Goal: Task Accomplishment & Management: Complete application form

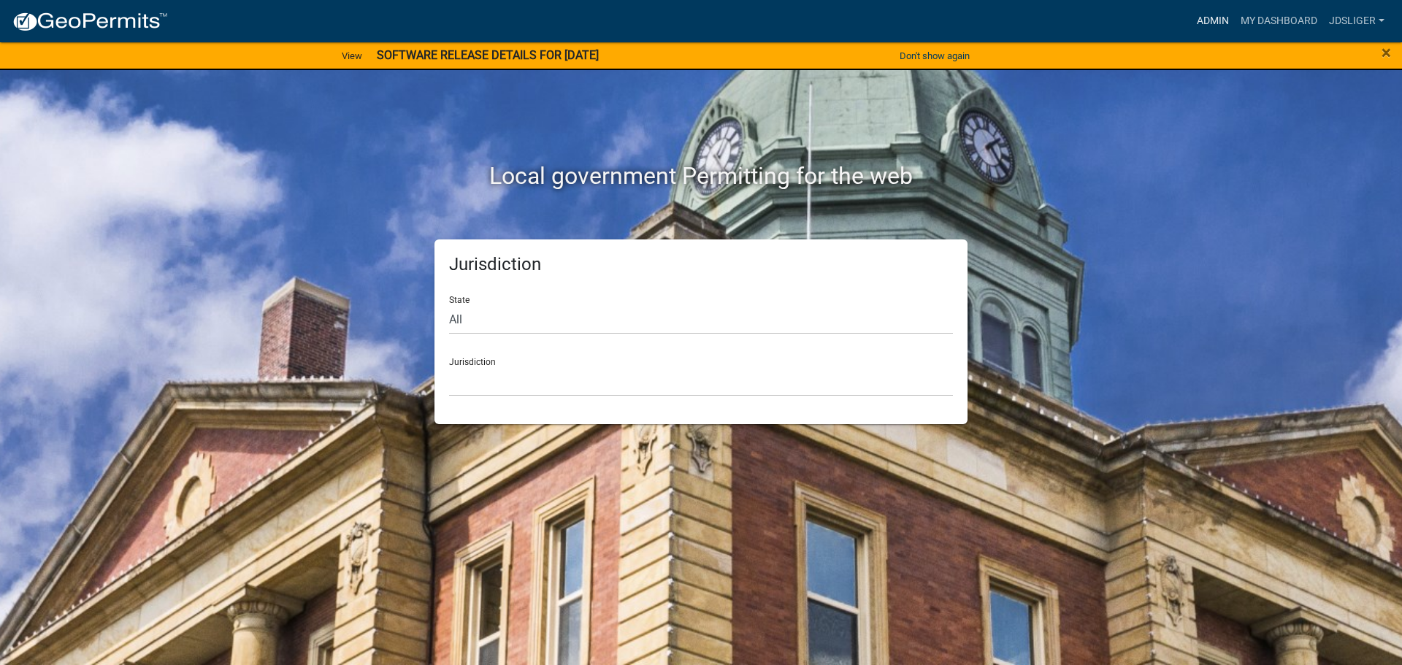
click at [1222, 22] on link "Admin" at bounding box center [1213, 21] width 44 height 28
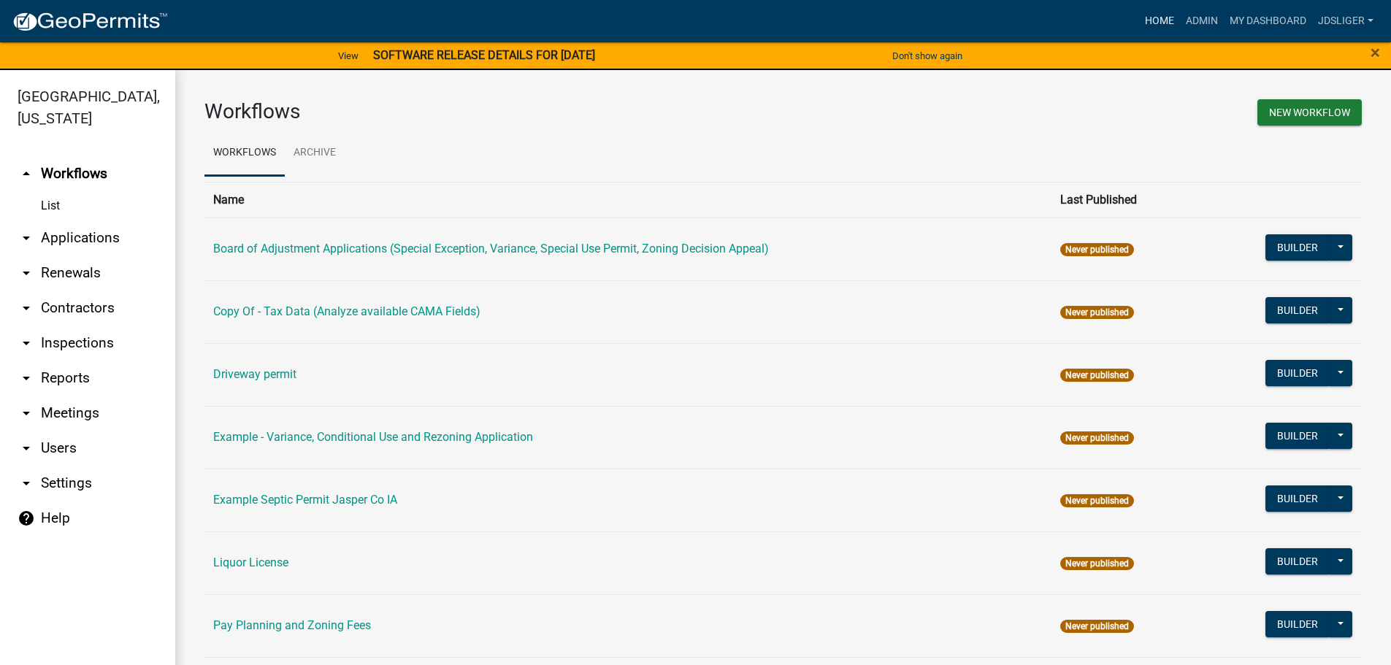
click at [1157, 19] on link "Home" at bounding box center [1159, 21] width 41 height 28
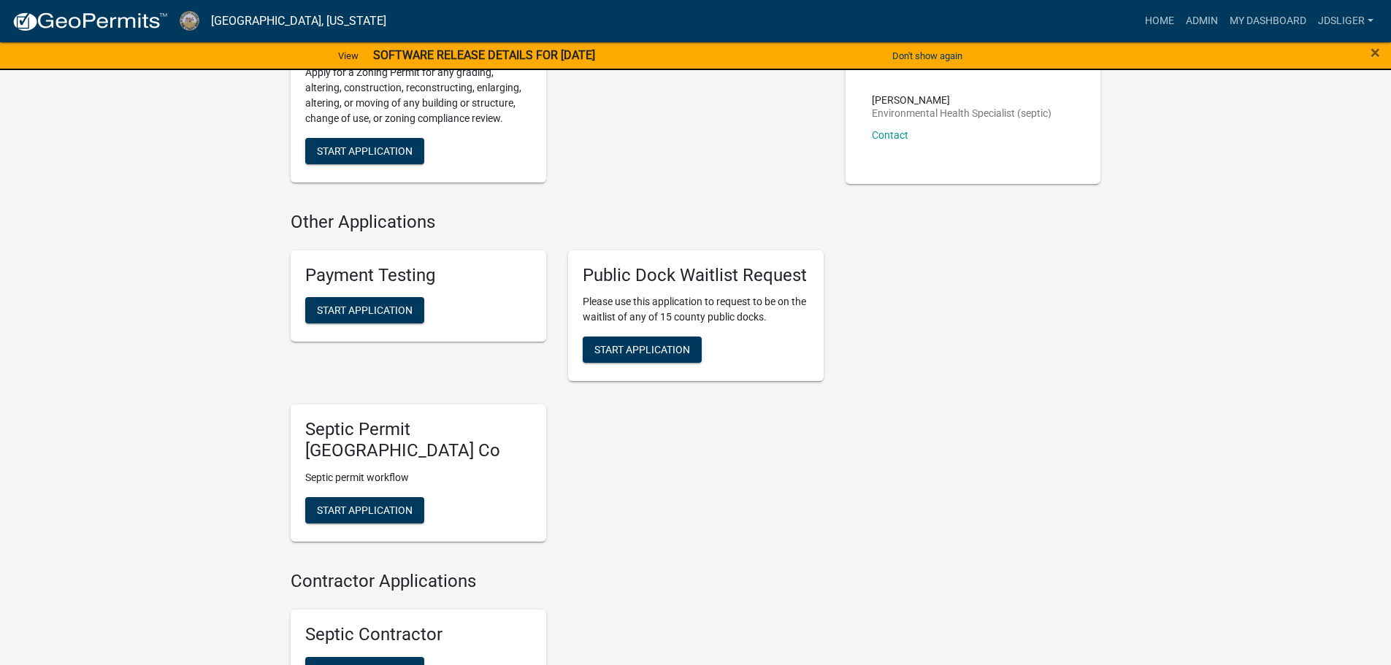
scroll to position [511, 0]
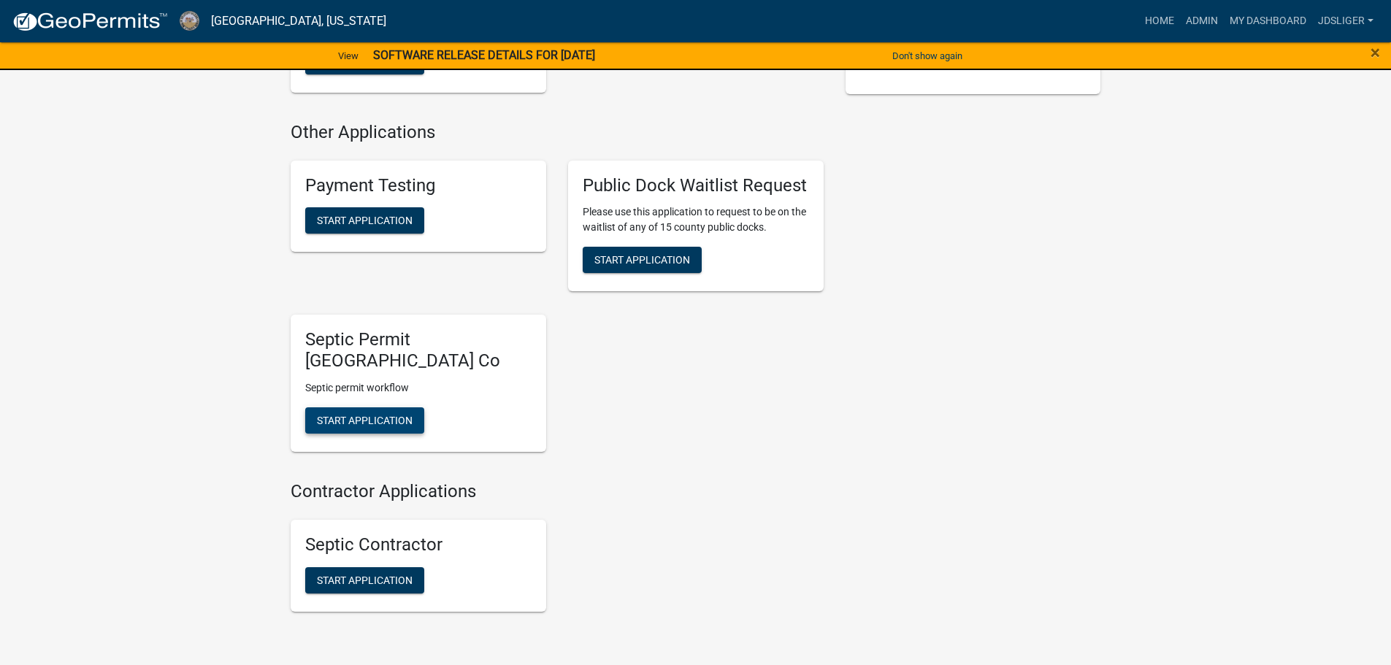
click at [379, 413] on button "Start Application" at bounding box center [364, 420] width 119 height 26
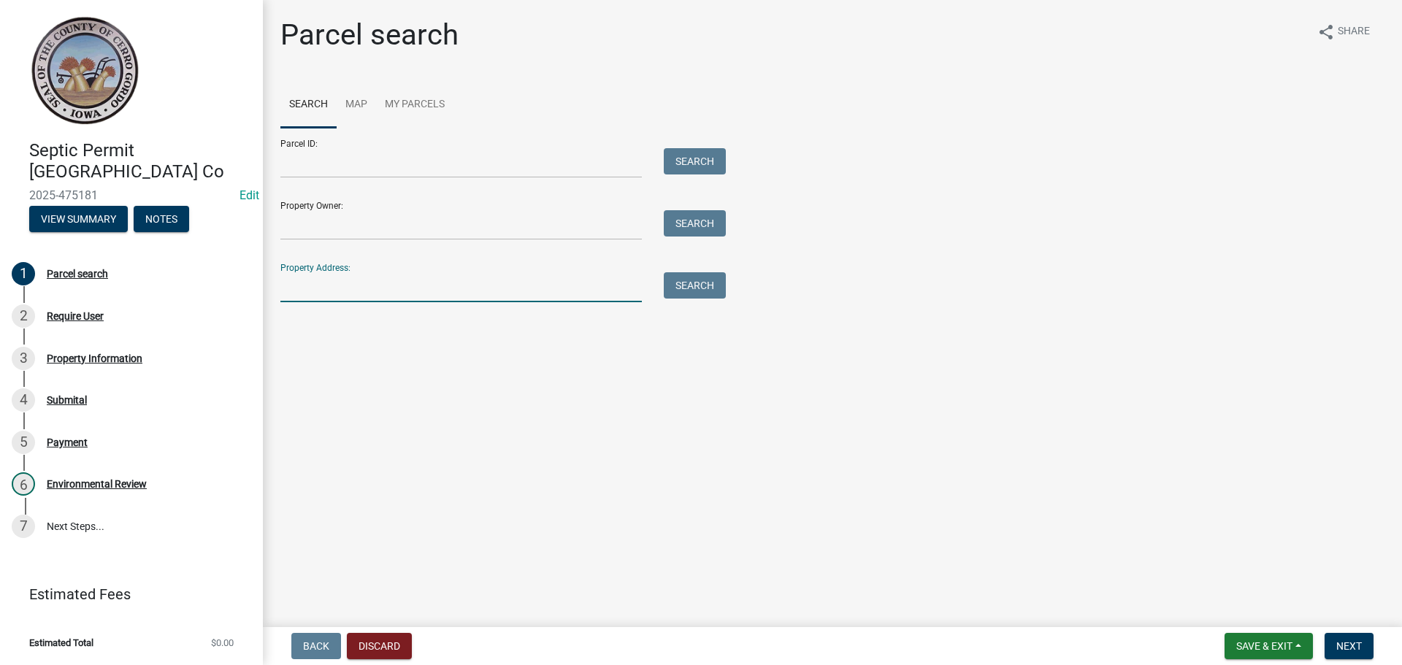
click at [344, 282] on input "Property Address:" at bounding box center [460, 287] width 361 height 30
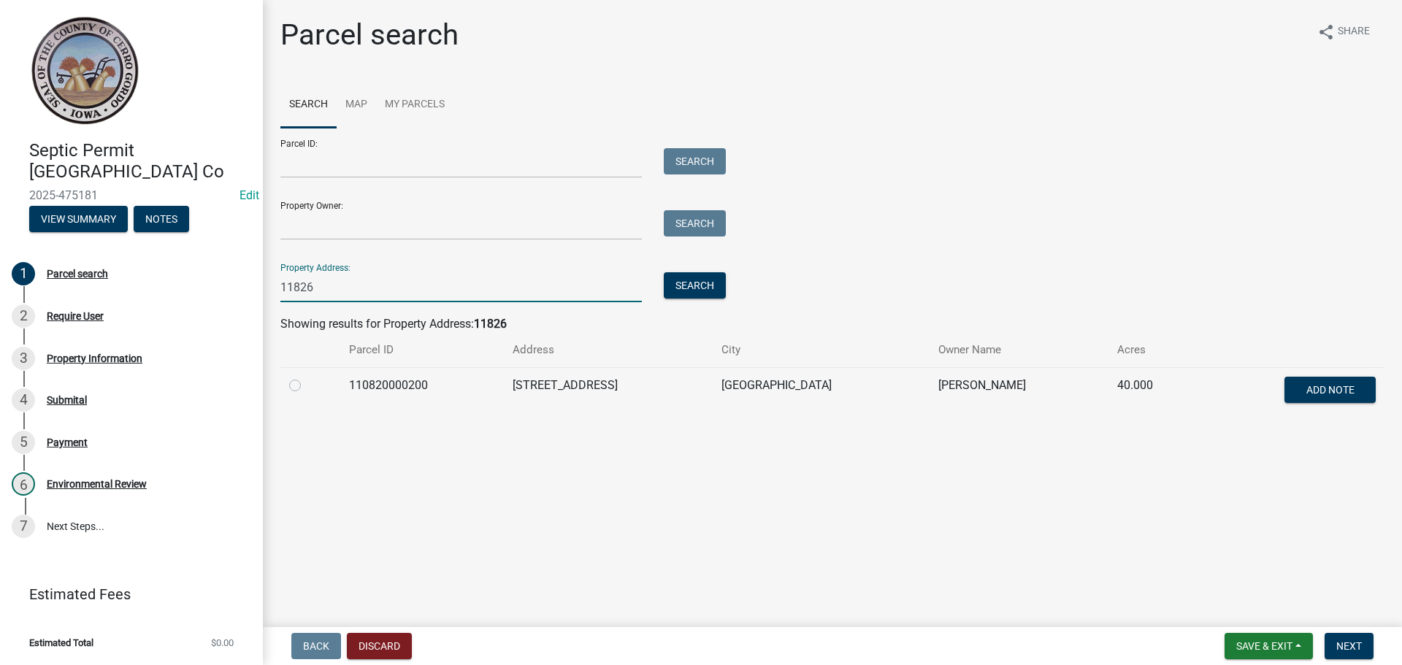
type input "11826"
click at [307, 377] on label at bounding box center [307, 377] width 0 height 0
click at [307, 386] on input "radio" at bounding box center [311, 381] width 9 height 9
radio input "true"
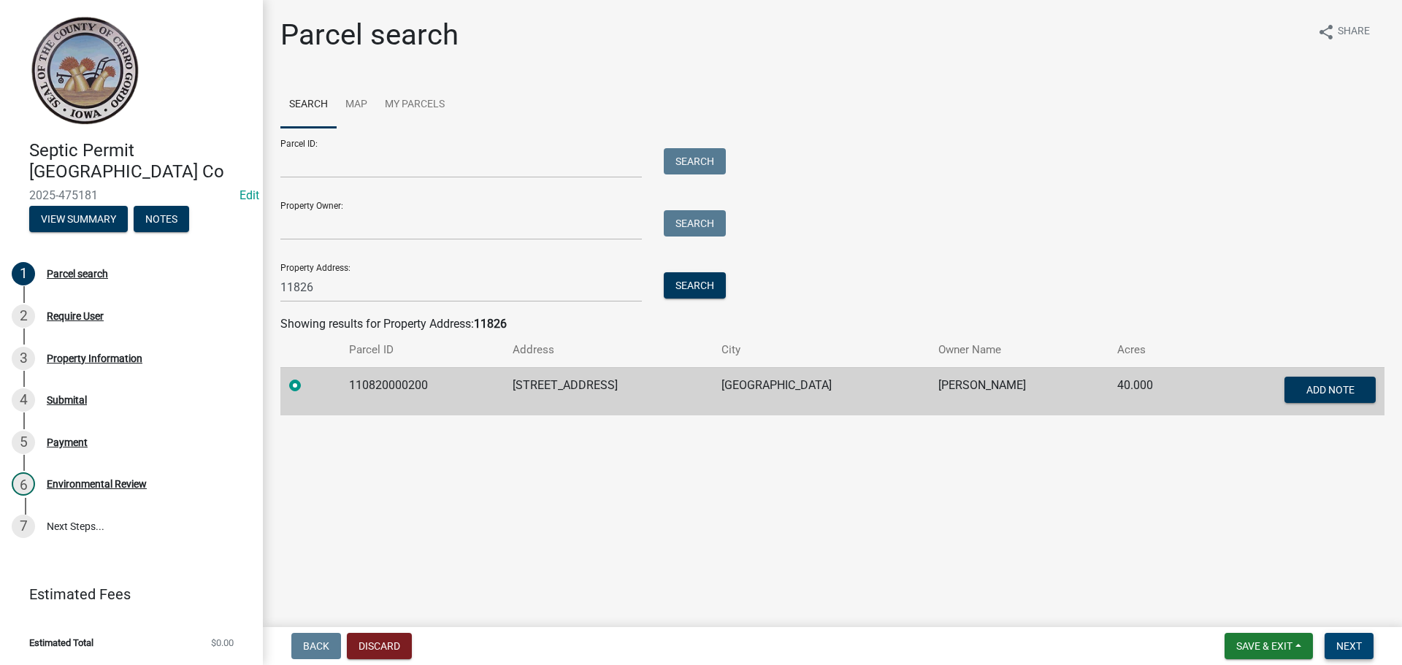
click at [1360, 638] on button "Next" at bounding box center [1349, 646] width 49 height 26
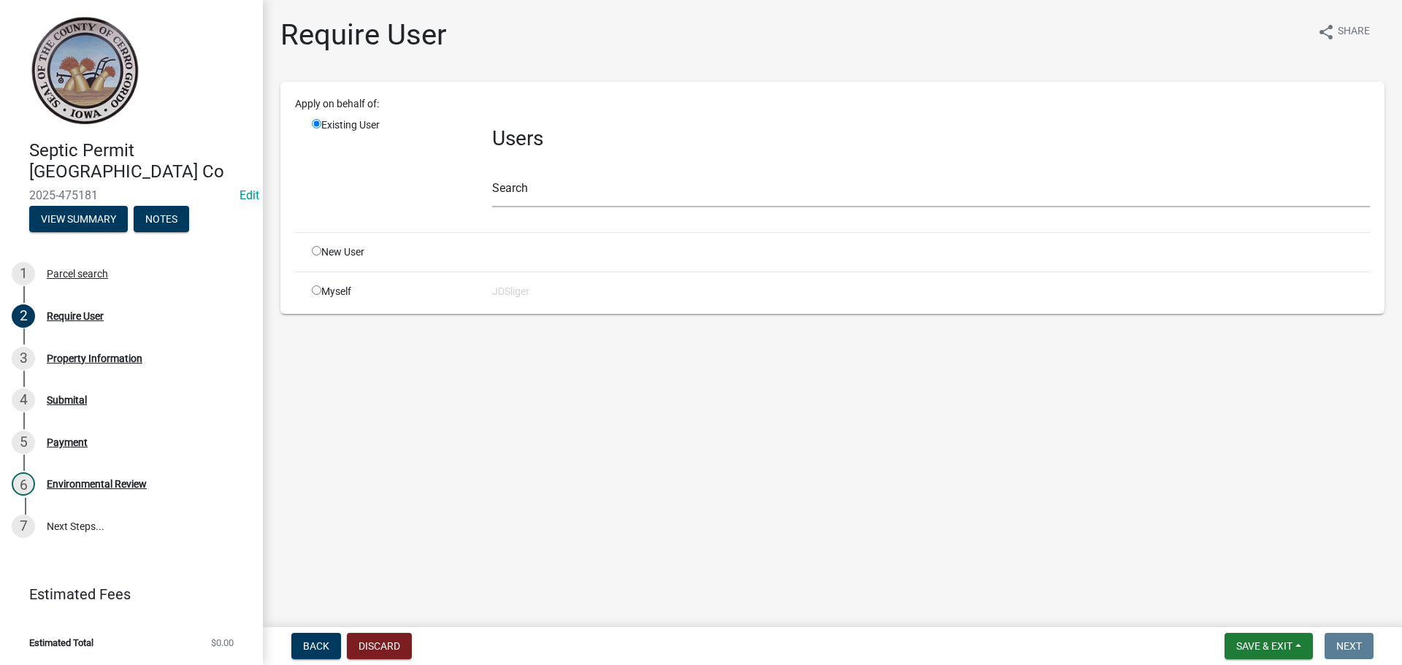
click at [316, 292] on input "radio" at bounding box center [316, 289] width 9 height 9
radio input "true"
radio input "false"
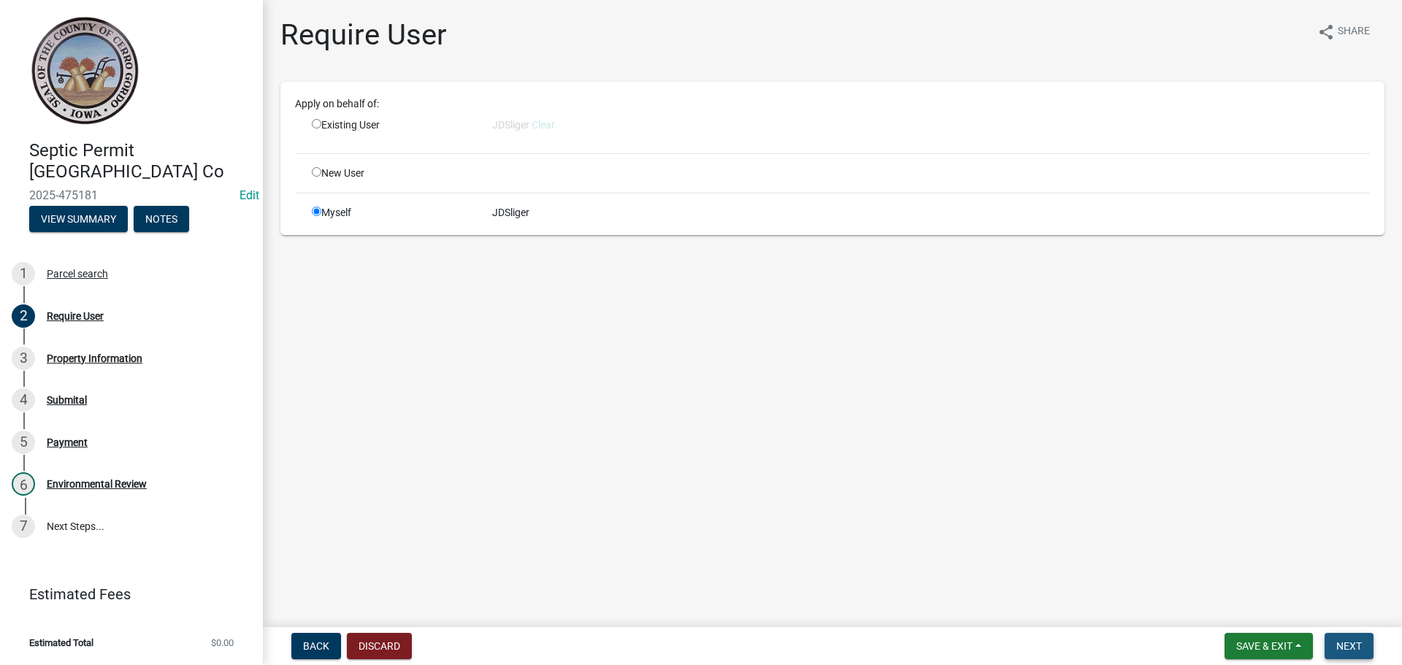
click at [1348, 642] on span "Next" at bounding box center [1349, 646] width 26 height 12
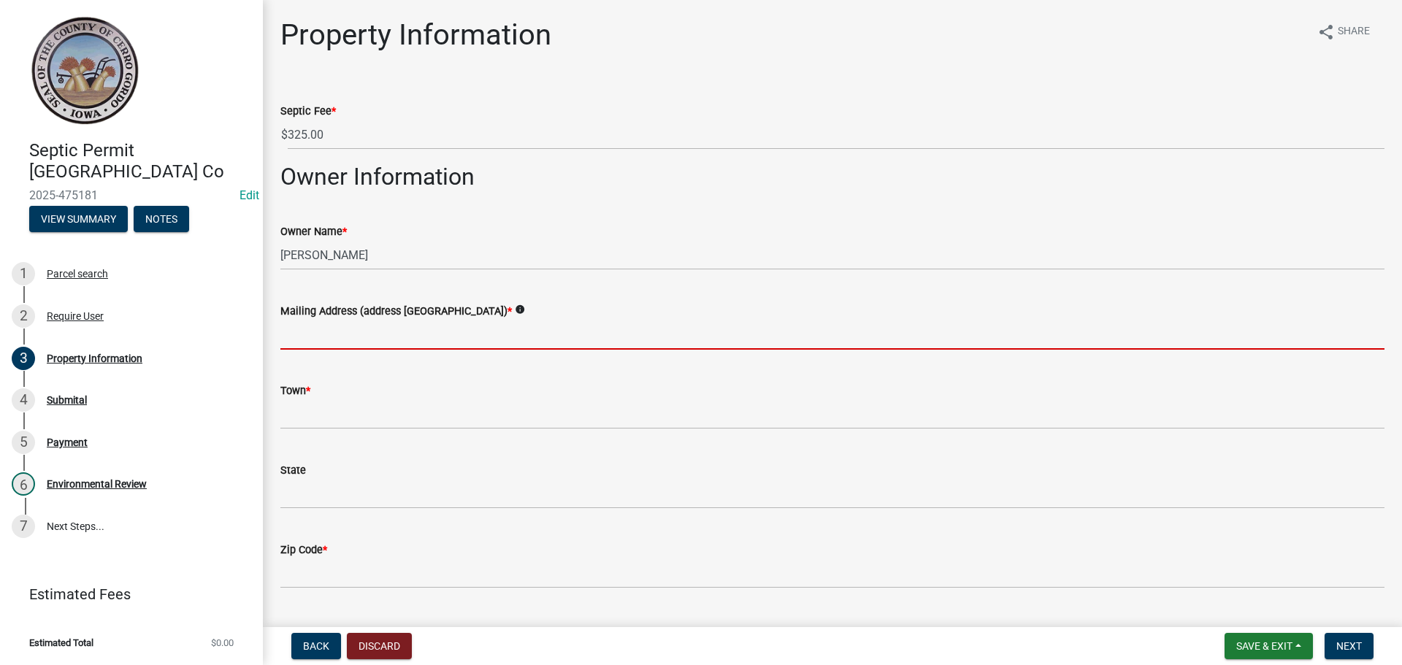
click at [376, 329] on input "Mailing Address (address [GEOGRAPHIC_DATA]) *" at bounding box center [832, 335] width 1104 height 30
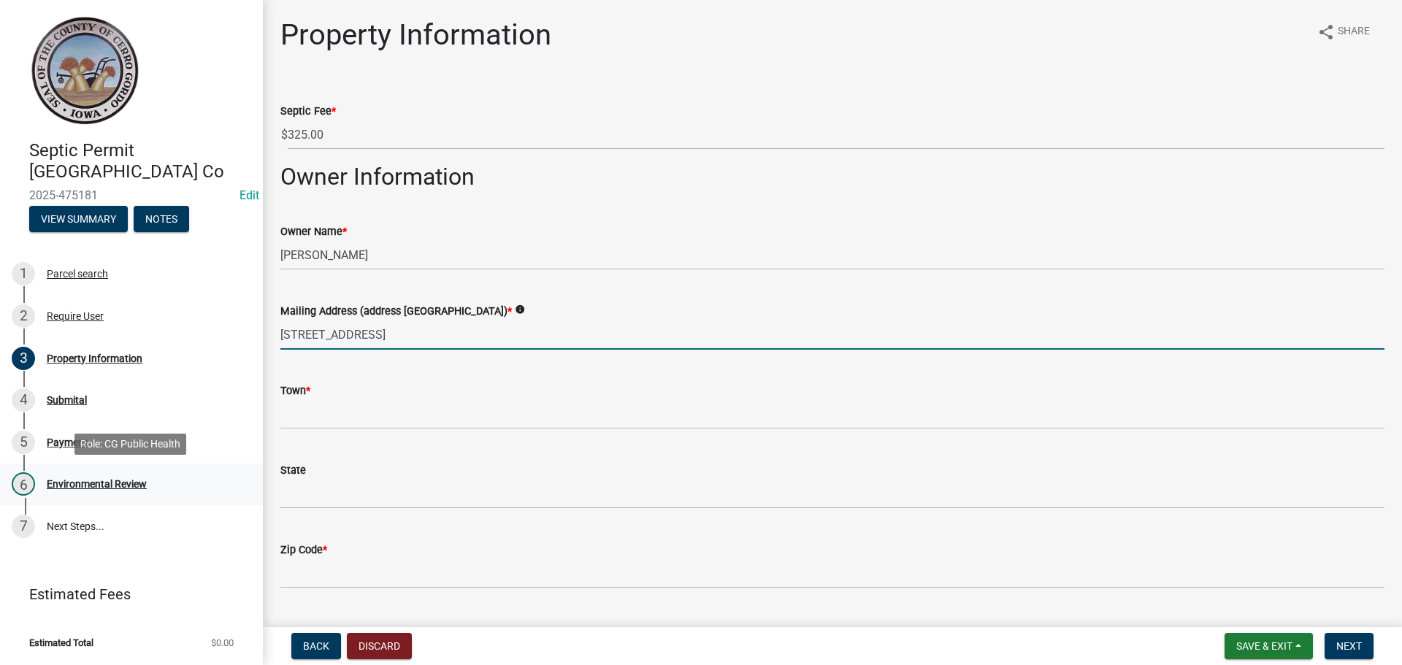
type input "[STREET_ADDRESS]"
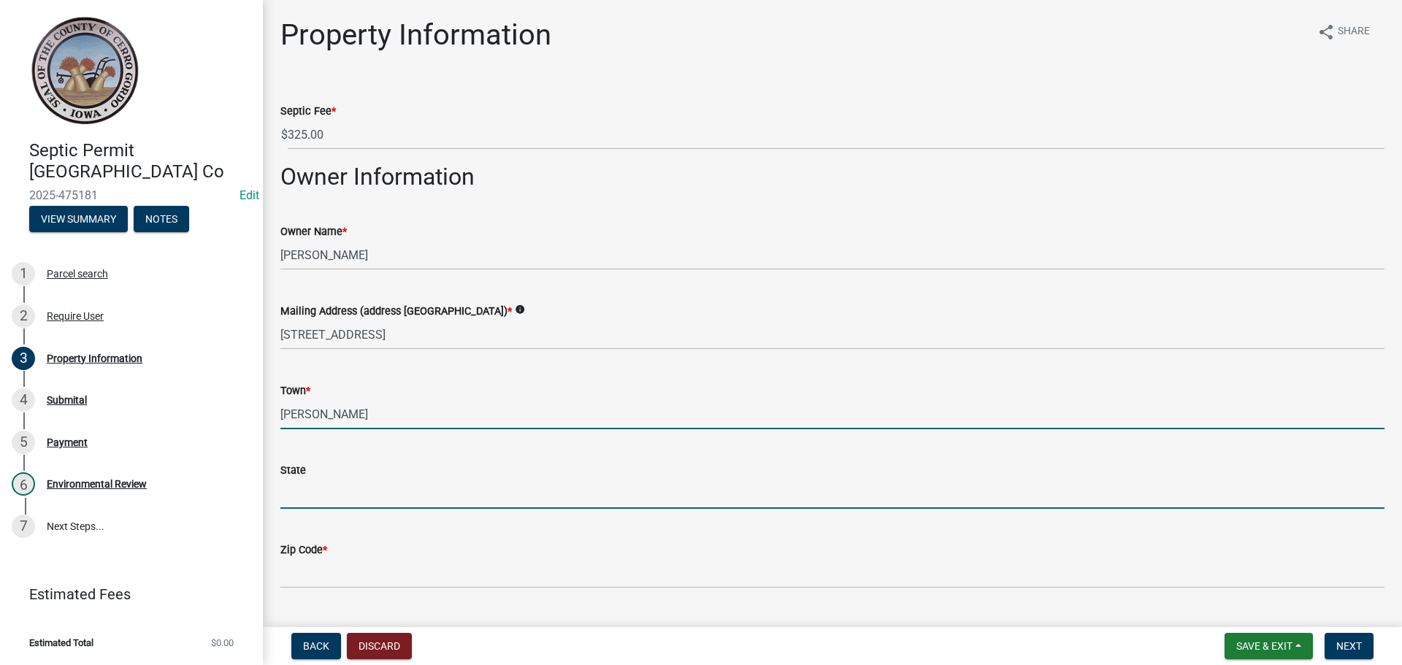
click at [321, 415] on input "[PERSON_NAME]" at bounding box center [832, 414] width 1104 height 30
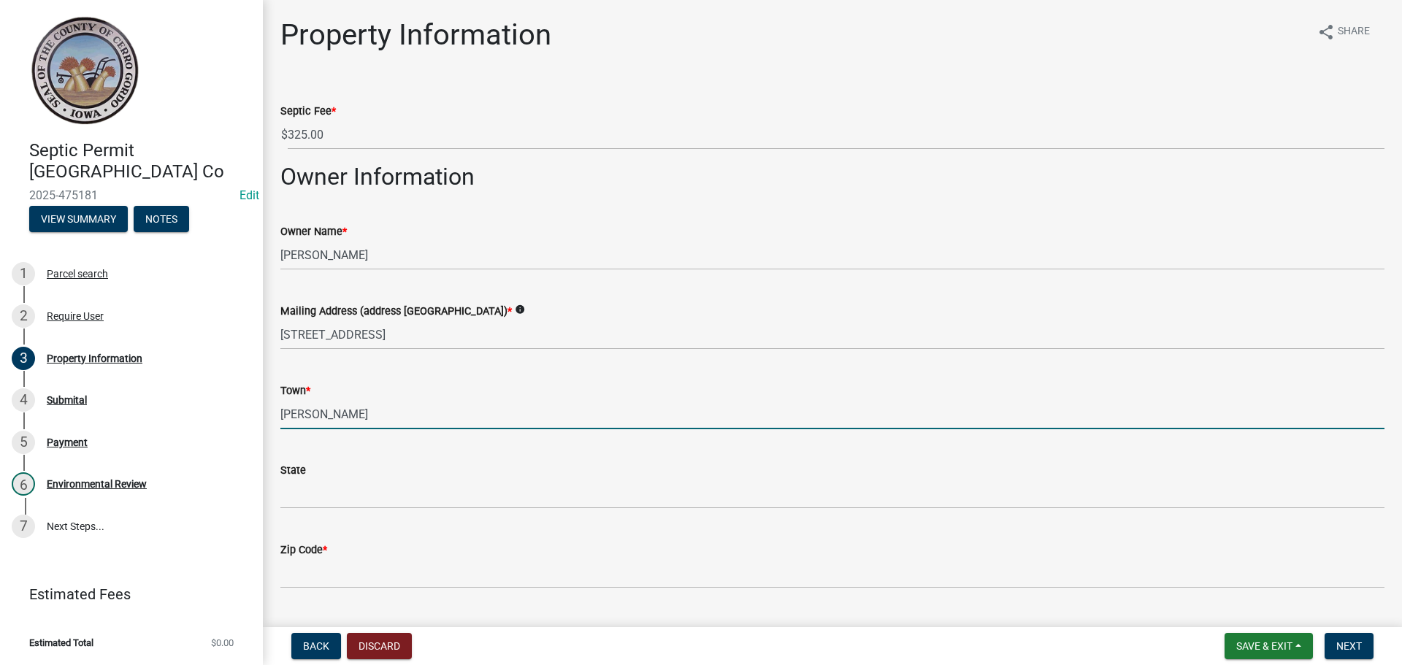
type input "[GEOGRAPHIC_DATA]"
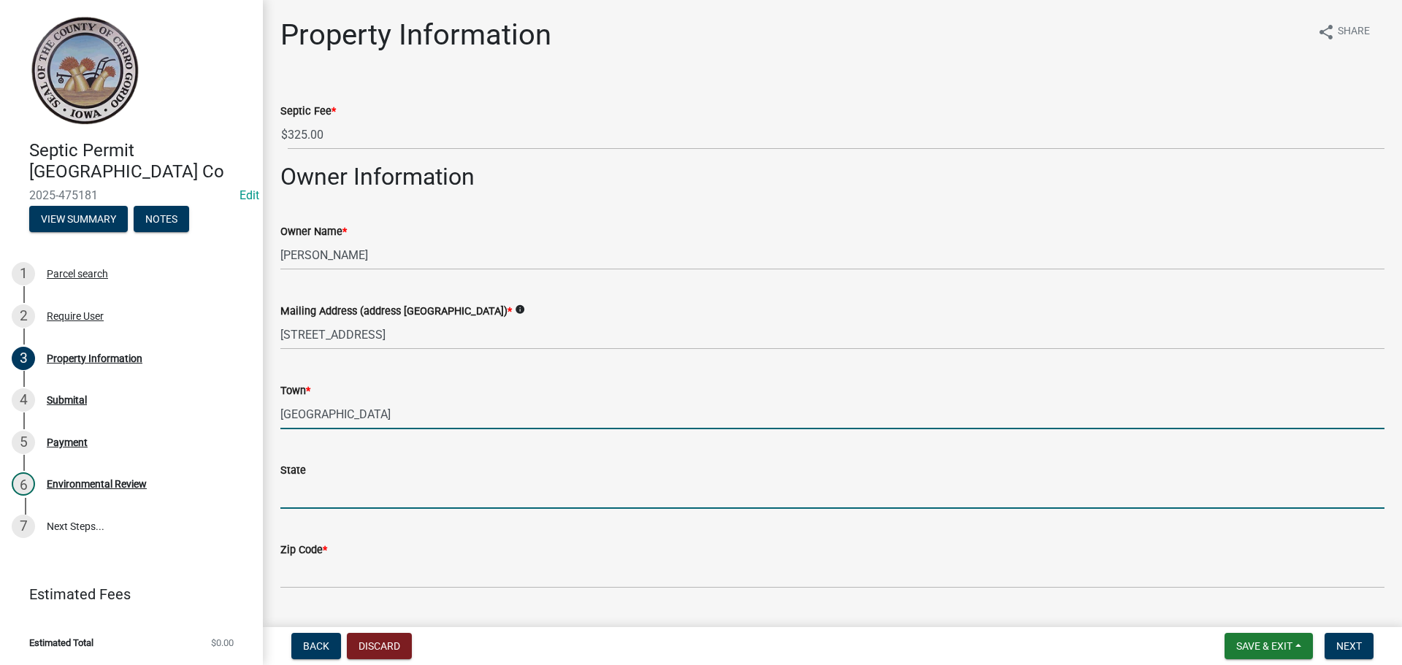
click at [339, 494] on input "State" at bounding box center [832, 494] width 1104 height 30
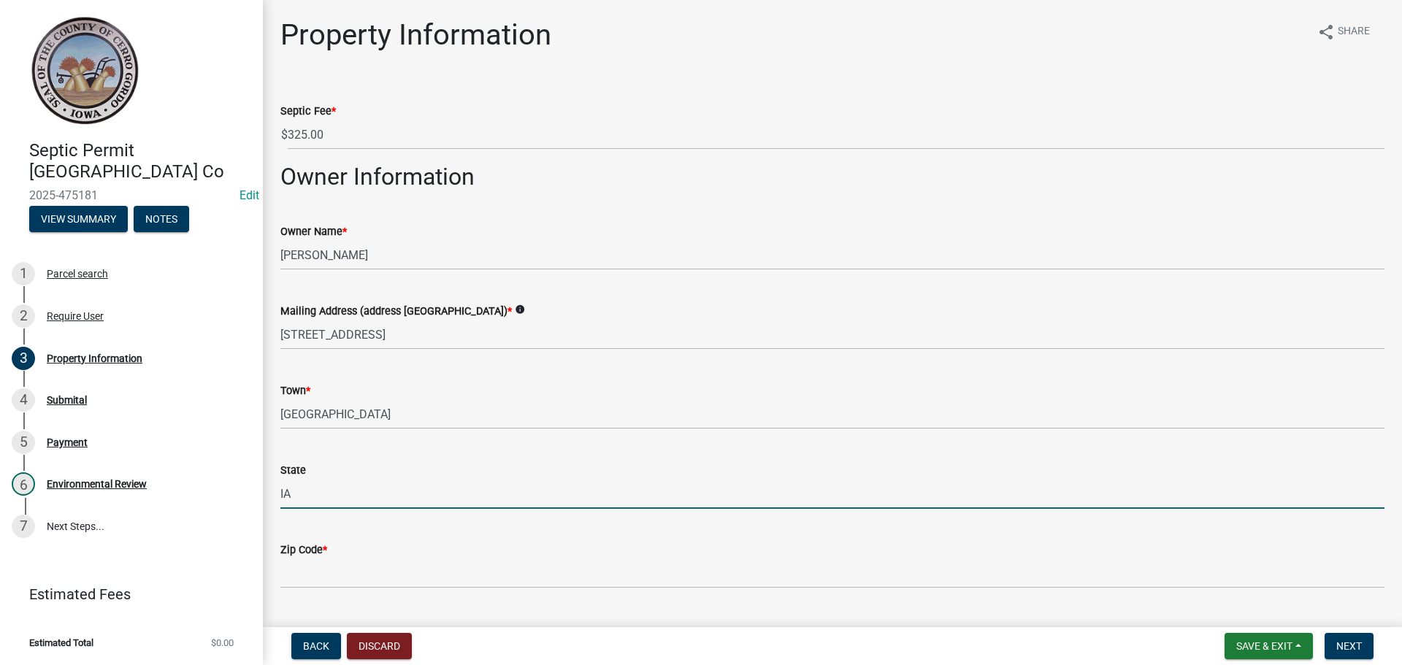
type input "IA"
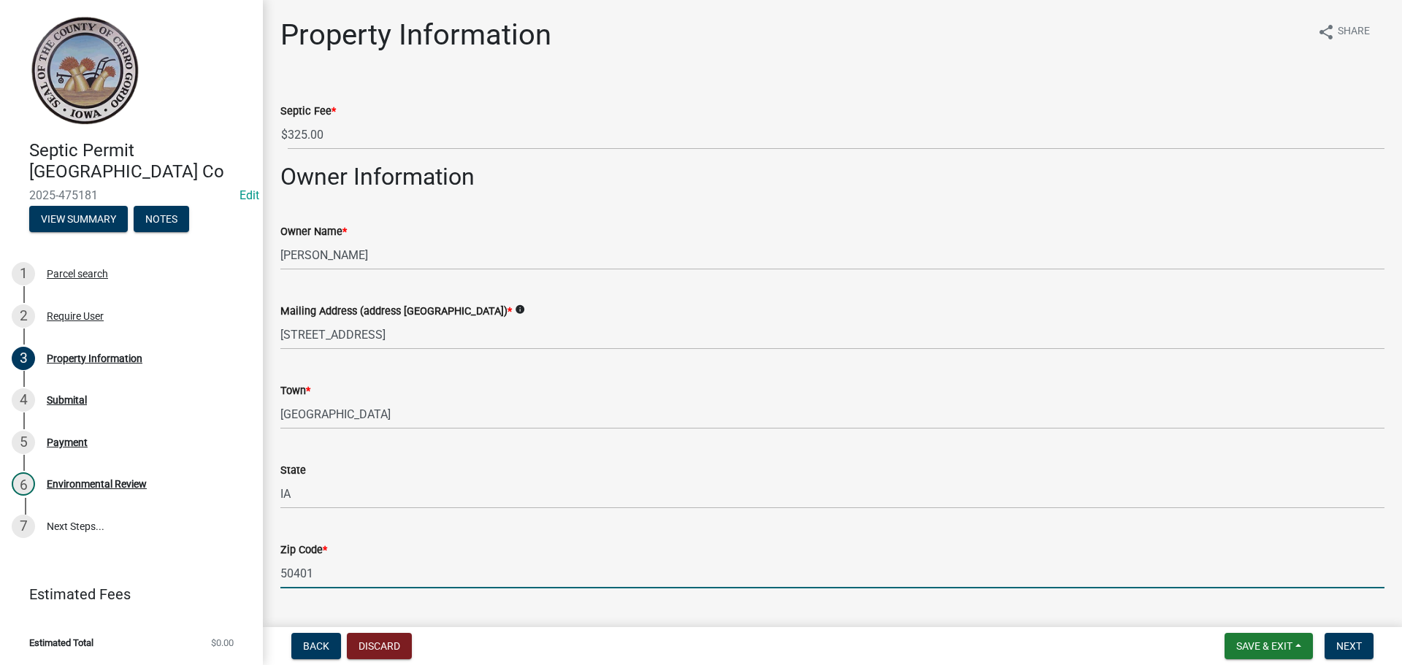
type input "50401"
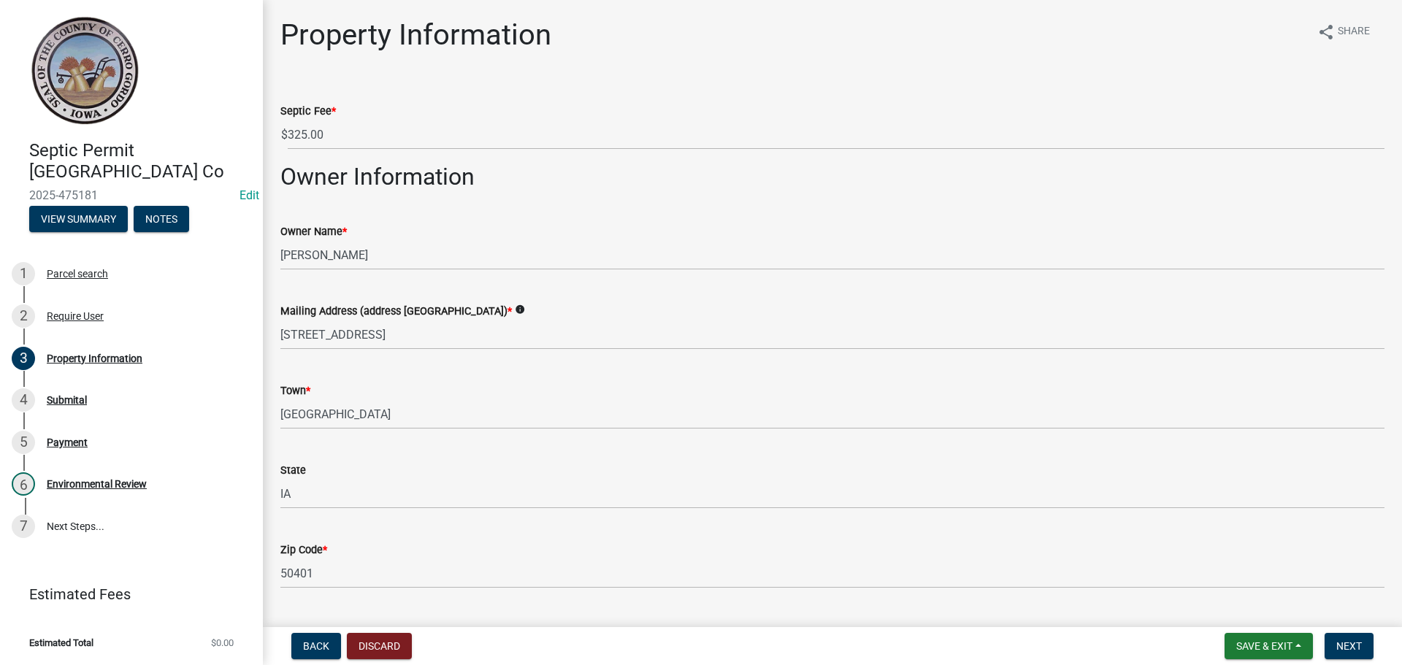
scroll to position [342, 0]
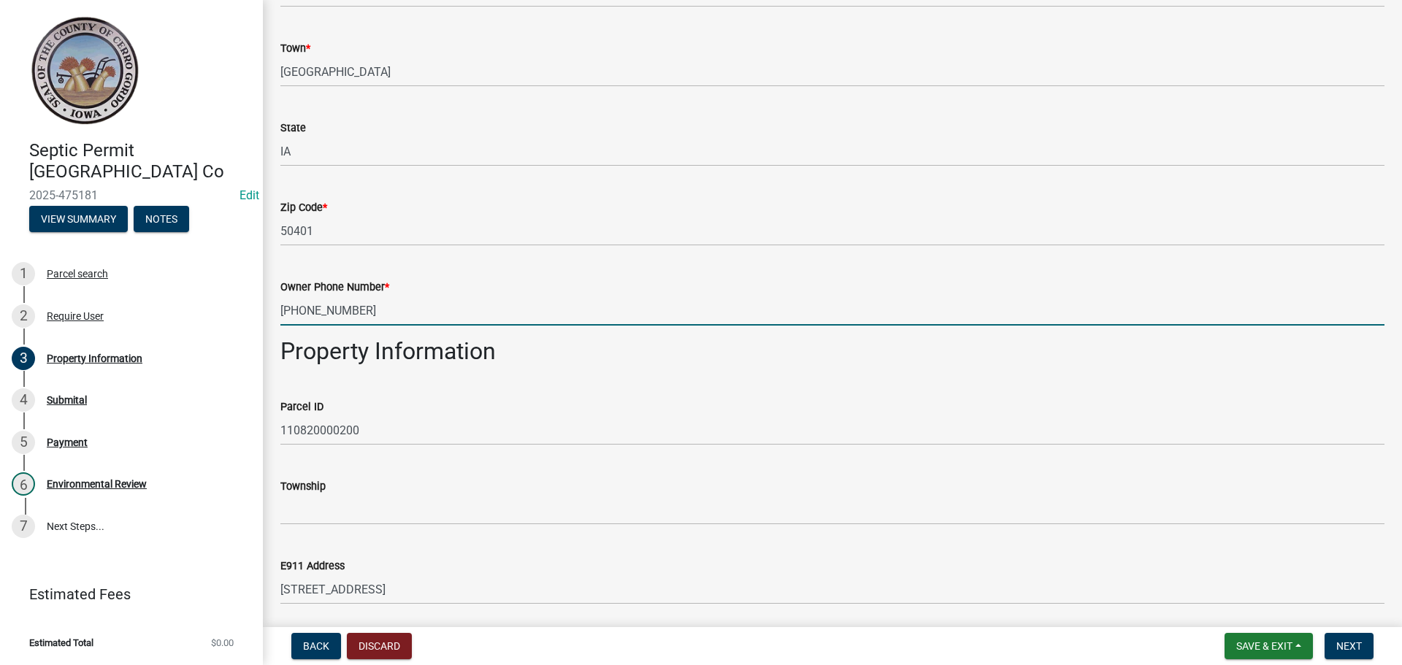
type input "[PHONE_NUMBER]"
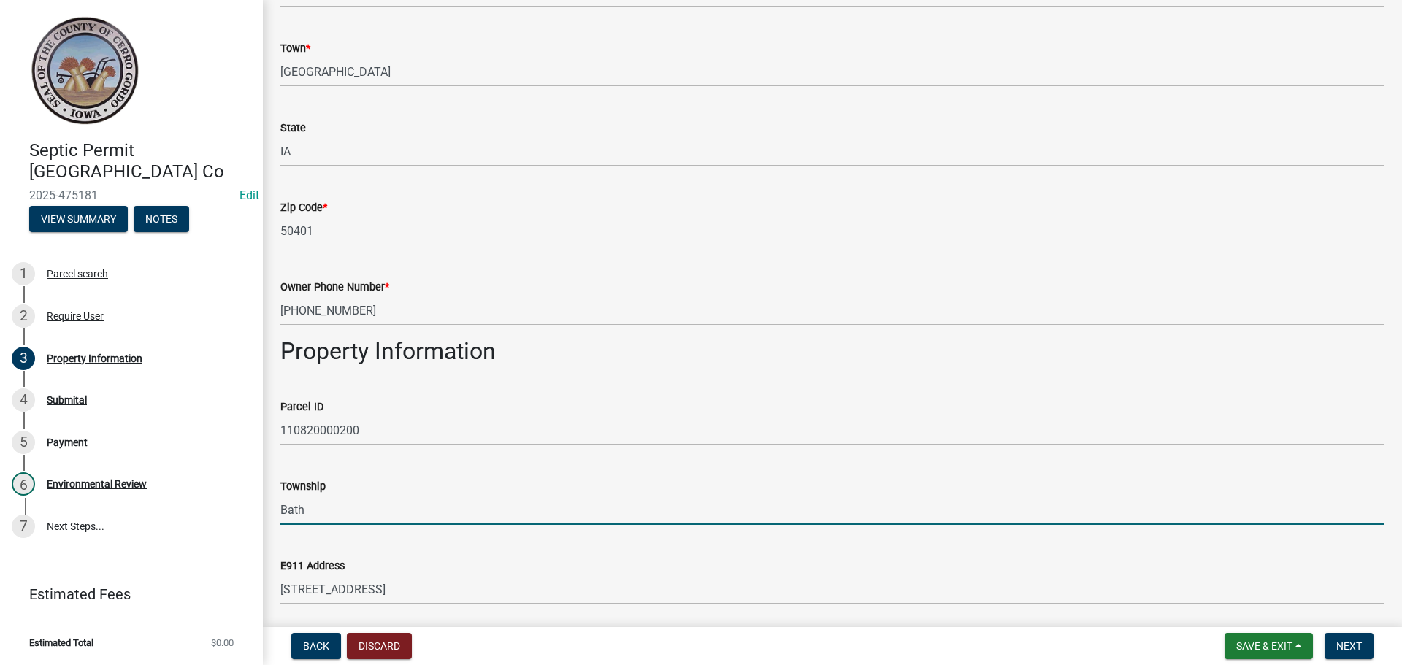
type input "Bath"
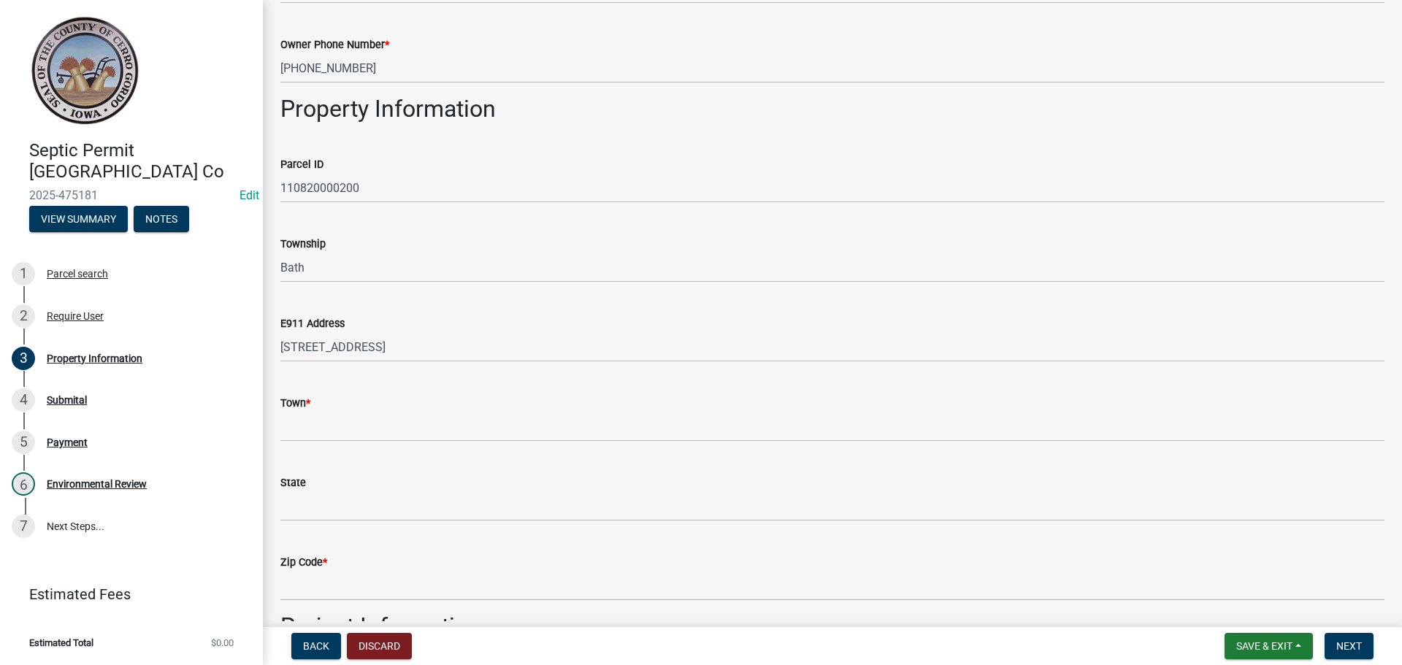
scroll to position [635, 0]
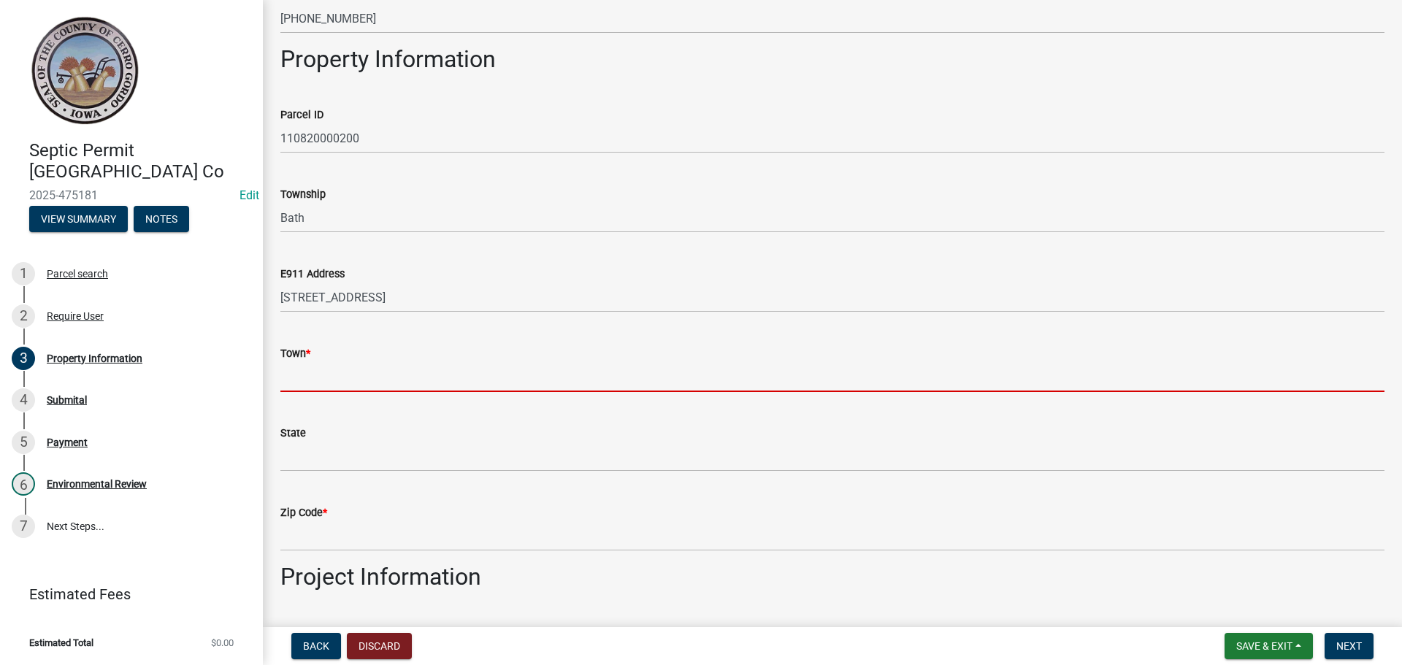
click at [310, 387] on input "Town *" at bounding box center [832, 377] width 1104 height 30
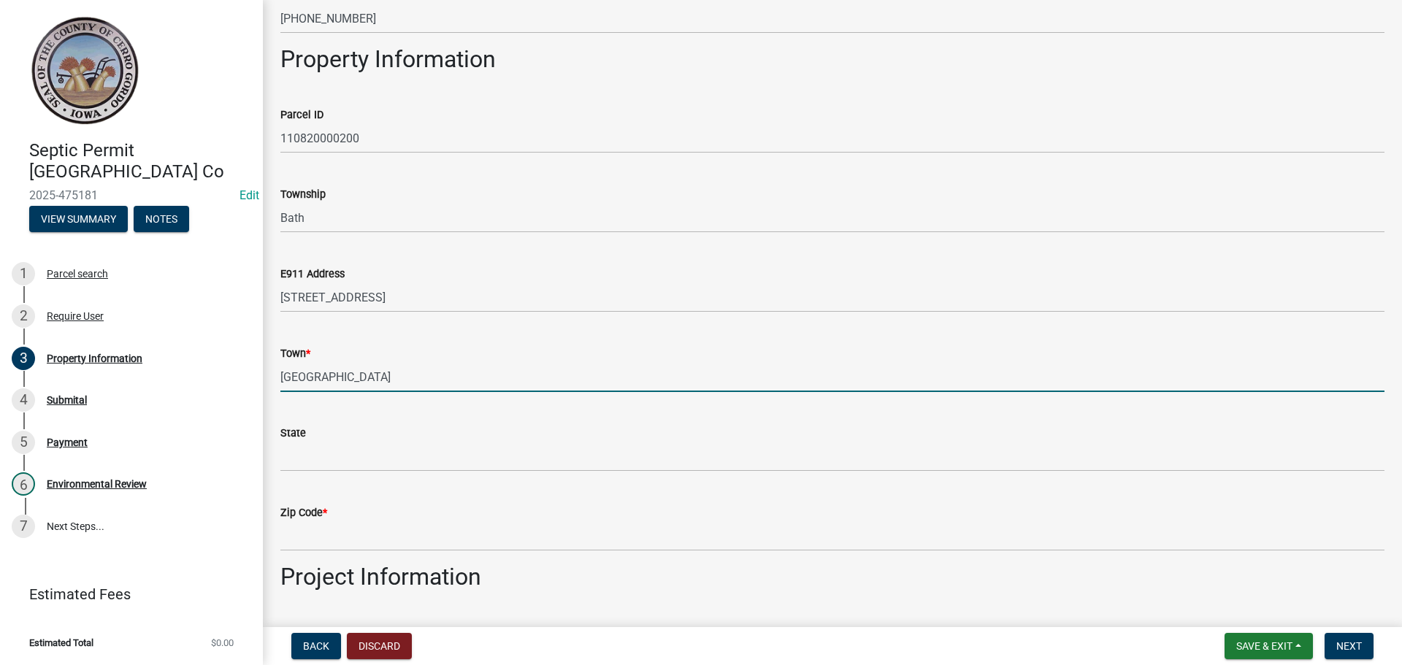
type input "[GEOGRAPHIC_DATA]"
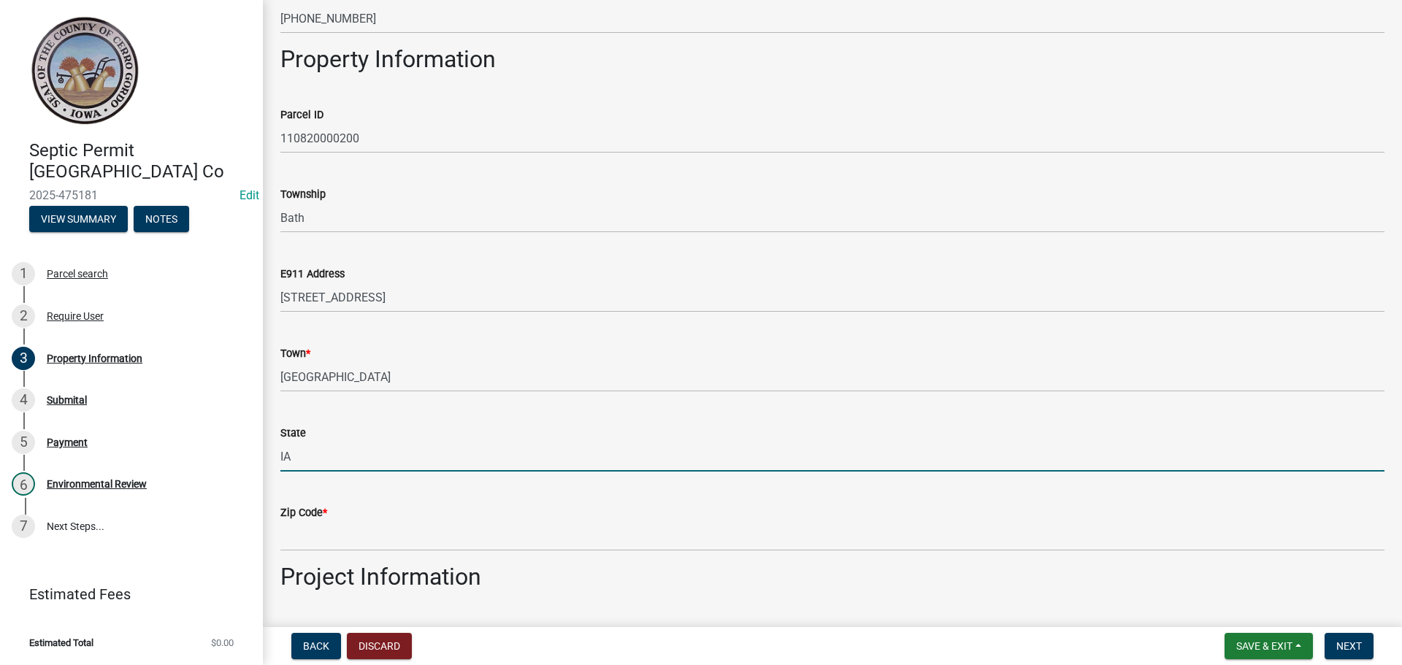
type input "IA"
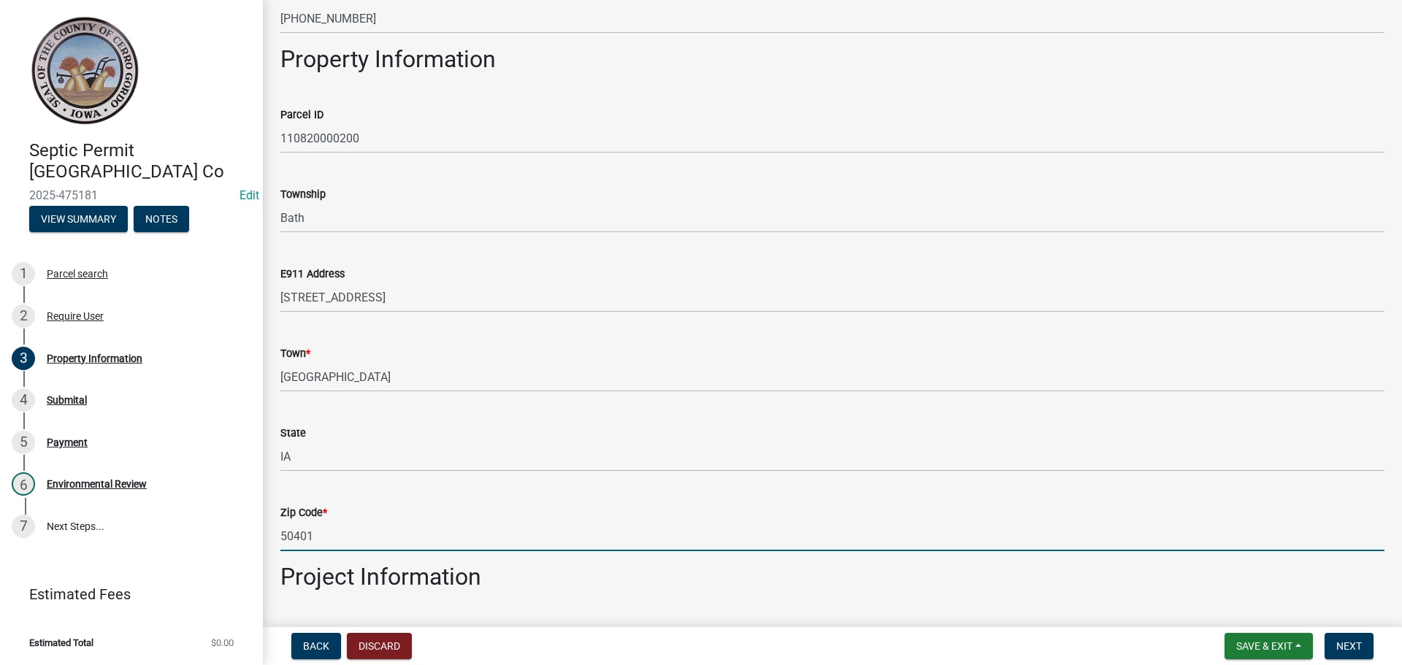
type input "50401"
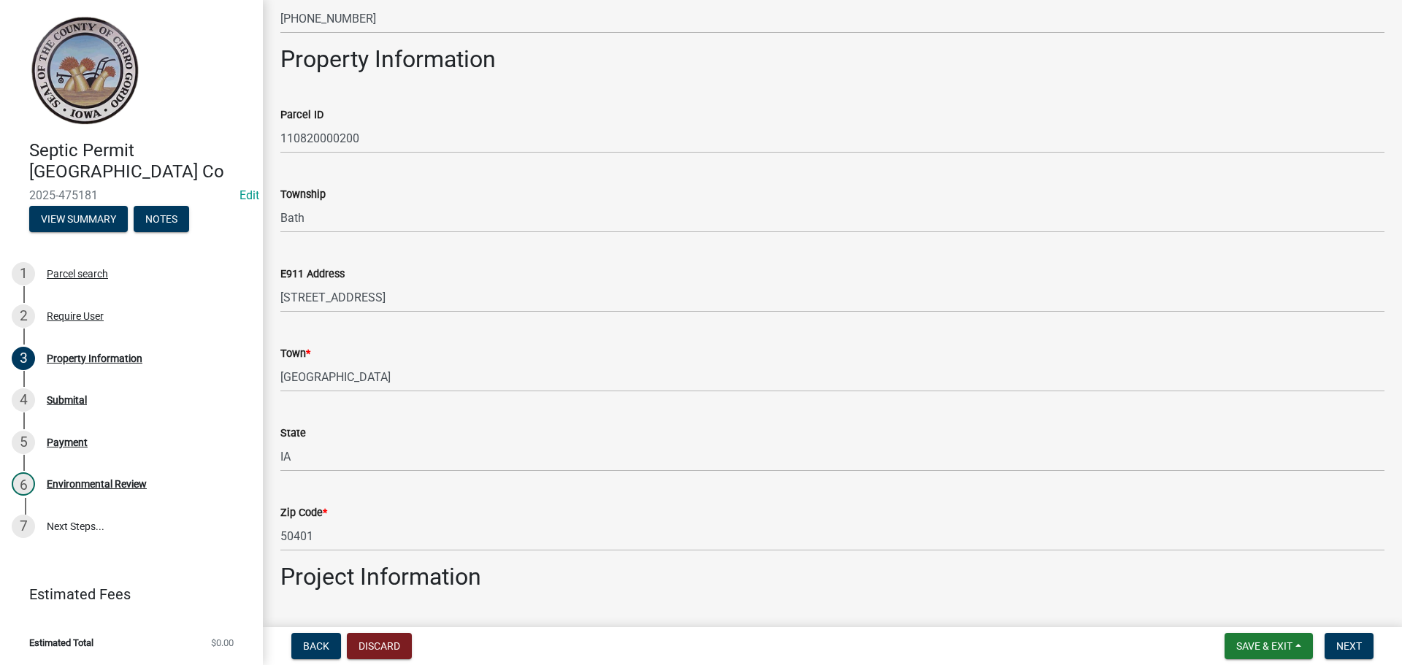
scroll to position [966, 0]
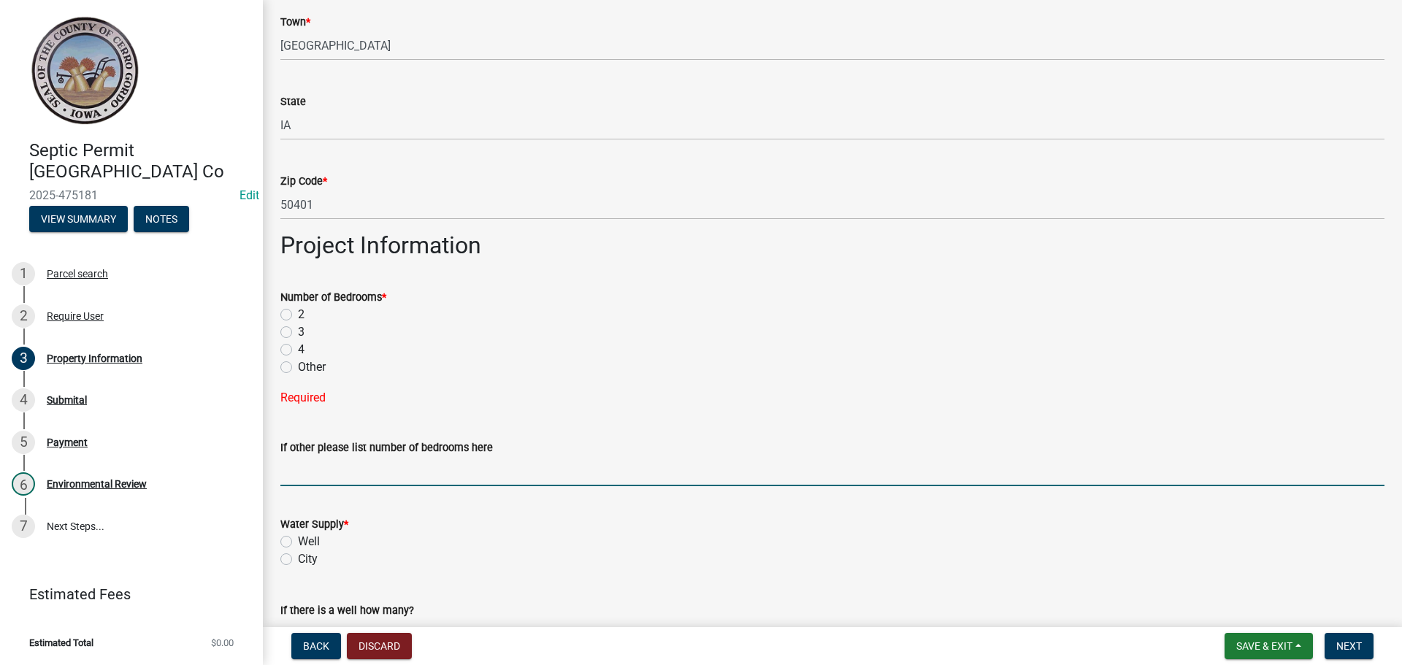
click at [298, 338] on label "3" at bounding box center [301, 332] width 7 height 18
click at [298, 333] on input "3" at bounding box center [302, 327] width 9 height 9
radio input "true"
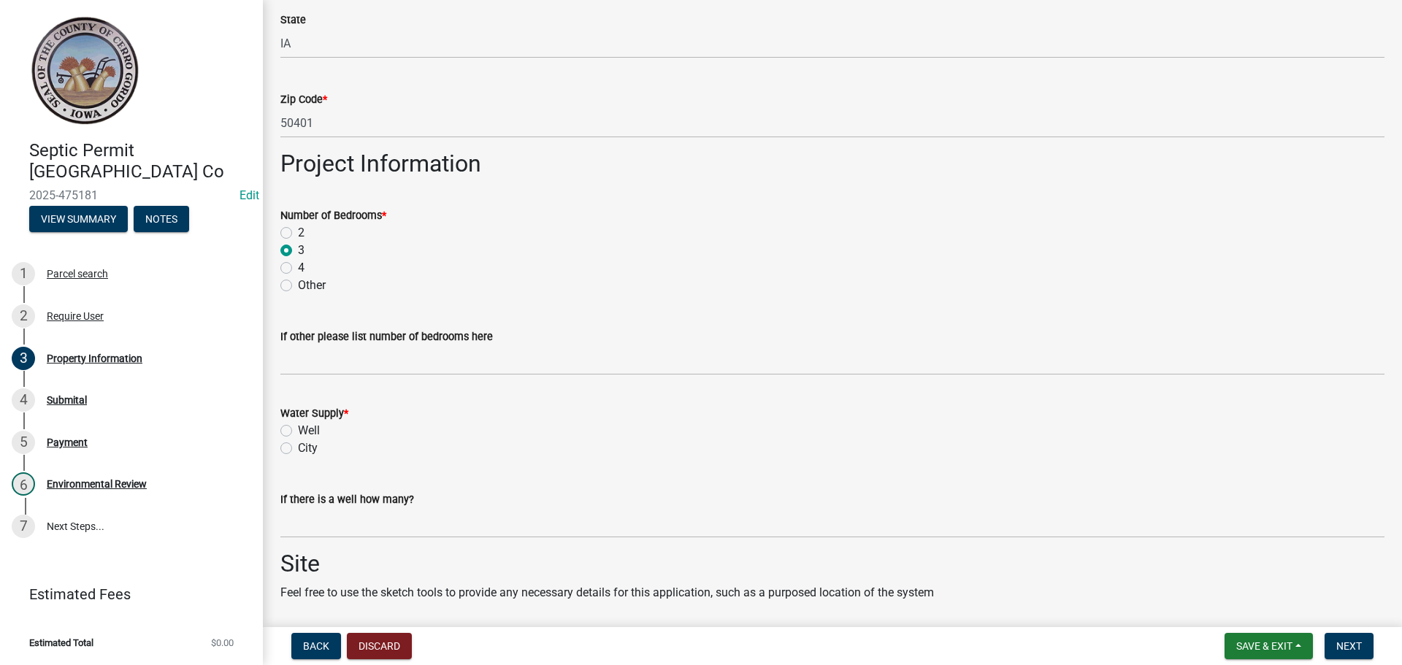
scroll to position [1185, 0]
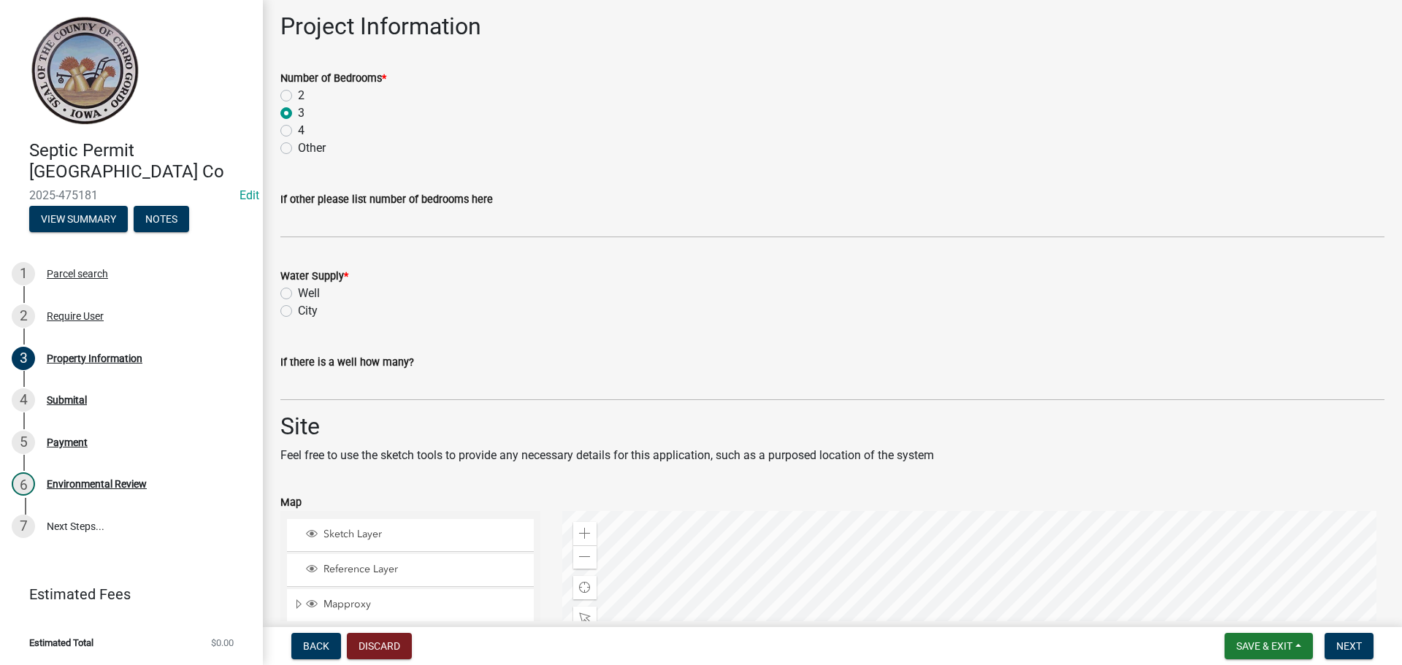
click at [298, 295] on label "Well" at bounding box center [309, 294] width 22 height 18
click at [298, 294] on input "Well" at bounding box center [302, 289] width 9 height 9
radio input "true"
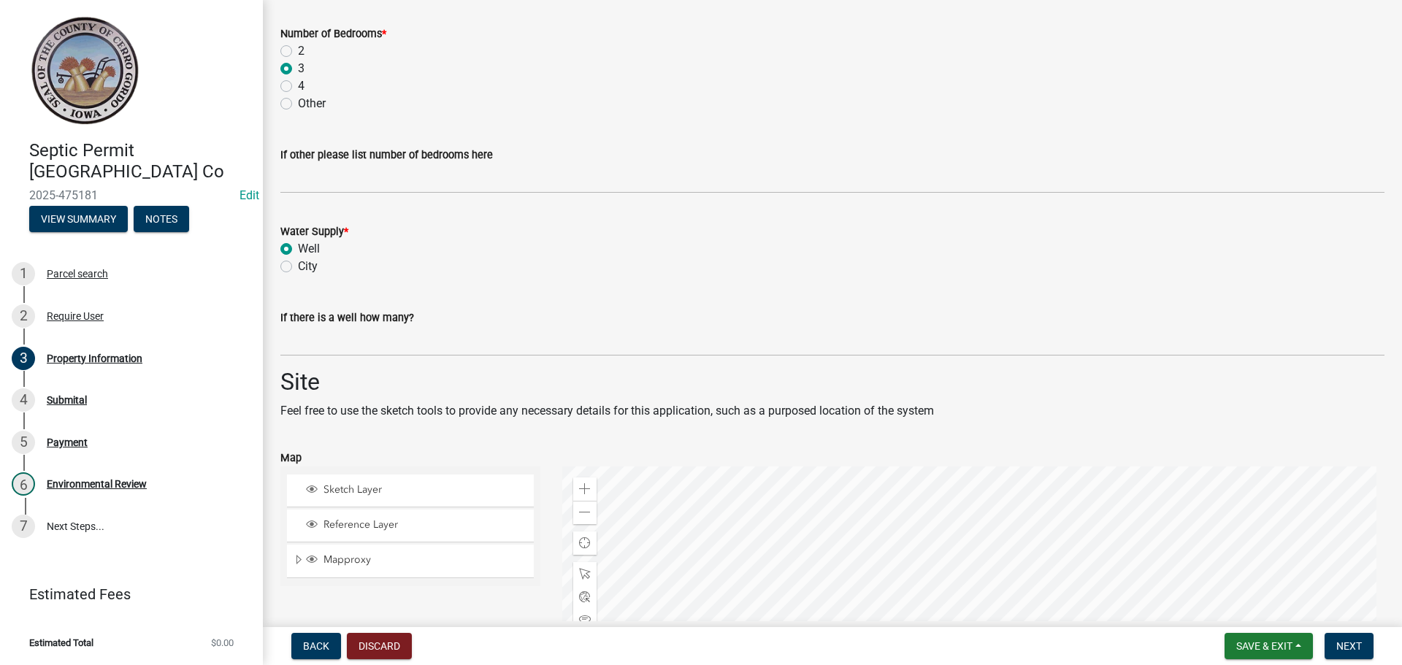
scroll to position [1617, 0]
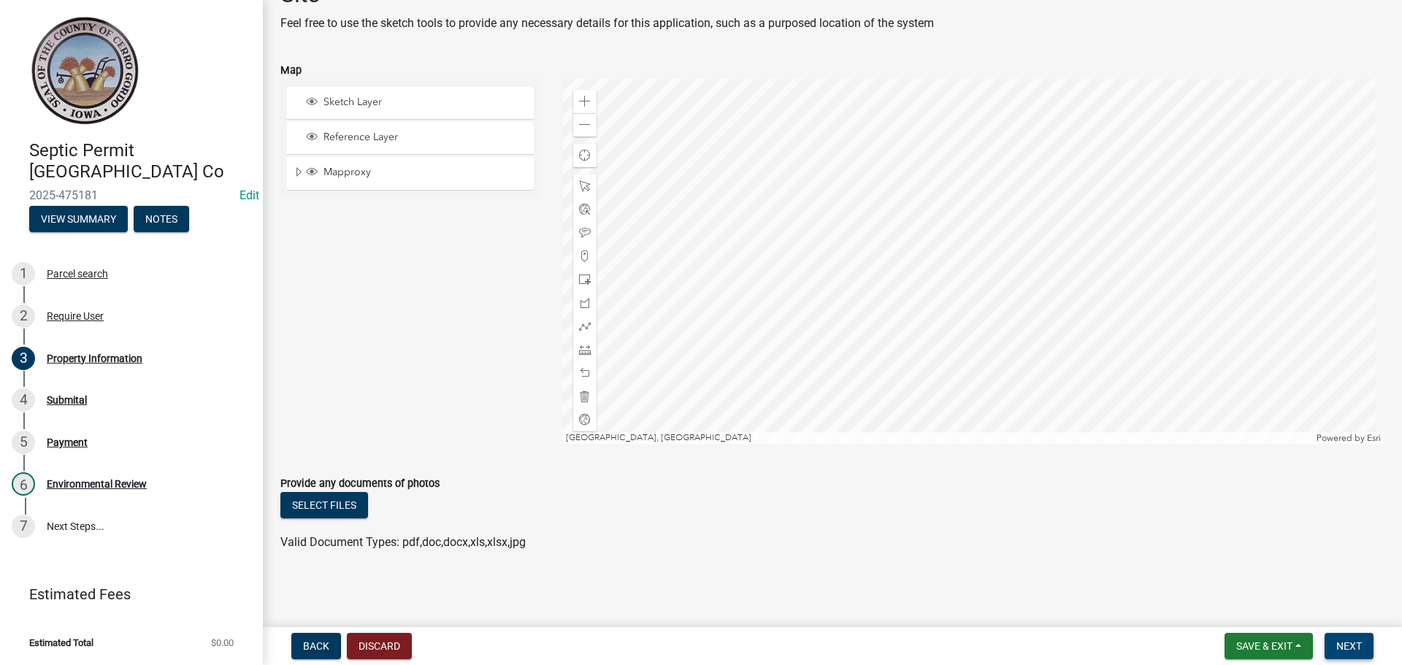
click at [1335, 645] on button "Next" at bounding box center [1349, 646] width 49 height 26
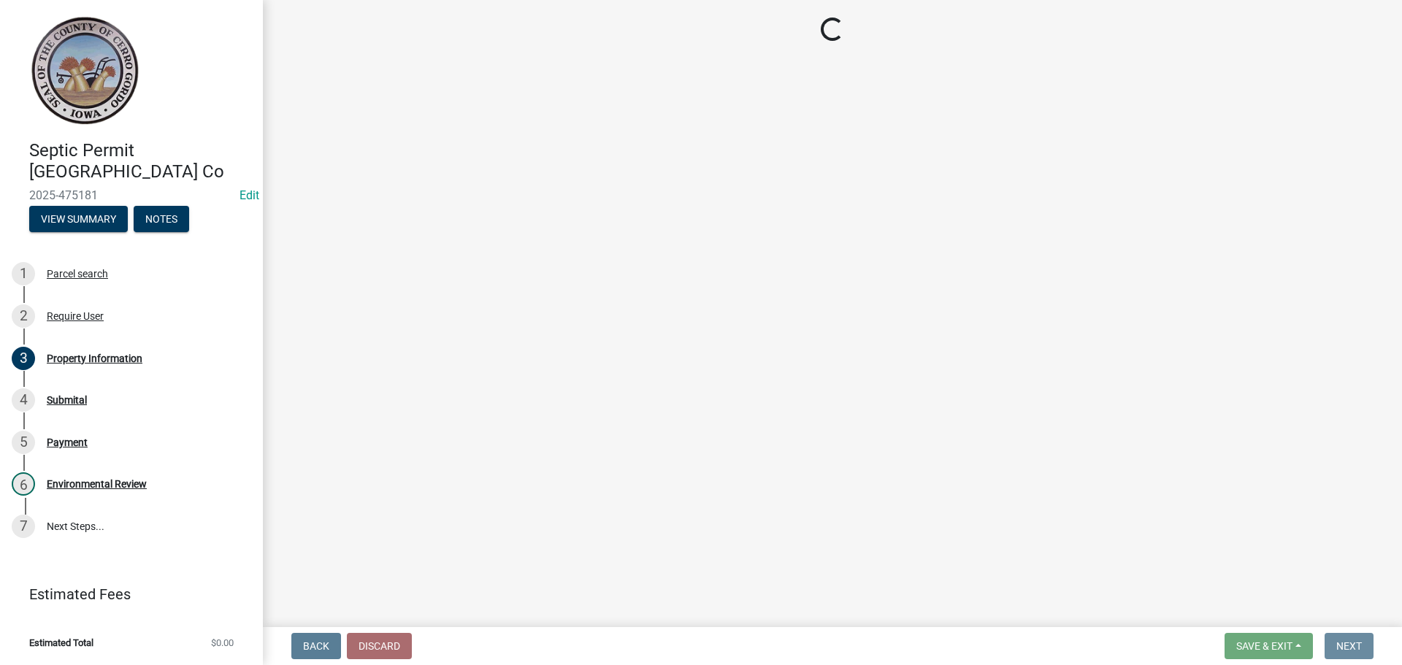
scroll to position [0, 0]
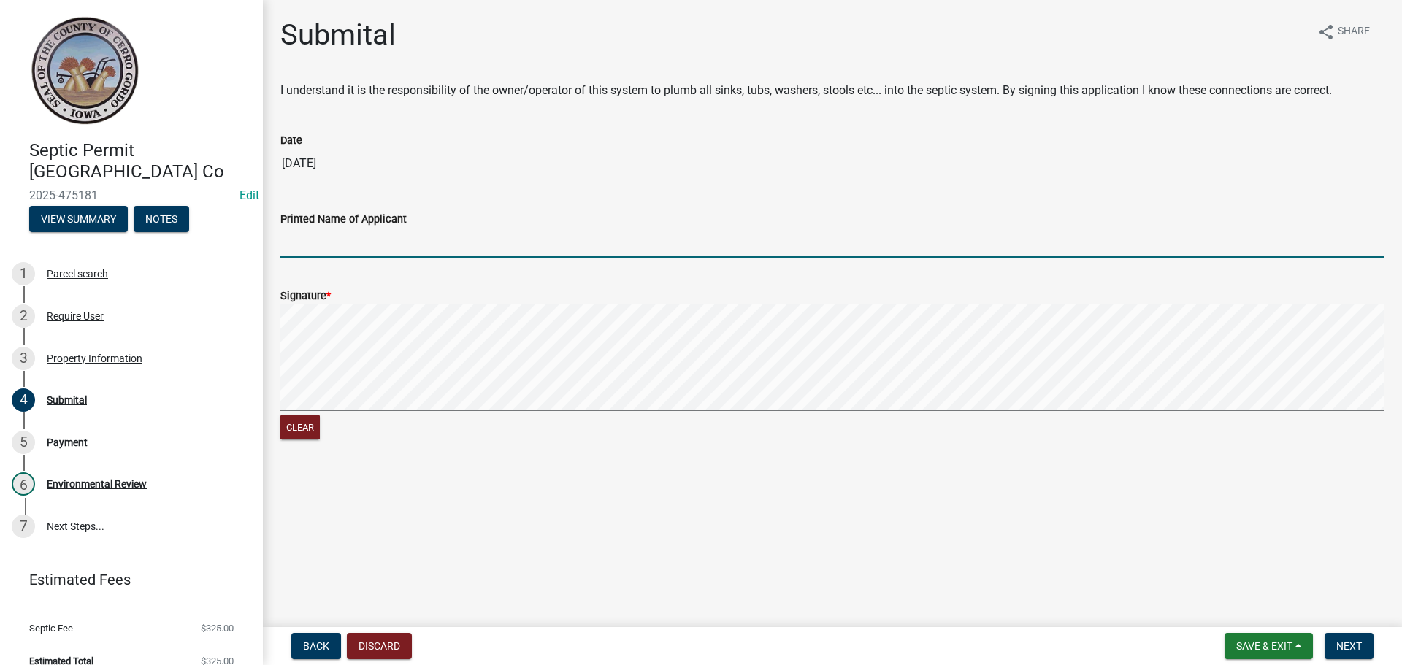
click at [308, 244] on input "Printed Name of Applicant" at bounding box center [832, 243] width 1104 height 30
type input "[PERSON_NAME]"
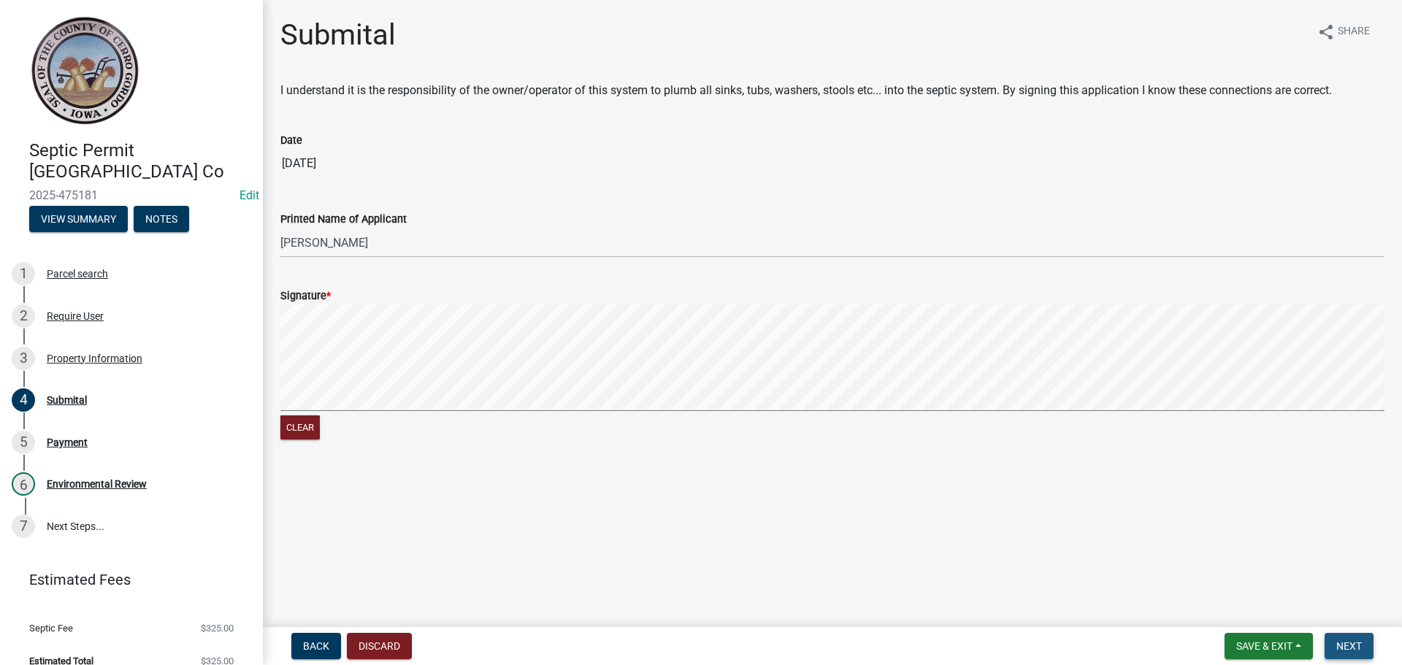
click at [1341, 640] on span "Next" at bounding box center [1349, 646] width 26 height 12
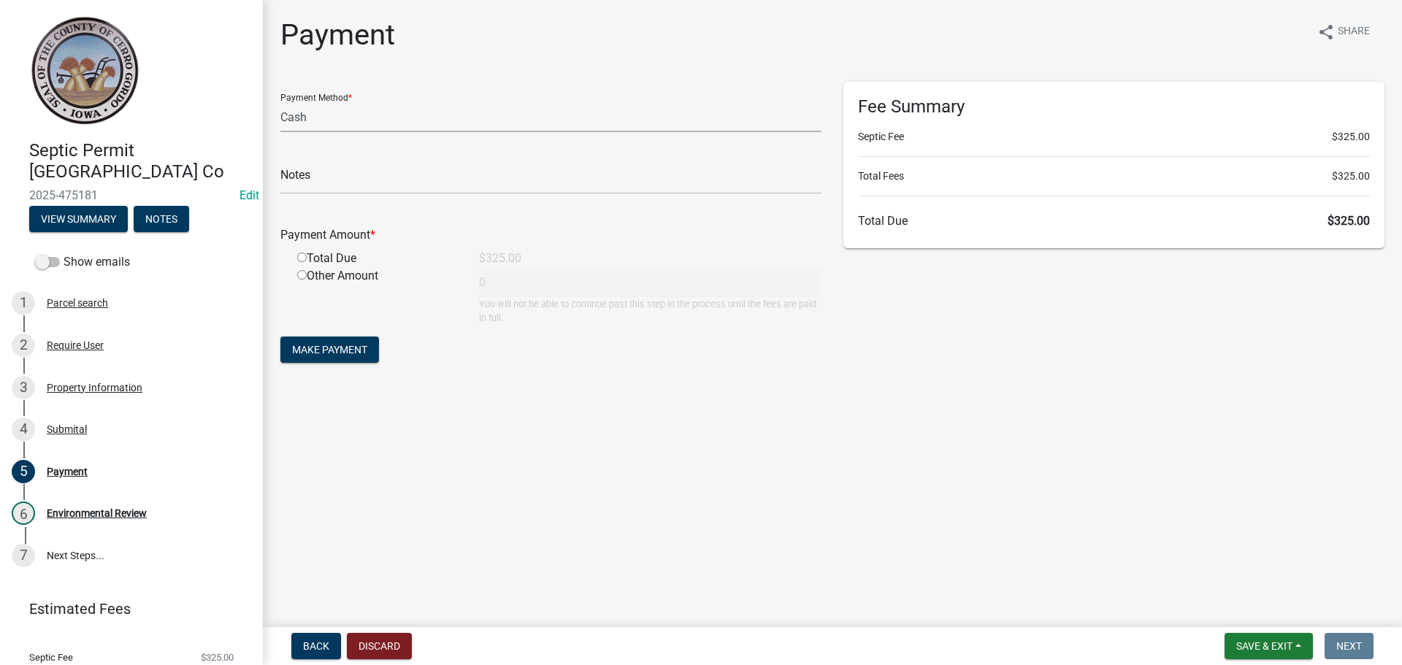
click at [303, 112] on select "Credit Card POS Check Cash" at bounding box center [550, 117] width 541 height 30
select select "1: 0"
click at [280, 102] on select "Credit Card POS Check Cash" at bounding box center [550, 117] width 541 height 30
click at [312, 177] on input "text" at bounding box center [550, 179] width 541 height 30
type input "7272"
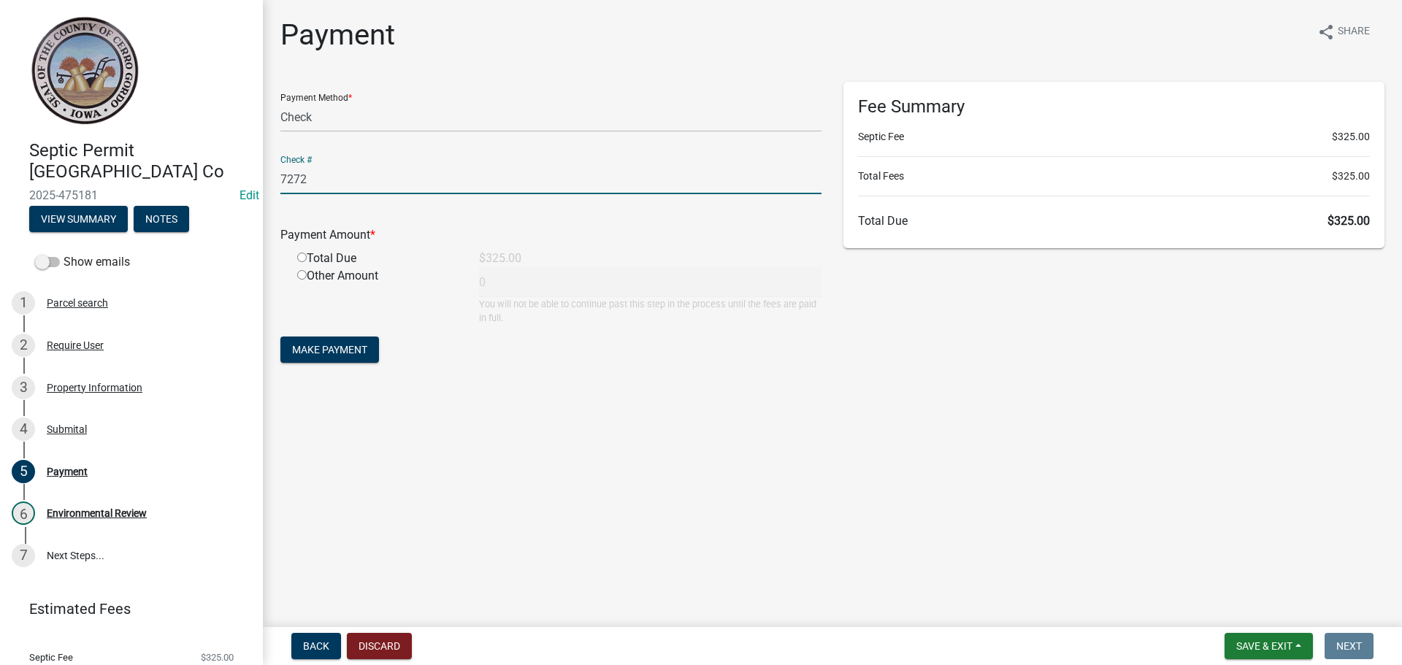
click at [299, 262] on div "Total Due" at bounding box center [377, 259] width 182 height 18
click at [297, 257] on input "radio" at bounding box center [301, 257] width 9 height 9
radio input "true"
type input "325"
click at [314, 346] on span "Make Payment" at bounding box center [329, 350] width 75 height 12
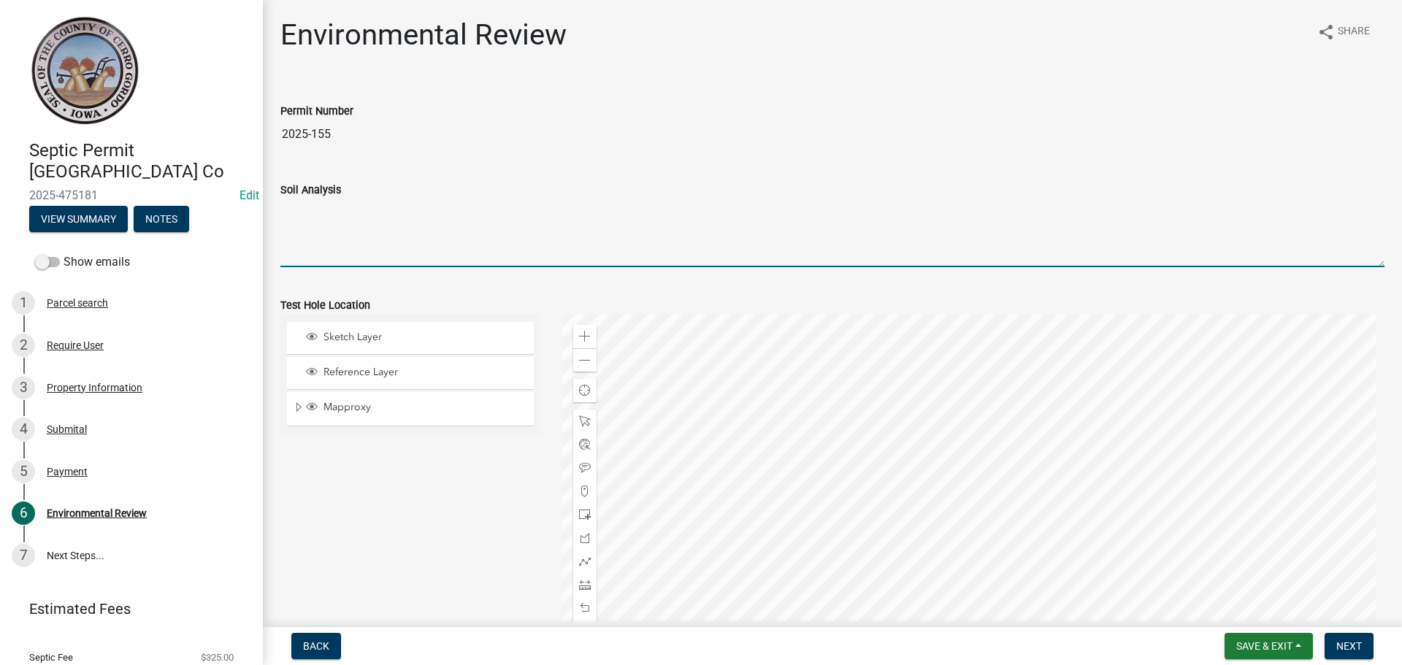
click at [331, 231] on textarea "Soil Analysis" at bounding box center [832, 233] width 1104 height 69
click at [312, 223] on textarea "Hole 1: 0-1.5' 1.5'-6'" at bounding box center [832, 233] width 1104 height 69
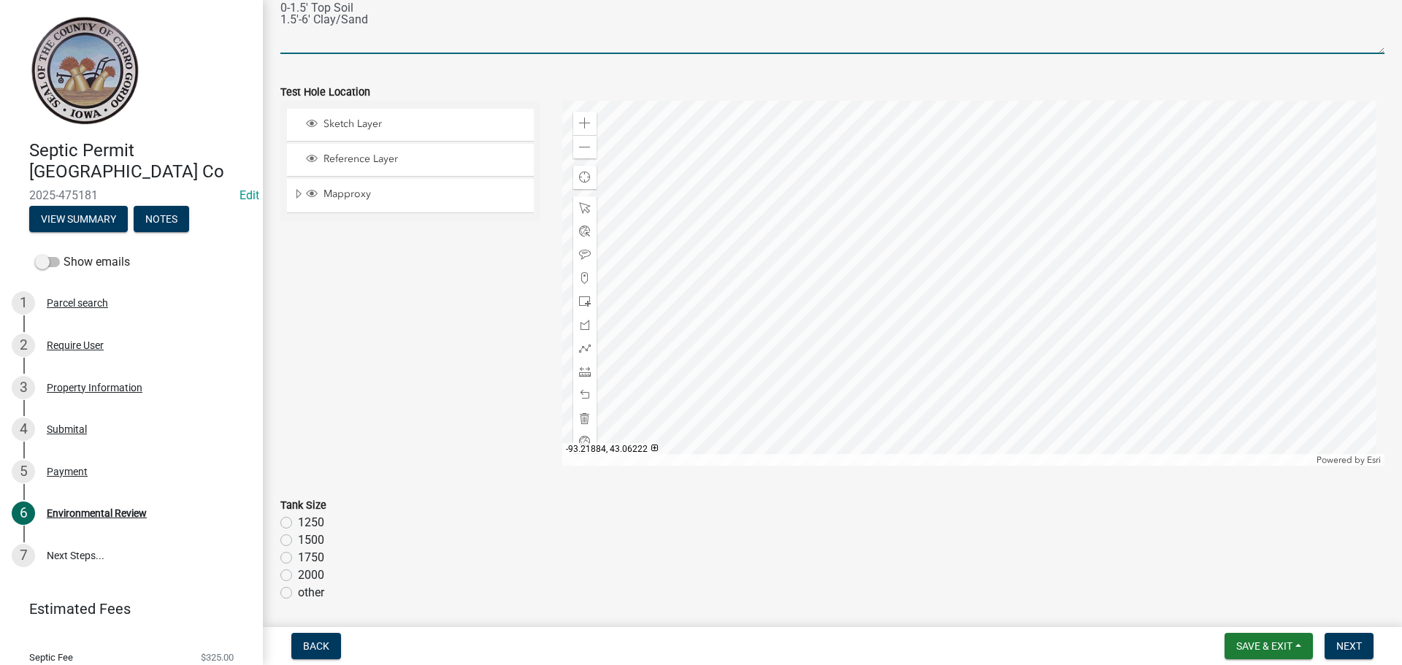
scroll to position [219, 0]
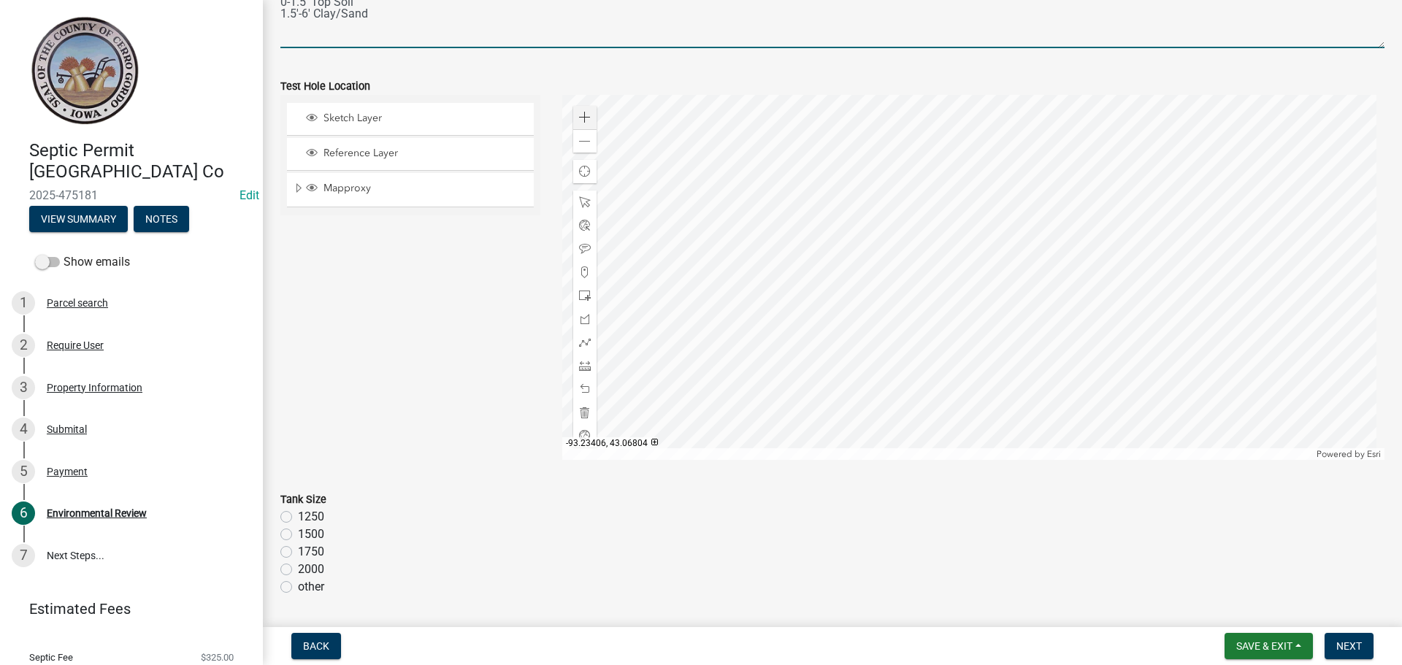
type textarea "Hole 1: 0-1.5' Top Soil 1.5'-6' Clay/Sand"
click at [575, 117] on div "Zoom in" at bounding box center [584, 117] width 23 height 23
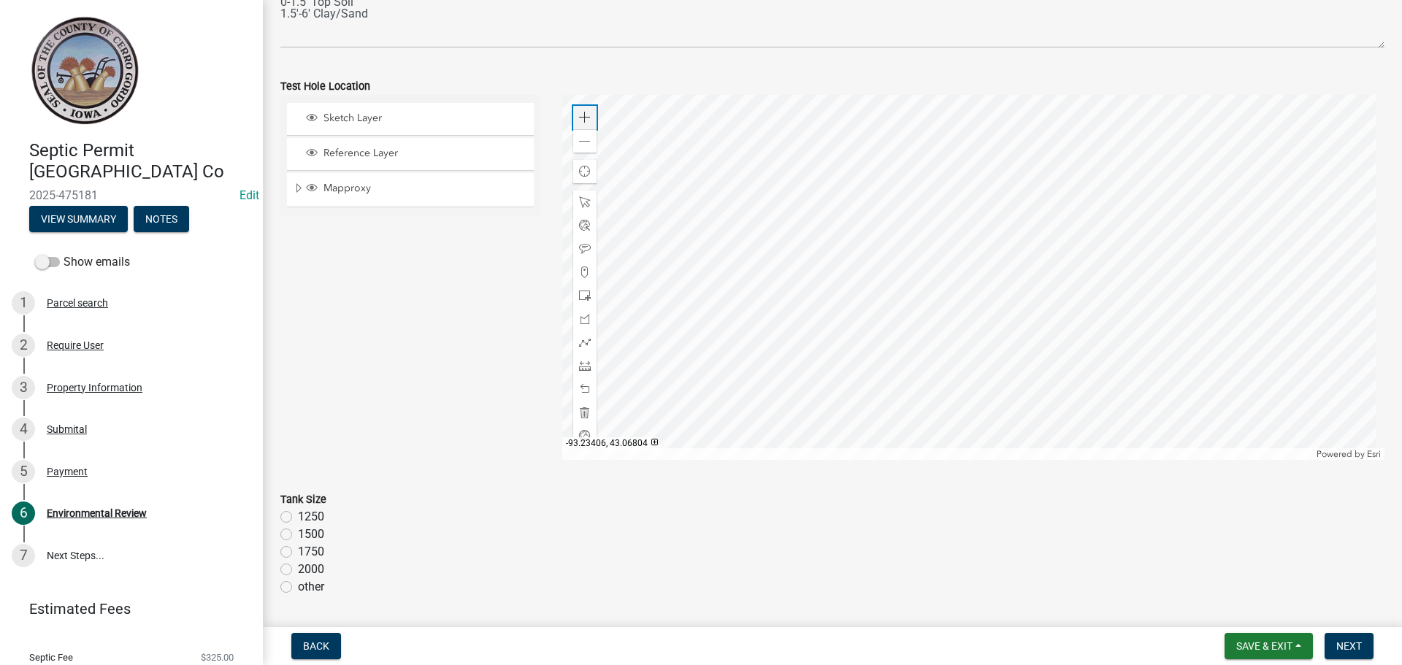
click at [575, 117] on div "Zoom in" at bounding box center [584, 117] width 23 height 23
click at [719, 139] on div at bounding box center [973, 277] width 823 height 365
click at [862, 285] on div at bounding box center [973, 277] width 823 height 365
click at [1035, 268] on div at bounding box center [973, 277] width 823 height 365
click at [1024, 273] on div at bounding box center [973, 277] width 823 height 365
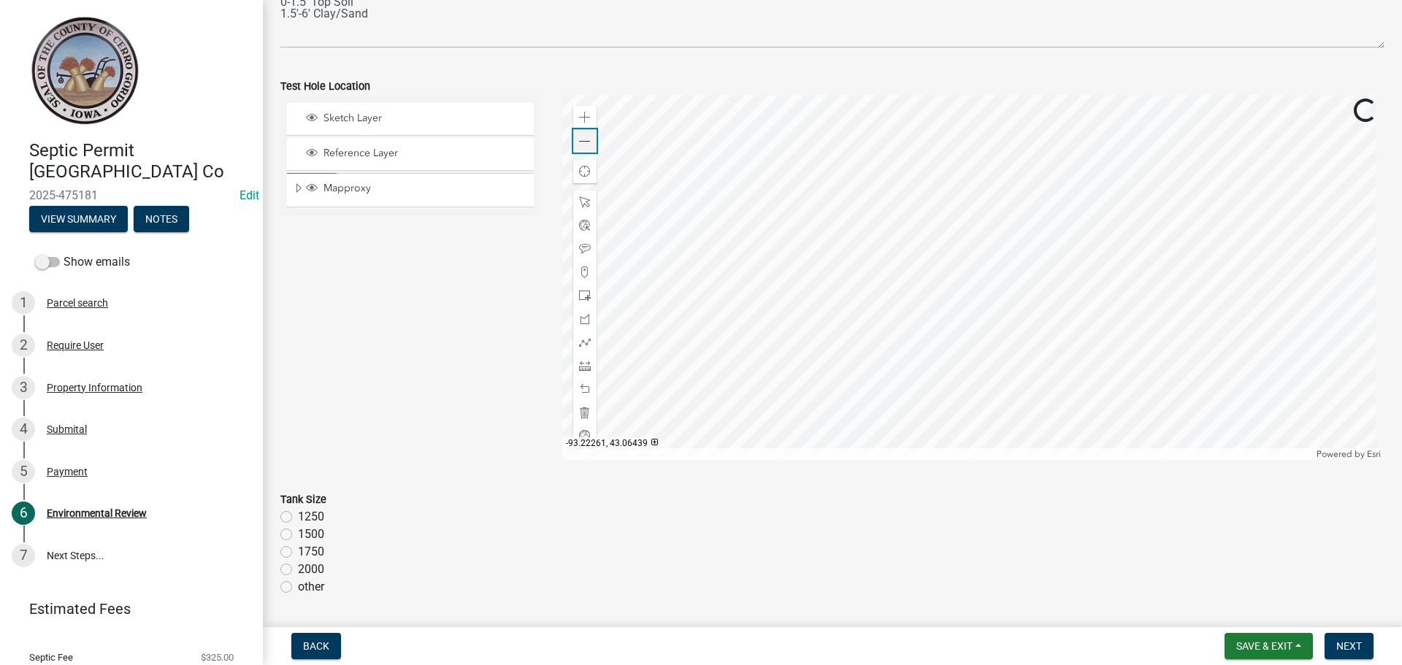
click at [586, 145] on span at bounding box center [585, 142] width 12 height 12
click at [589, 113] on div "Zoom in" at bounding box center [584, 117] width 23 height 23
click at [866, 197] on div at bounding box center [973, 277] width 823 height 365
click at [987, 299] on div at bounding box center [973, 277] width 823 height 365
click at [580, 270] on span at bounding box center [585, 273] width 12 height 12
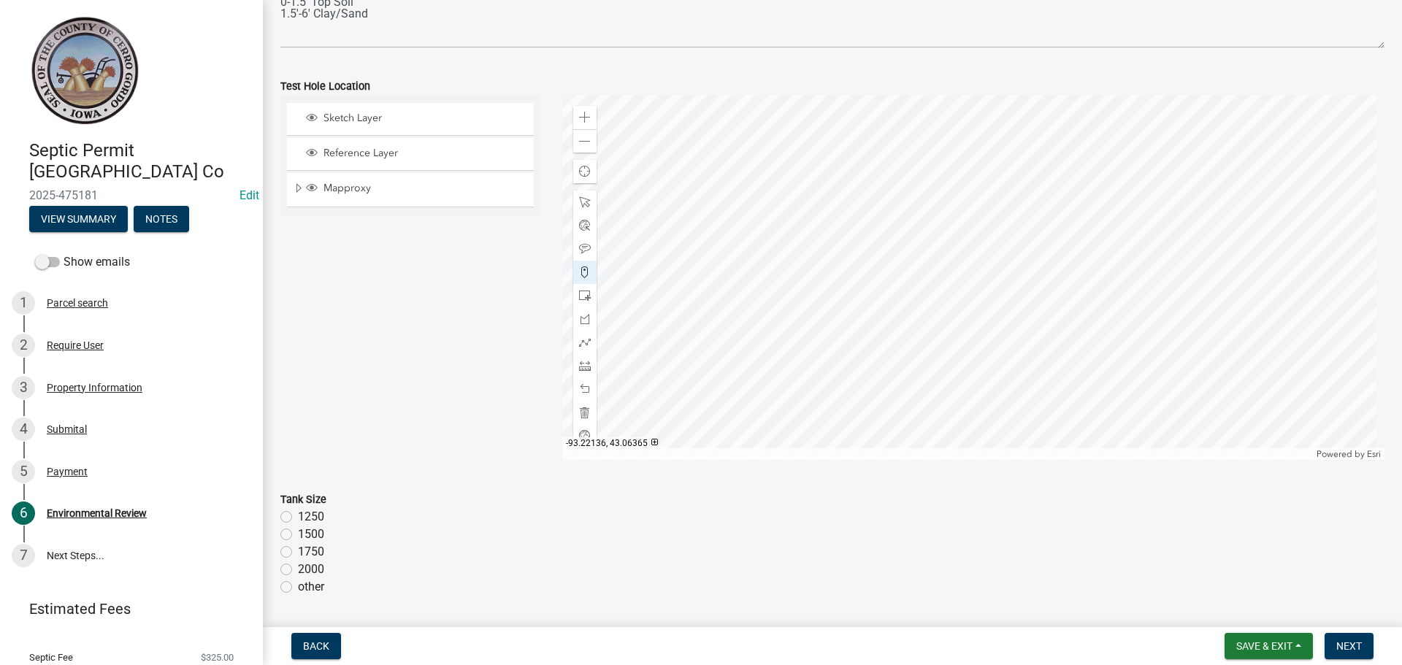
click at [1037, 364] on div at bounding box center [973, 277] width 823 height 365
click at [574, 250] on div at bounding box center [584, 248] width 23 height 23
click at [1037, 356] on div at bounding box center [973, 277] width 823 height 365
click at [298, 519] on label "1250" at bounding box center [311, 517] width 26 height 18
click at [298, 518] on input "1250" at bounding box center [302, 512] width 9 height 9
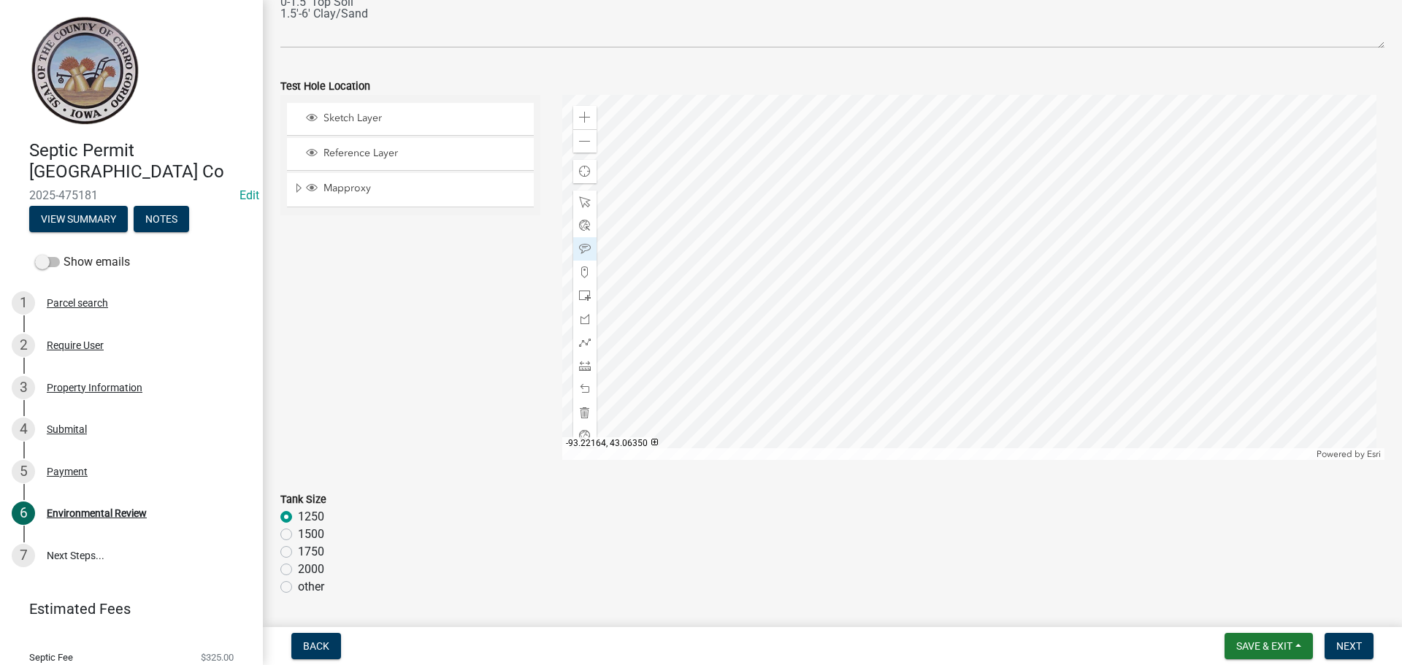
radio input "true"
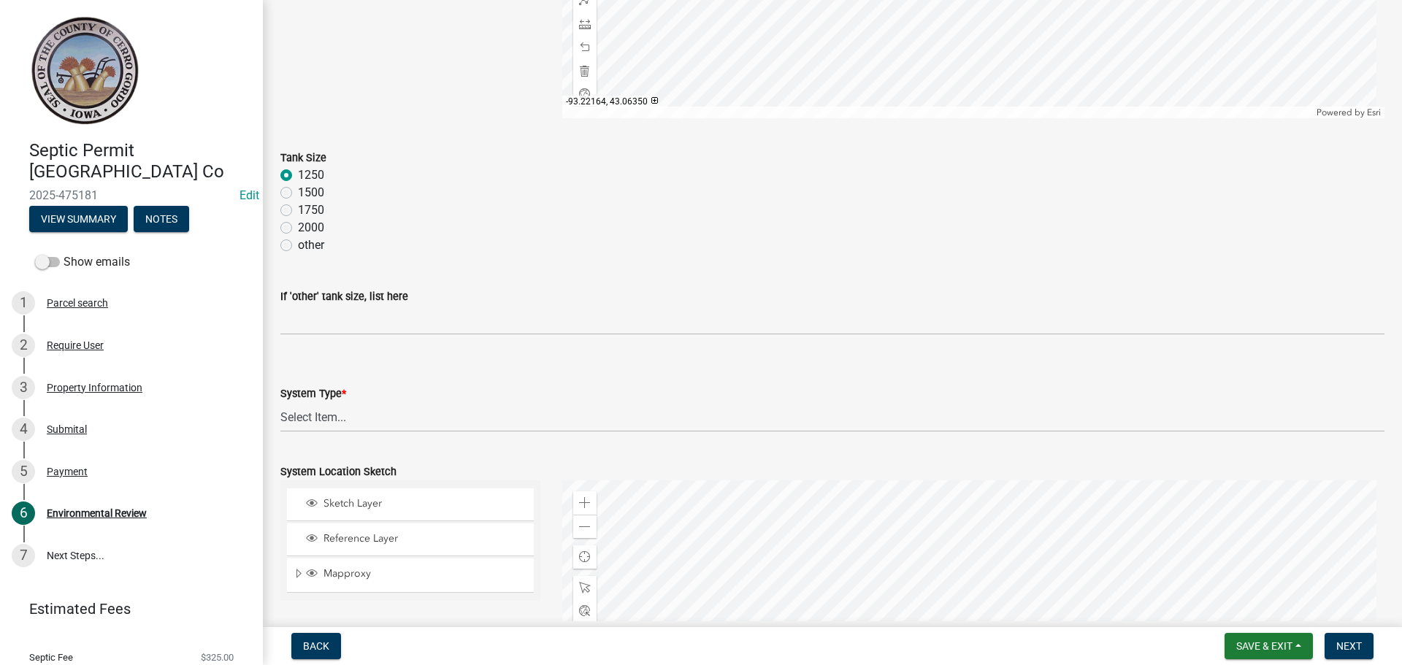
scroll to position [584, 0]
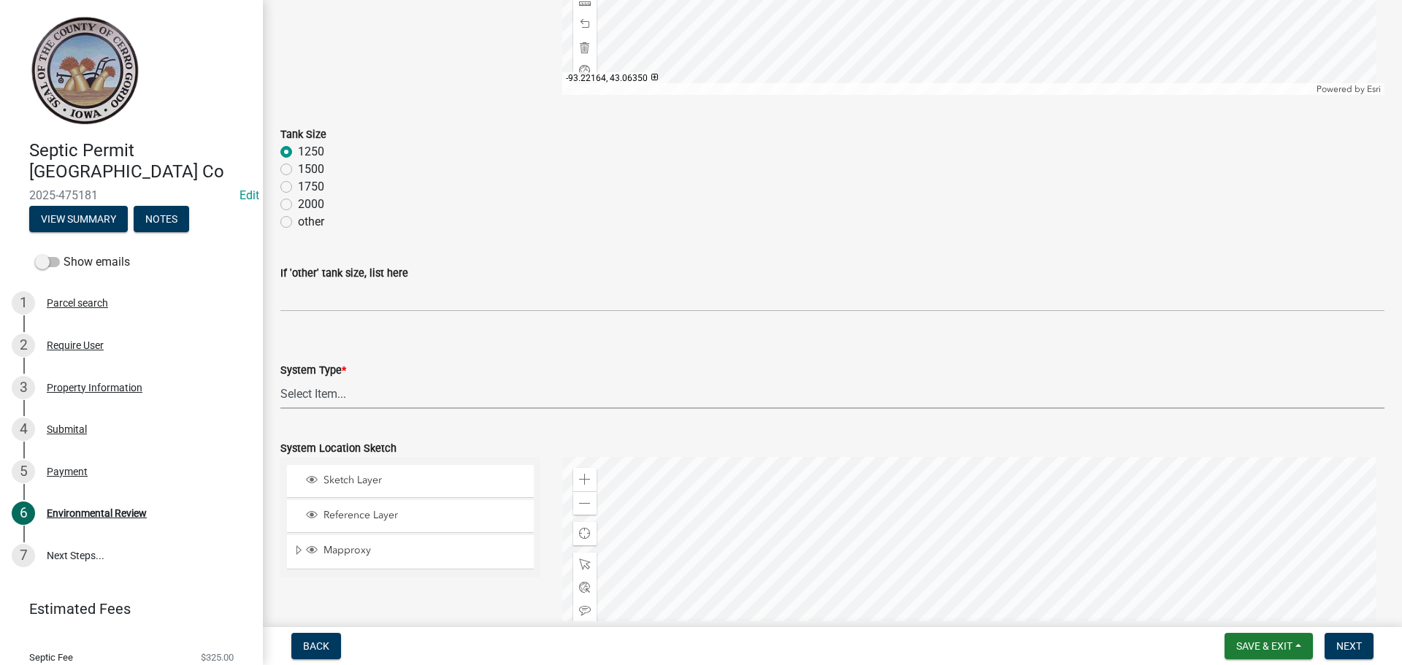
click at [311, 391] on select "Select Item... 15" Chamber Advantex Chamber--24" Chamber--36" Conventional w/Sa…" at bounding box center [832, 394] width 1104 height 30
click at [280, 379] on select "Select Item... 15" Chamber Advantex Chamber--24" Chamber--36" Conventional w/Sa…" at bounding box center [832, 394] width 1104 height 30
select select "b84ace5b-0192-4fc7-b901-2001c8062e4a"
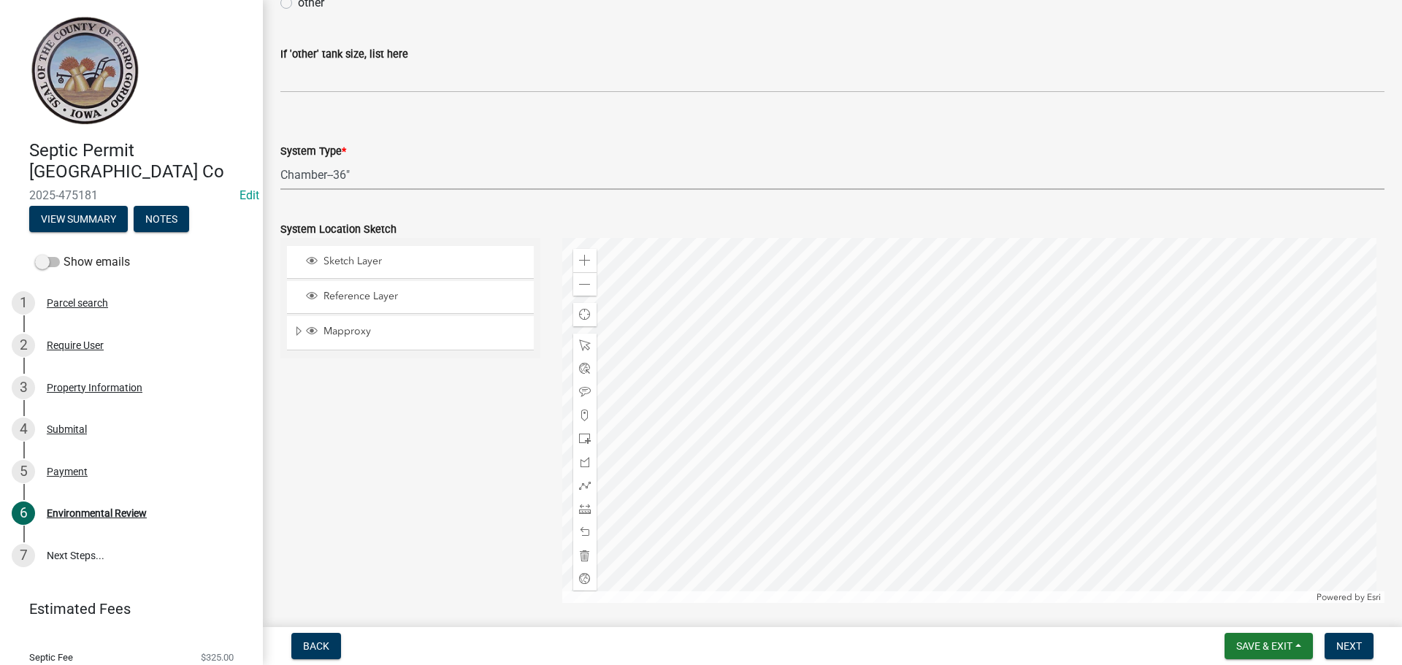
scroll to position [876, 0]
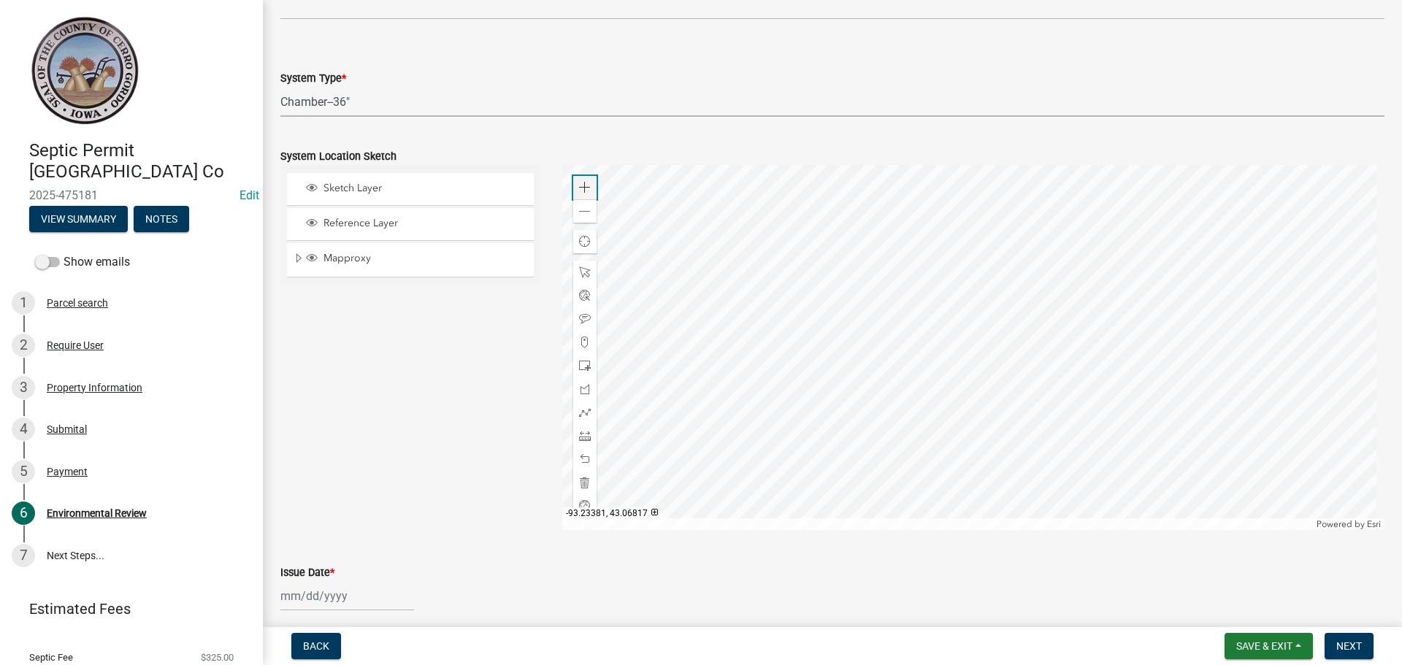
click at [583, 185] on span at bounding box center [585, 188] width 12 height 12
click at [843, 172] on div at bounding box center [973, 347] width 823 height 365
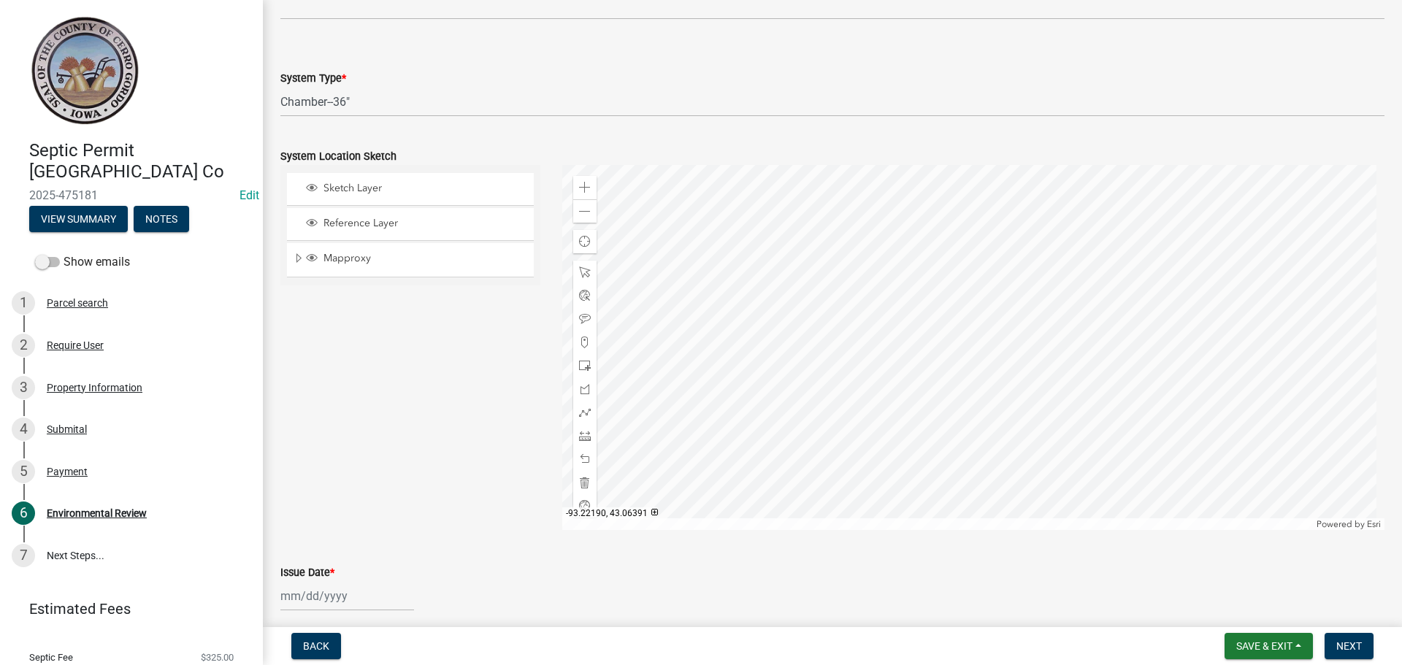
click at [849, 261] on div at bounding box center [973, 347] width 823 height 365
click at [579, 193] on span at bounding box center [585, 188] width 12 height 12
click at [873, 309] on div at bounding box center [973, 347] width 823 height 365
click at [579, 217] on span at bounding box center [585, 212] width 12 height 12
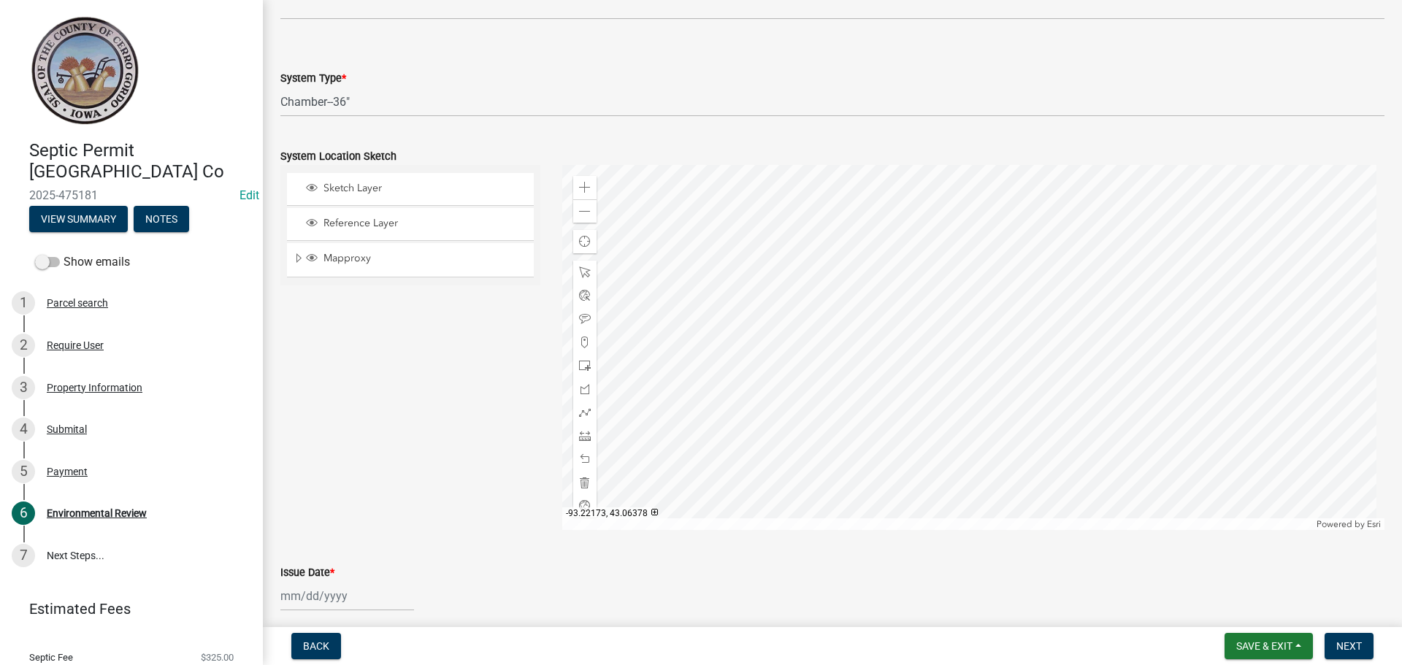
click at [856, 311] on div at bounding box center [973, 347] width 823 height 365
click at [865, 306] on div at bounding box center [973, 347] width 823 height 365
click at [580, 340] on span at bounding box center [585, 343] width 12 height 12
click at [890, 215] on div at bounding box center [973, 347] width 823 height 365
click at [583, 317] on span at bounding box center [585, 319] width 12 height 12
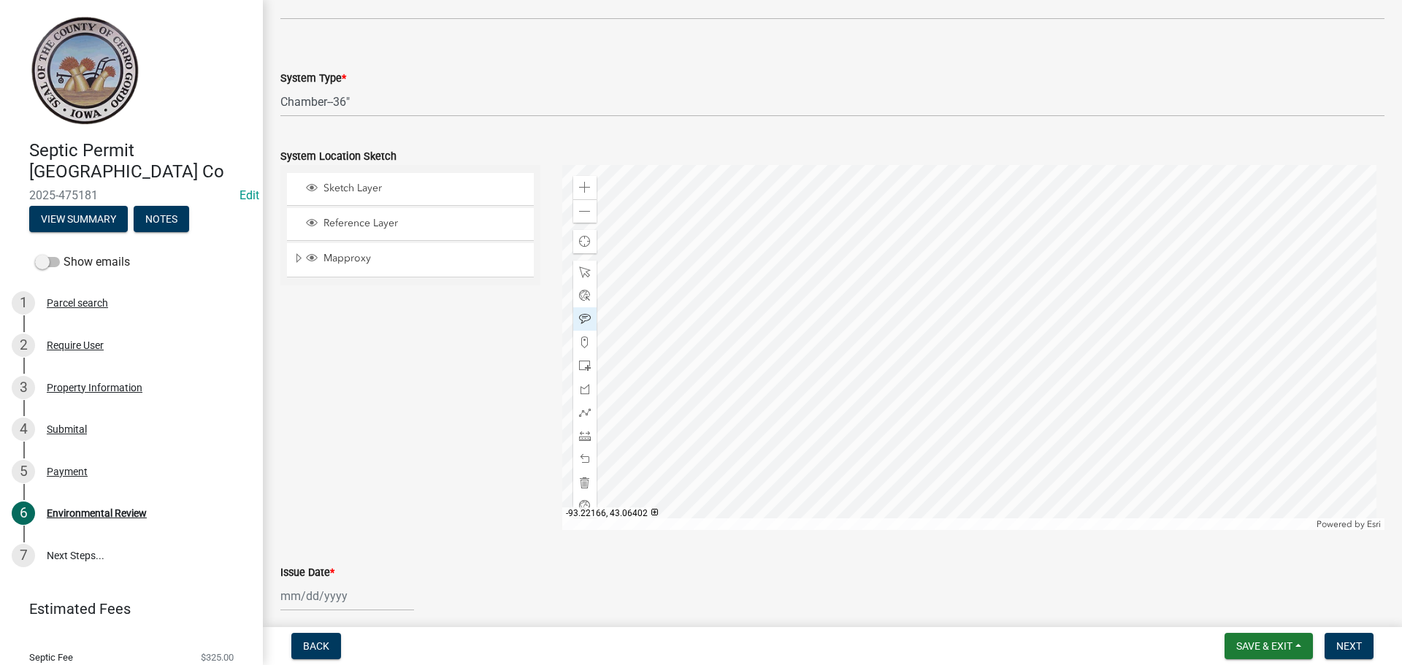
click at [890, 207] on div at bounding box center [973, 347] width 823 height 365
click at [579, 365] on span at bounding box center [585, 366] width 12 height 12
click at [909, 310] on div at bounding box center [973, 347] width 823 height 365
click at [916, 320] on div at bounding box center [973, 347] width 823 height 365
click at [584, 412] on span at bounding box center [585, 413] width 12 height 12
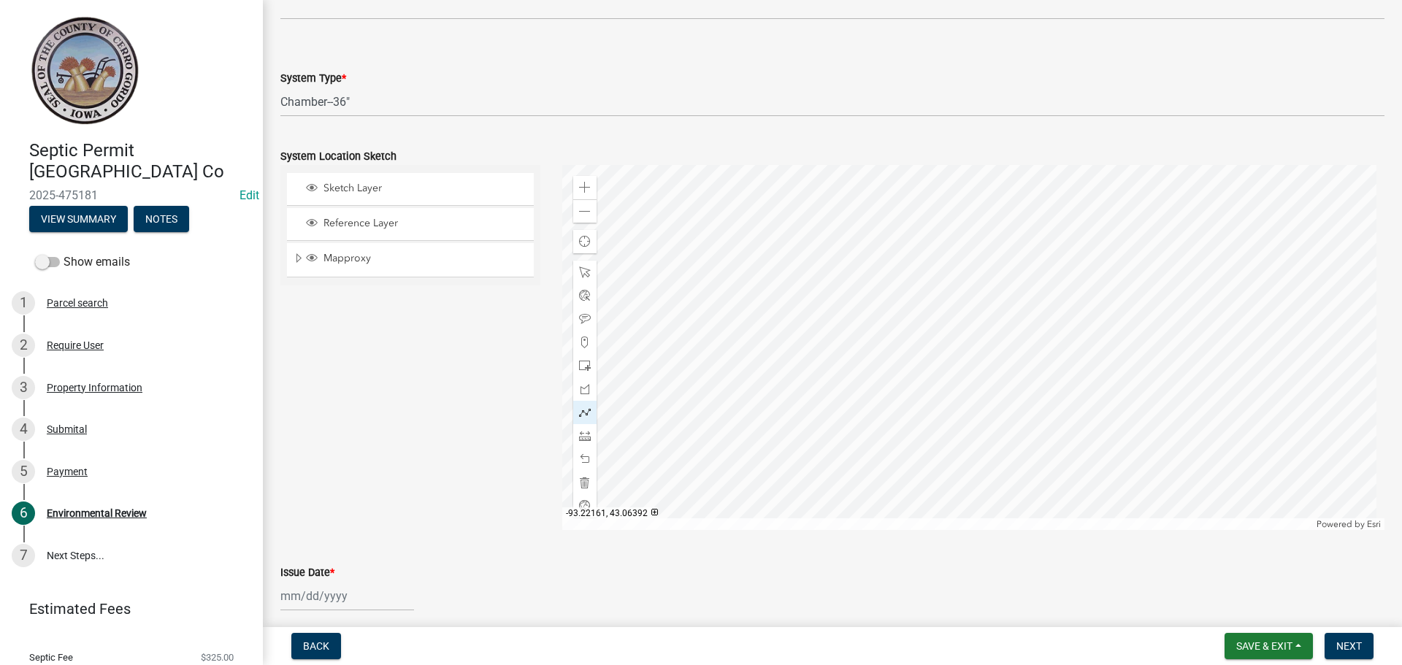
click at [906, 254] on div at bounding box center [973, 347] width 823 height 365
click at [905, 296] on div at bounding box center [973, 347] width 823 height 365
click at [907, 310] on div at bounding box center [973, 347] width 823 height 365
click at [912, 315] on div at bounding box center [973, 347] width 823 height 365
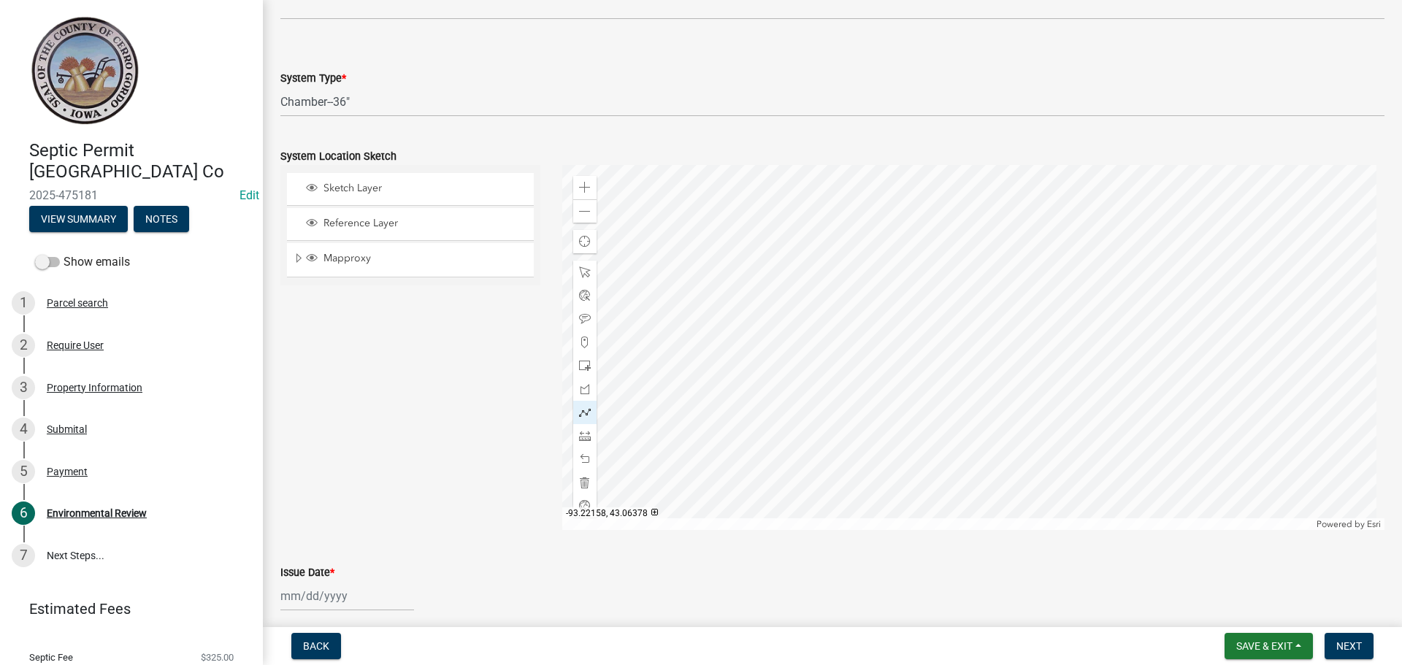
click at [917, 318] on div at bounding box center [973, 347] width 823 height 365
click at [927, 315] on div at bounding box center [973, 347] width 823 height 365
click at [951, 382] on div at bounding box center [973, 347] width 823 height 365
click at [915, 320] on div at bounding box center [973, 347] width 823 height 365
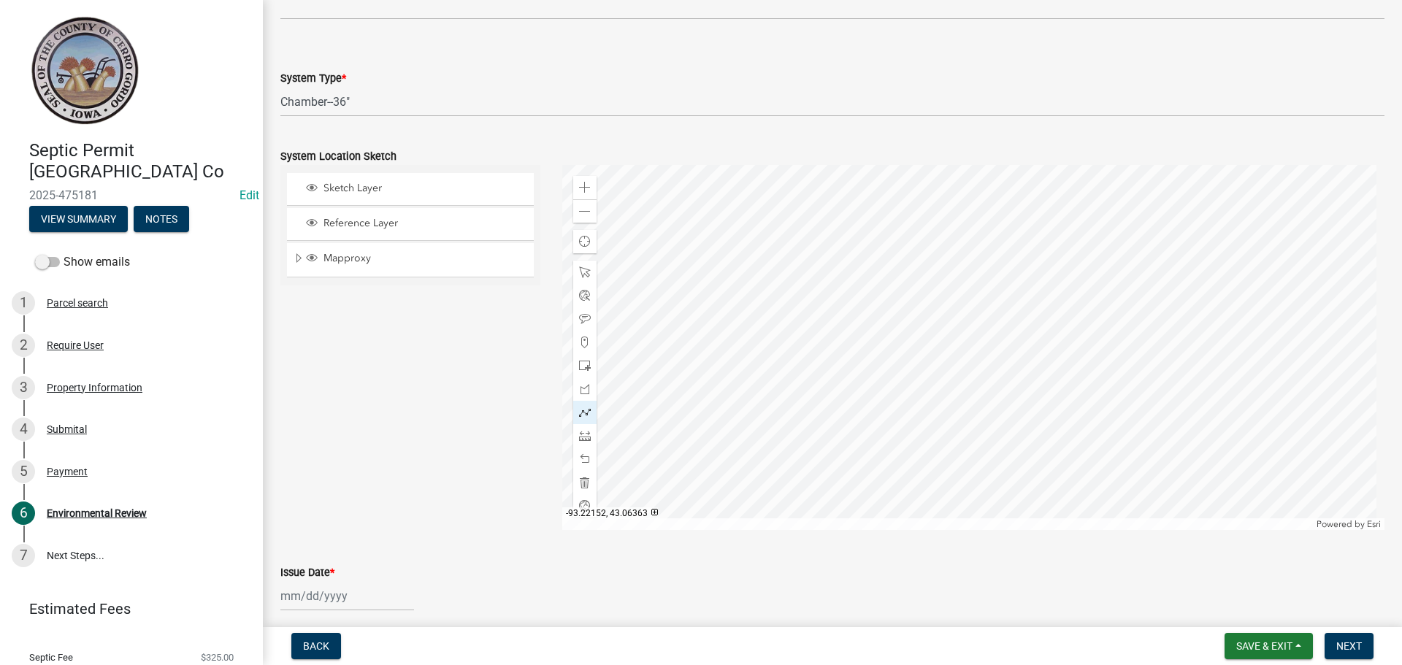
click at [935, 386] on div at bounding box center [973, 347] width 823 height 365
click at [936, 383] on div at bounding box center [973, 347] width 823 height 365
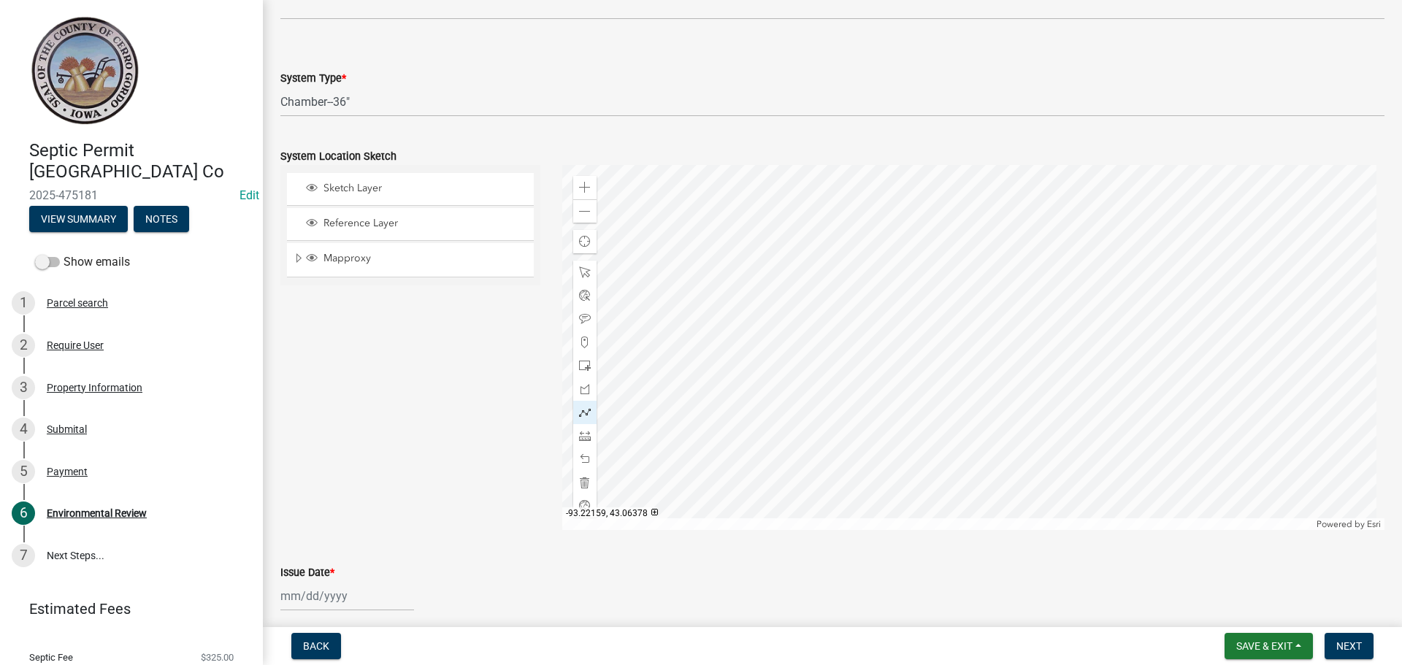
click at [913, 320] on div at bounding box center [973, 347] width 823 height 365
click at [904, 322] on div at bounding box center [973, 347] width 823 height 365
click at [921, 388] on div at bounding box center [973, 347] width 823 height 365
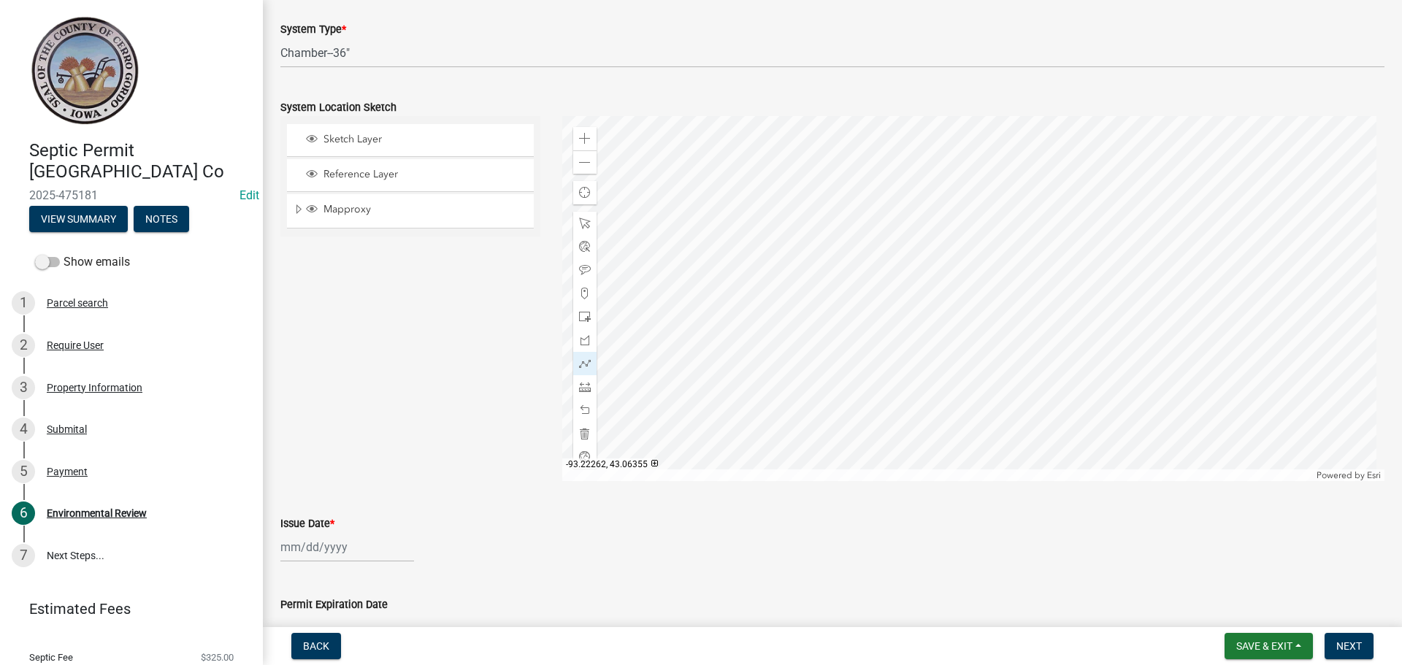
scroll to position [1022, 0]
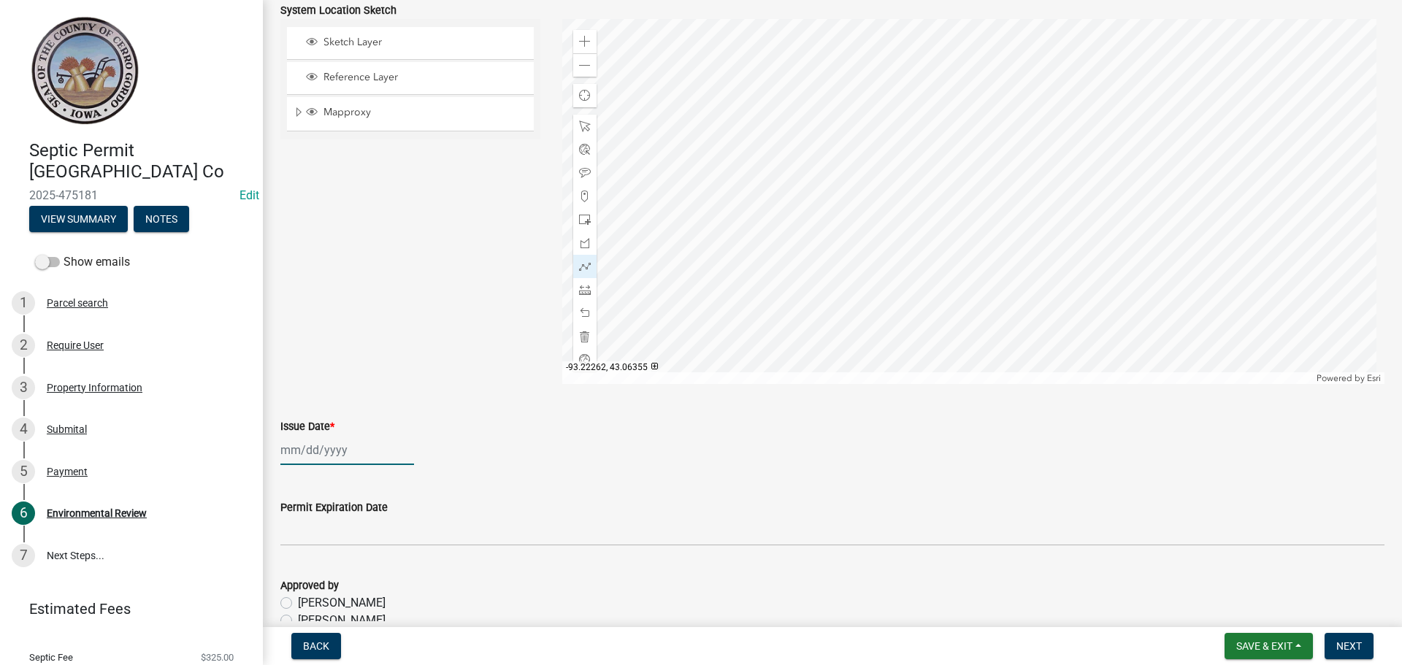
click at [306, 458] on div at bounding box center [347, 450] width 134 height 30
select select "9"
select select "2025"
click at [291, 258] on button "Previous month" at bounding box center [295, 255] width 18 height 23
select select "8"
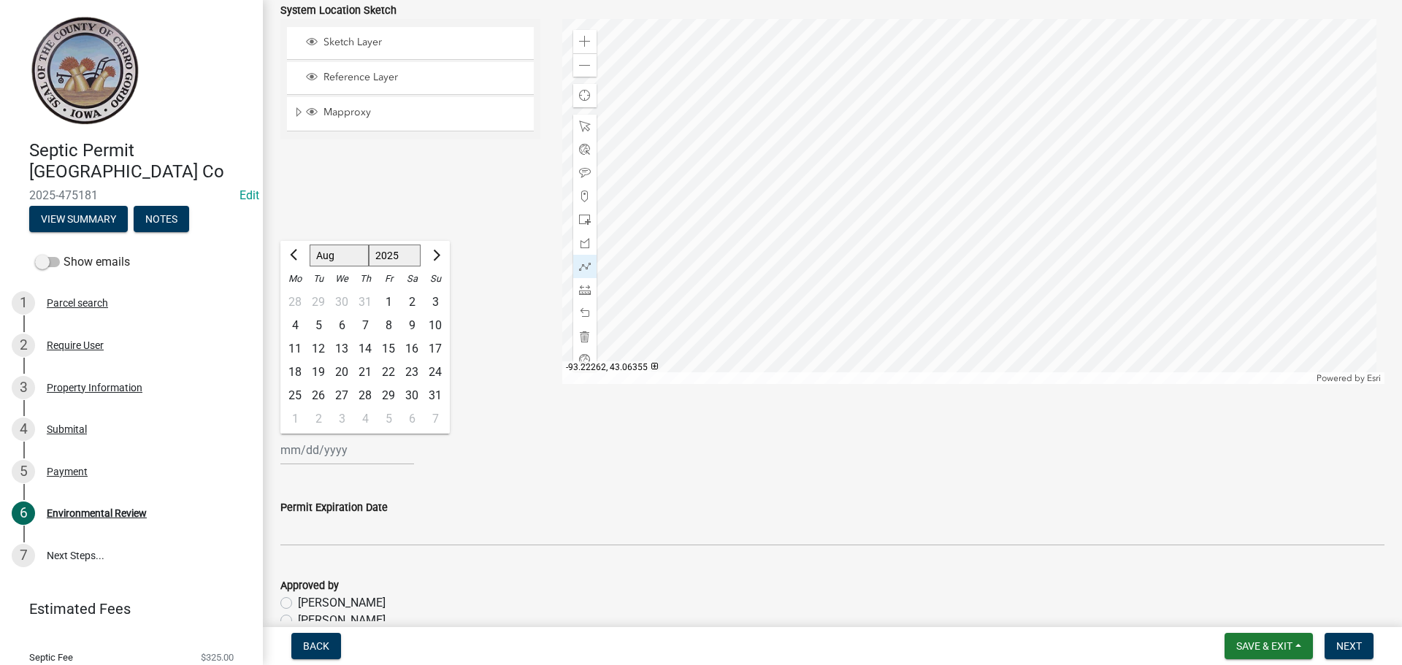
click at [319, 299] on div "29" at bounding box center [318, 302] width 23 height 23
type input "[DATE]"
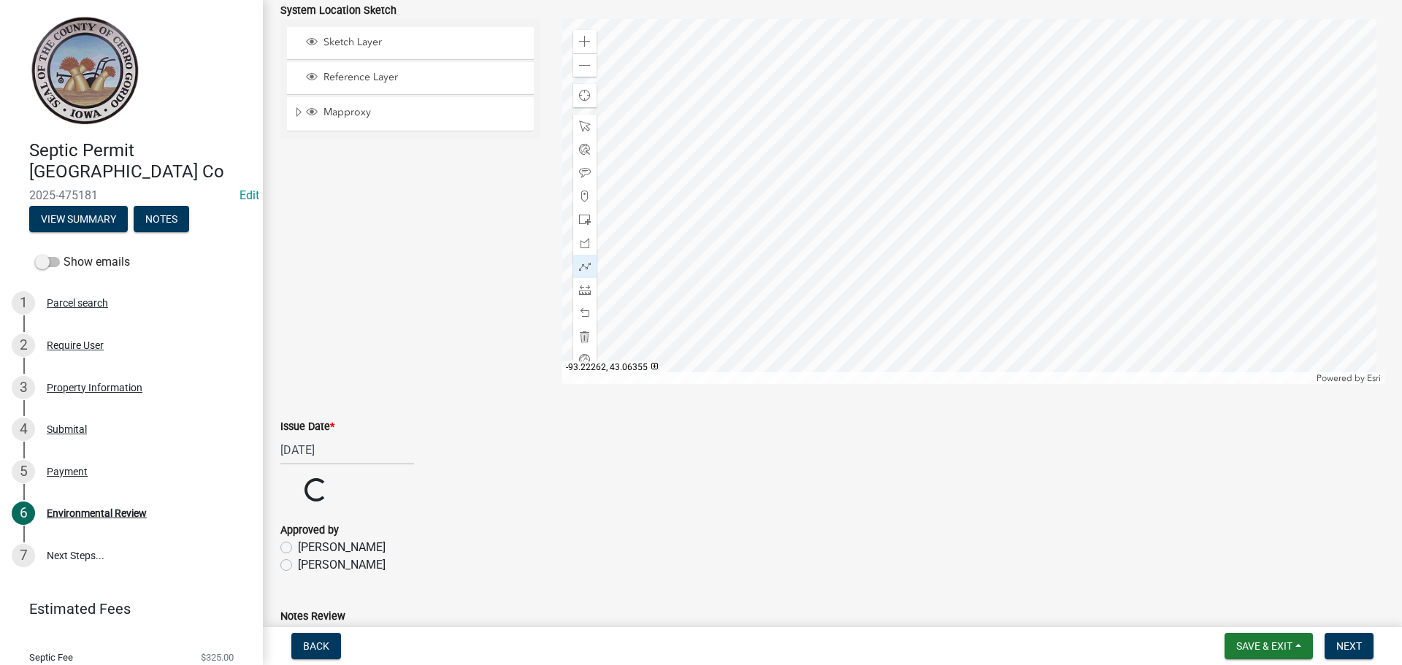
scroll to position [1076, 0]
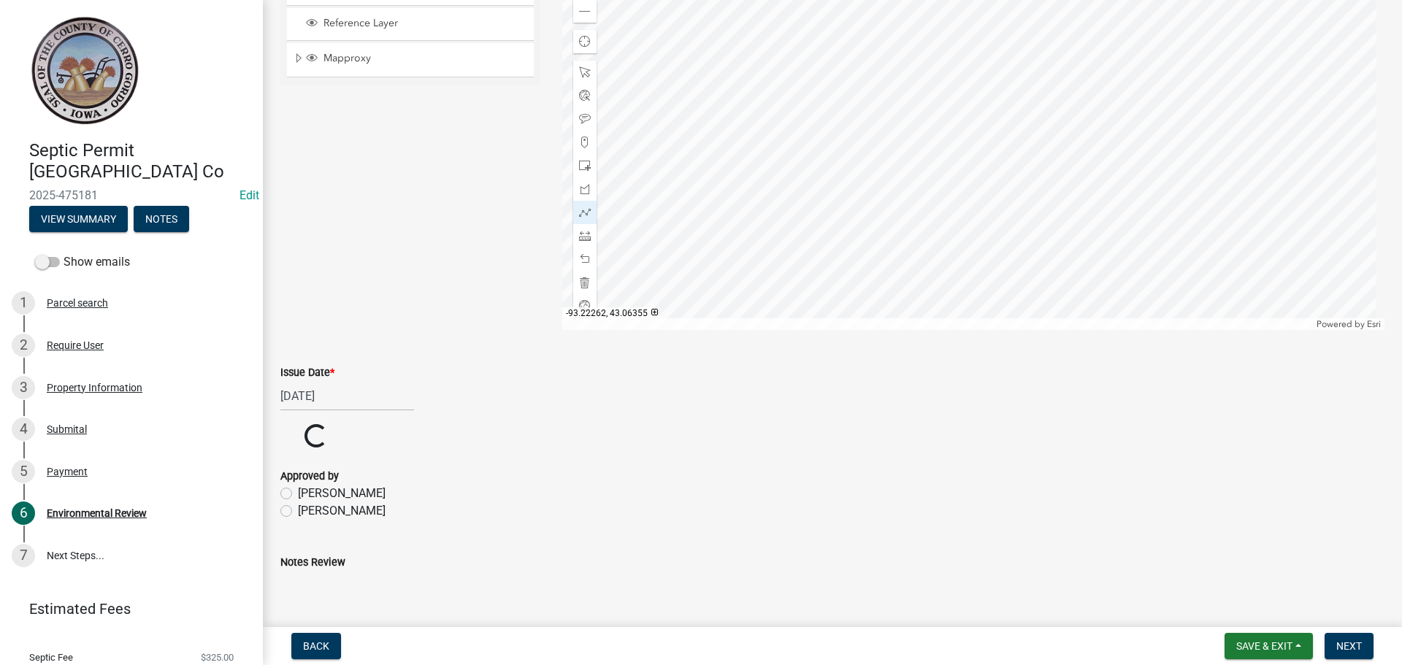
click at [285, 450] on wm-data-entity-input "Approved by [PERSON_NAME] [PERSON_NAME]" at bounding box center [832, 491] width 1104 height 83
click at [298, 502] on label "[PERSON_NAME]" at bounding box center [342, 511] width 88 height 18
click at [298, 502] on input "[PERSON_NAME]" at bounding box center [302, 506] width 9 height 9
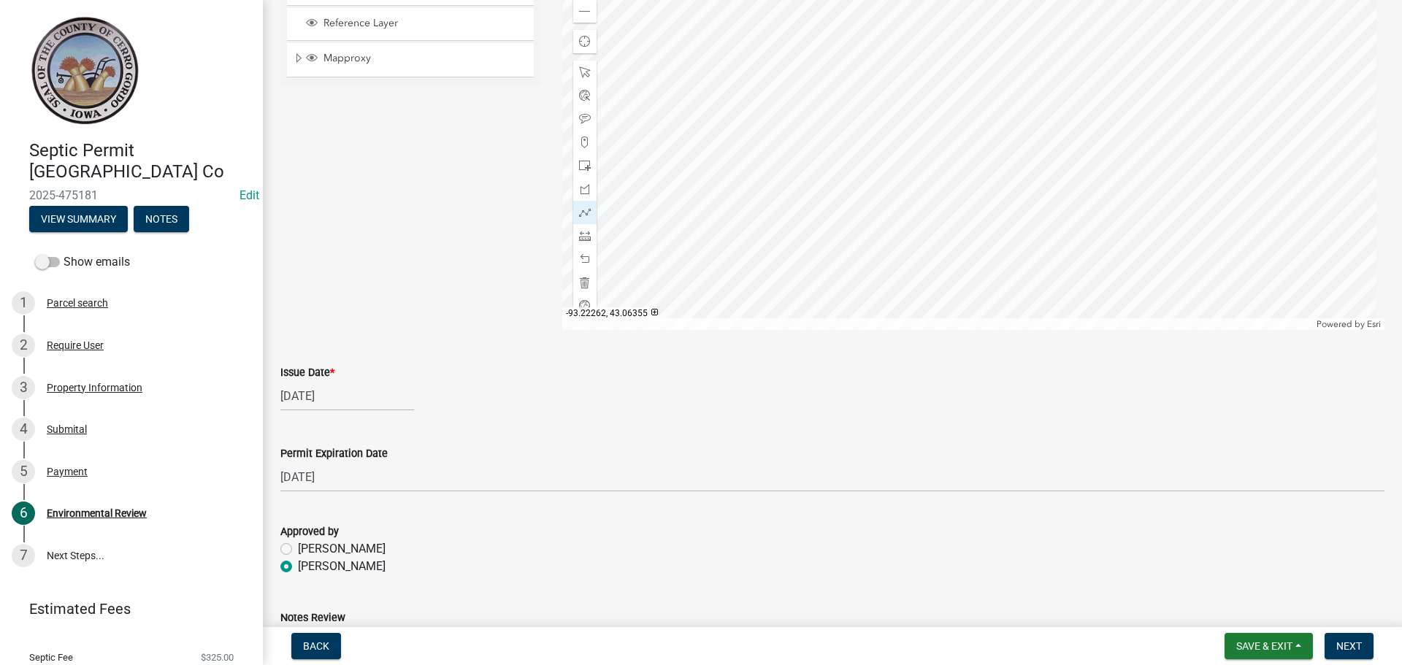
radio input "true"
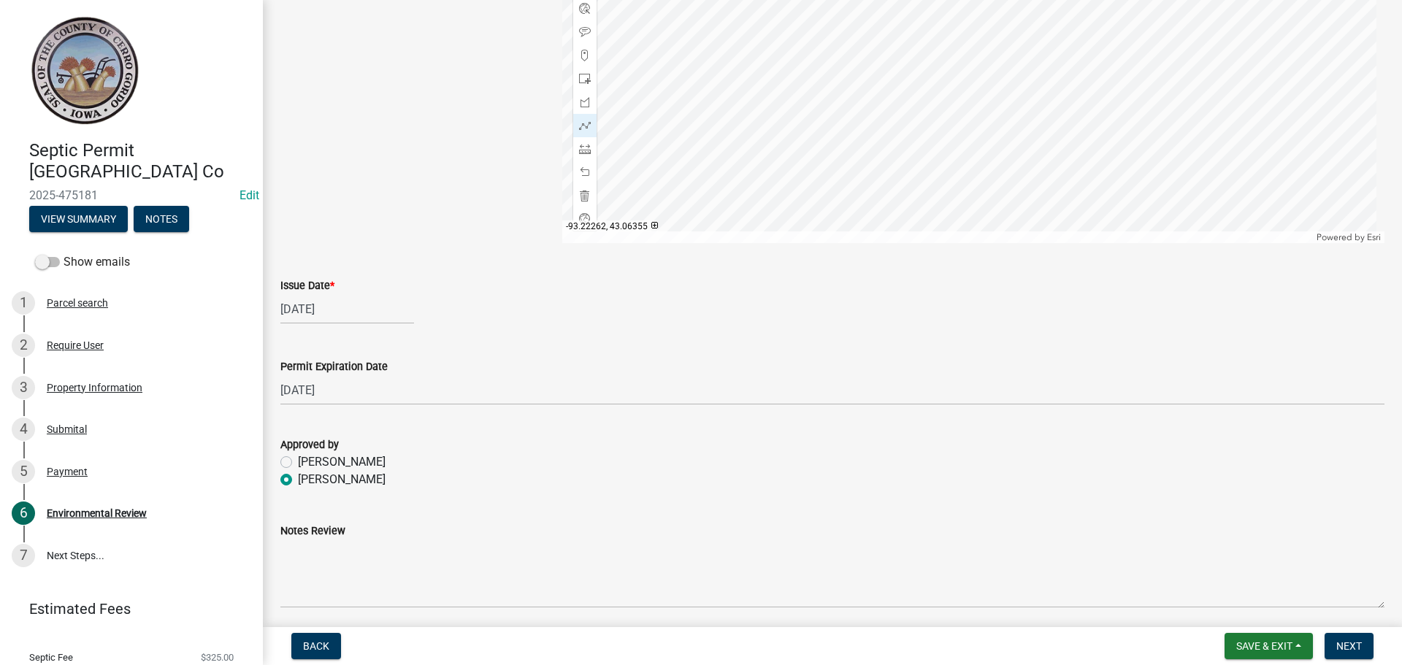
click at [285, 427] on form "Approved by [PERSON_NAME] [PERSON_NAME]" at bounding box center [832, 453] width 1104 height 70
click at [1351, 641] on span "Next" at bounding box center [1349, 646] width 26 height 12
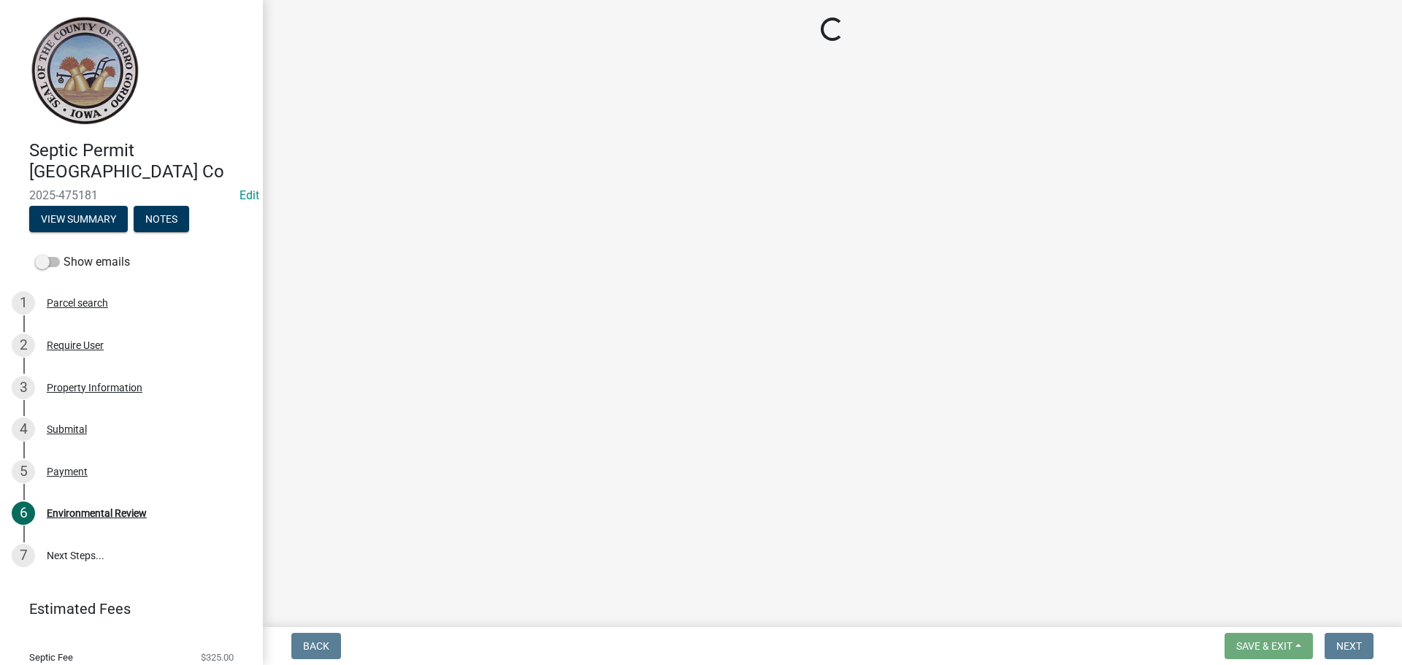
scroll to position [0, 0]
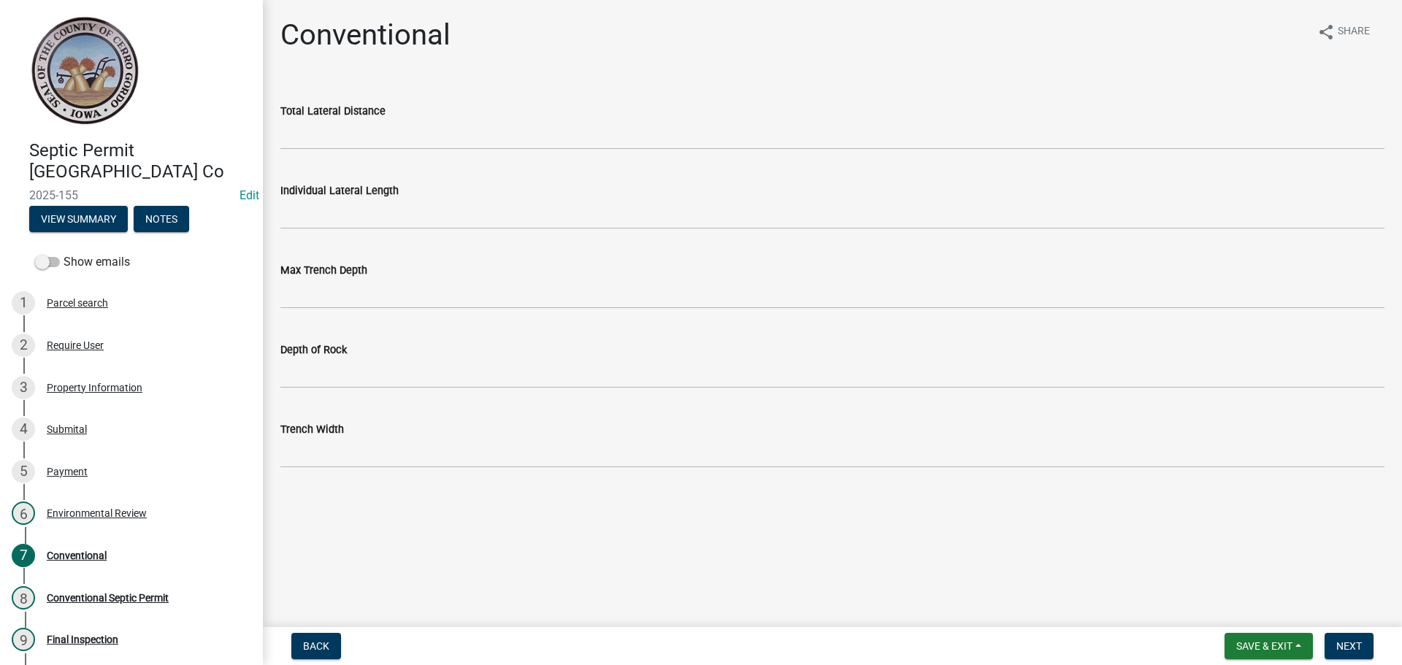
click at [277, 143] on div "Total Lateral Distance" at bounding box center [832, 116] width 1126 height 68
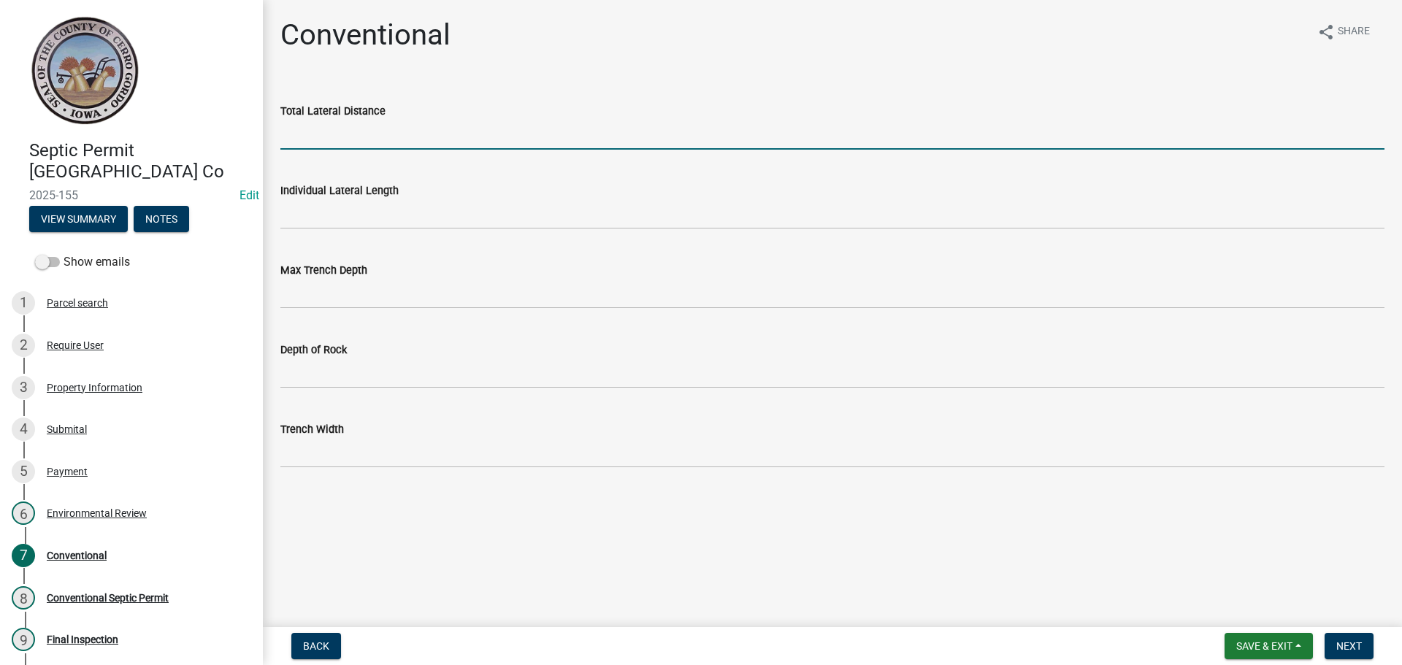
click at [282, 139] on input "Total Lateral Distance" at bounding box center [832, 135] width 1104 height 30
type input "300'"
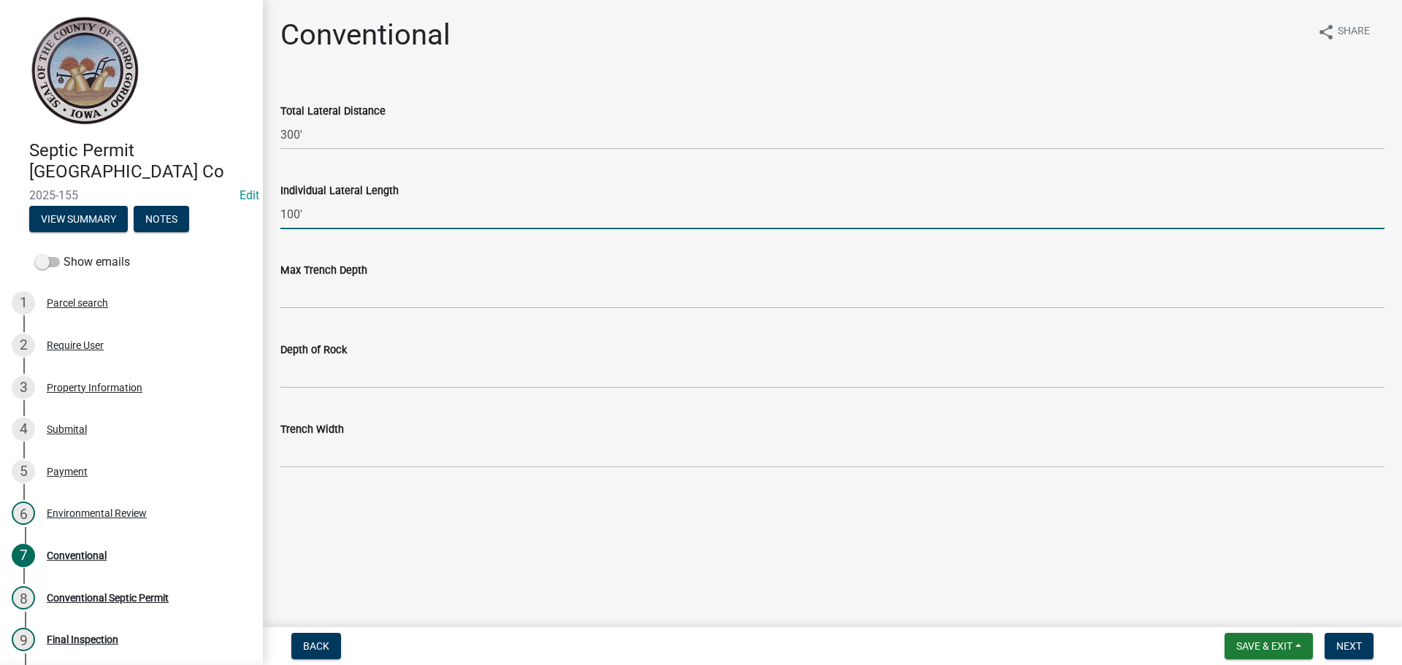
type input "100'"
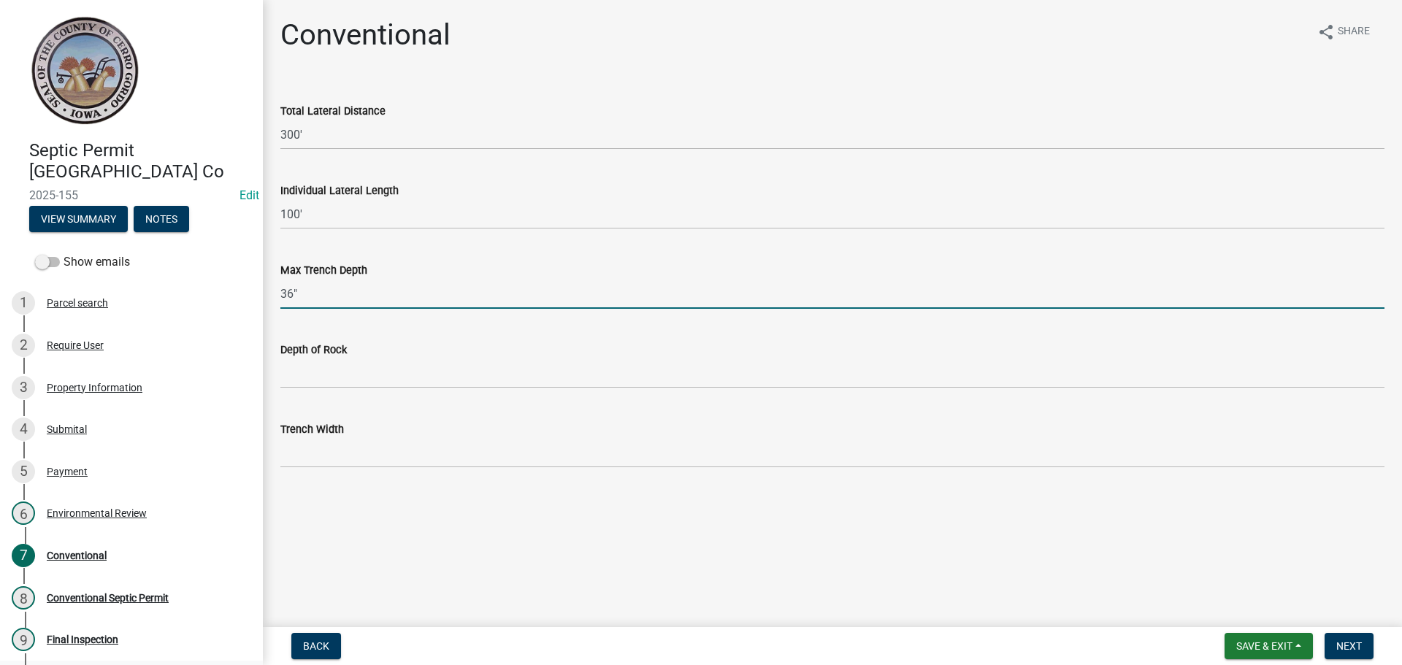
type input "36""
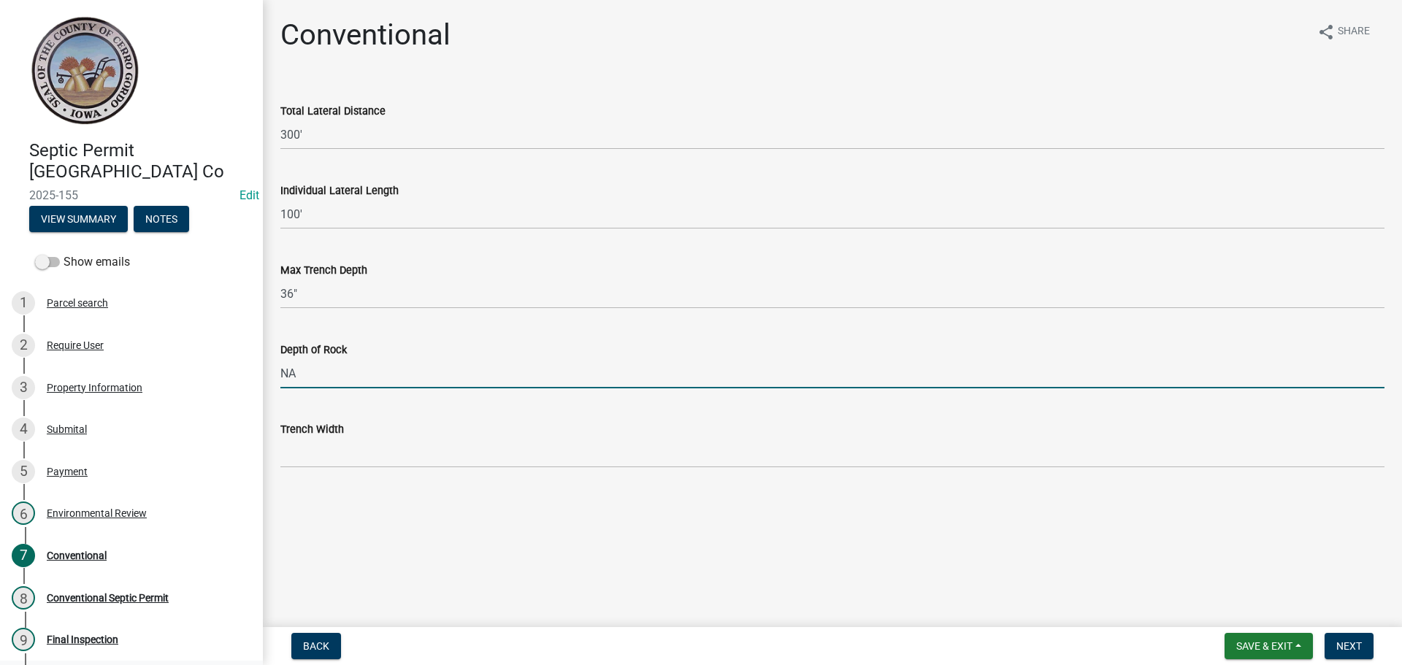
type input "NA"
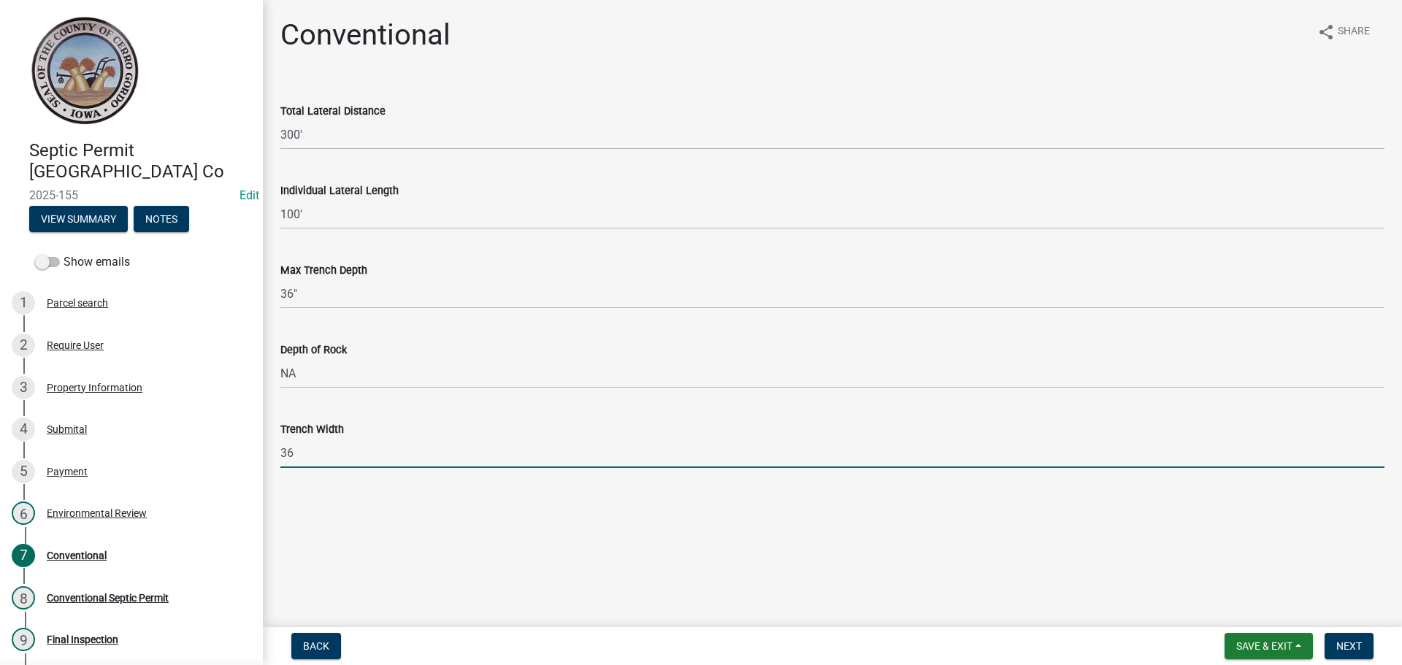
type input "36""
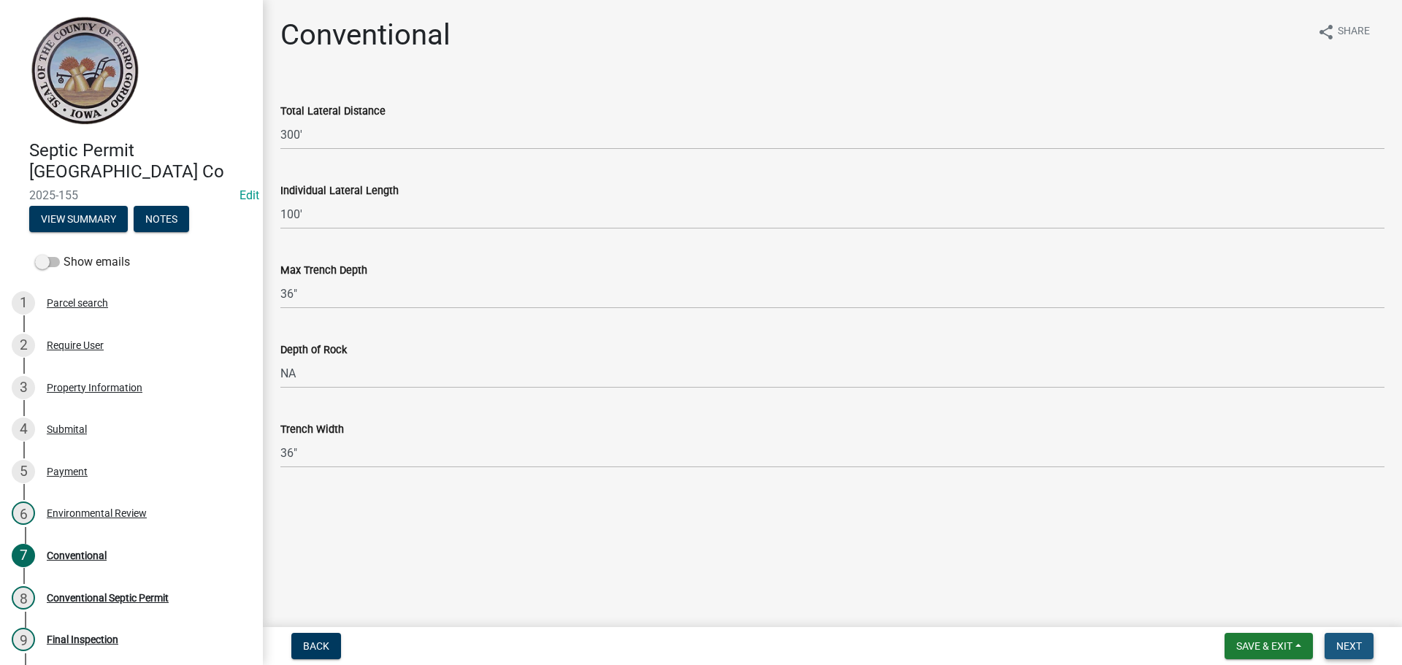
click at [1338, 635] on button "Next" at bounding box center [1349, 646] width 49 height 26
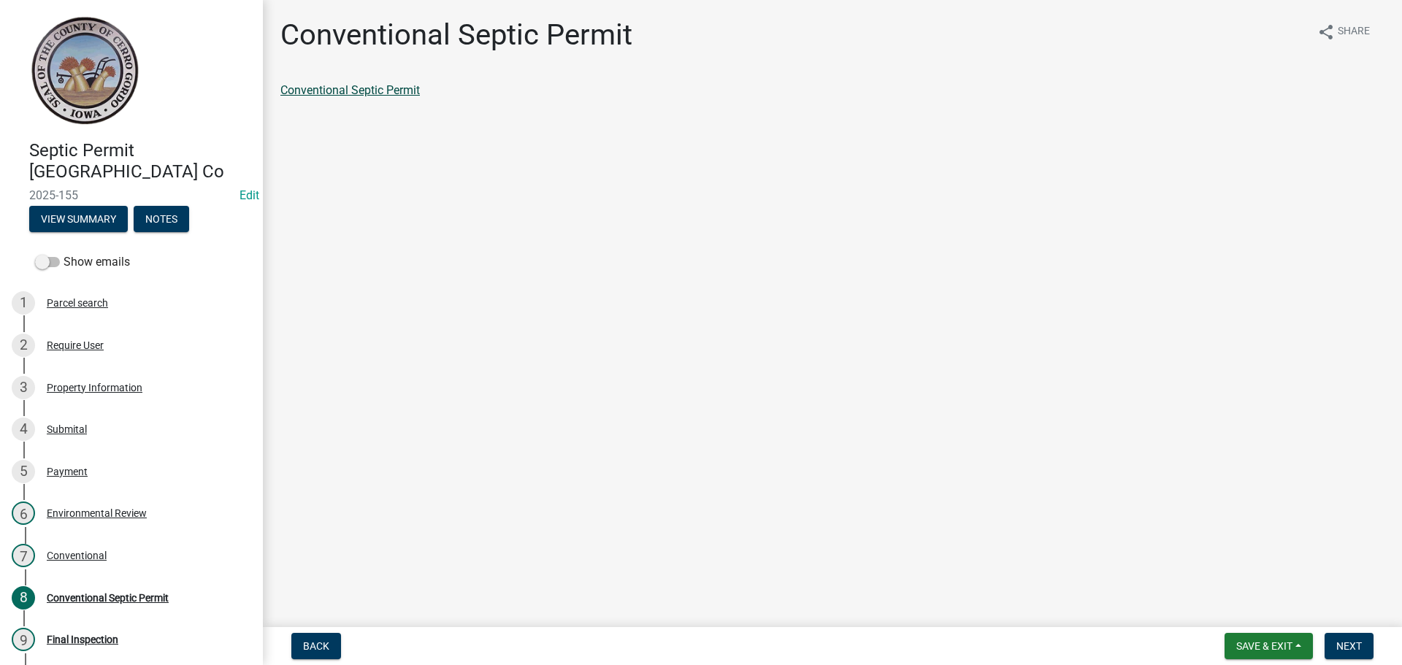
click at [341, 93] on link "Conventional Septic Permit" at bounding box center [349, 90] width 139 height 14
click at [1347, 635] on button "Next" at bounding box center [1349, 646] width 49 height 26
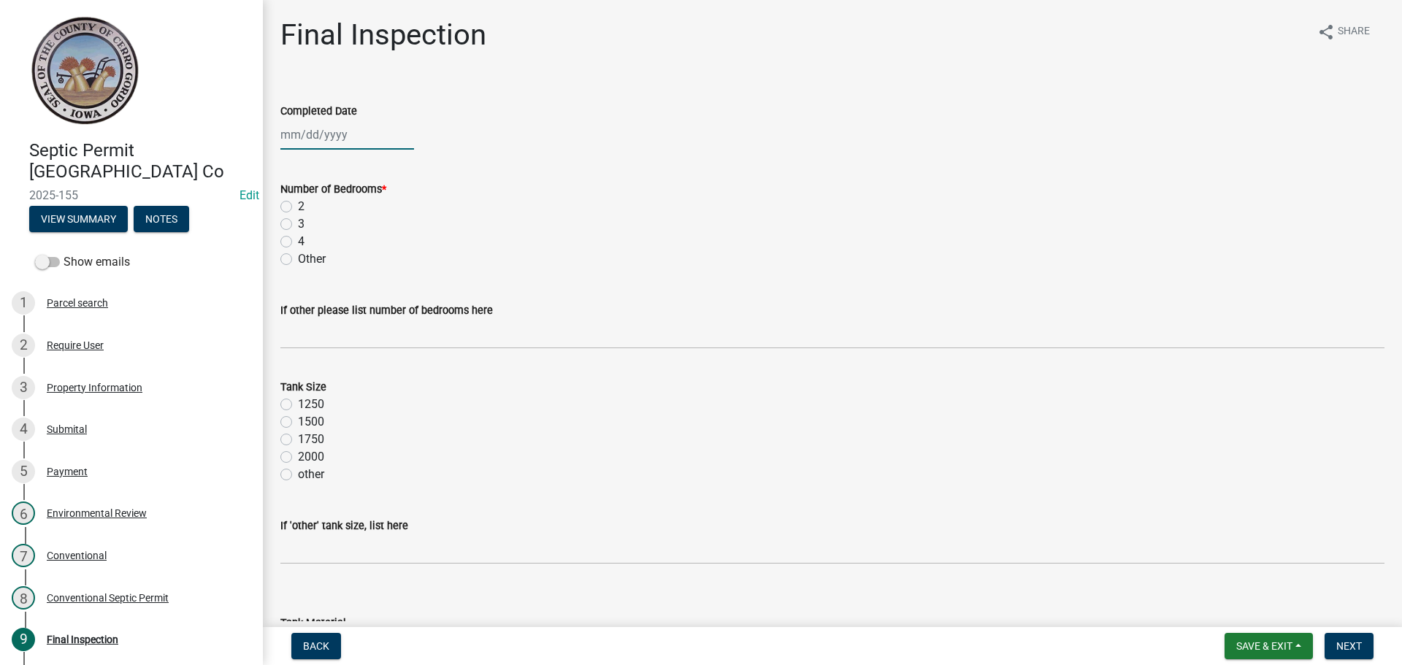
click at [323, 139] on div at bounding box center [347, 135] width 134 height 30
select select "9"
select select "2025"
click at [383, 210] on div "5" at bounding box center [388, 212] width 23 height 23
type input "[DATE]"
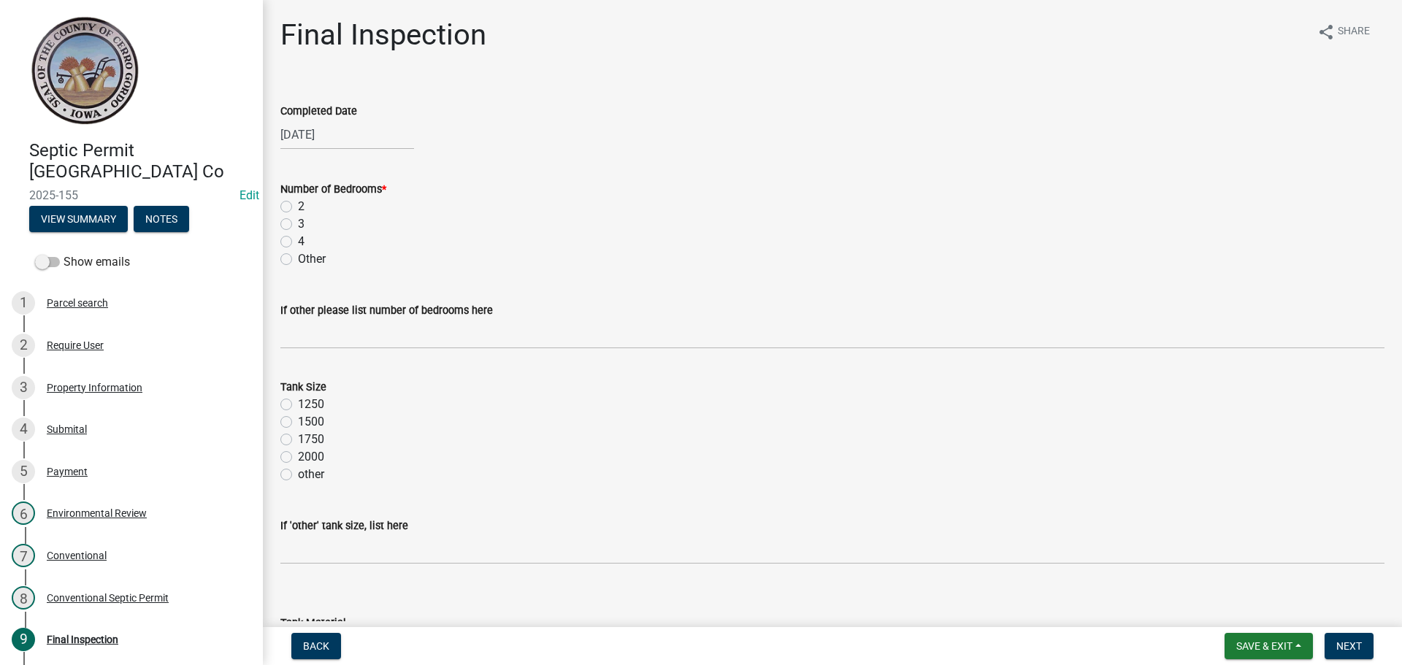
click at [298, 221] on label "3" at bounding box center [301, 224] width 7 height 18
click at [298, 221] on input "3" at bounding box center [302, 219] width 9 height 9
radio input "true"
click at [298, 403] on label "1250" at bounding box center [311, 405] width 26 height 18
click at [298, 403] on input "1250" at bounding box center [302, 400] width 9 height 9
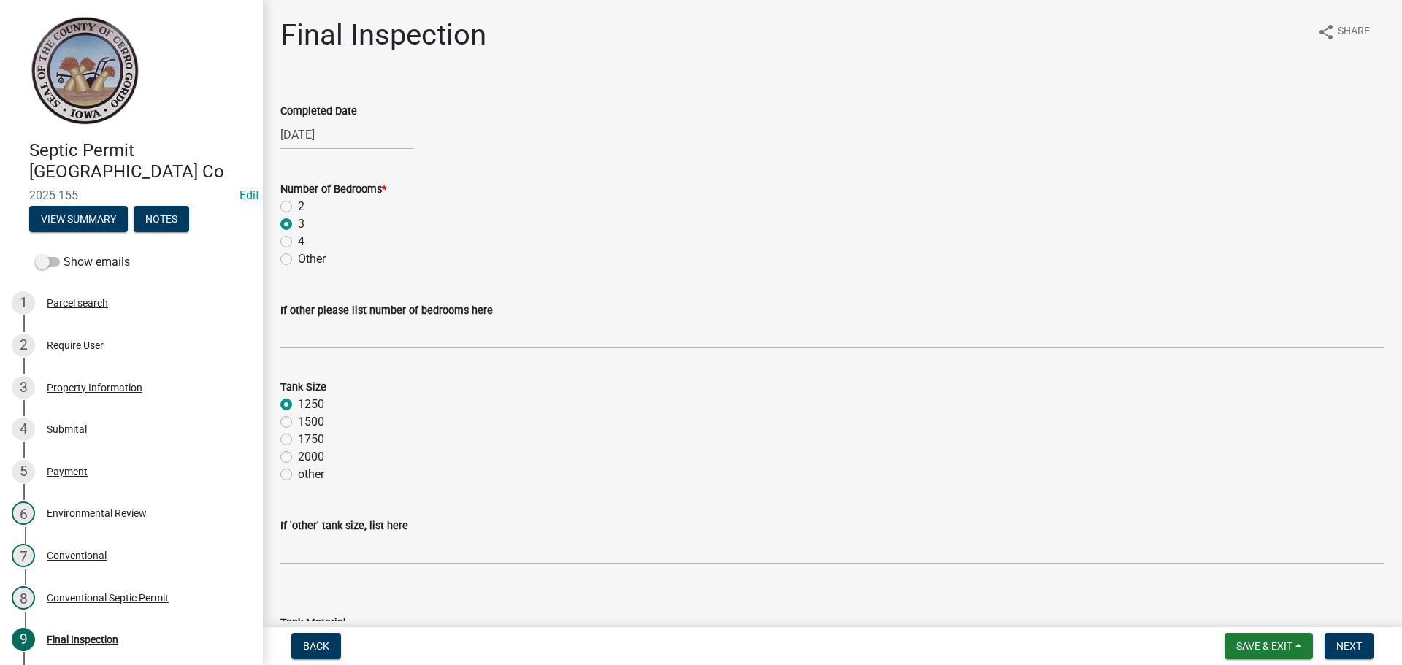
radio input "true"
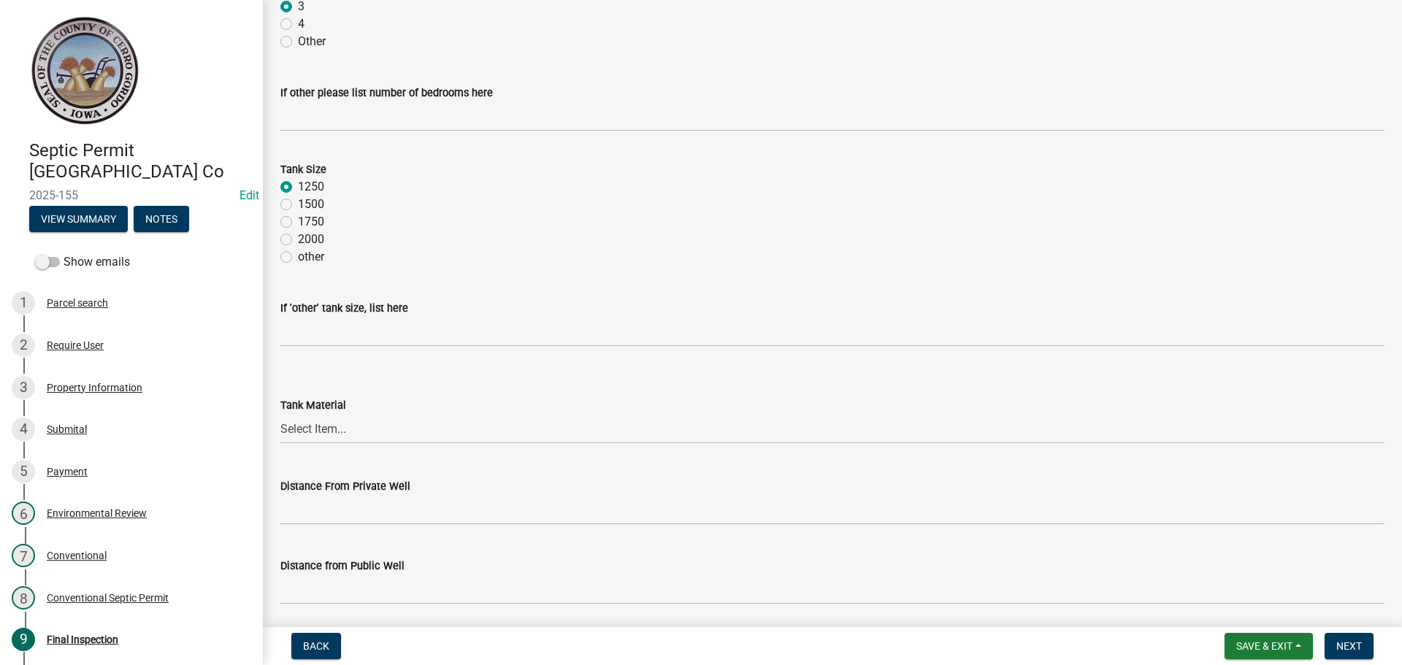
scroll to position [219, 0]
click at [324, 428] on select "Select Item... Metal Plastic Fiberglass Concrete other" at bounding box center [832, 428] width 1104 height 30
click at [280, 413] on select "Select Item... Metal Plastic Fiberglass Concrete other" at bounding box center [832, 428] width 1104 height 30
select select "7f9acfdd-a4c9-4989-85be-c27d69f4963c"
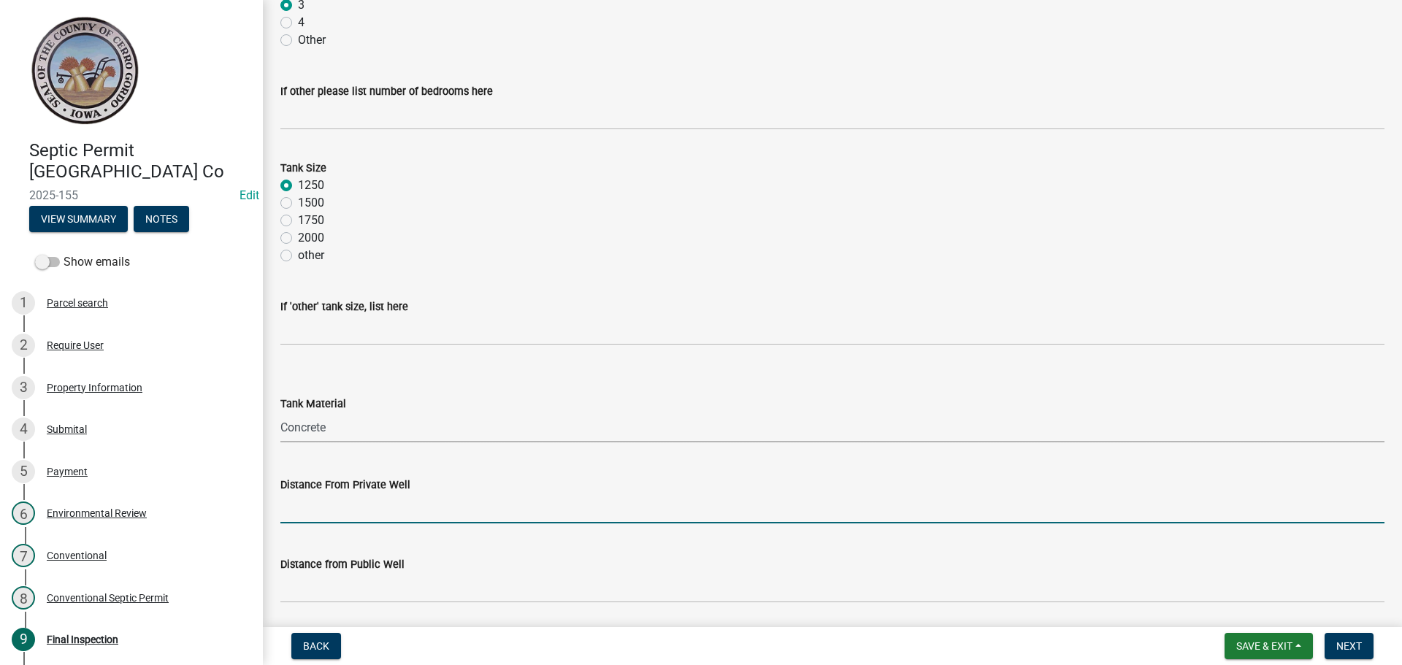
click at [321, 516] on input "Distance From Private Well" at bounding box center [832, 509] width 1104 height 30
type input "> 100'"
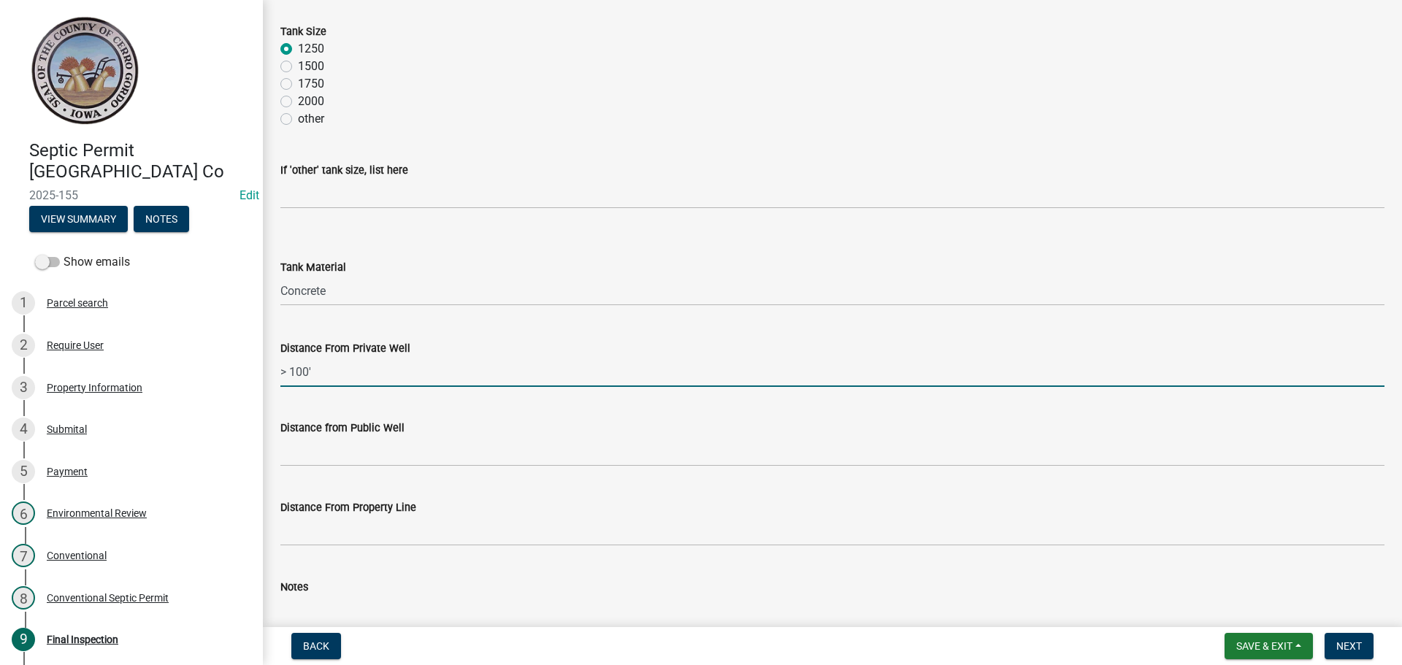
scroll to position [365, 0]
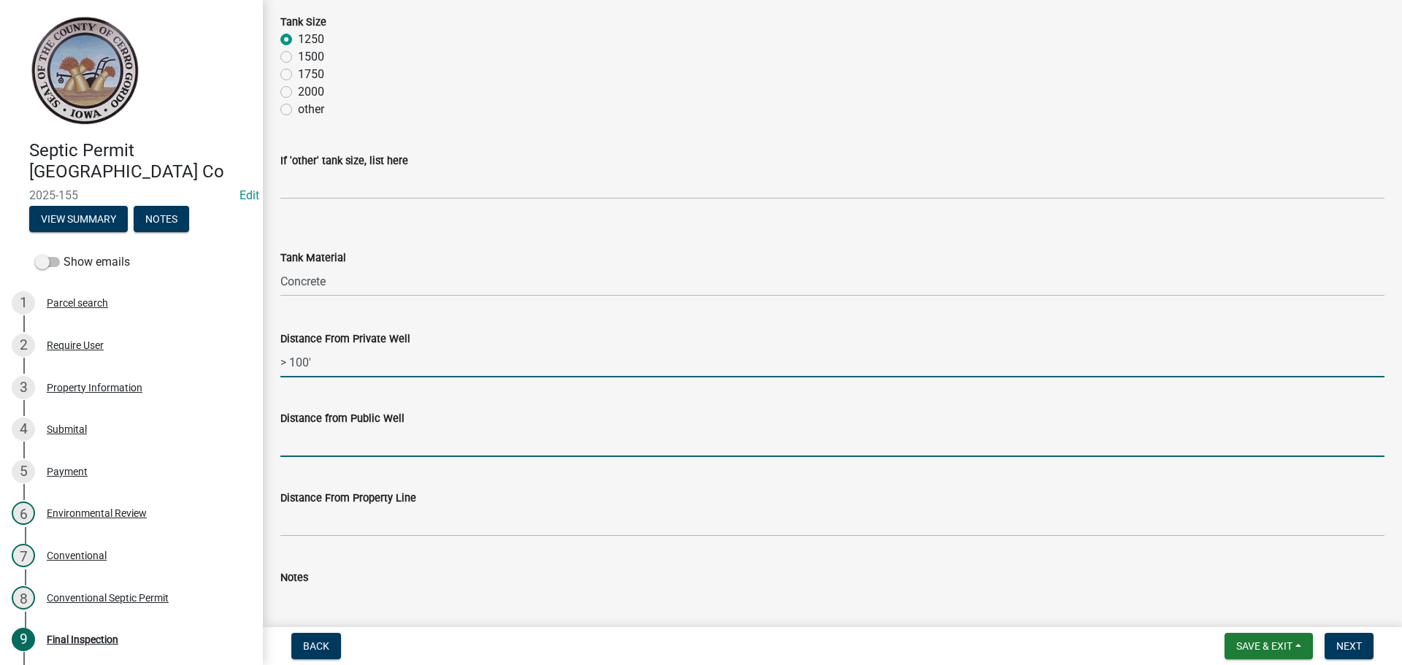
click at [300, 448] on input "Distance from Public Well" at bounding box center [832, 442] width 1104 height 30
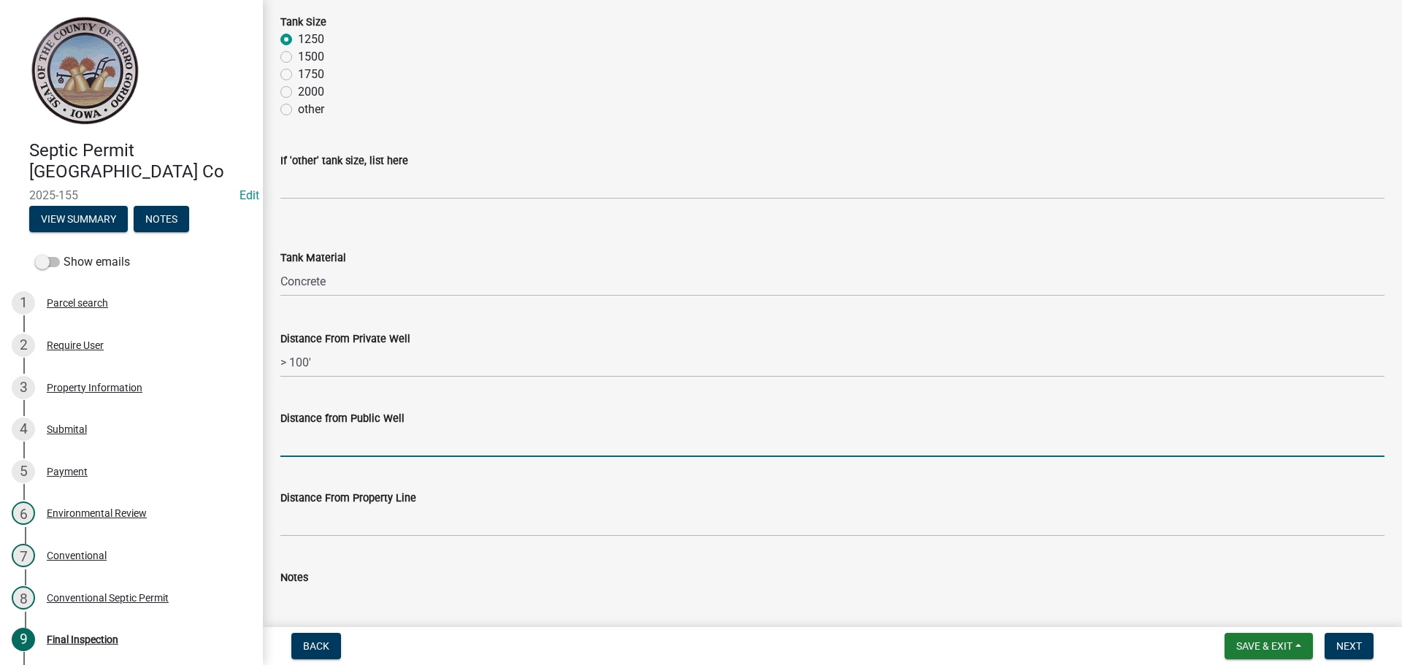
type input "N/A"
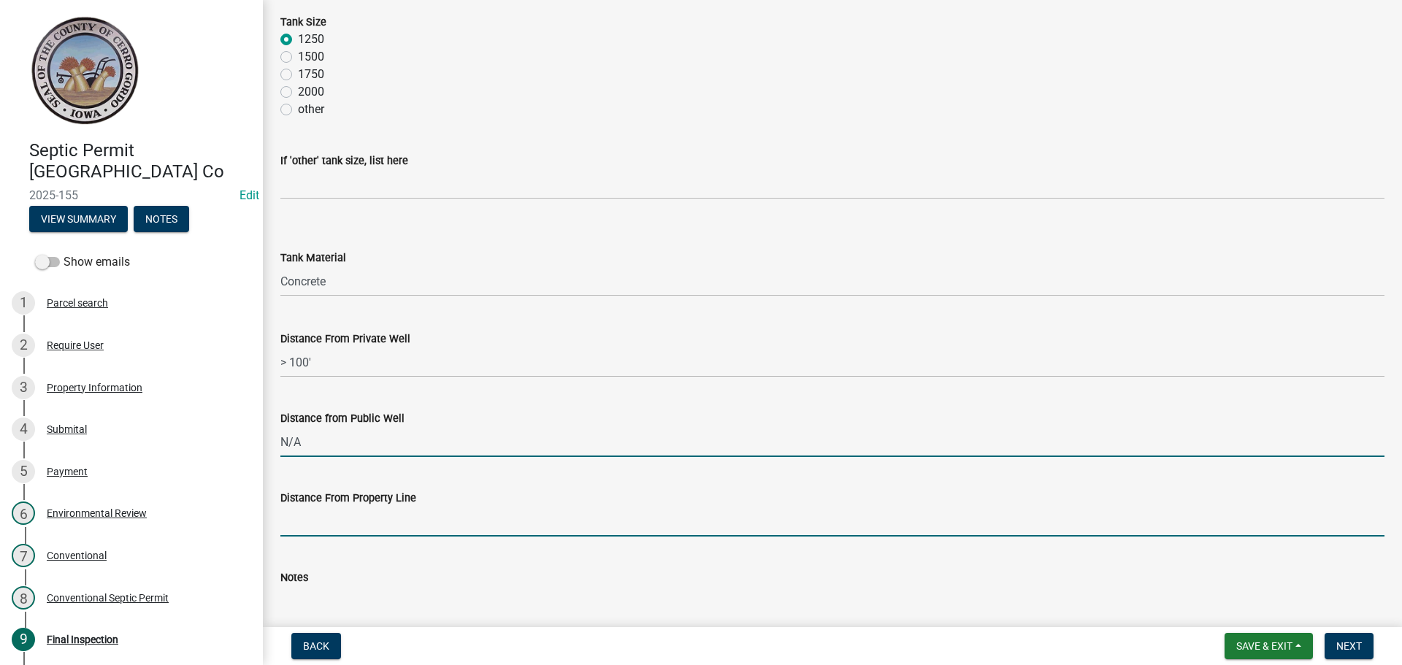
click at [313, 515] on input "Distance From Property Line" at bounding box center [832, 522] width 1104 height 30
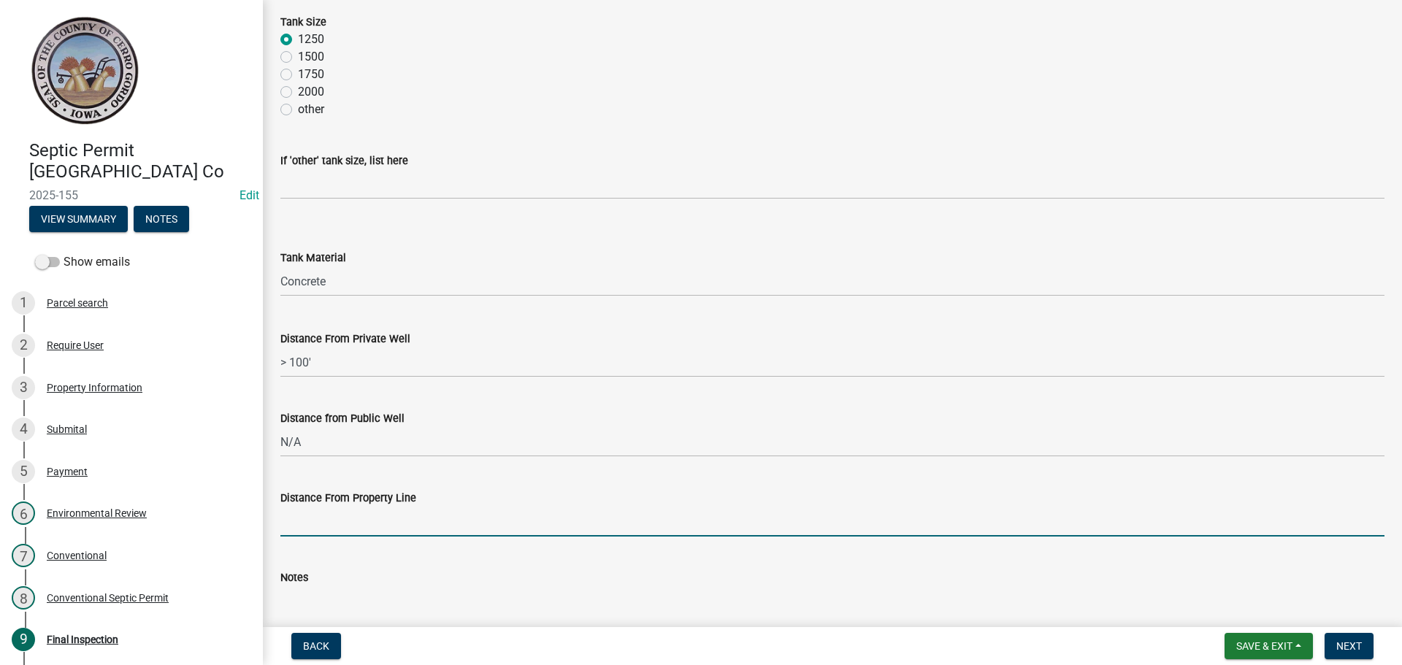
type input "N/A"
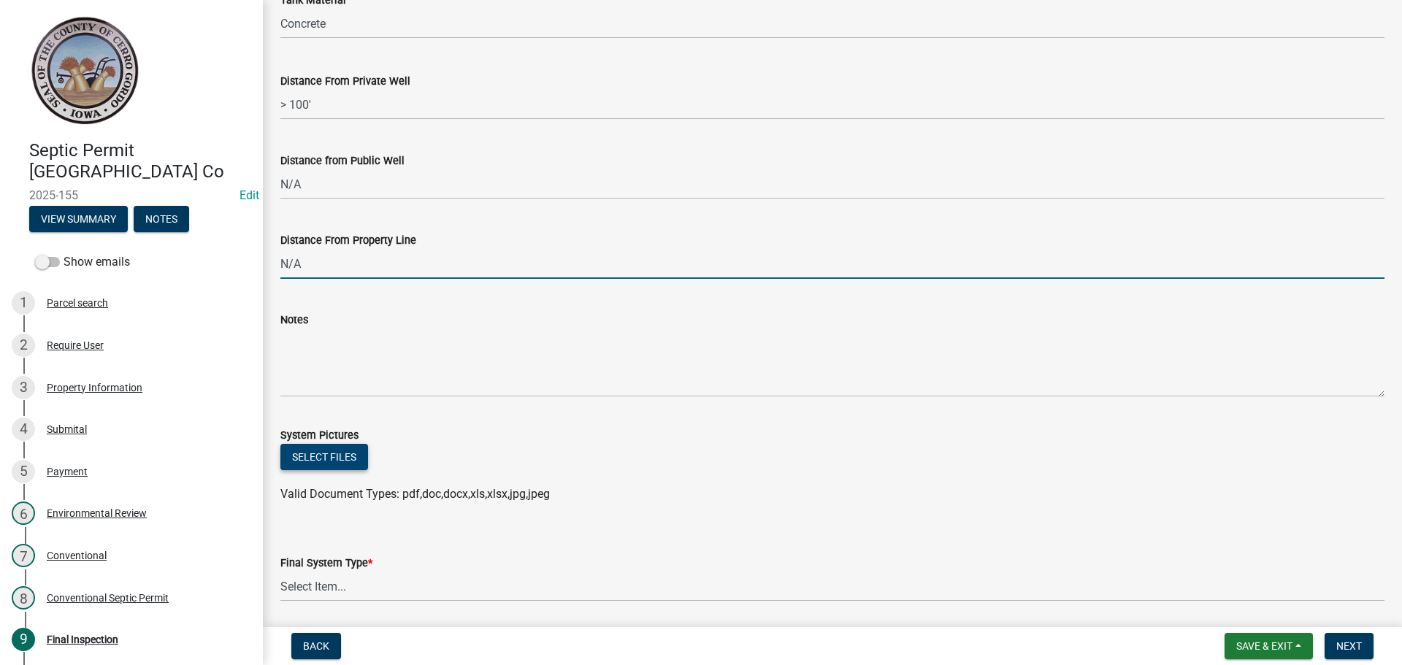
scroll to position [657, 0]
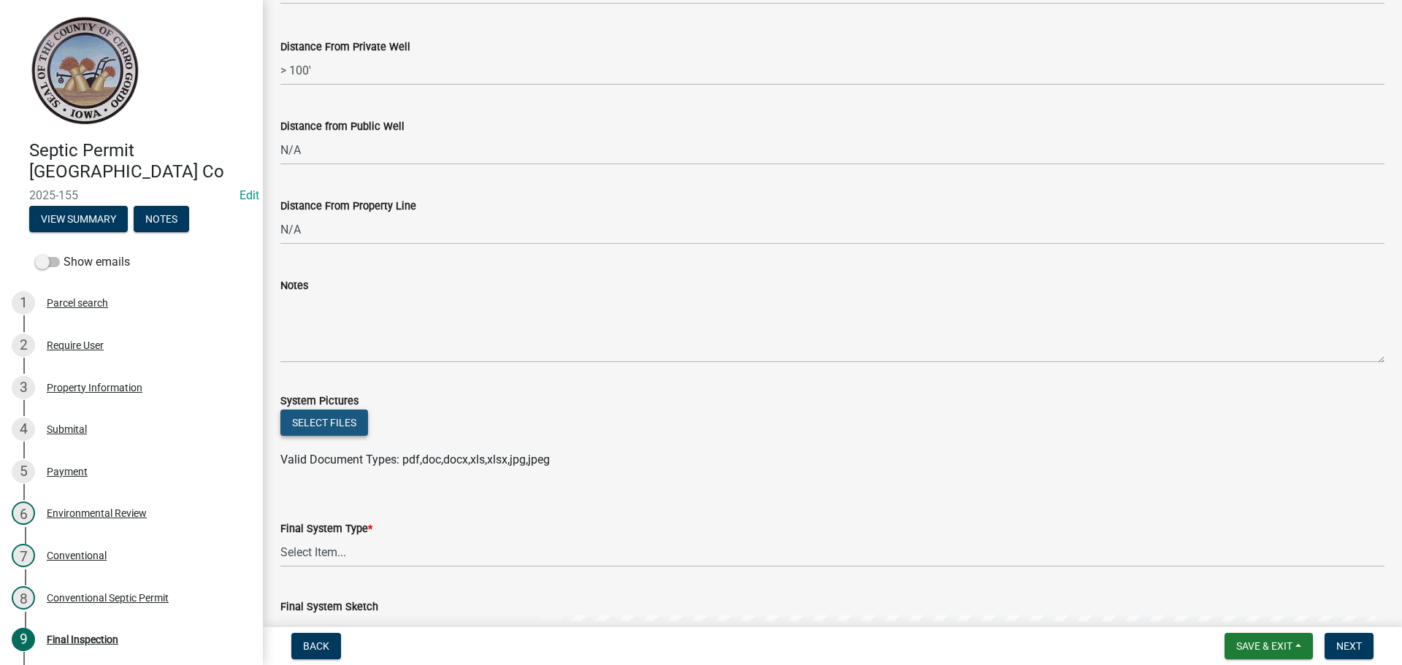
click at [326, 426] on button "Select files" at bounding box center [324, 423] width 88 height 26
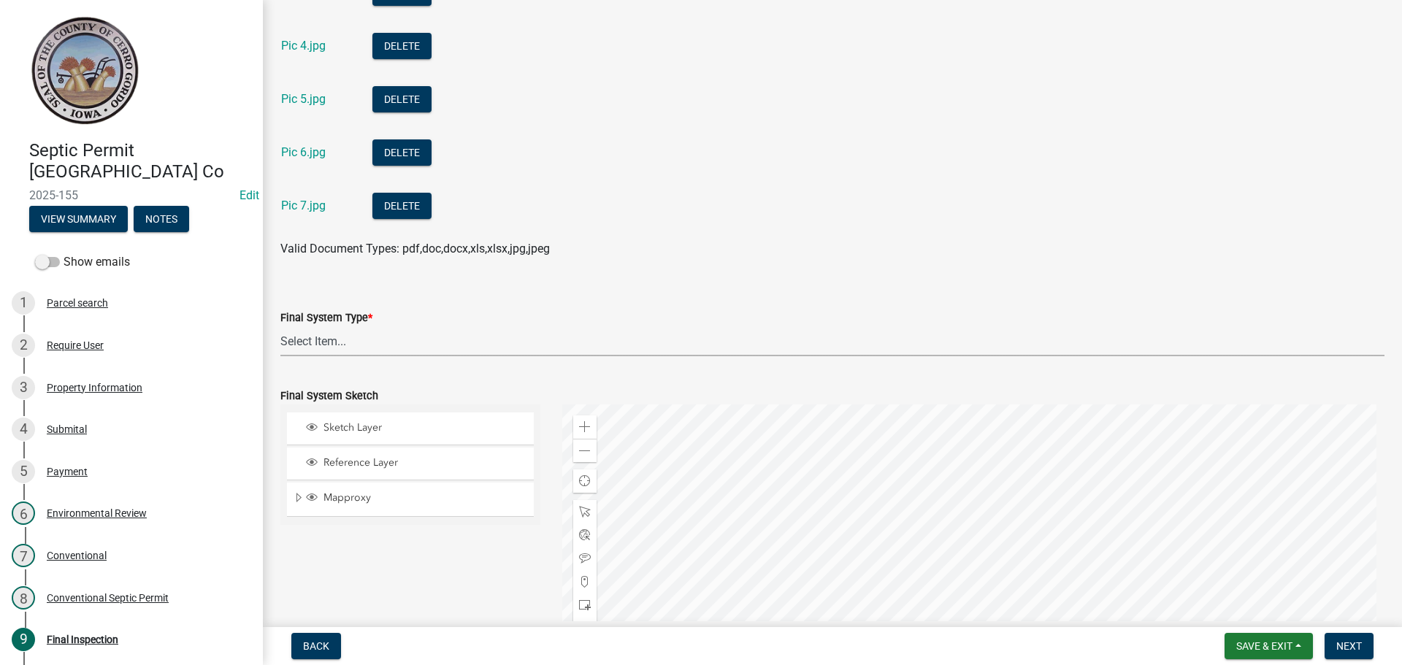
click at [322, 347] on select "Select Item... 15" Chamber Advantex Chamber--24" Chamber--36" Conventional w/Sa…" at bounding box center [832, 341] width 1104 height 30
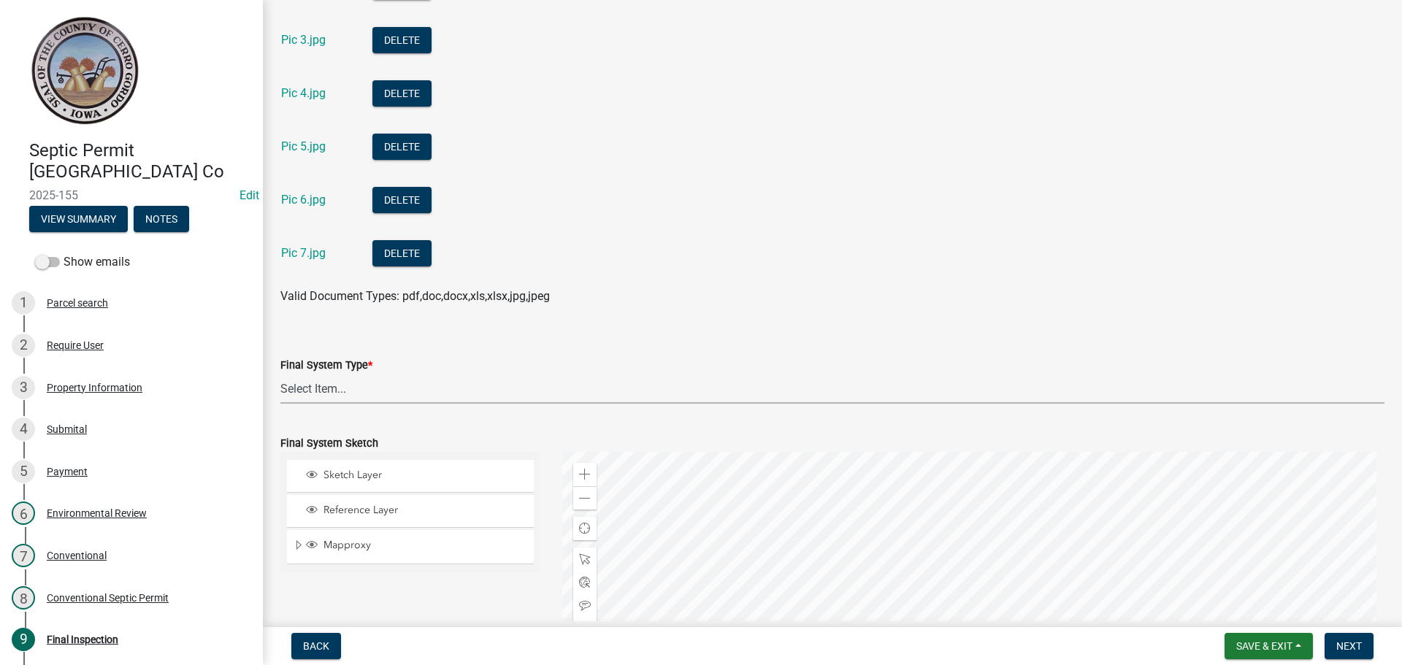
scroll to position [1168, 0]
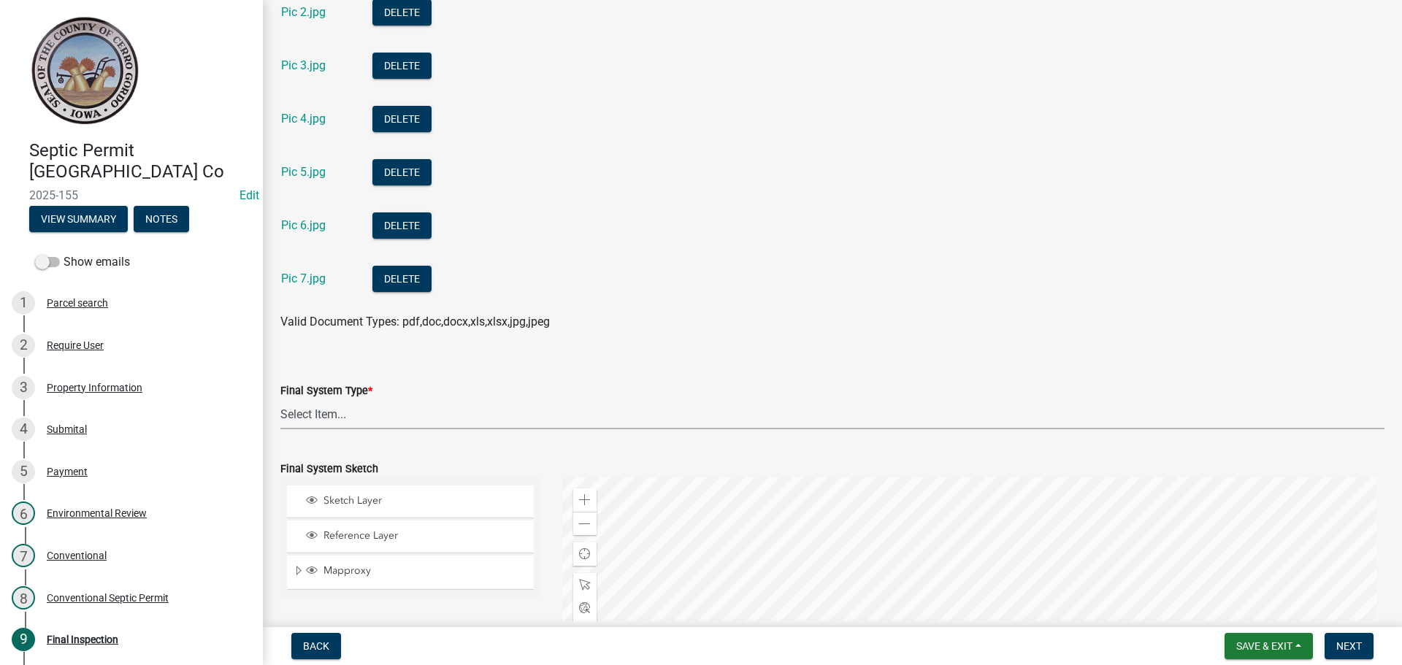
click at [345, 423] on select "Select Item... 15" Chamber Advantex Chamber--24" Chamber--36" Conventional w/Sa…" at bounding box center [832, 414] width 1104 height 30
click at [280, 399] on select "Select Item... 15" Chamber Advantex Chamber--24" Chamber--36" Conventional w/Sa…" at bounding box center [832, 414] width 1104 height 30
select select "b84ace5b-0192-4fc7-b901-2001c8062e4a"
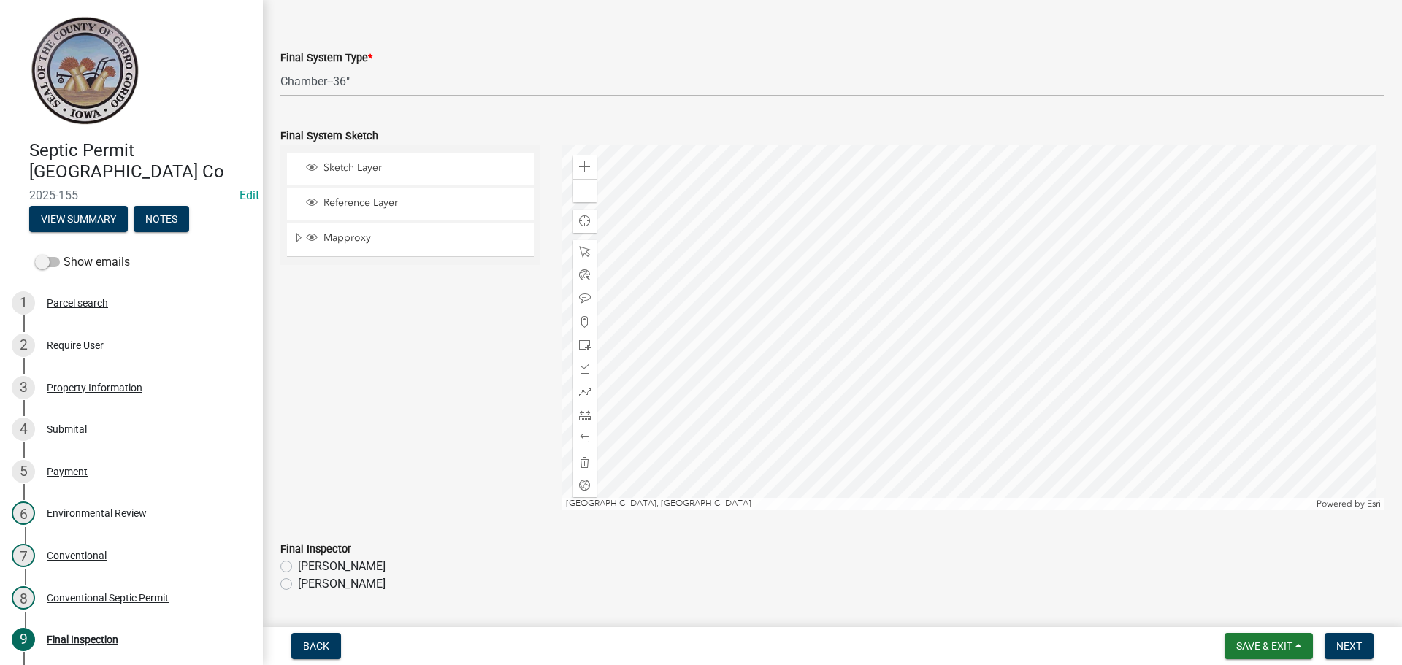
scroll to position [1533, 0]
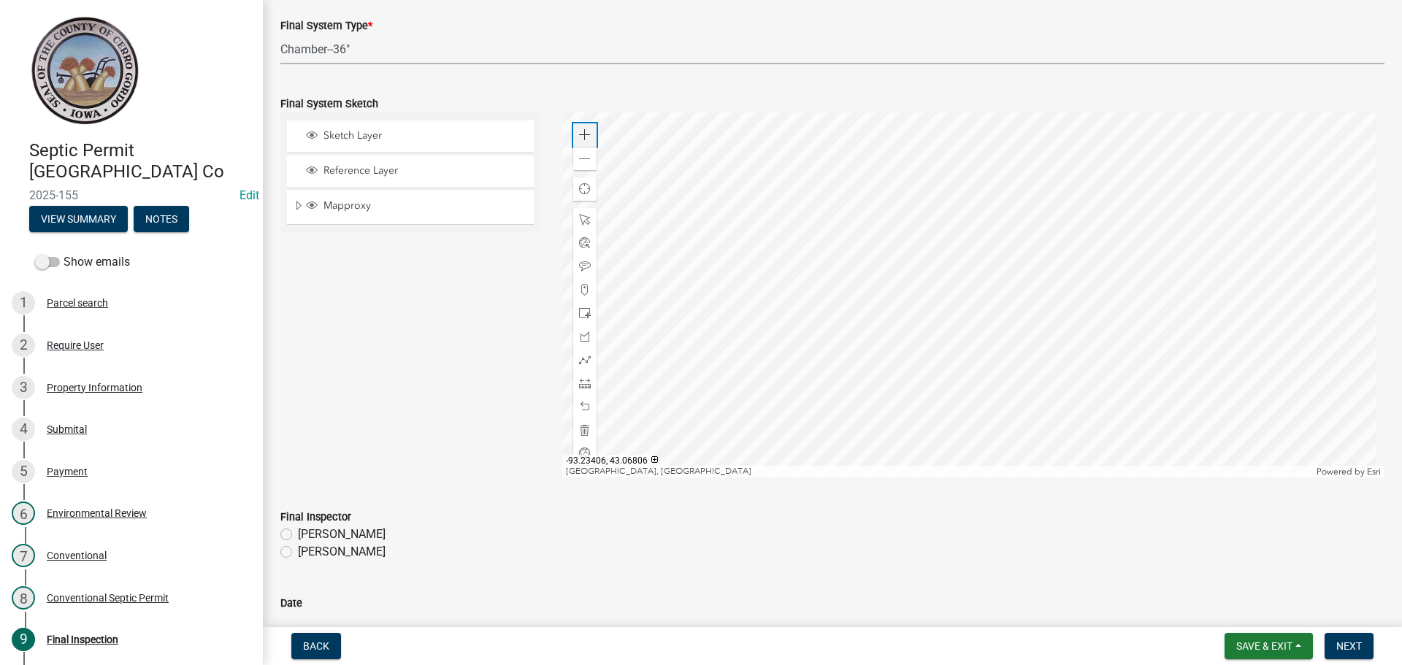
click at [573, 131] on div "Zoom in" at bounding box center [584, 134] width 23 height 23
click at [720, 215] on div at bounding box center [973, 294] width 823 height 365
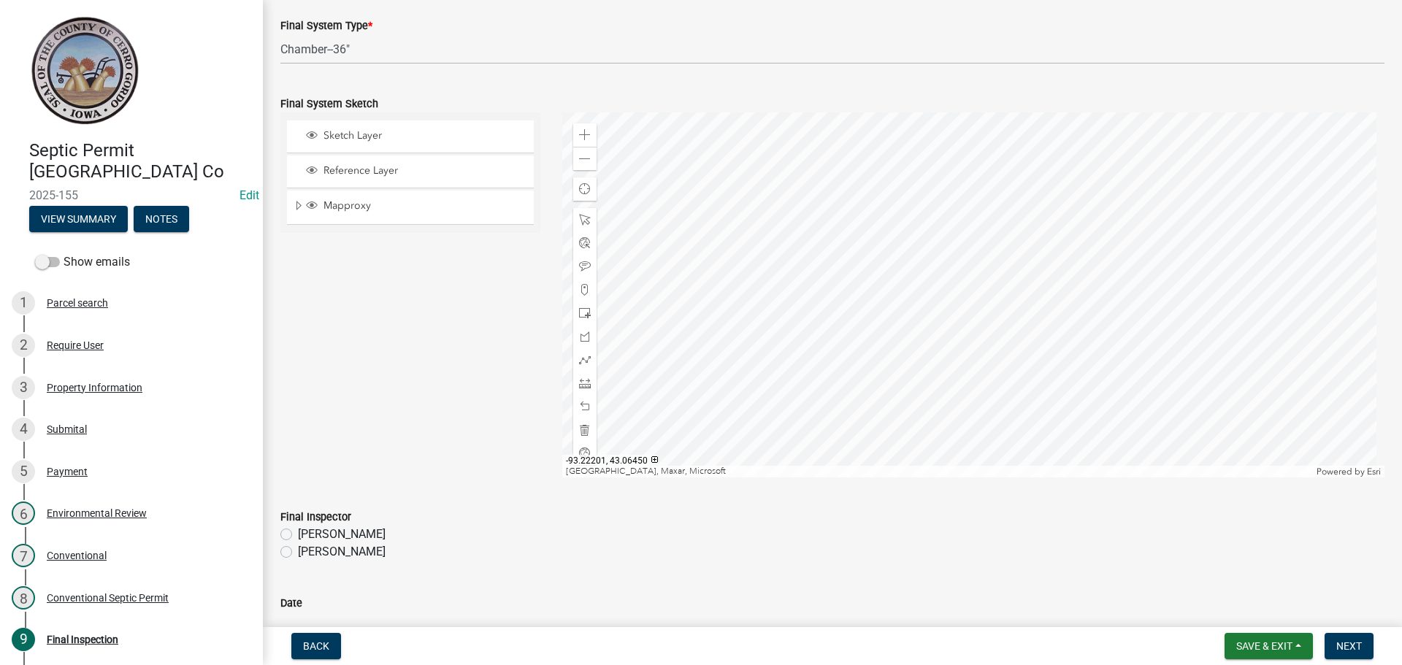
click at [962, 112] on div at bounding box center [973, 294] width 823 height 365
click at [588, 310] on div at bounding box center [584, 313] width 23 height 23
click at [1077, 300] on div at bounding box center [973, 294] width 823 height 365
click at [1084, 315] on div at bounding box center [973, 294] width 823 height 365
click at [585, 354] on span at bounding box center [585, 360] width 12 height 12
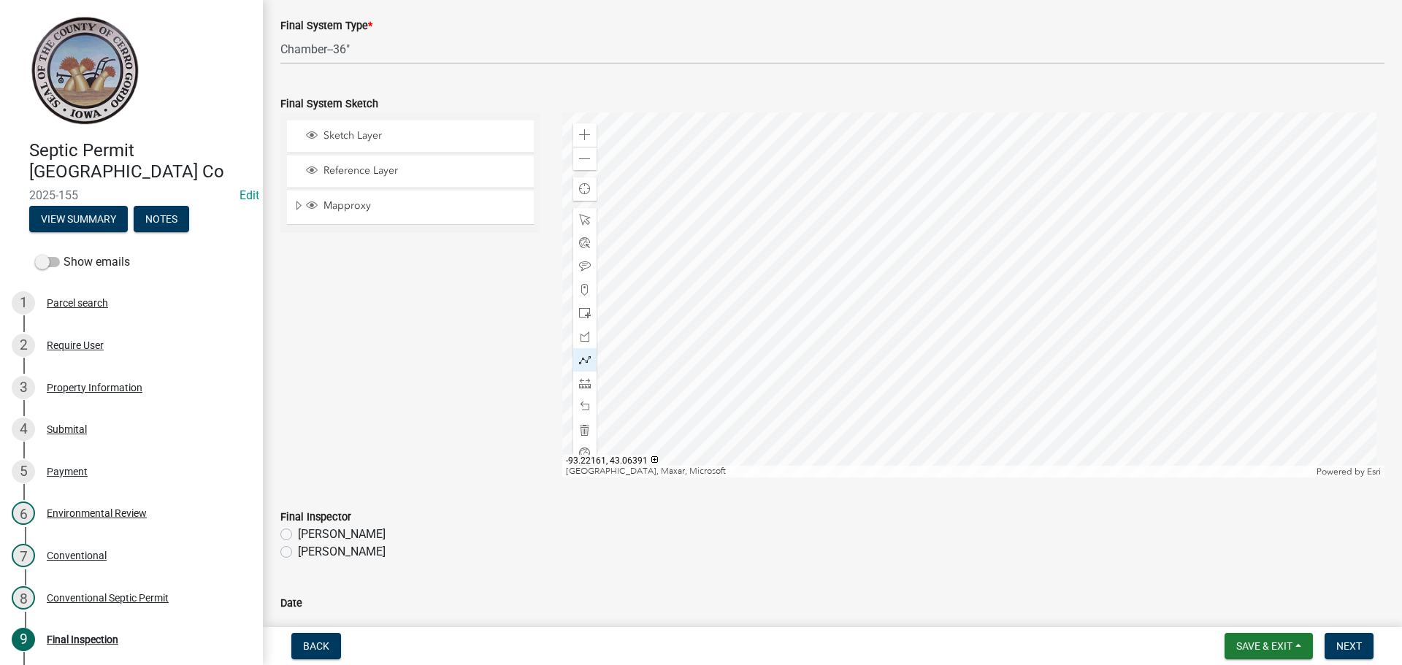
click at [1072, 267] on div at bounding box center [973, 294] width 823 height 365
click at [1073, 286] on div at bounding box center [973, 294] width 823 height 365
click at [1075, 301] on div at bounding box center [973, 294] width 823 height 365
click at [1082, 310] on div at bounding box center [973, 294] width 823 height 365
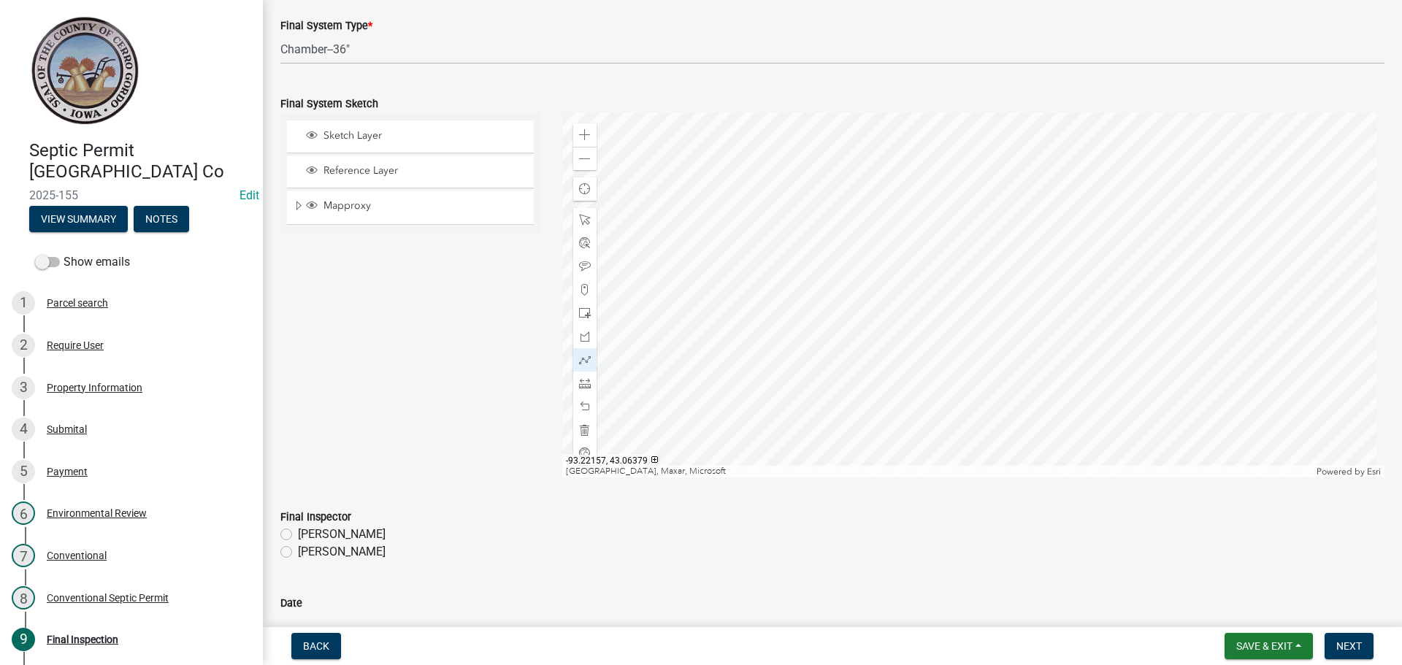
click at [1081, 310] on div at bounding box center [973, 294] width 823 height 365
click at [1084, 313] on div at bounding box center [973, 294] width 823 height 365
click at [1093, 310] on div at bounding box center [973, 294] width 823 height 365
click at [1119, 375] on div at bounding box center [973, 294] width 823 height 365
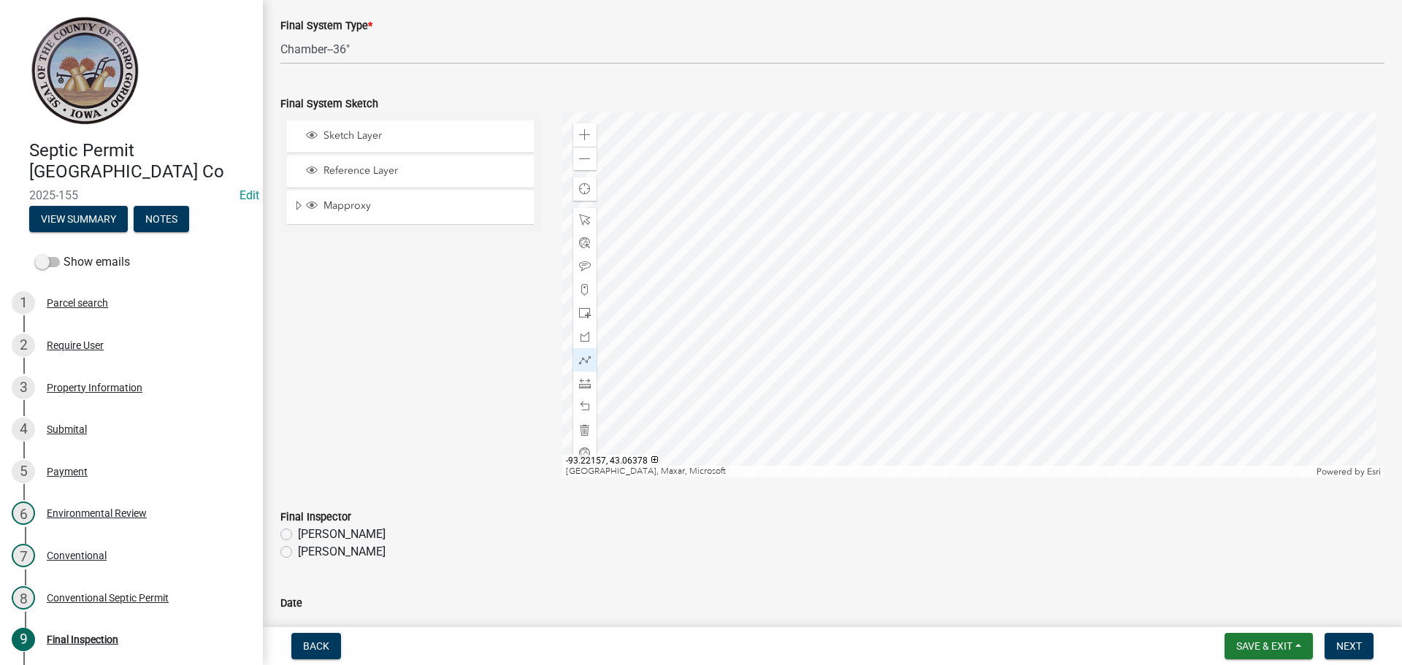
click at [1079, 315] on div at bounding box center [973, 294] width 823 height 365
click at [1071, 318] on div at bounding box center [973, 294] width 823 height 365
click at [1094, 383] on div at bounding box center [973, 294] width 823 height 365
click at [1083, 315] on div at bounding box center [973, 294] width 823 height 365
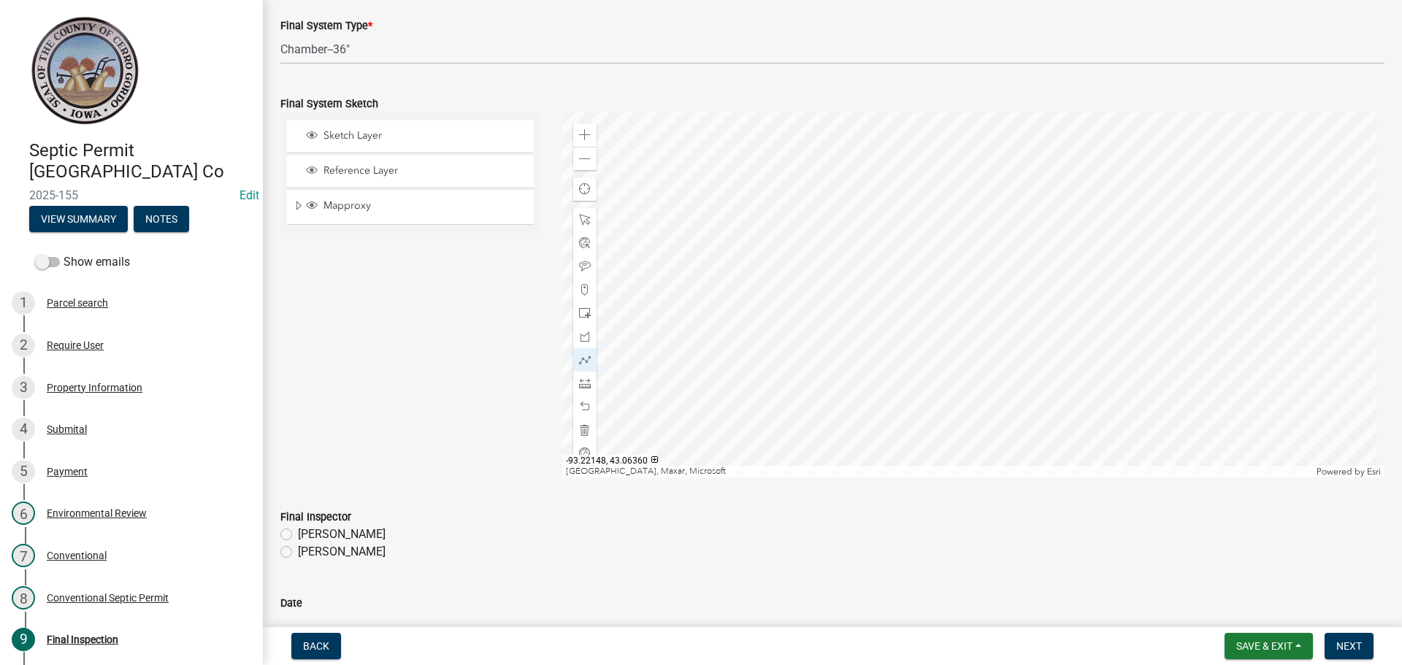
click at [1106, 382] on div at bounding box center [973, 294] width 823 height 365
click at [1106, 381] on div at bounding box center [973, 294] width 823 height 365
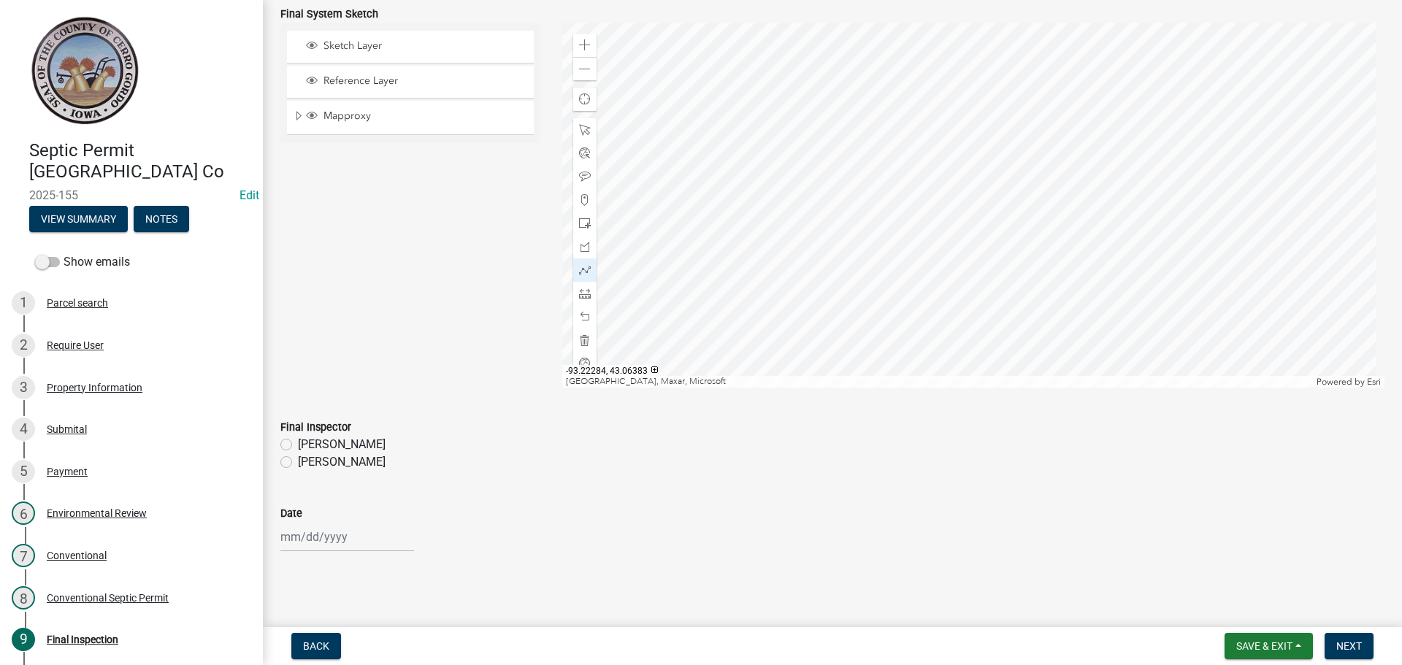
scroll to position [1624, 0]
click at [298, 460] on label "[PERSON_NAME]" at bounding box center [342, 462] width 88 height 18
click at [298, 460] on input "[PERSON_NAME]" at bounding box center [302, 457] width 9 height 9
radio input "true"
click at [307, 532] on div at bounding box center [347, 536] width 134 height 30
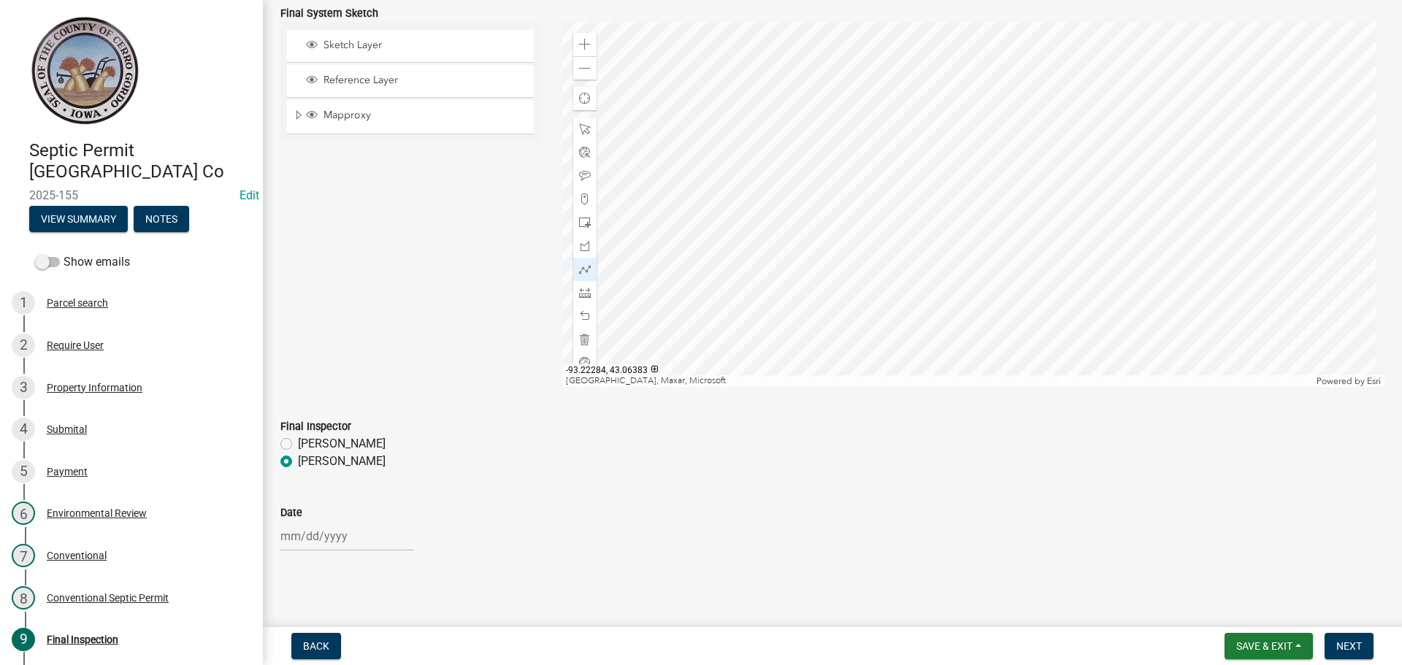
select select "9"
select select "2025"
click at [301, 413] on div "8" at bounding box center [294, 411] width 23 height 23
type input "[DATE]"
click at [1363, 656] on button "Next" at bounding box center [1349, 646] width 49 height 26
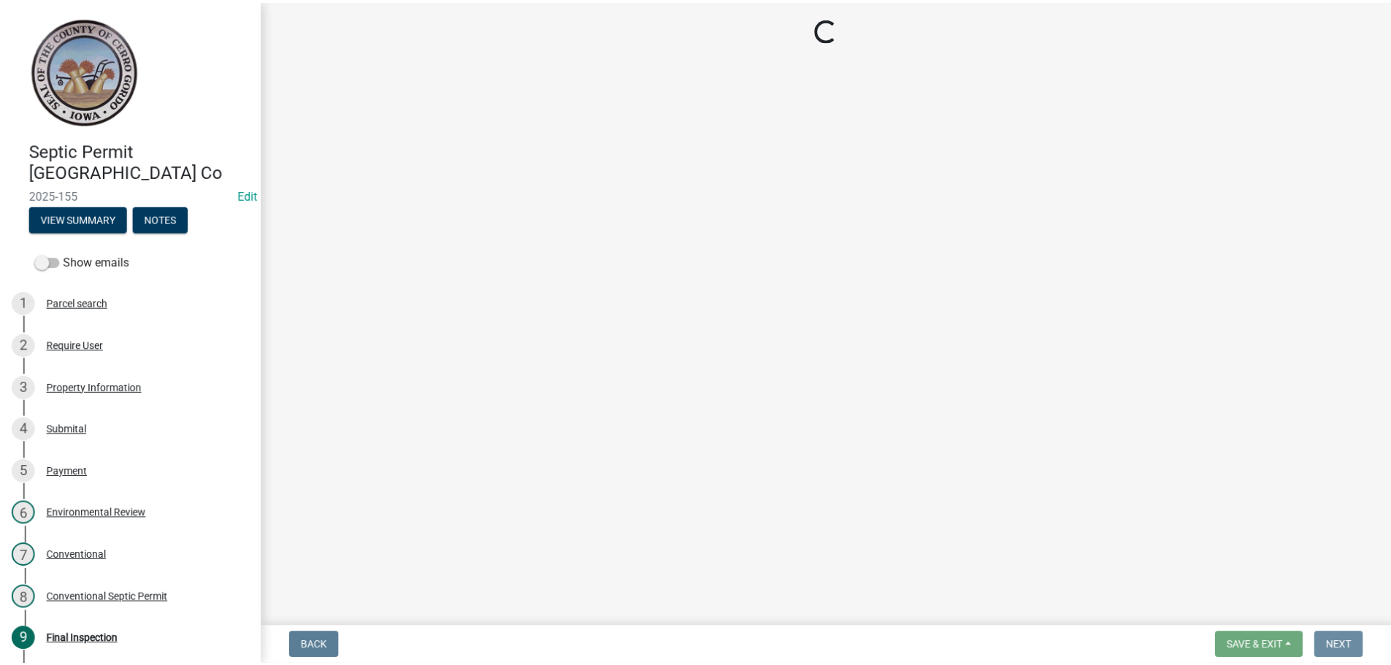
scroll to position [0, 0]
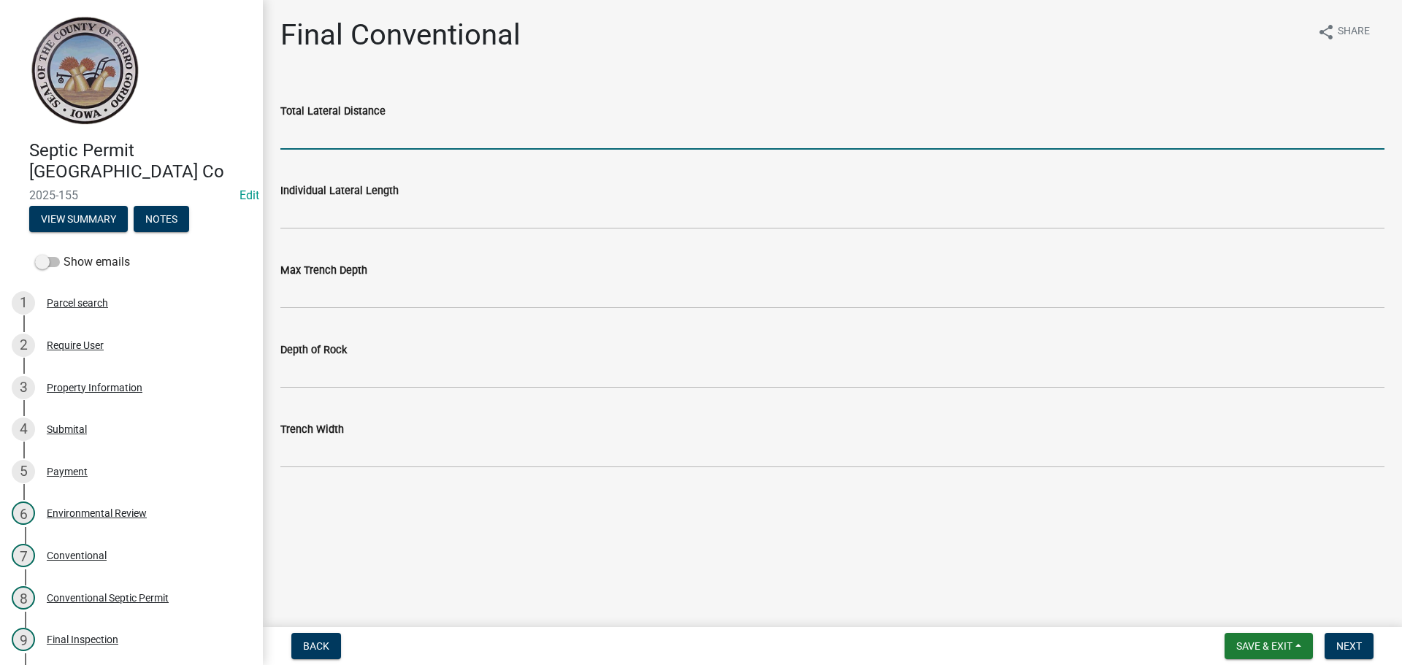
click at [329, 143] on input "Total Lateral Distance" at bounding box center [832, 135] width 1104 height 30
type input "300'"
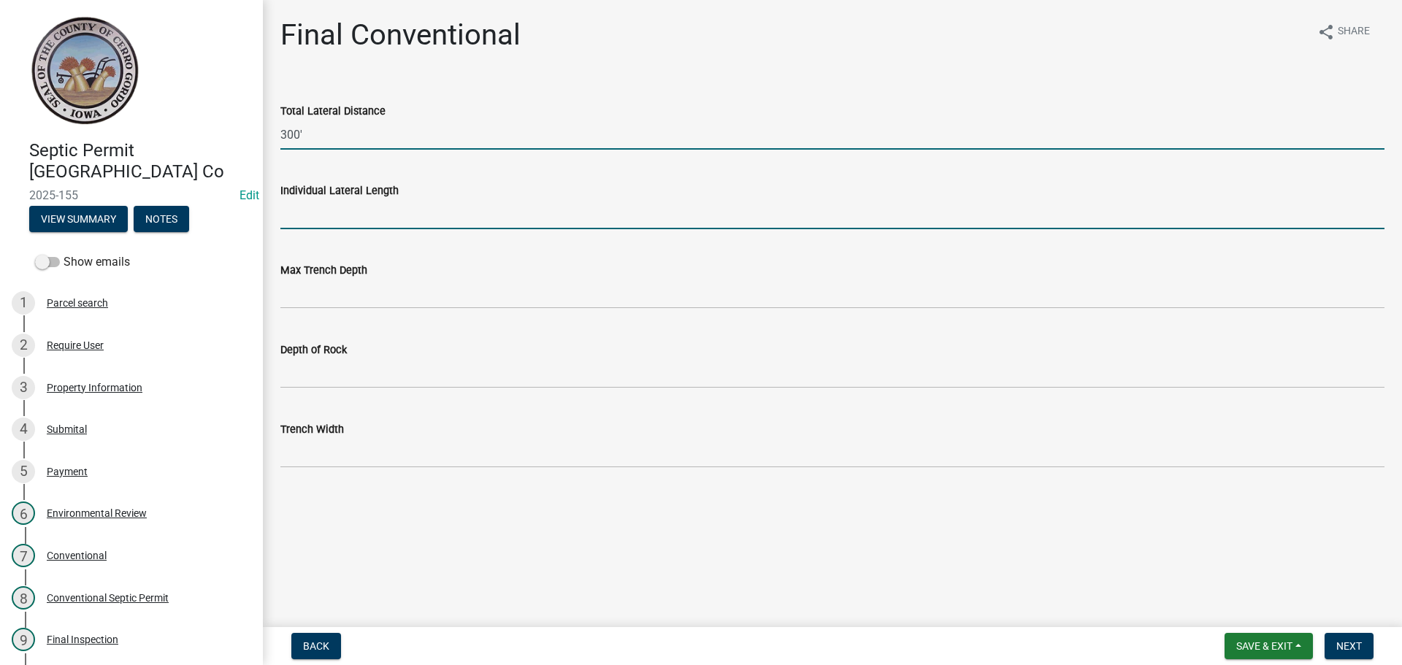
click at [307, 208] on input "Individual Lateral Length" at bounding box center [832, 214] width 1104 height 30
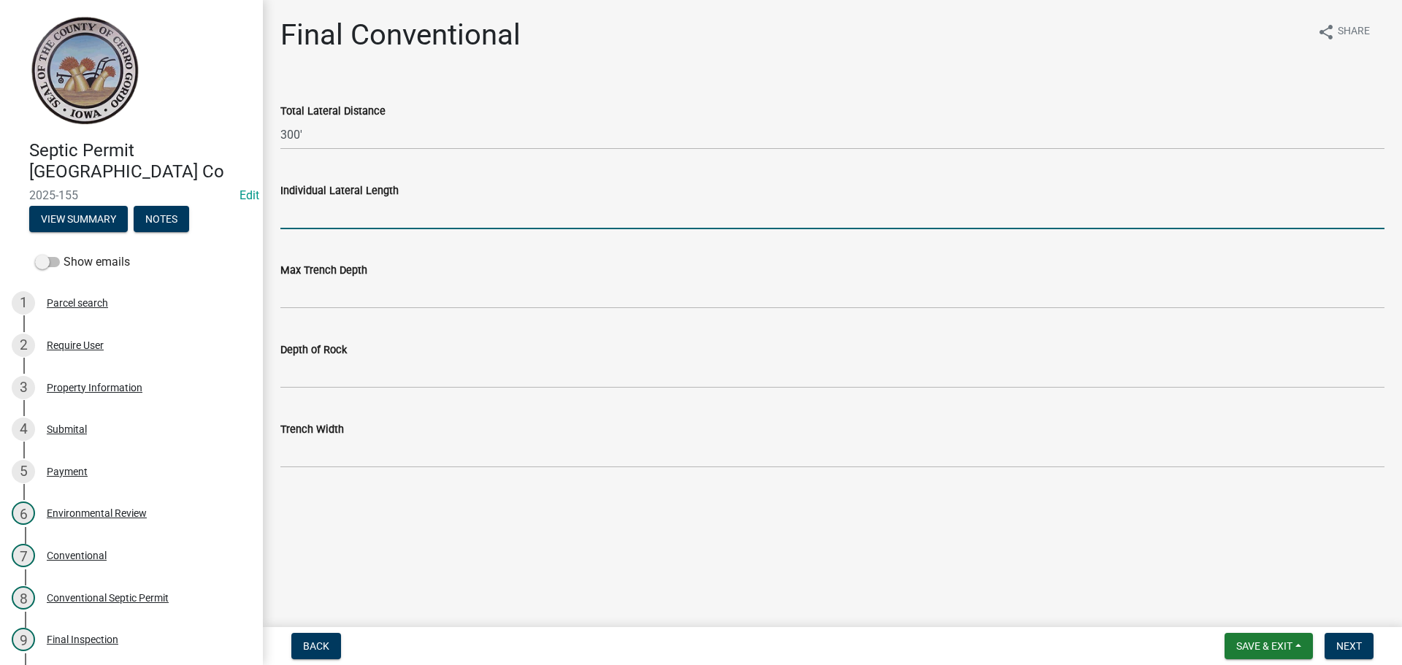
type input "100'"
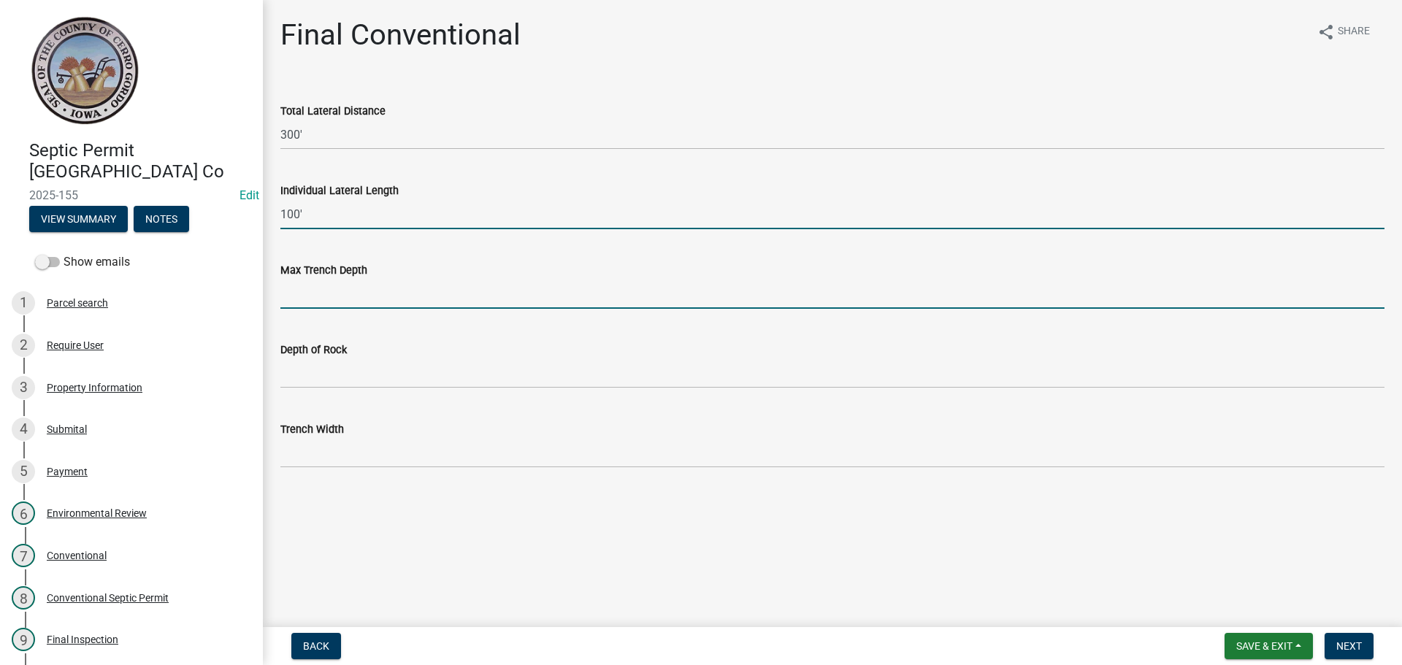
click at [311, 294] on input "Max Trench Depth" at bounding box center [832, 294] width 1104 height 30
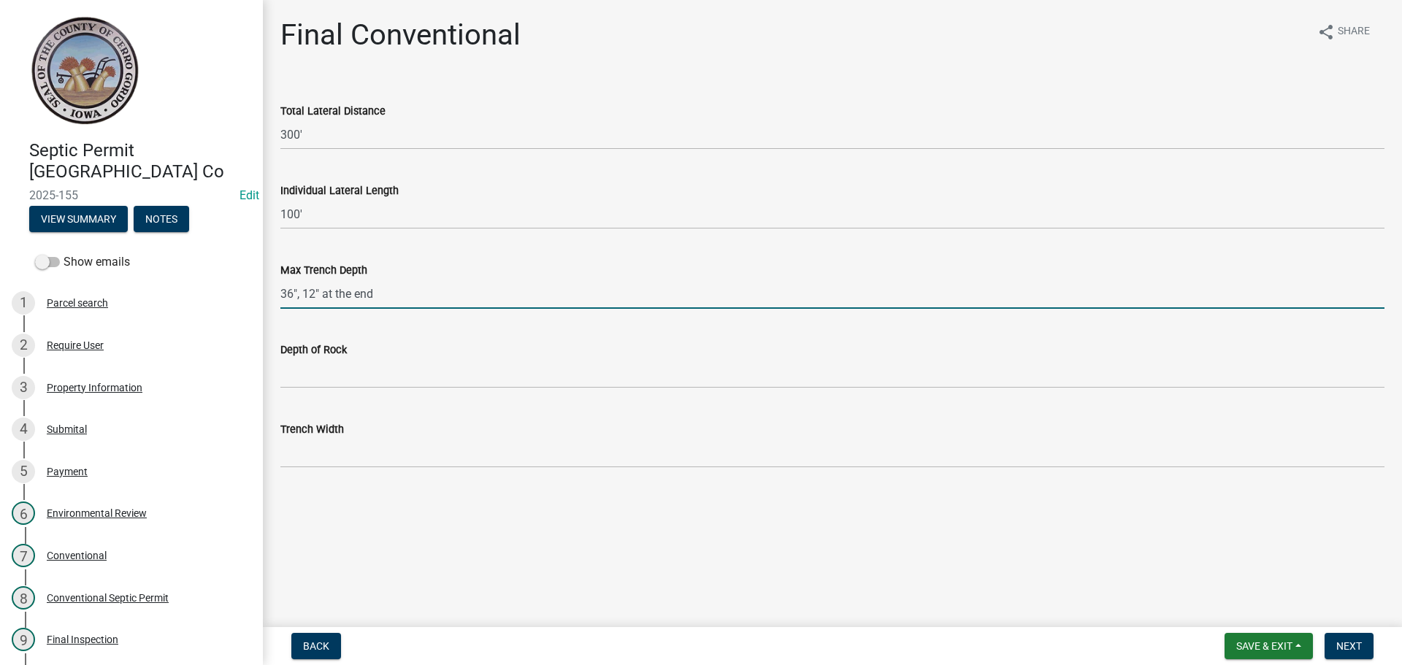
type input "36", 12" at the end"
click at [292, 353] on label "Depth of Rock" at bounding box center [313, 350] width 66 height 10
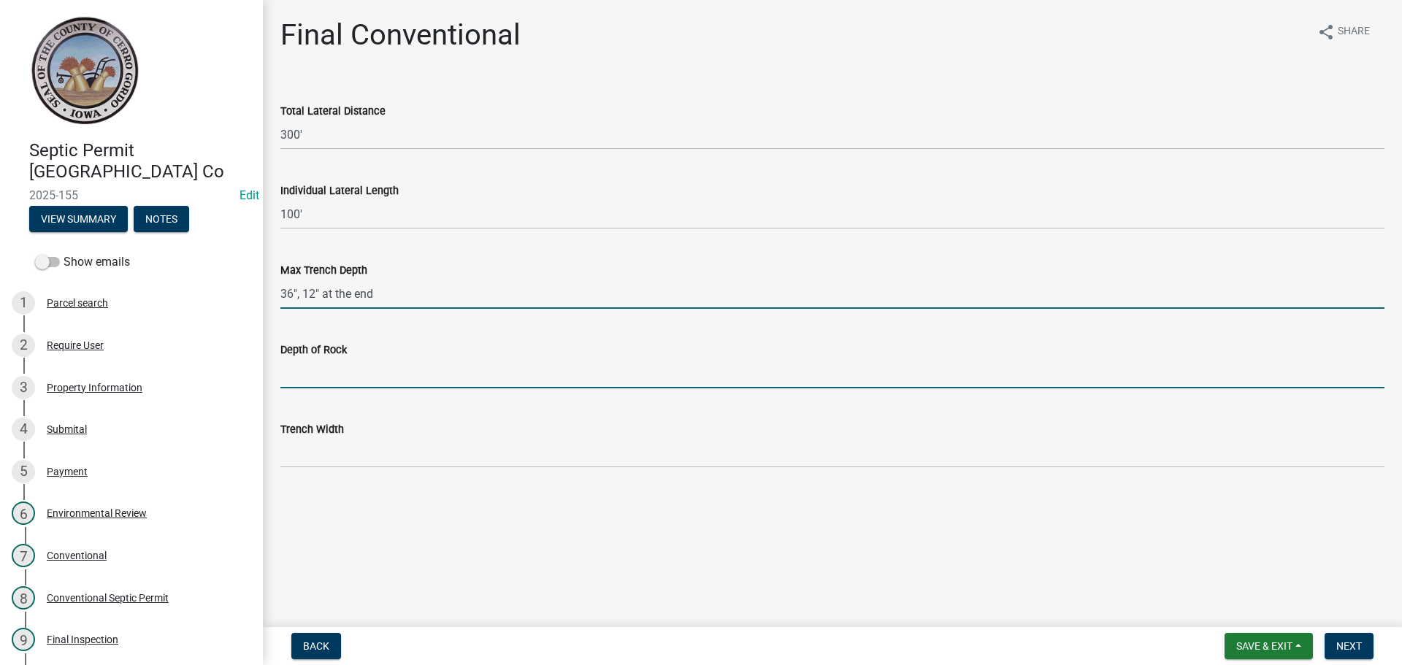
click at [292, 359] on input "Depth of Rock" at bounding box center [832, 374] width 1104 height 30
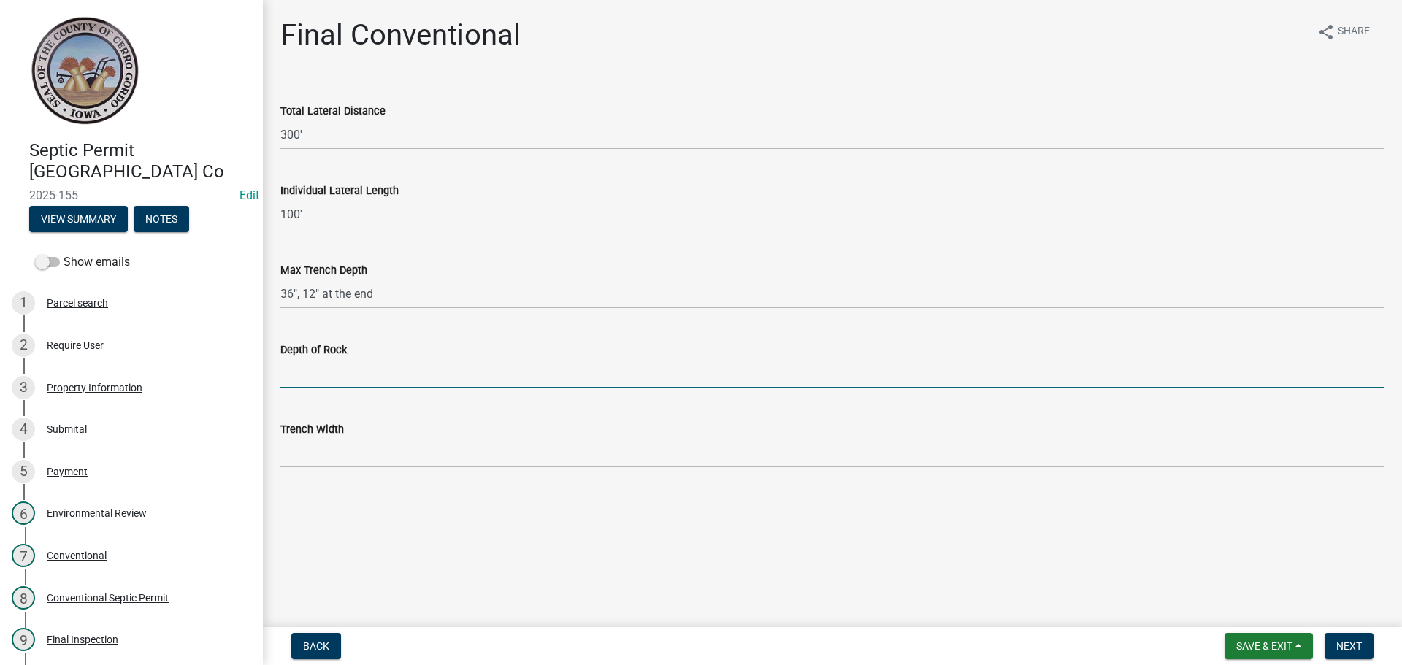
click at [293, 368] on input "Depth of Rock" at bounding box center [832, 374] width 1104 height 30
type input "N/A"
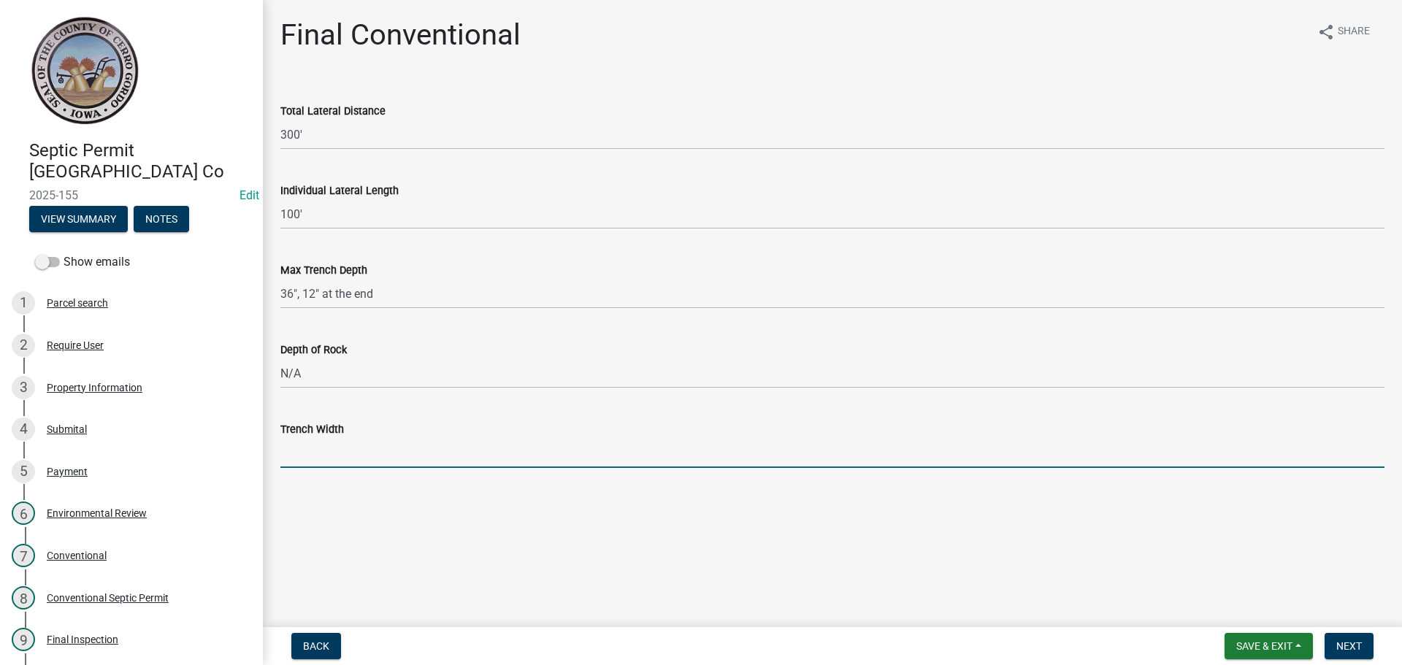
click at [329, 452] on input "Trench Width" at bounding box center [832, 453] width 1104 height 30
type input "36""
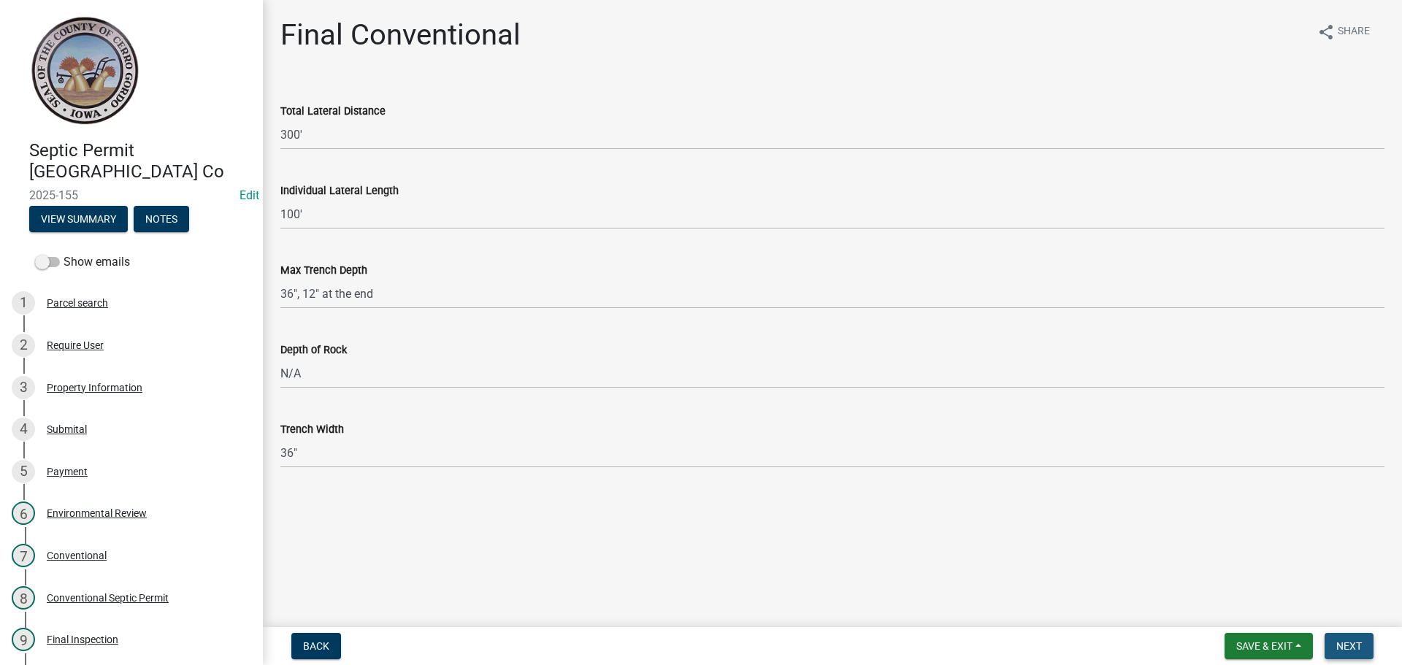
click at [1331, 637] on button "Next" at bounding box center [1349, 646] width 49 height 26
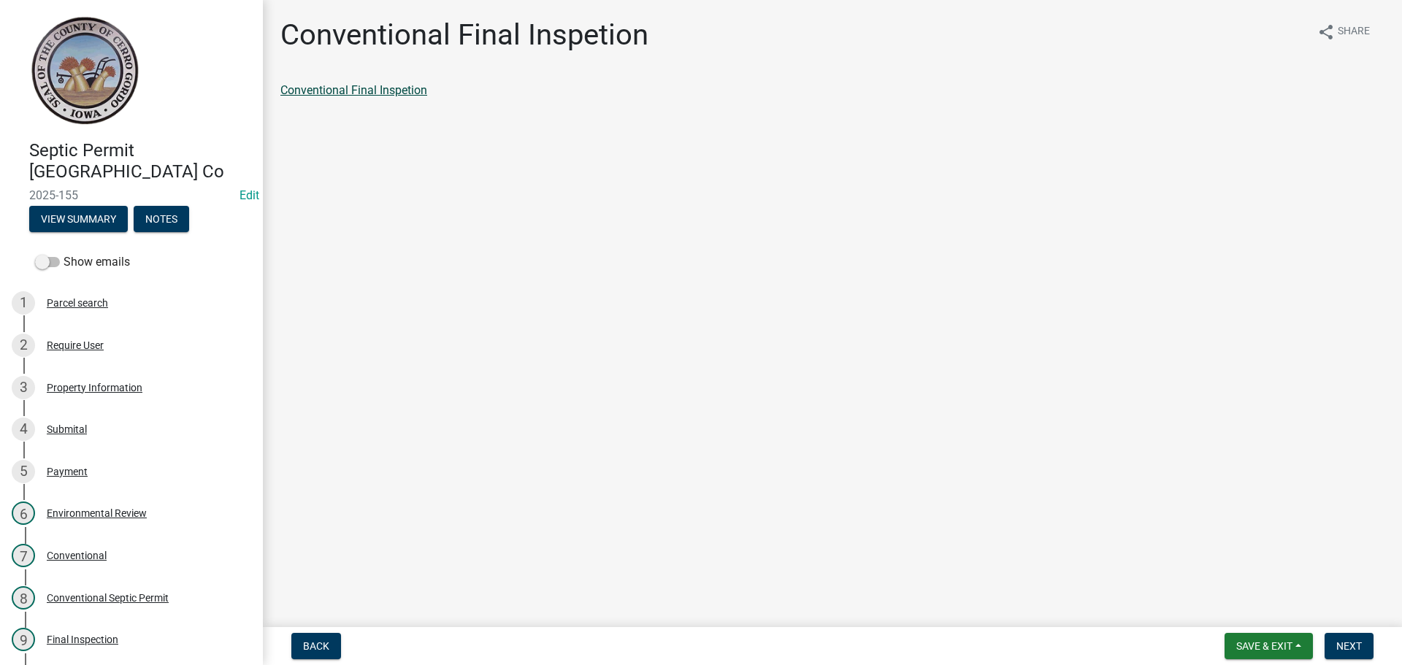
click at [377, 93] on link "Conventional Final Inspetion" at bounding box center [353, 90] width 147 height 14
click at [1342, 632] on nav "Back Save & Exit Save Save & Exit Next" at bounding box center [832, 646] width 1139 height 38
click at [1342, 636] on button "Next" at bounding box center [1349, 646] width 49 height 26
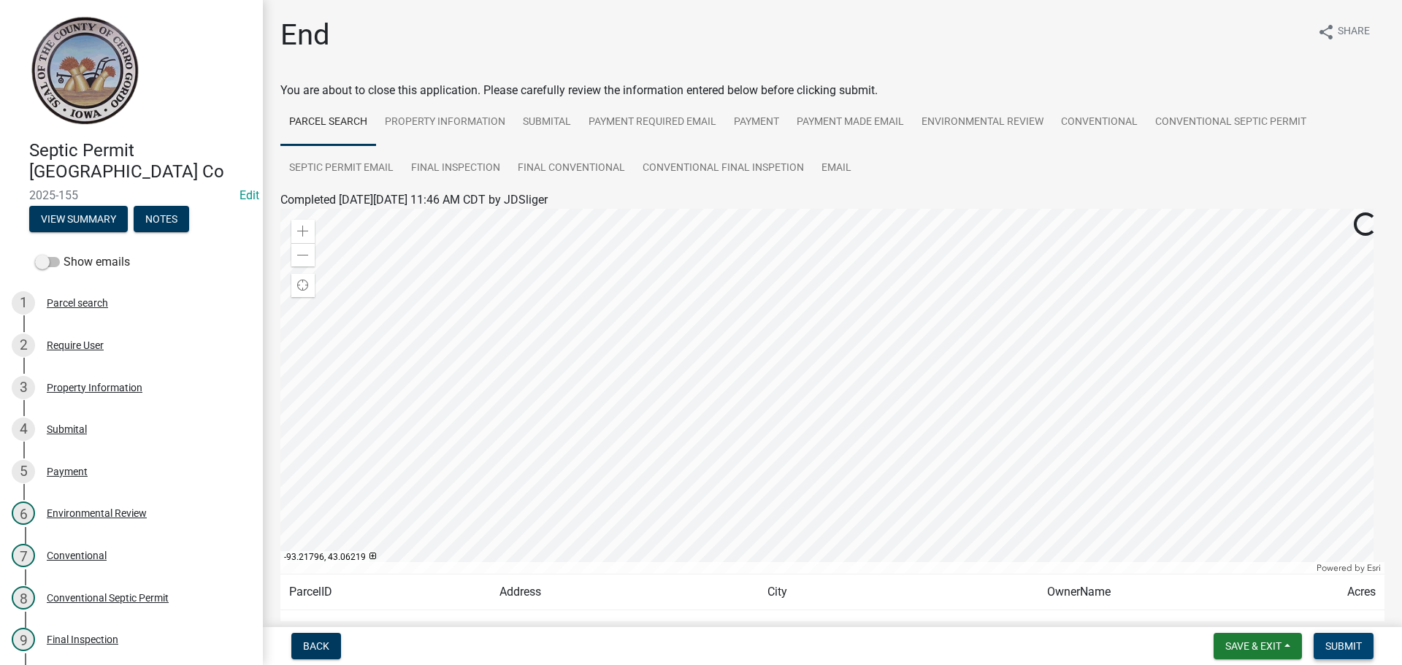
click at [1341, 636] on button "Submit" at bounding box center [1344, 646] width 60 height 26
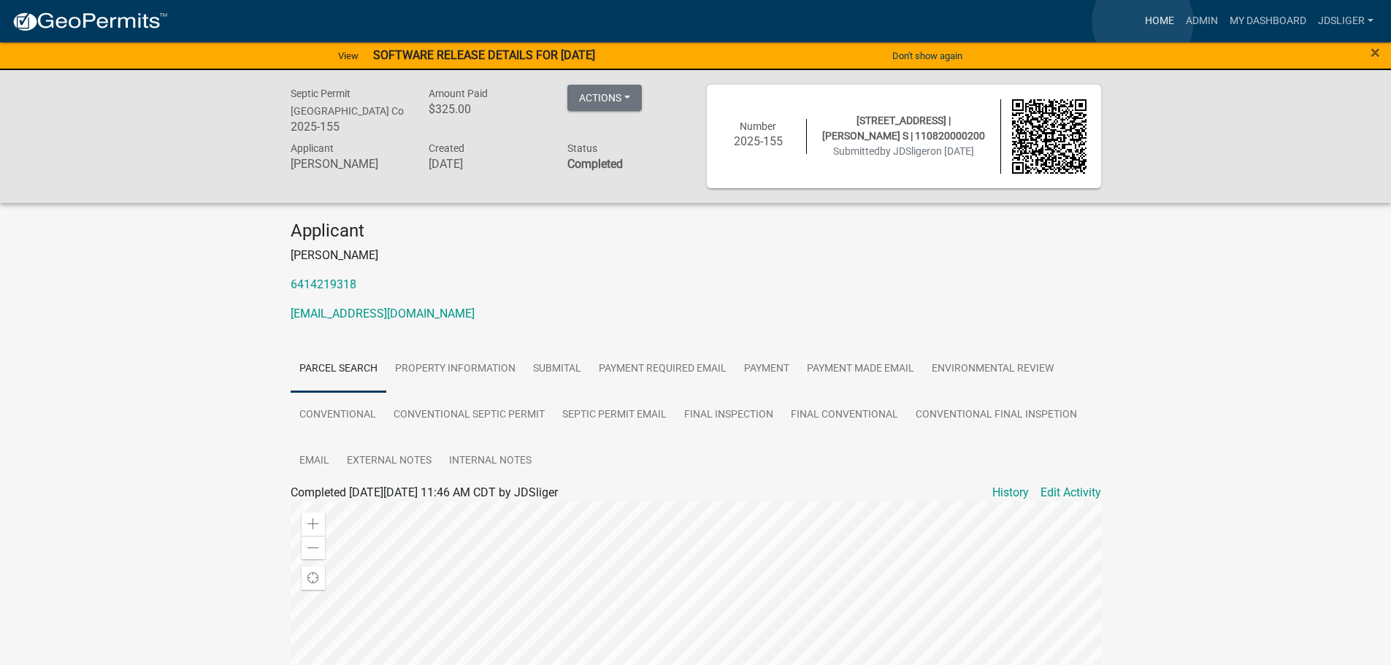
click at [1143, 22] on link "Home" at bounding box center [1159, 21] width 41 height 28
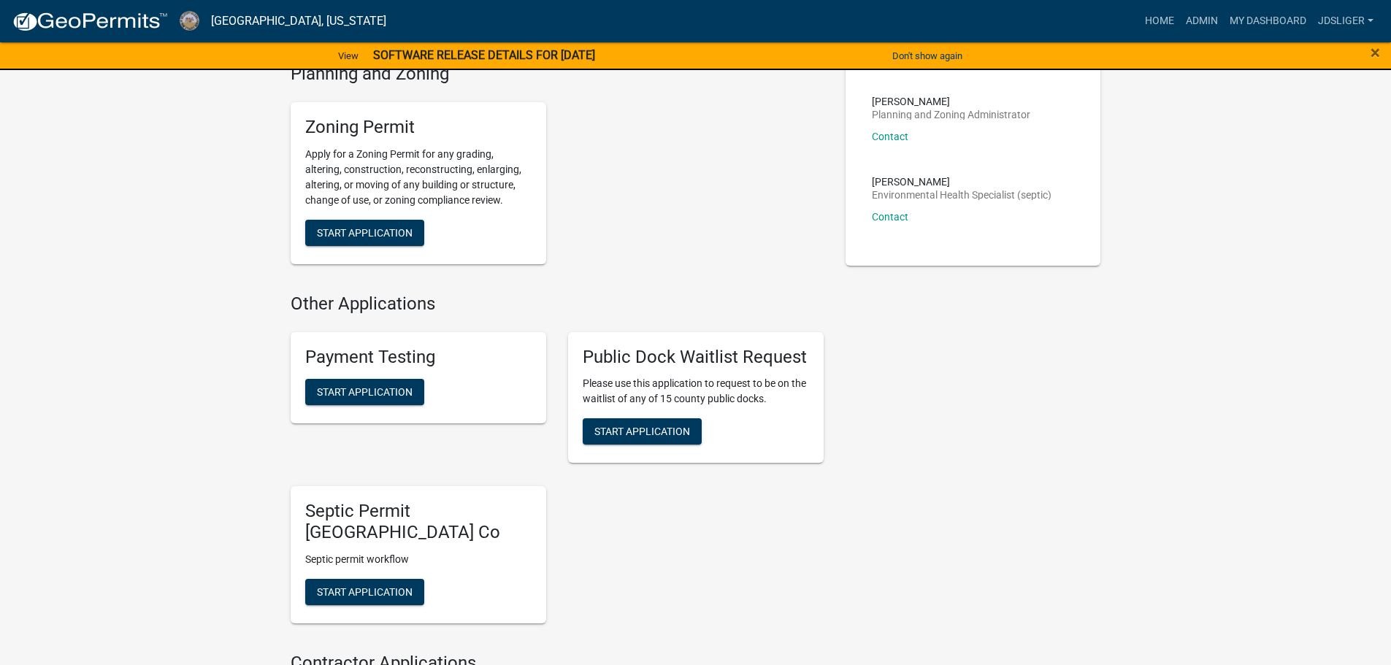
scroll to position [365, 0]
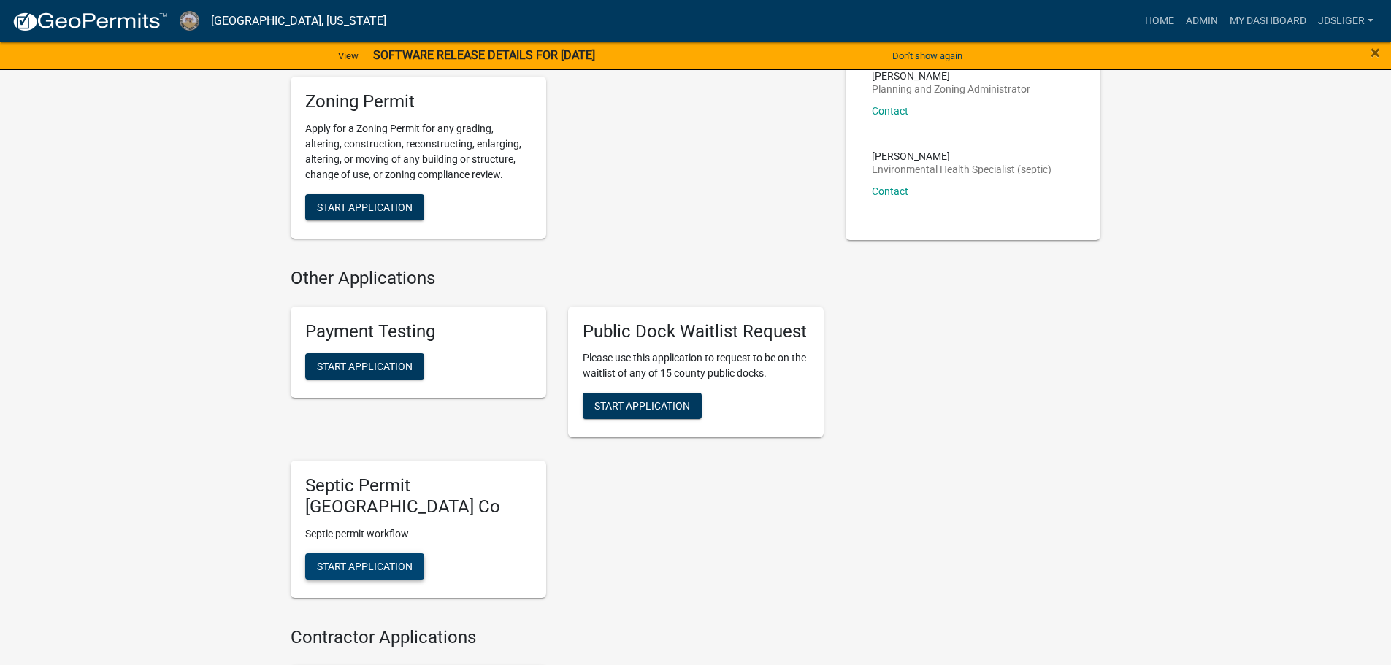
click at [331, 564] on span "Start Application" at bounding box center [365, 567] width 96 height 12
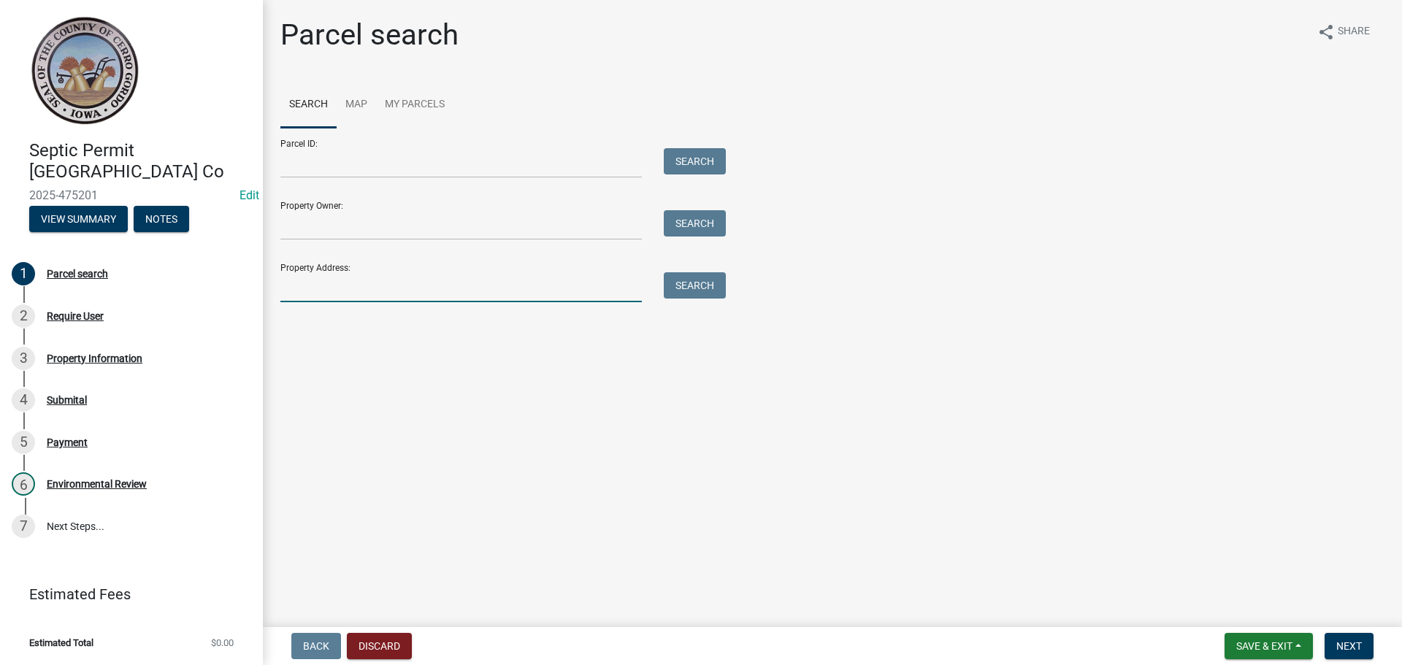
click at [298, 284] on input "Property Address:" at bounding box center [460, 287] width 361 height 30
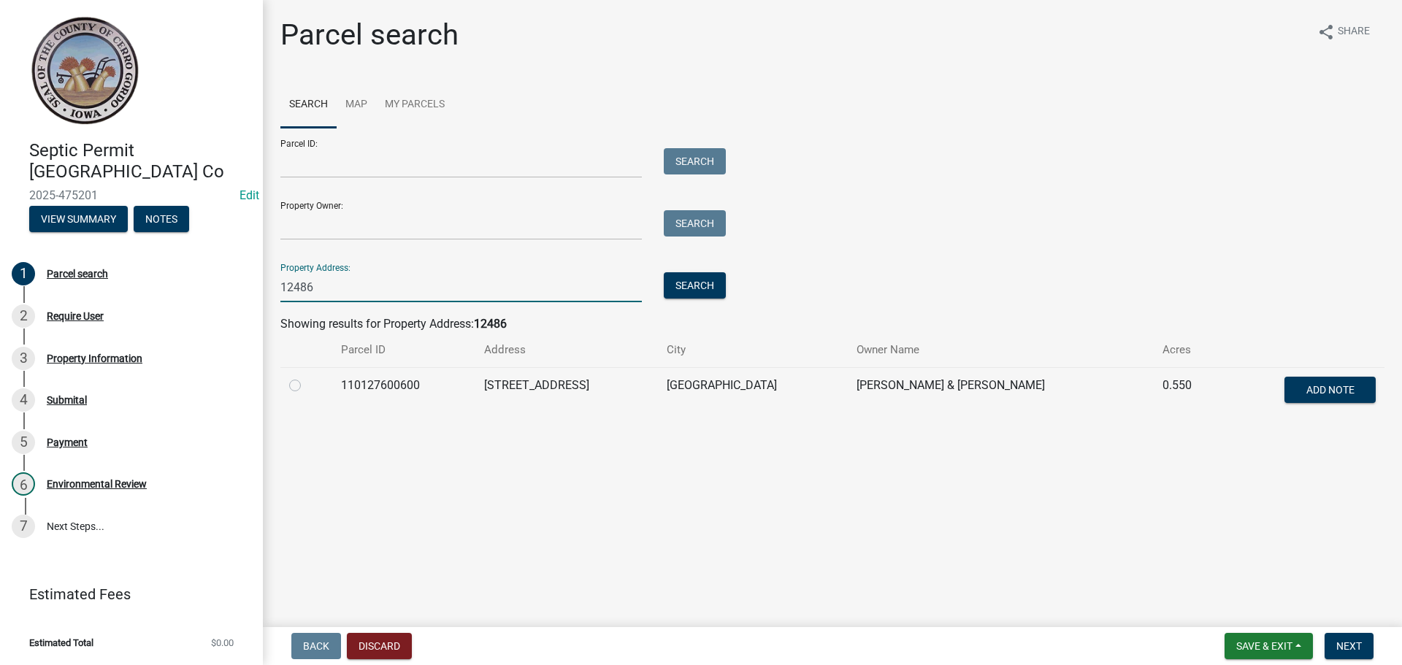
type input "12486"
click at [307, 377] on label at bounding box center [307, 377] width 0 height 0
click at [307, 382] on input "radio" at bounding box center [311, 381] width 9 height 9
radio input "true"
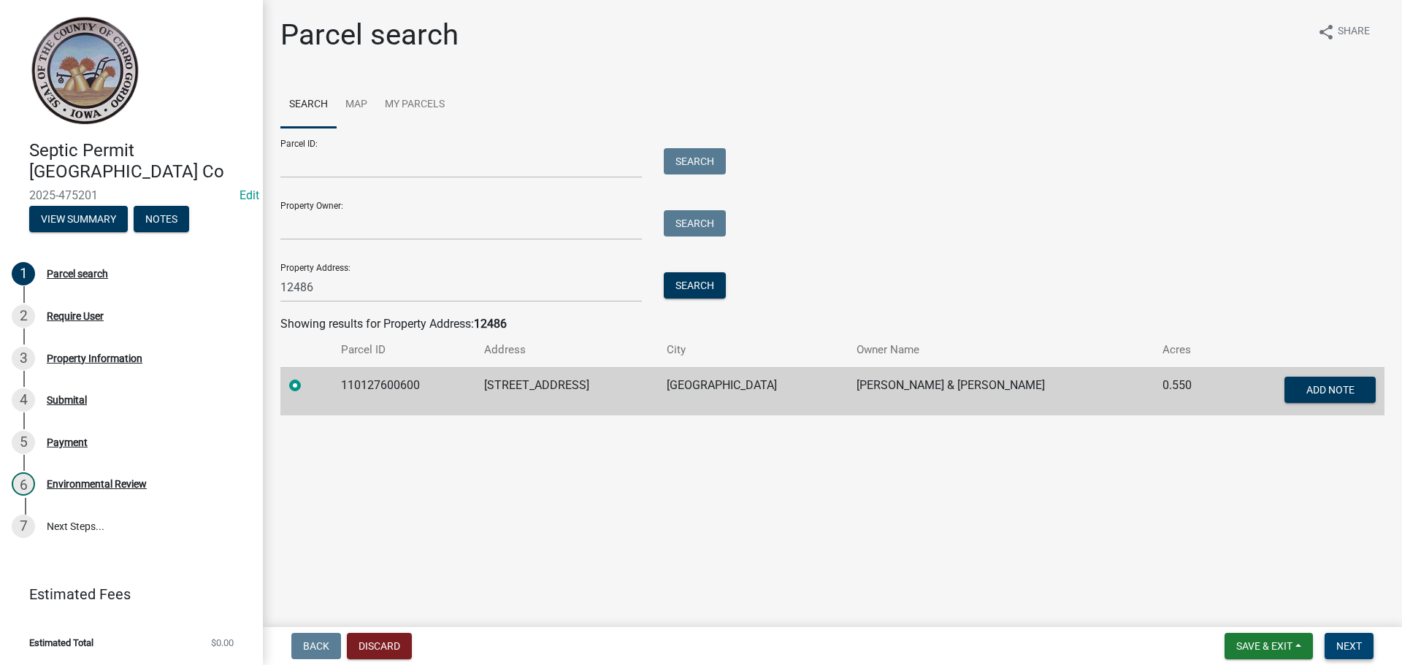
click at [1350, 640] on span "Next" at bounding box center [1349, 646] width 26 height 12
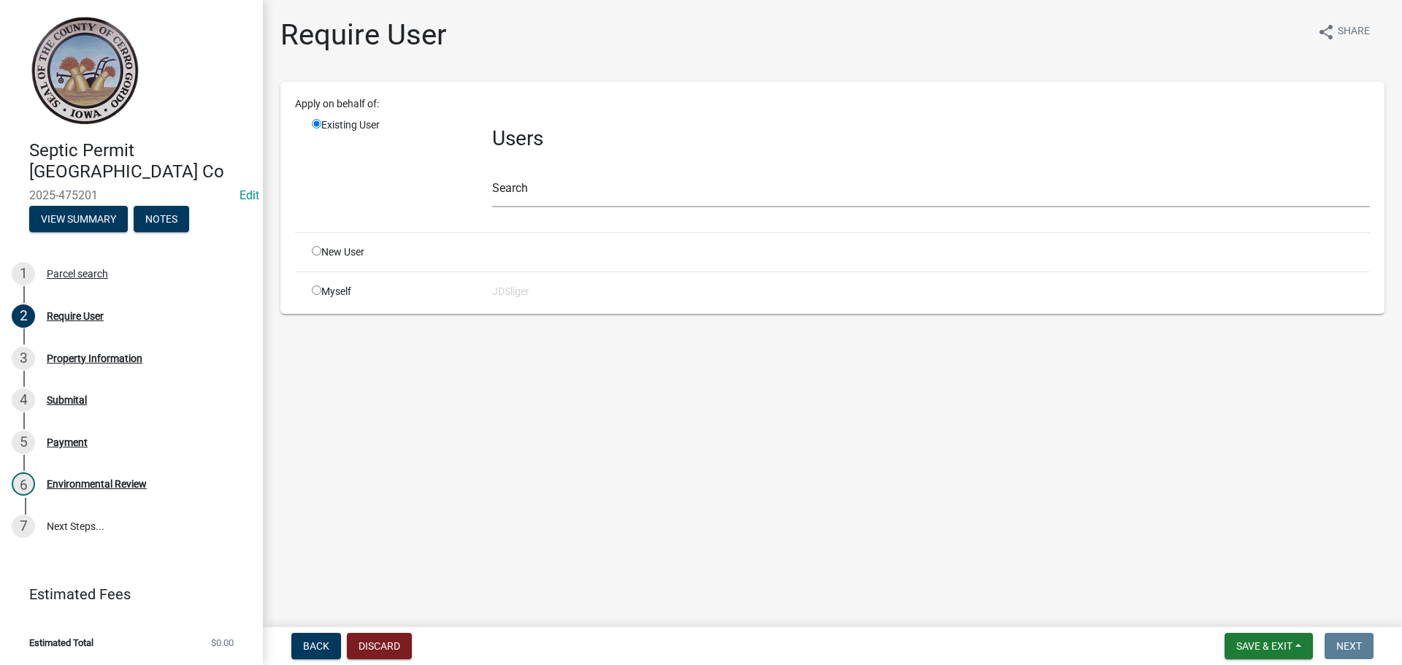
click at [311, 293] on div "Myself" at bounding box center [391, 291] width 180 height 15
click at [313, 293] on input "radio" at bounding box center [316, 289] width 9 height 9
radio input "true"
radio input "false"
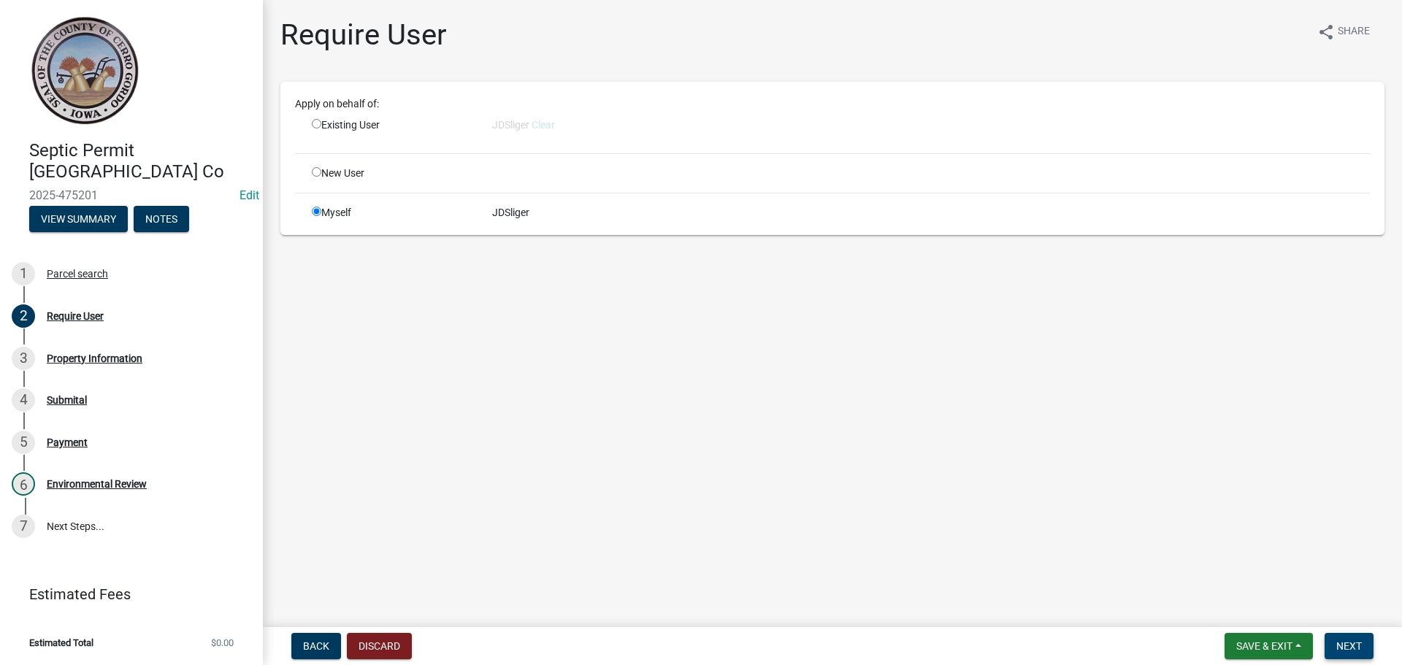
click at [1335, 639] on button "Next" at bounding box center [1349, 646] width 49 height 26
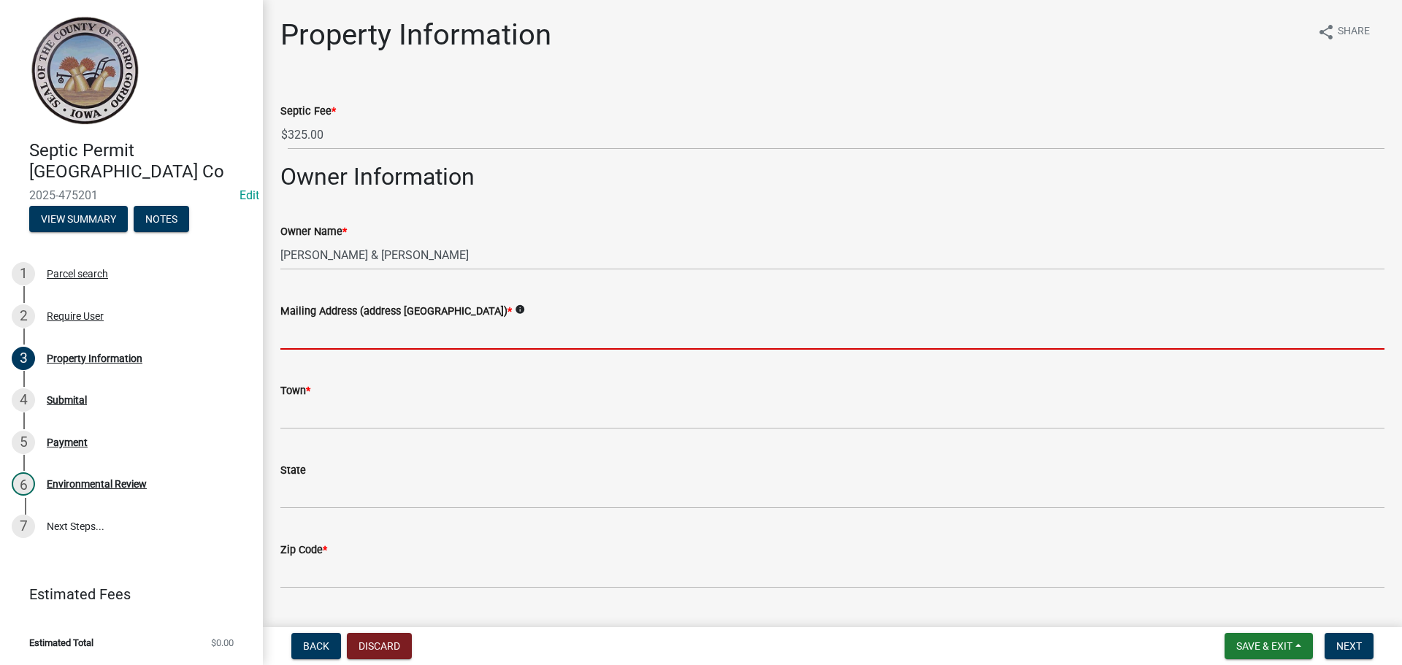
click at [379, 331] on input "Mailing Address (address [GEOGRAPHIC_DATA]) *" at bounding box center [832, 335] width 1104 height 30
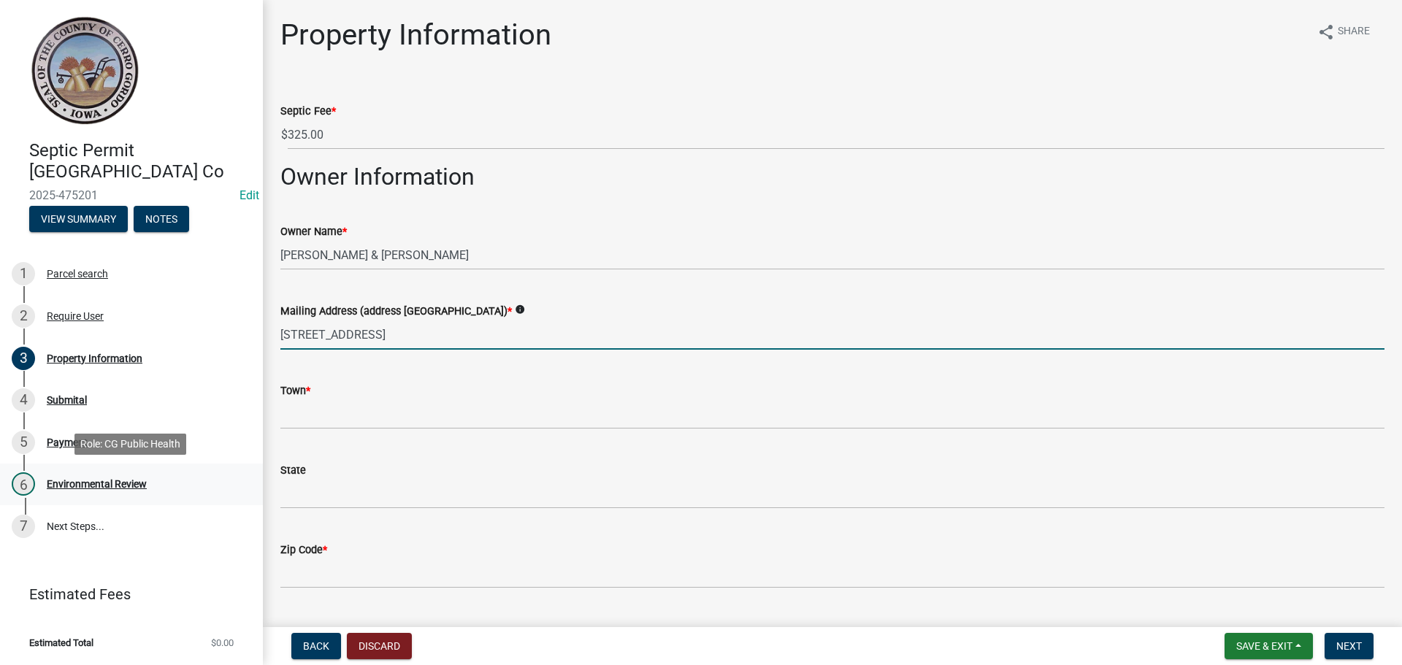
type input "[STREET_ADDRESS]"
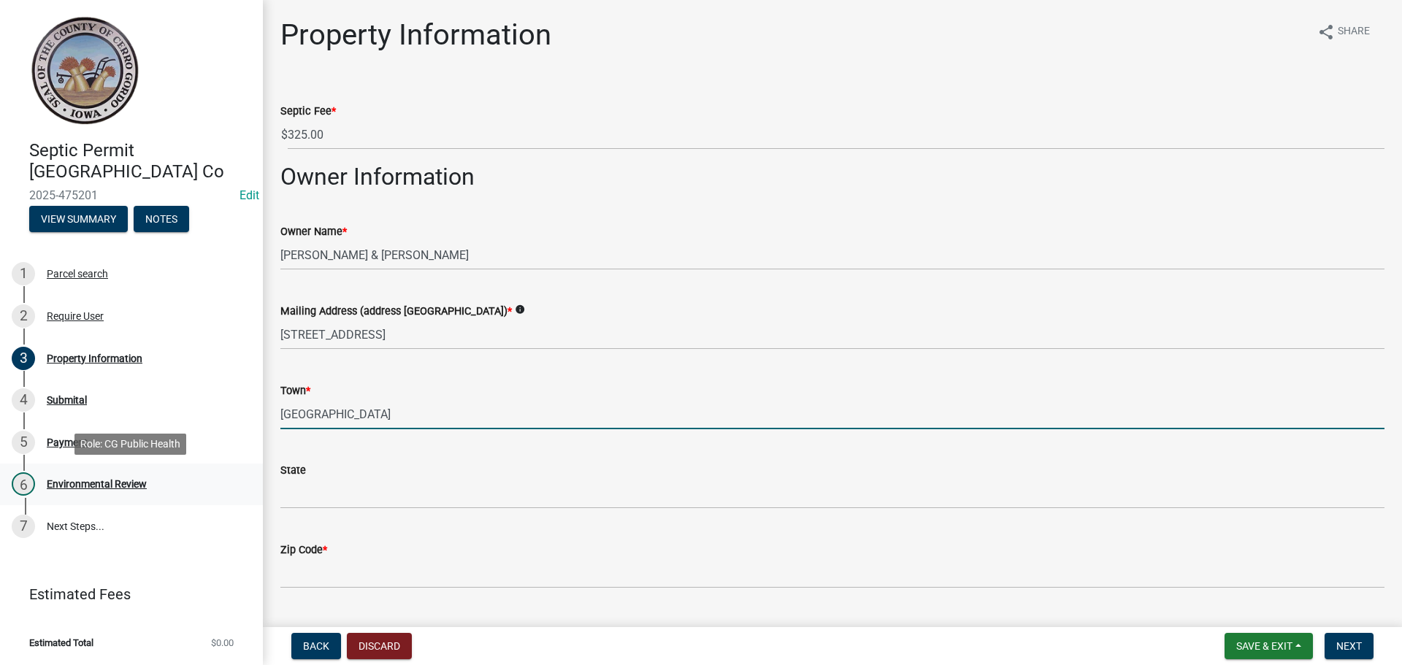
type input "[GEOGRAPHIC_DATA]"
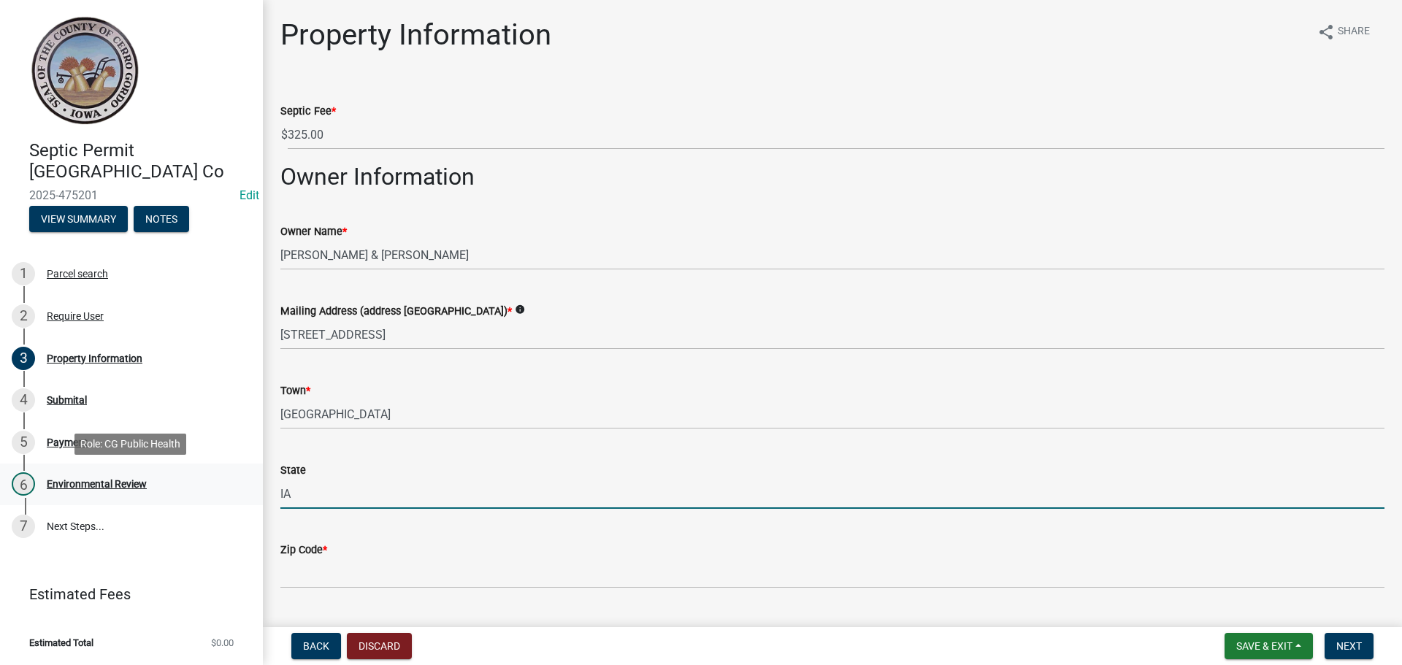
type input "IA"
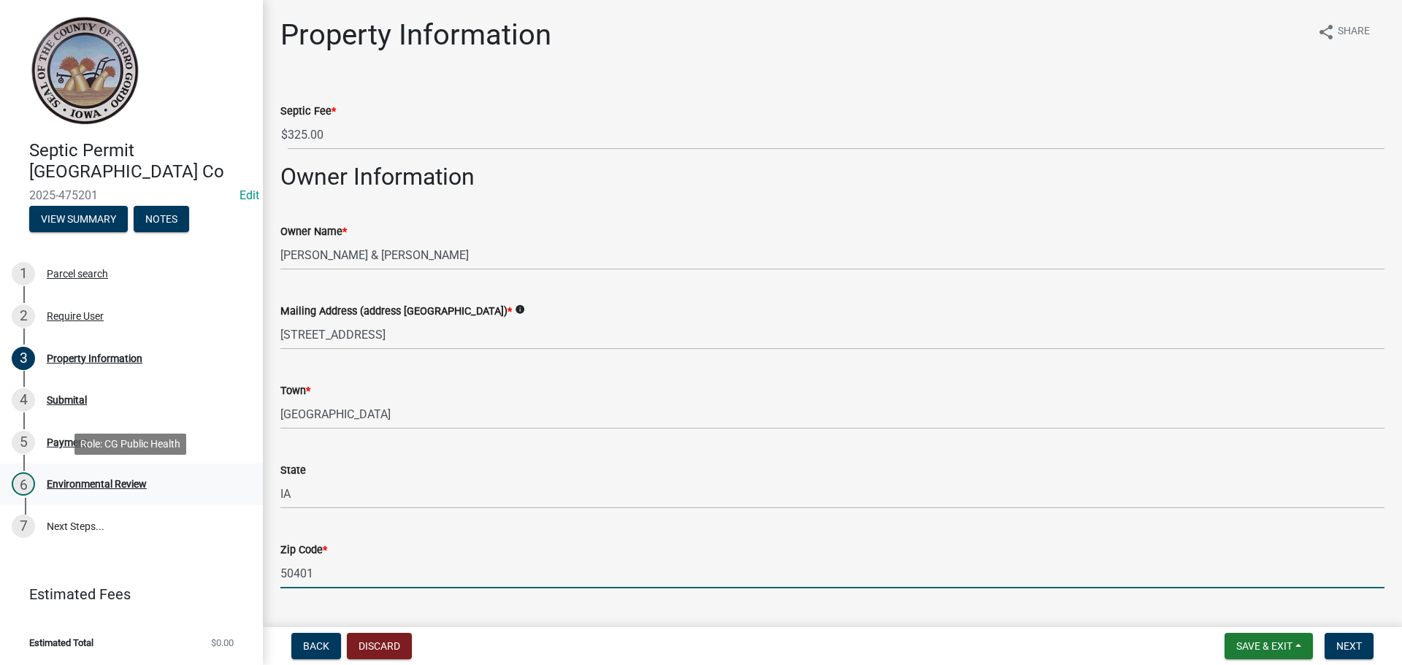
type input "50401"
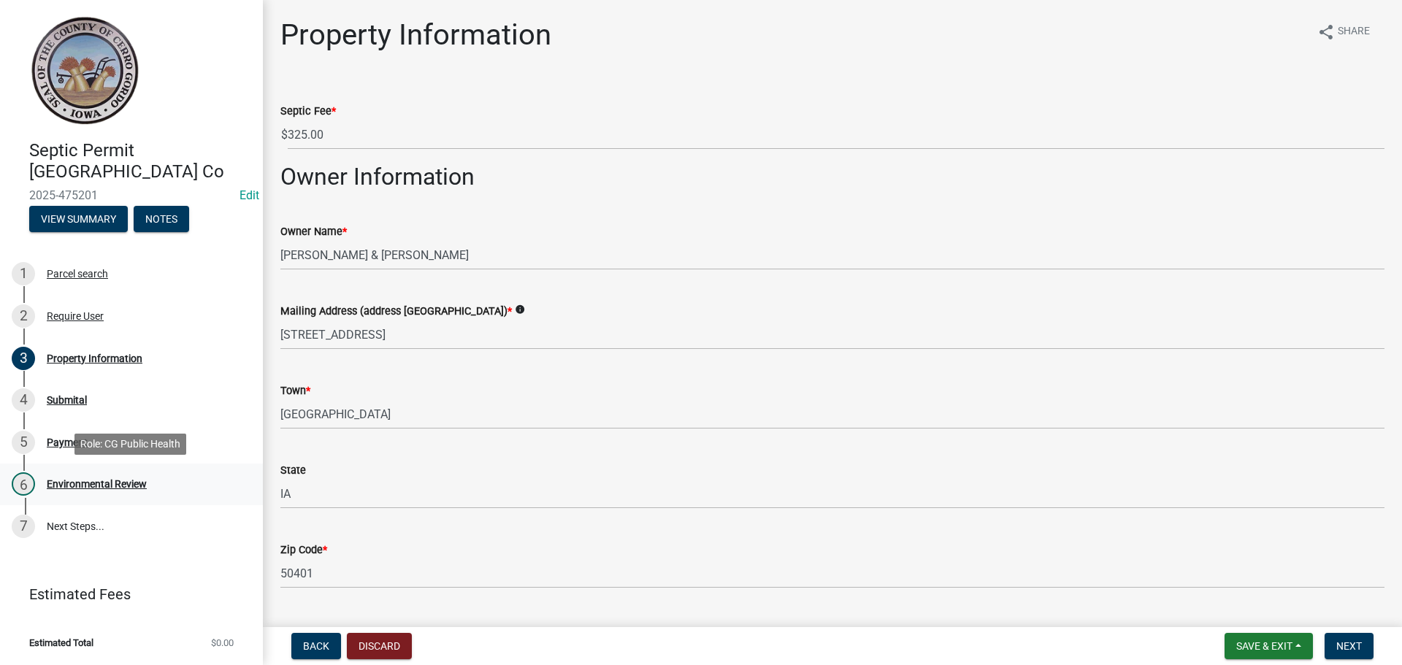
scroll to position [342, 0]
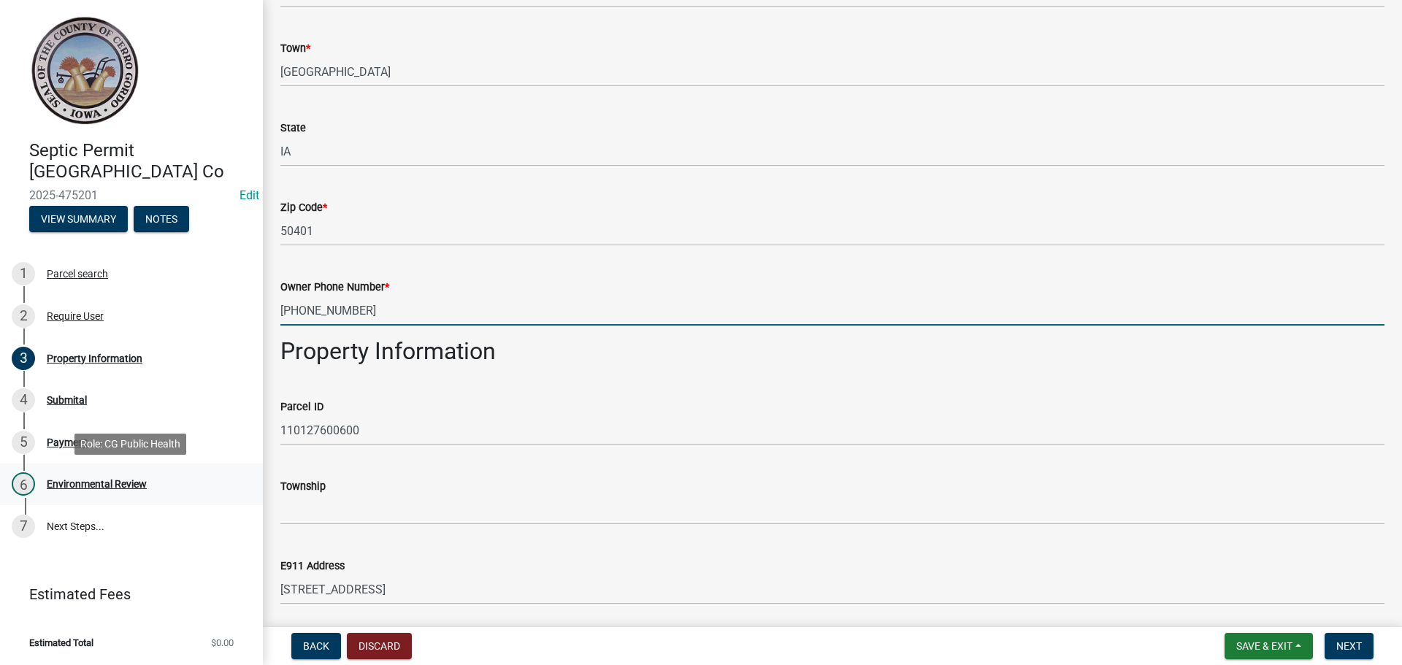
type input "[PHONE_NUMBER]"
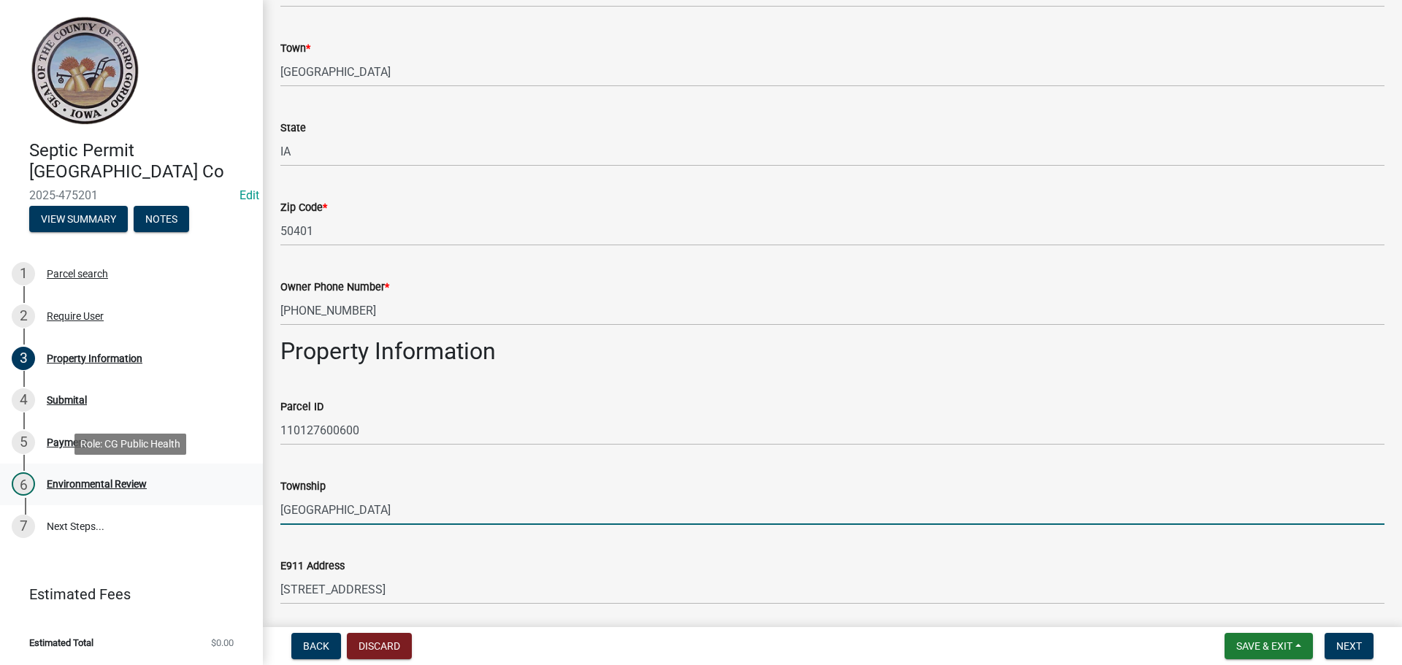
type input "[GEOGRAPHIC_DATA]"
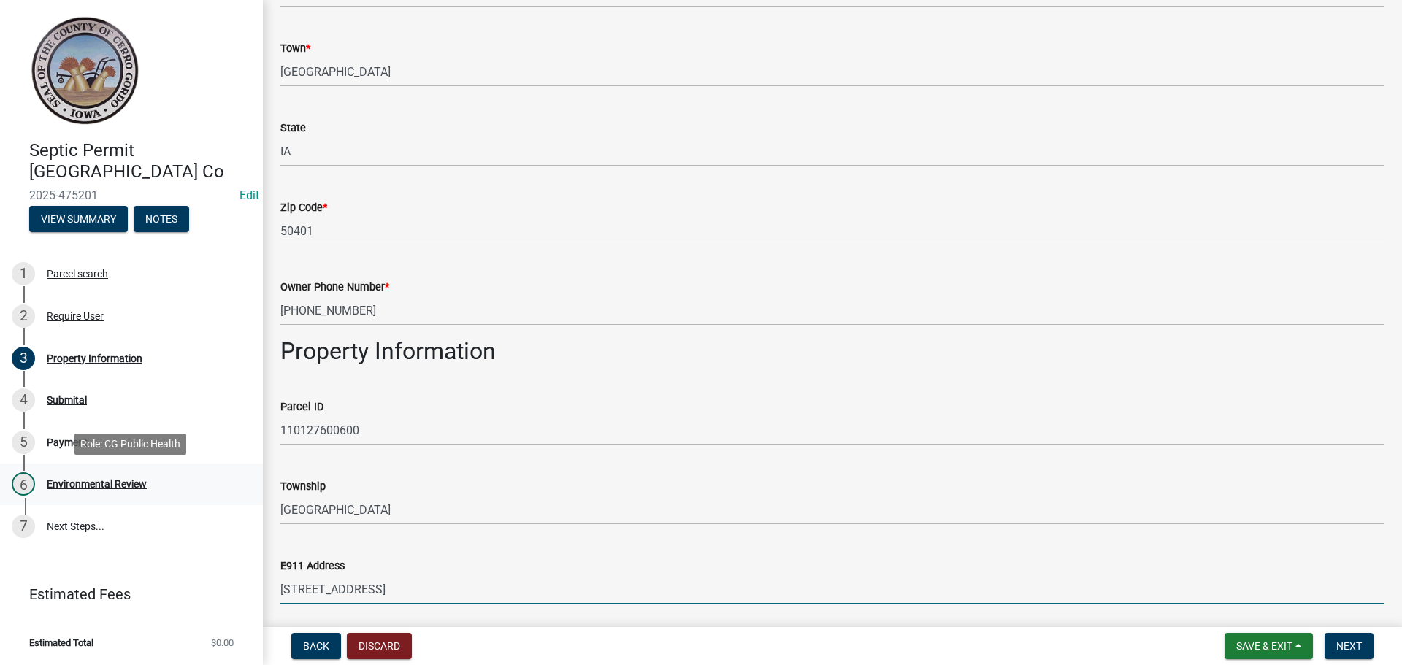
scroll to position [701, 0]
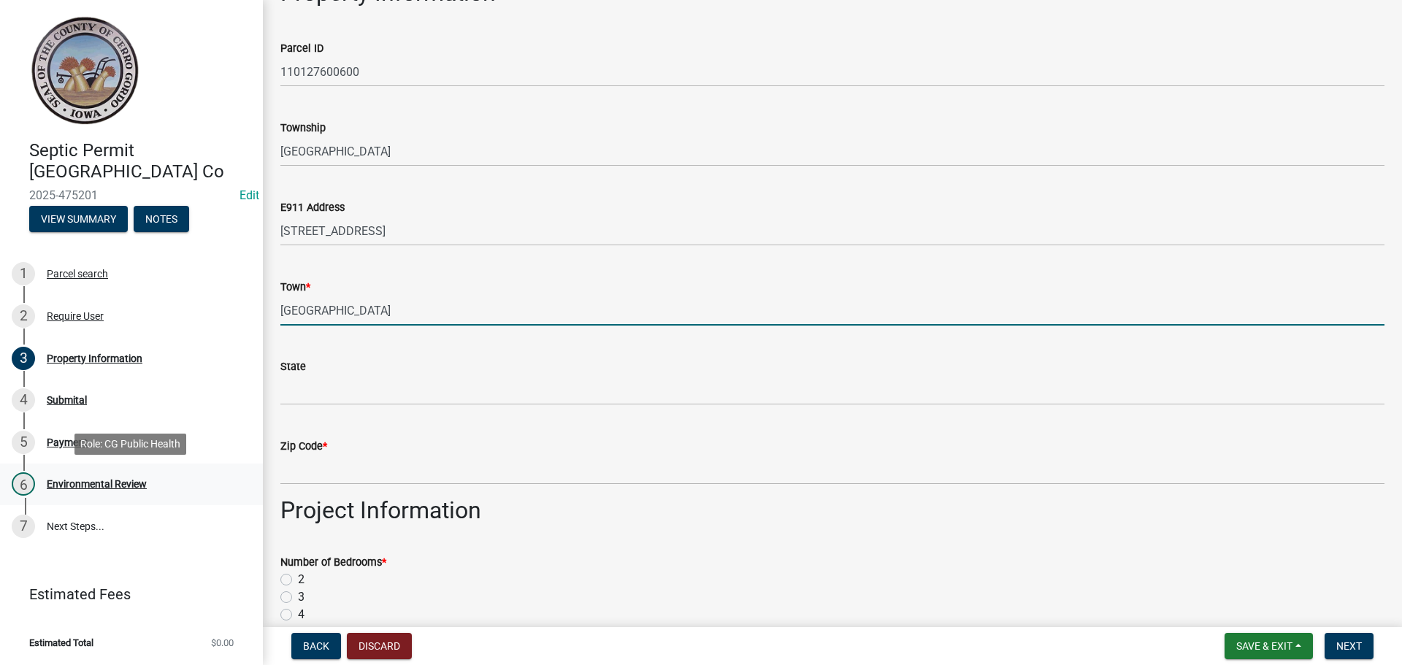
type input "[GEOGRAPHIC_DATA]"
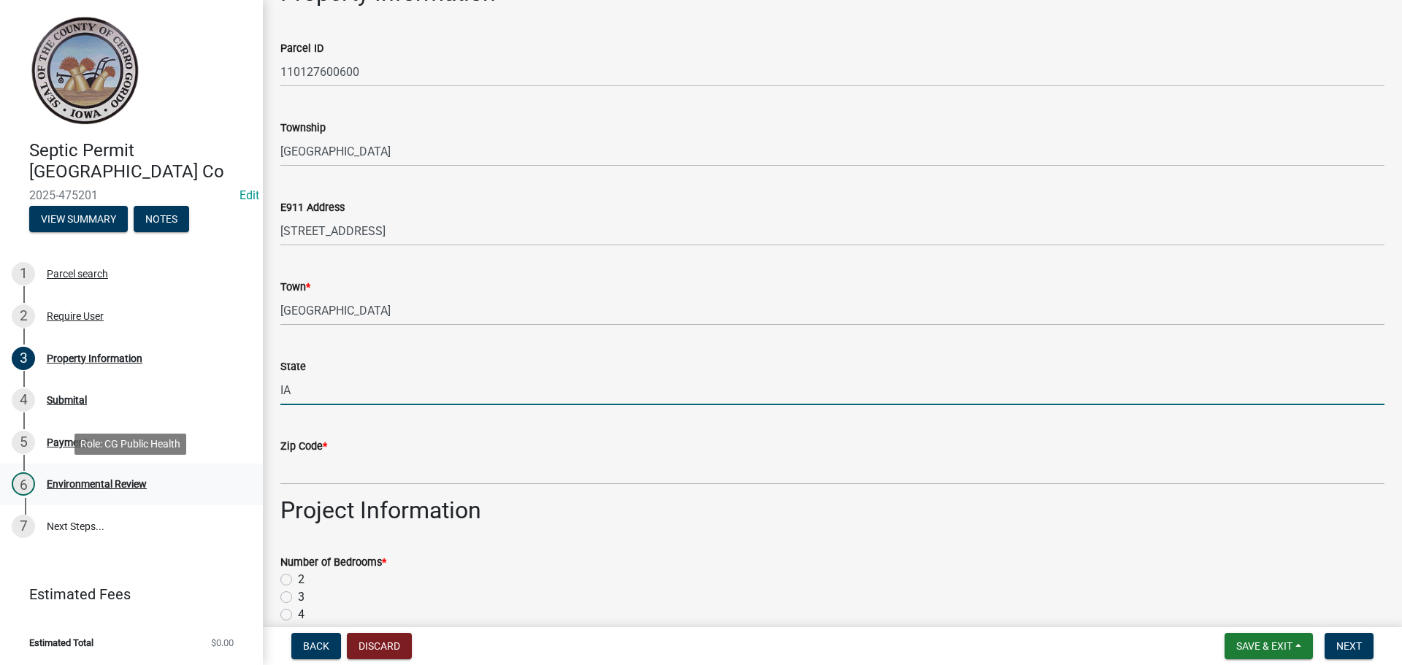
type input "IA"
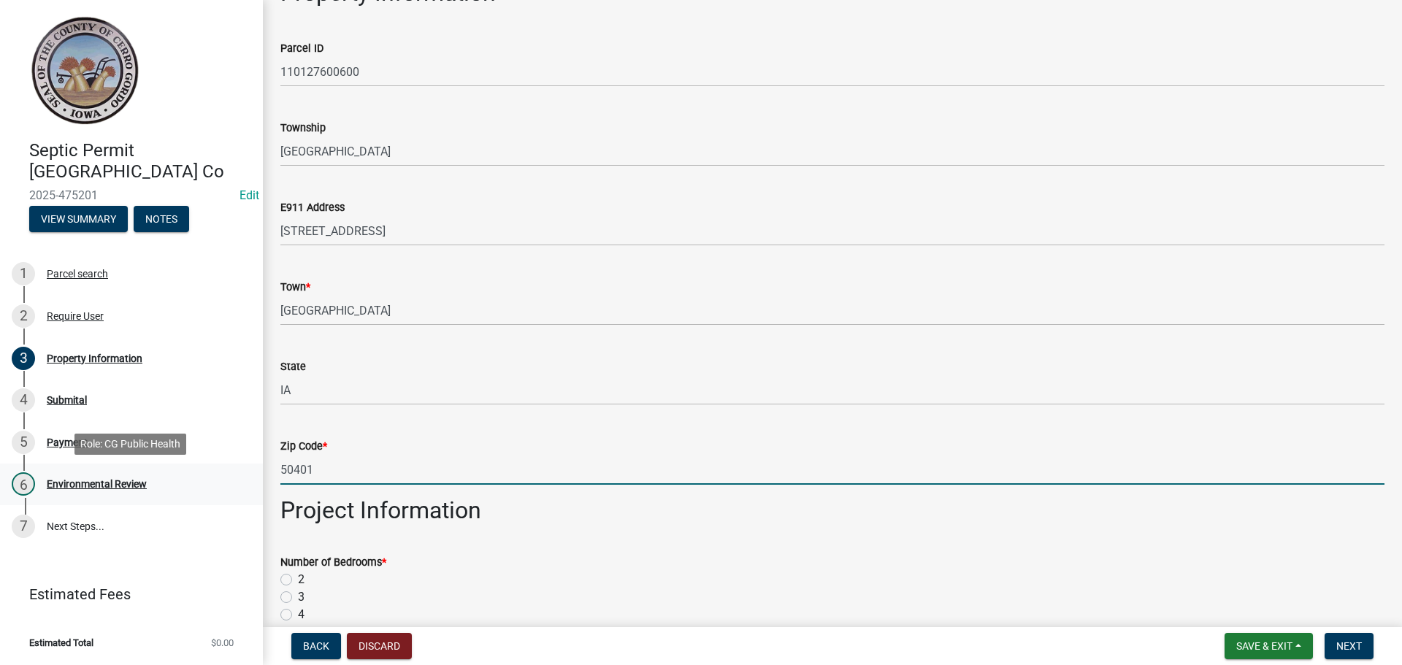
type input "50401"
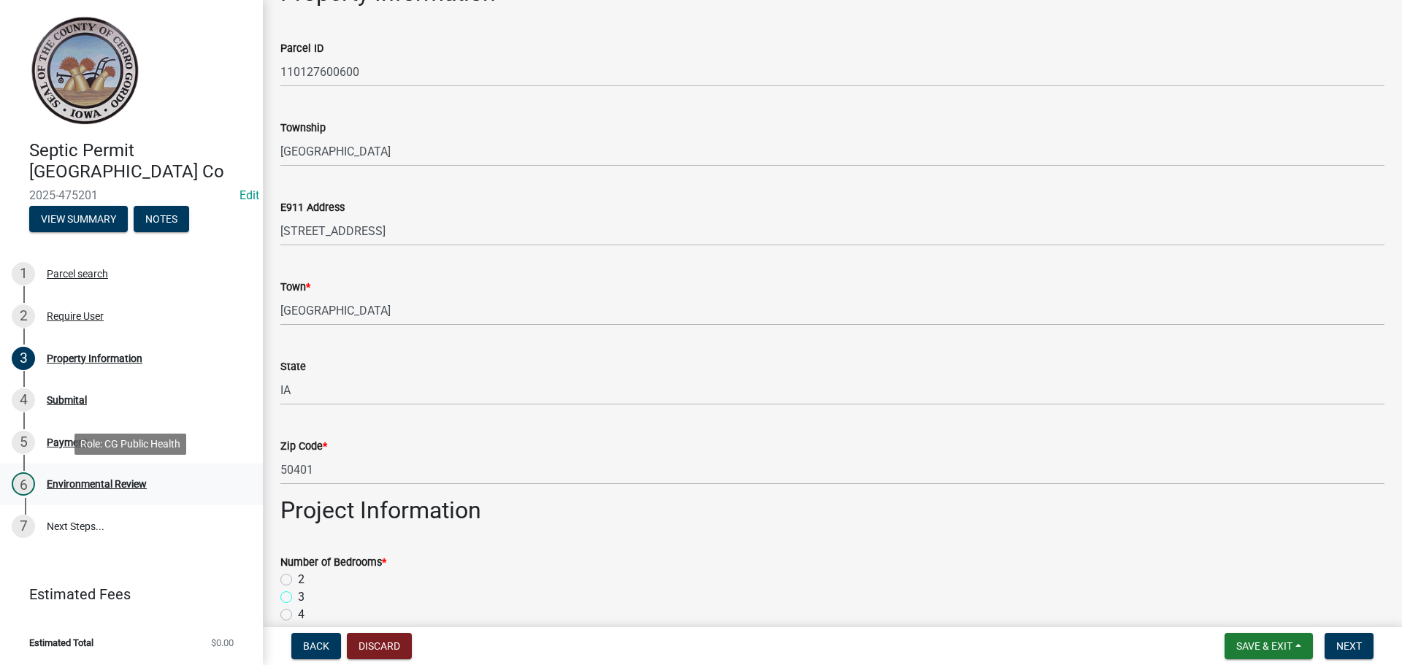
click at [298, 589] on input "3" at bounding box center [302, 593] width 9 height 9
radio input "true"
click at [298, 606] on input "4" at bounding box center [302, 610] width 9 height 9
radio input "true"
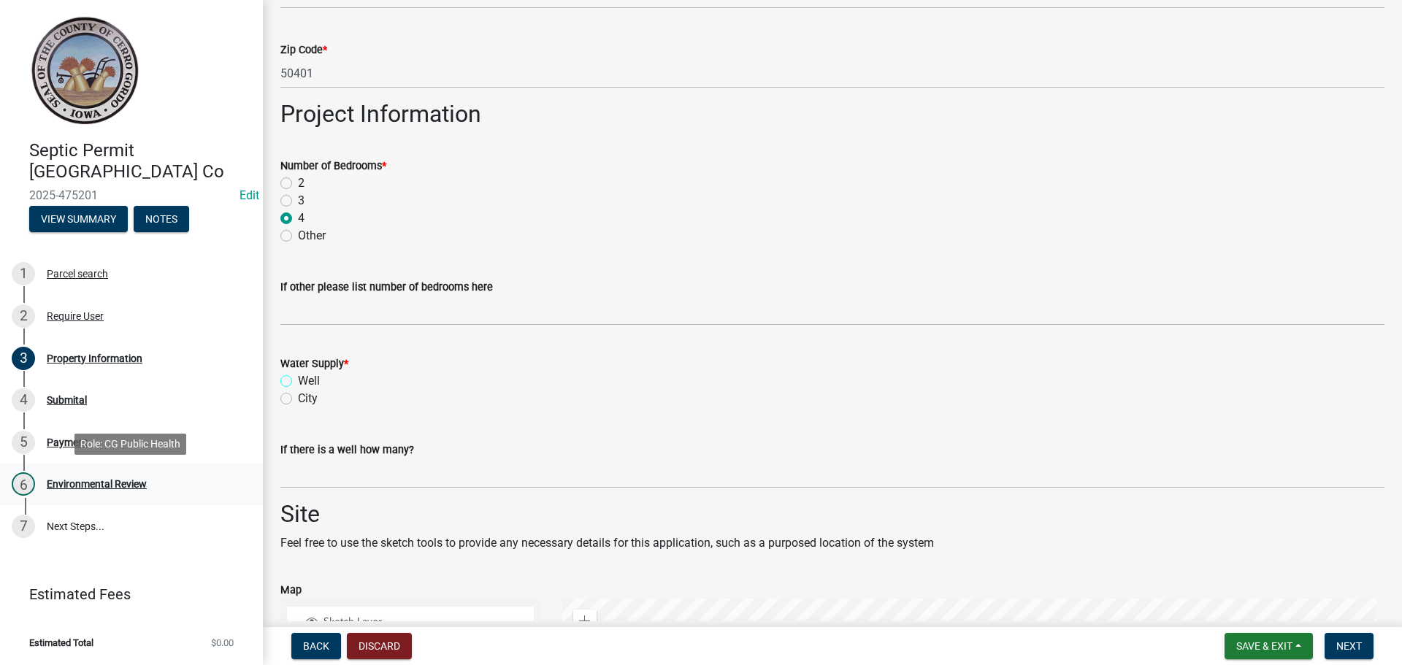
click at [298, 372] on input "Well" at bounding box center [302, 376] width 9 height 9
radio input "true"
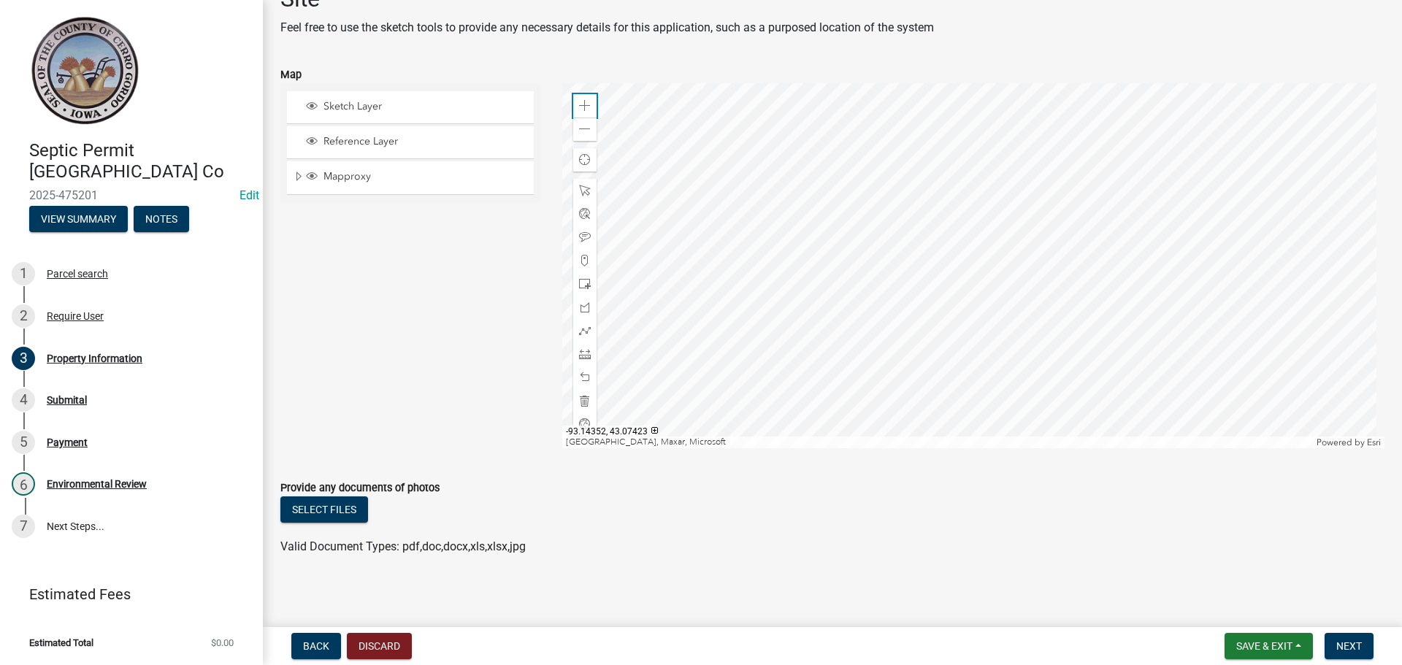
scroll to position [1617, 0]
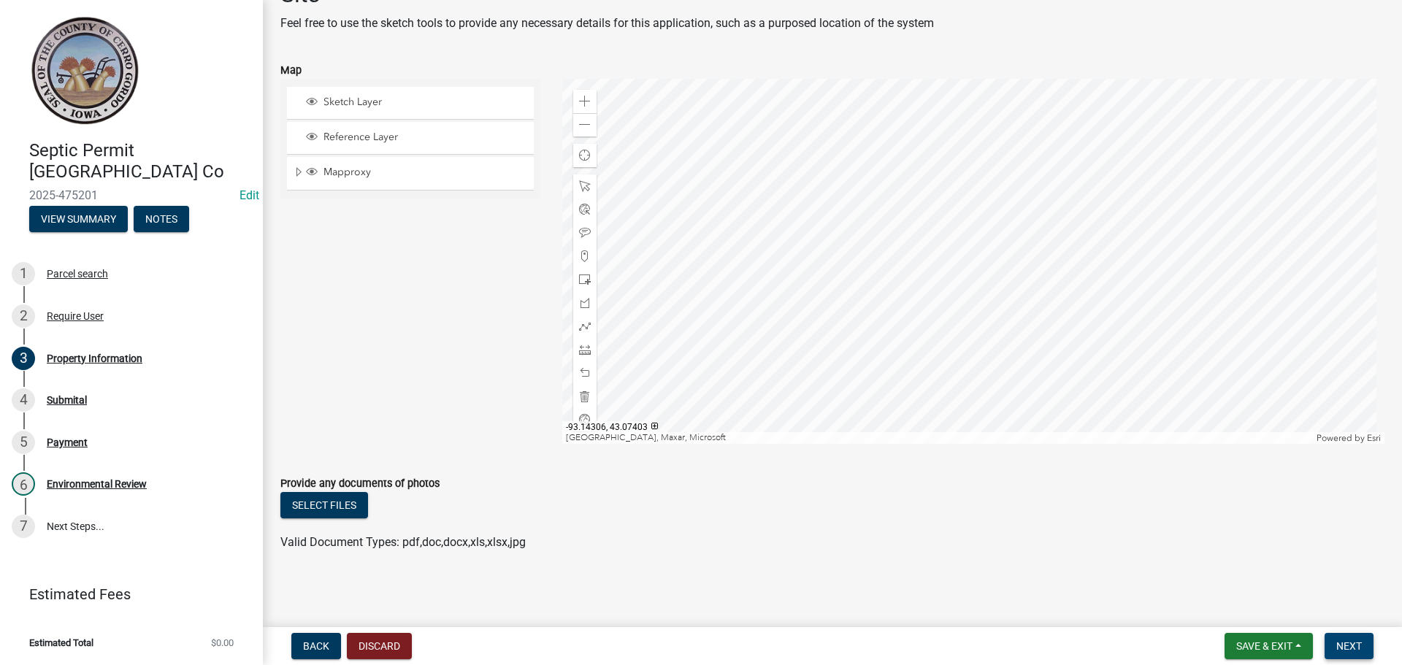
click at [1348, 644] on span "Next" at bounding box center [1349, 646] width 26 height 12
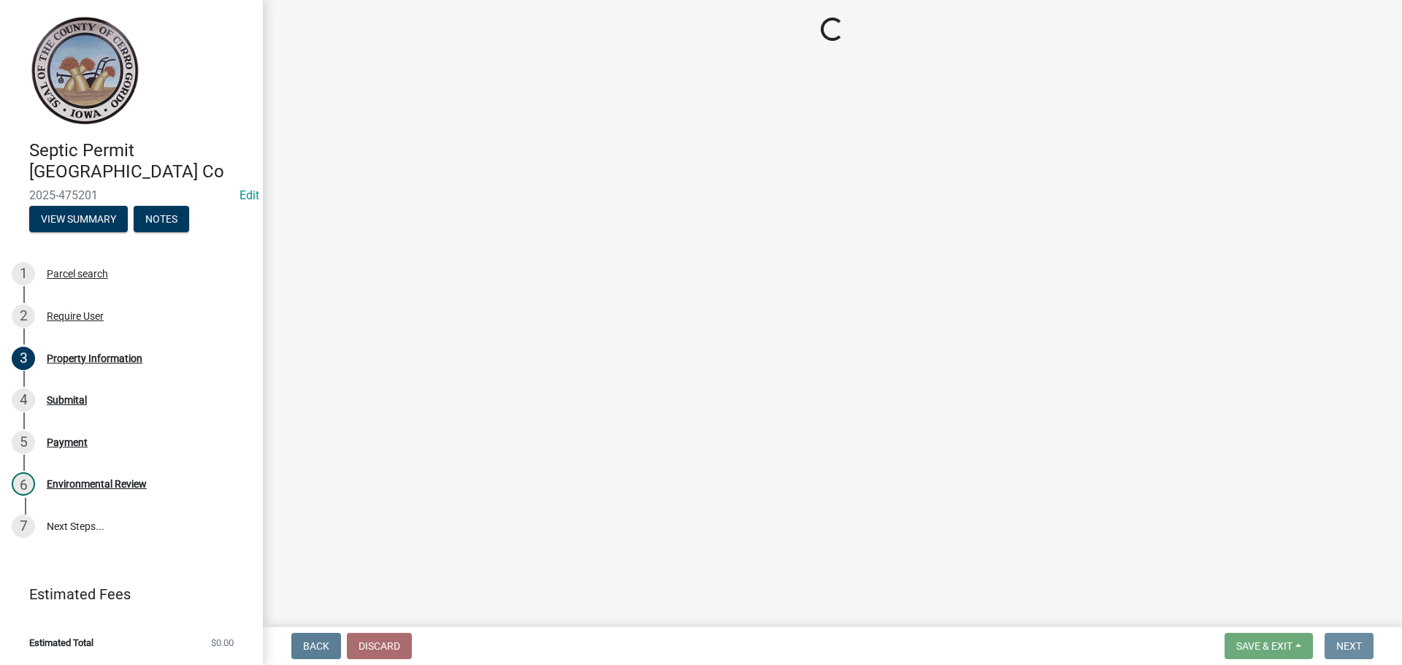
scroll to position [0, 0]
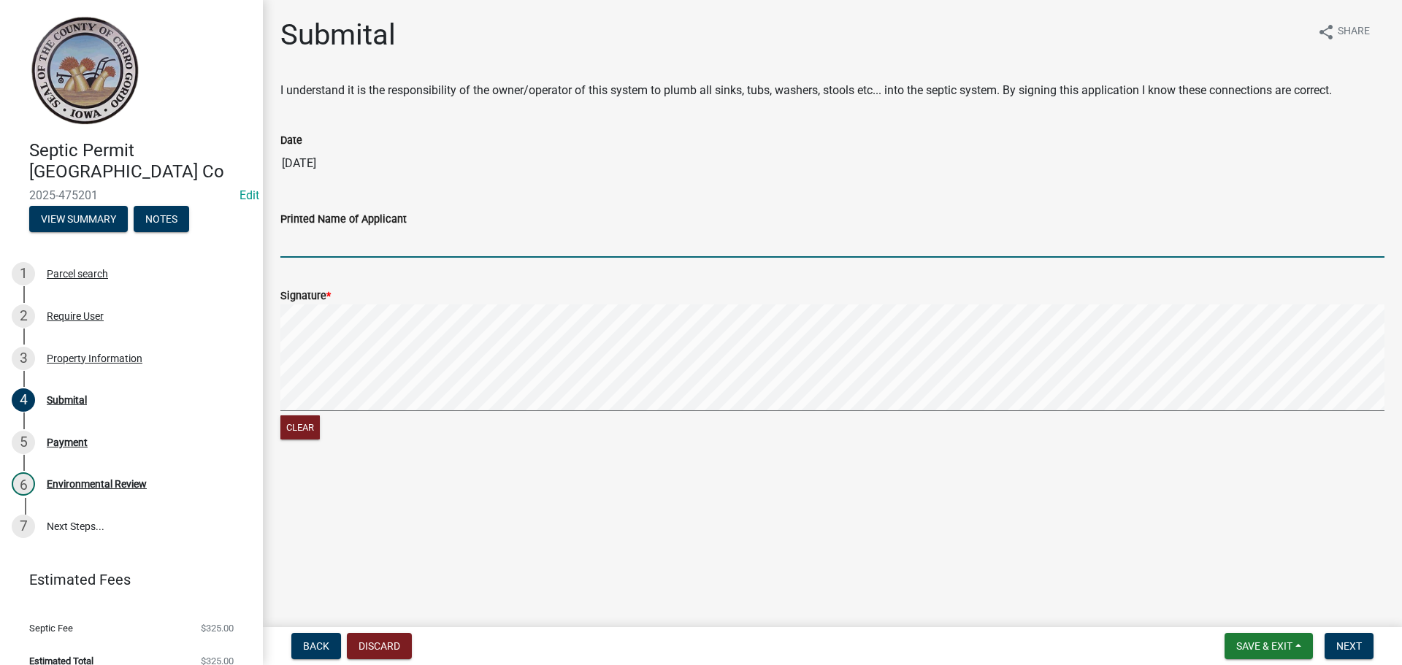
click at [356, 248] on input "Printed Name of Applicant" at bounding box center [832, 243] width 1104 height 30
type input "[PERSON_NAME]"
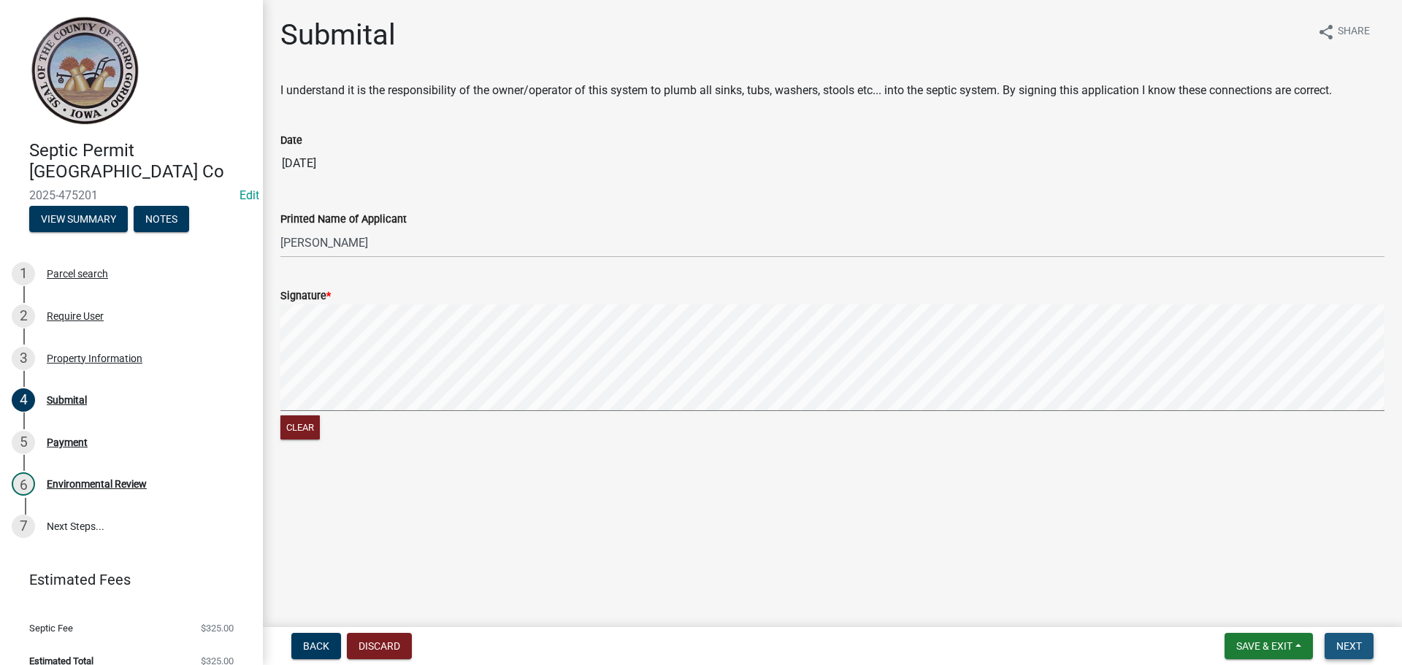
click at [1337, 639] on button "Next" at bounding box center [1349, 646] width 49 height 26
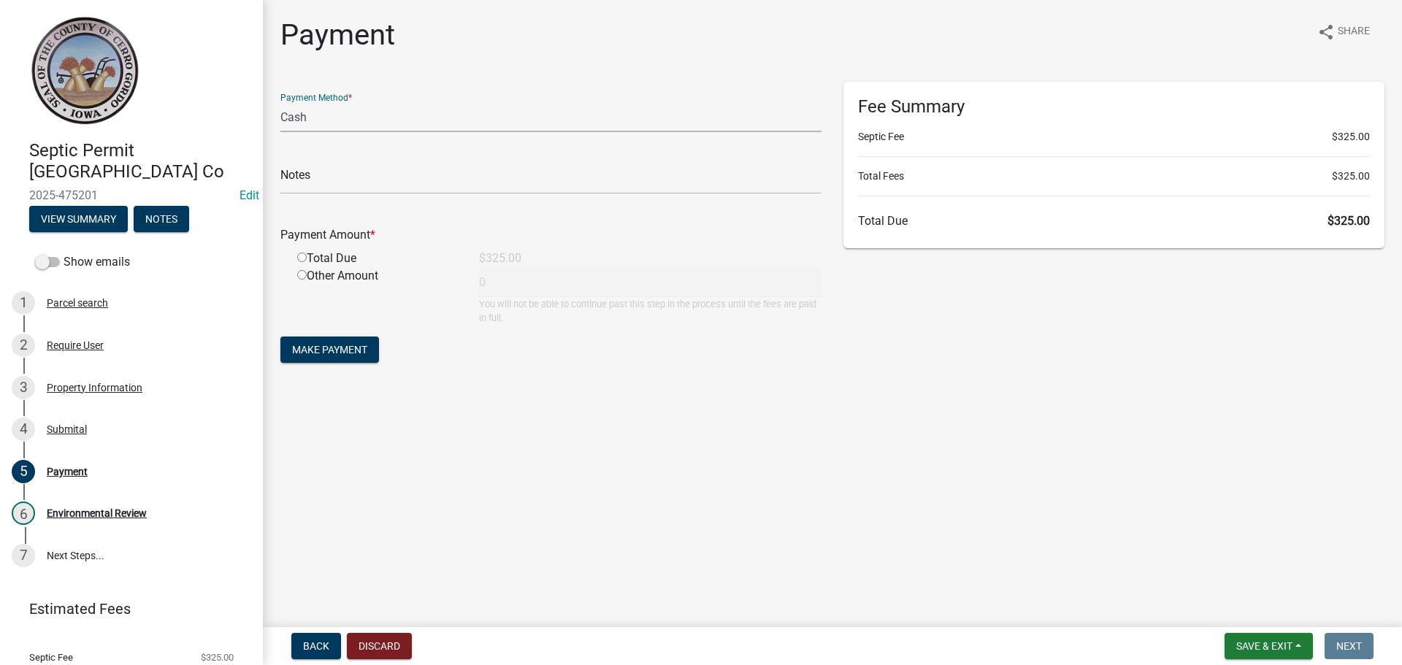
click at [286, 112] on select "Credit Card POS Check Cash" at bounding box center [550, 117] width 541 height 30
select select "1: 0"
click at [280, 102] on select "Credit Card POS Check Cash" at bounding box center [550, 117] width 541 height 30
click at [328, 178] on input "text" at bounding box center [550, 179] width 541 height 30
type input "2320"
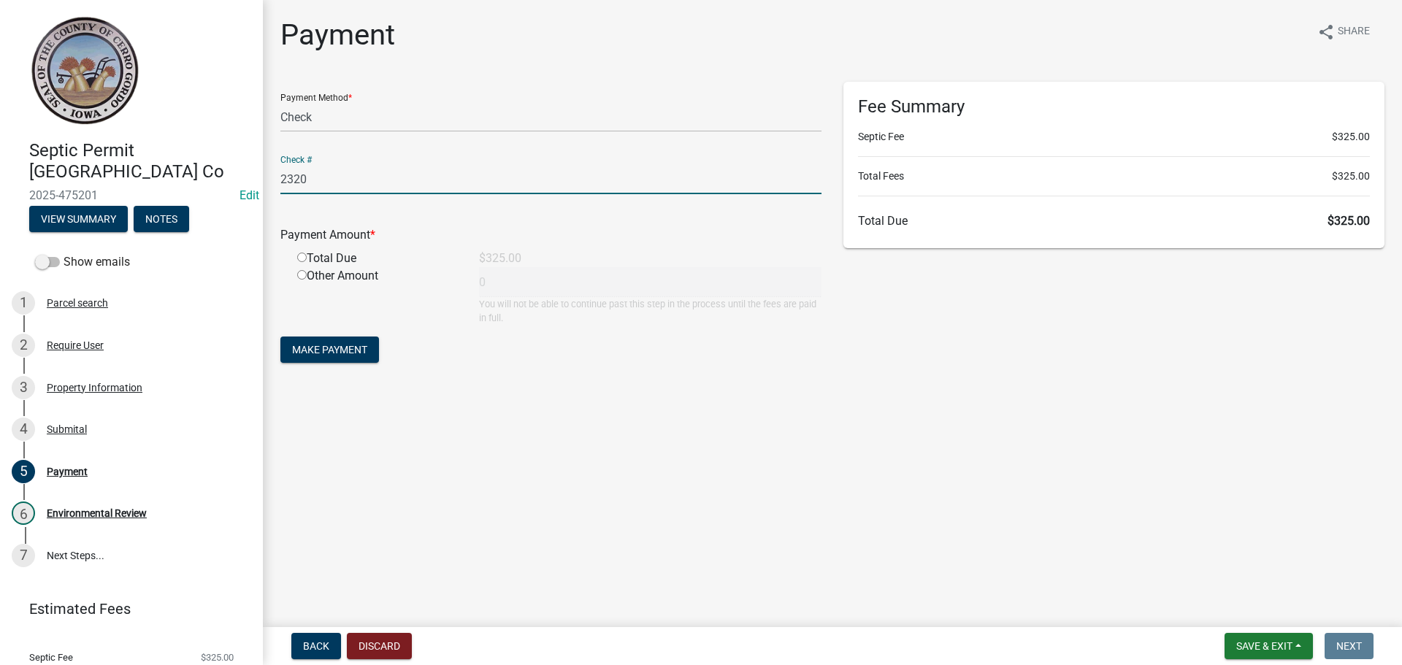
click at [296, 254] on div "Total Due" at bounding box center [377, 259] width 182 height 18
click at [296, 256] on div "Total Due" at bounding box center [377, 259] width 182 height 18
click at [300, 260] on input "radio" at bounding box center [301, 257] width 9 height 9
radio input "true"
type input "325"
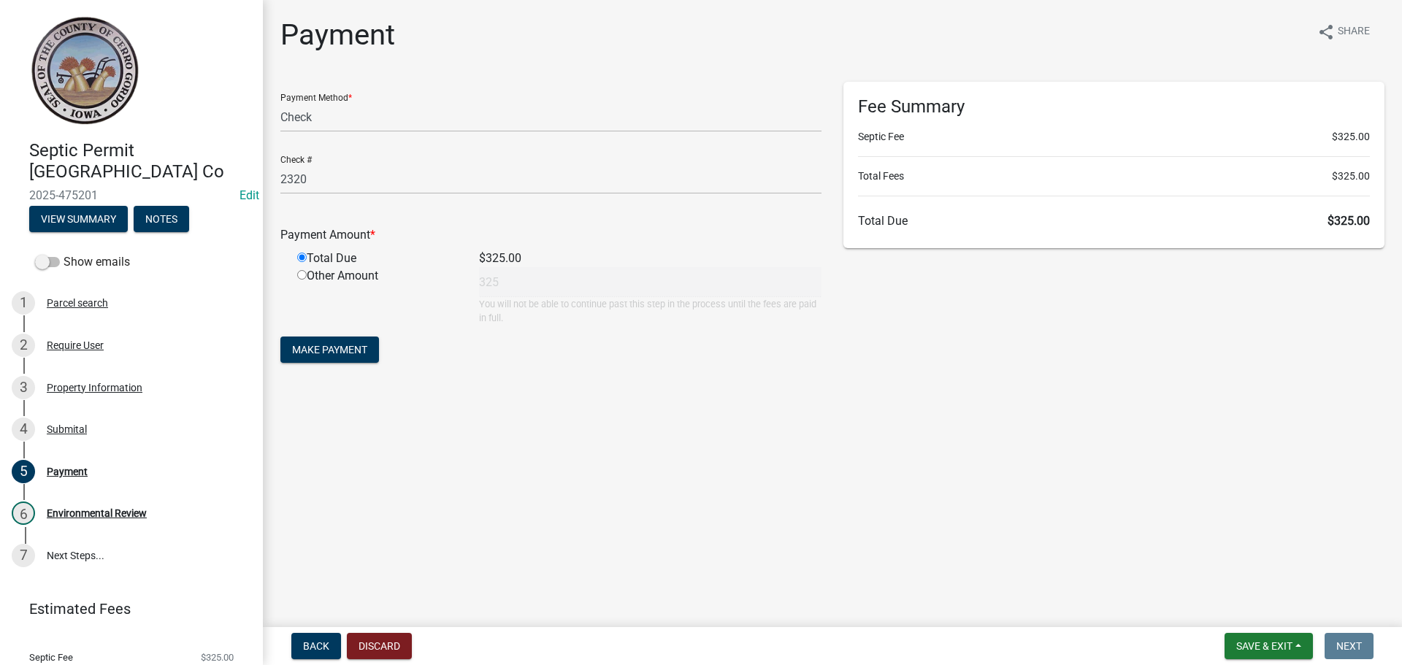
click at [309, 332] on form "Payment Method * Credit Card POS Check Cash Check # 2320 Payment Amount * Total…" at bounding box center [550, 224] width 541 height 285
click at [310, 344] on span "Make Payment" at bounding box center [329, 350] width 75 height 12
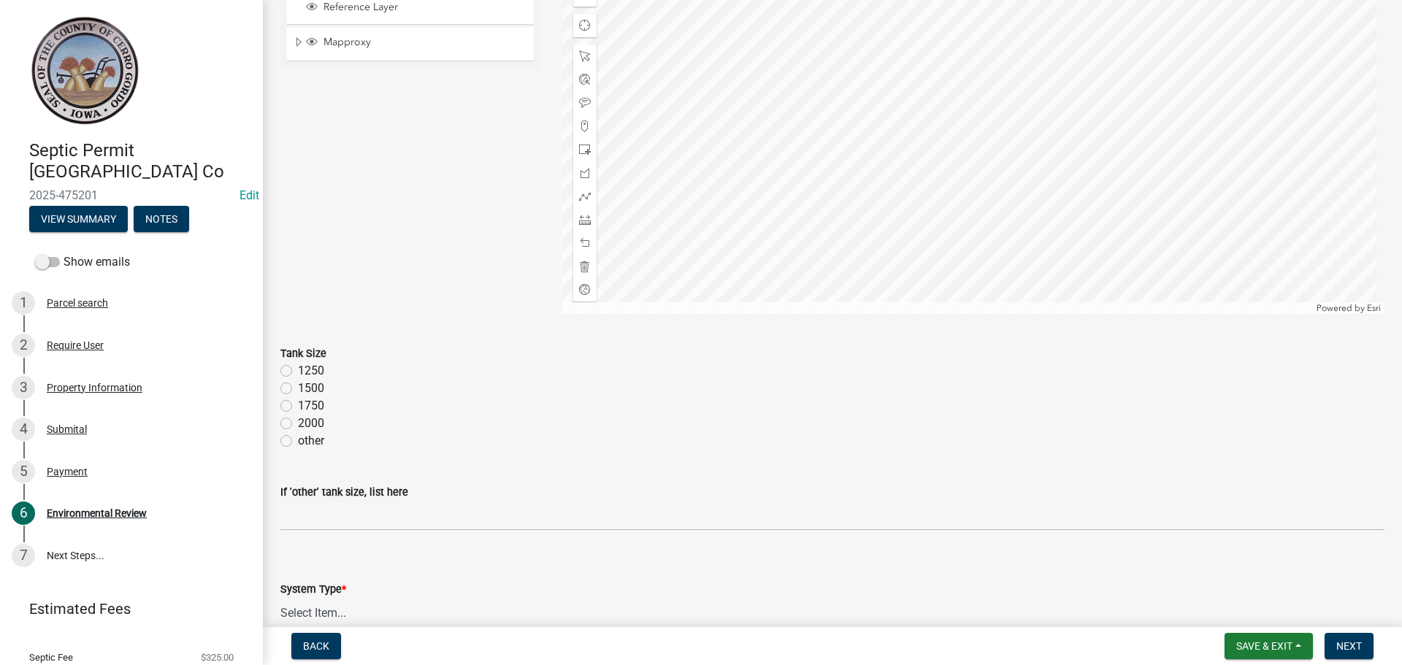
scroll to position [438, 0]
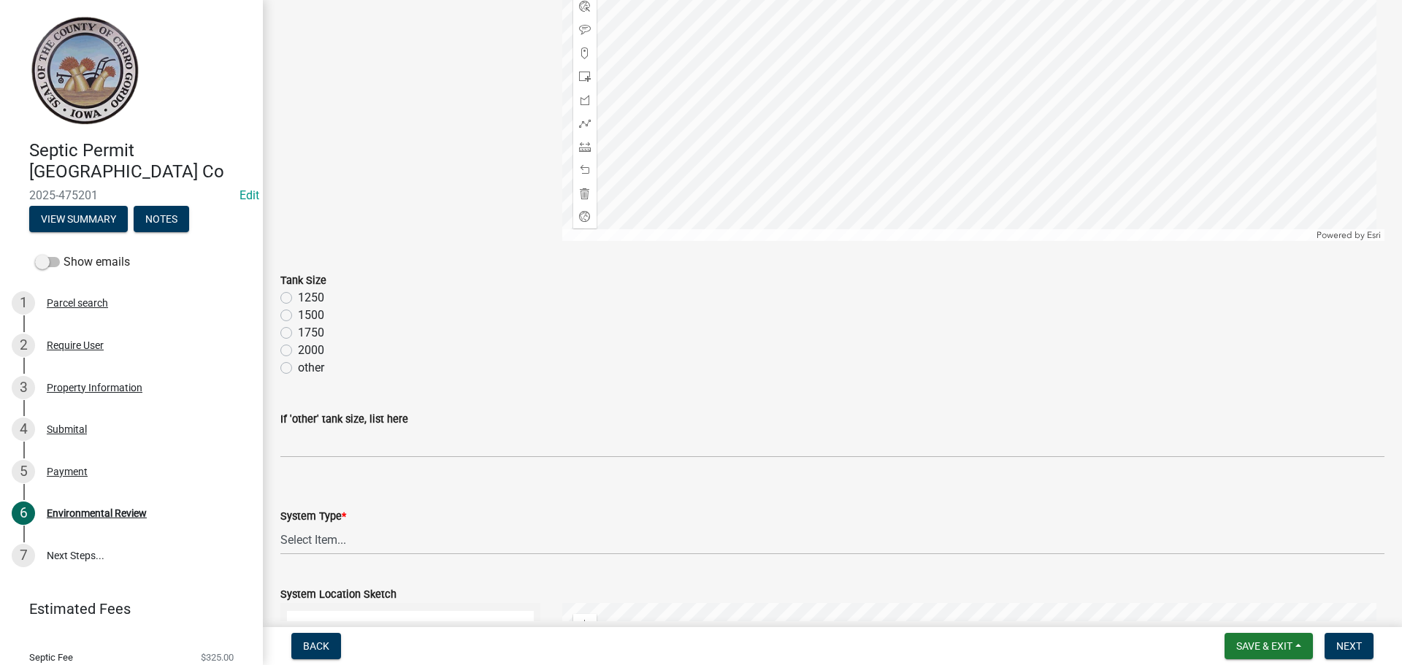
click at [298, 369] on label "other" at bounding box center [311, 368] width 26 height 18
click at [298, 369] on input "other" at bounding box center [302, 363] width 9 height 9
radio input "true"
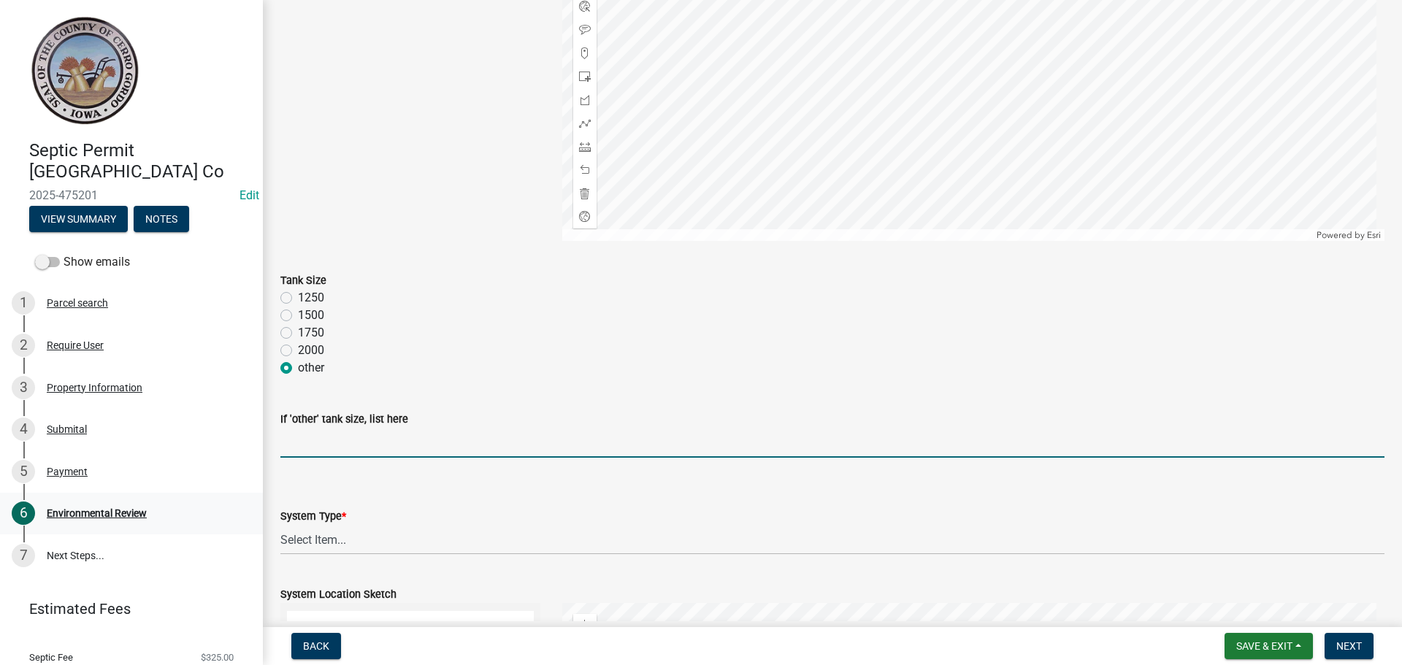
drag, startPoint x: 312, startPoint y: 440, endPoint x: 212, endPoint y: 508, distance: 120.7
click at [312, 440] on input "If 'other' tank size, list here" at bounding box center [832, 443] width 1104 height 30
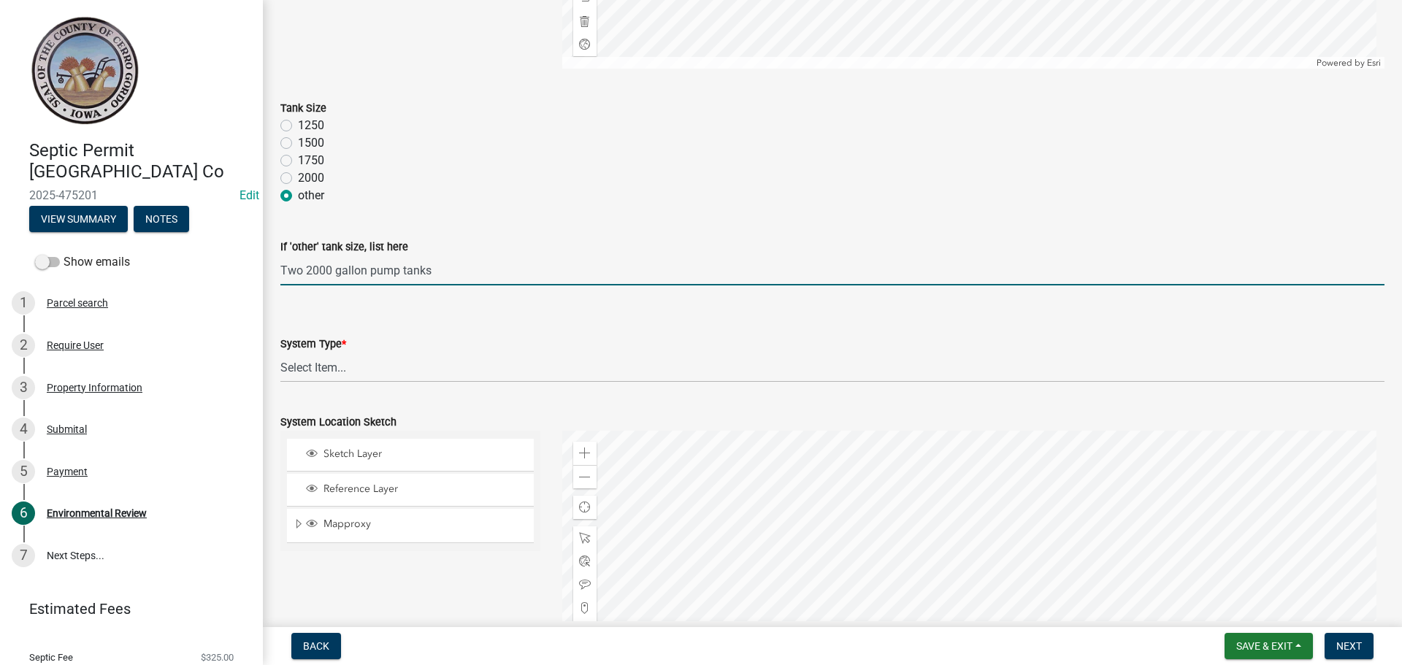
scroll to position [657, 0]
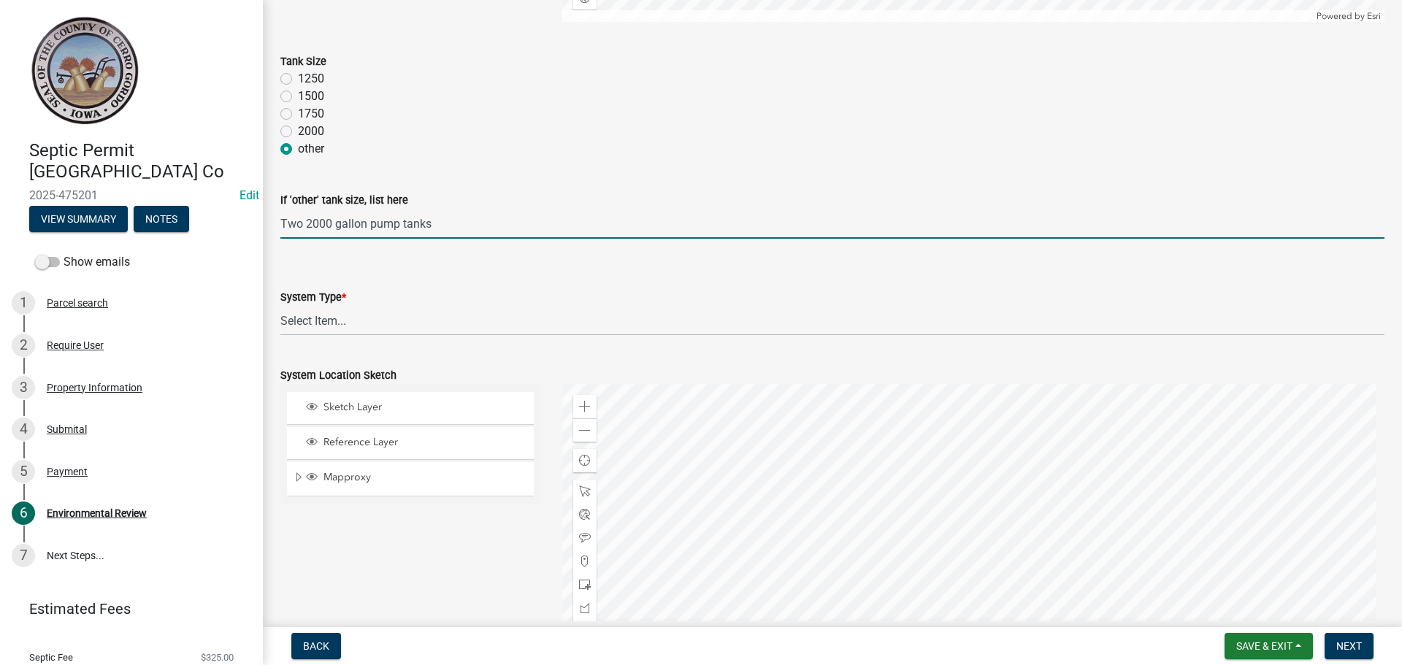
type input "Two 2000 gallon pump tanks"
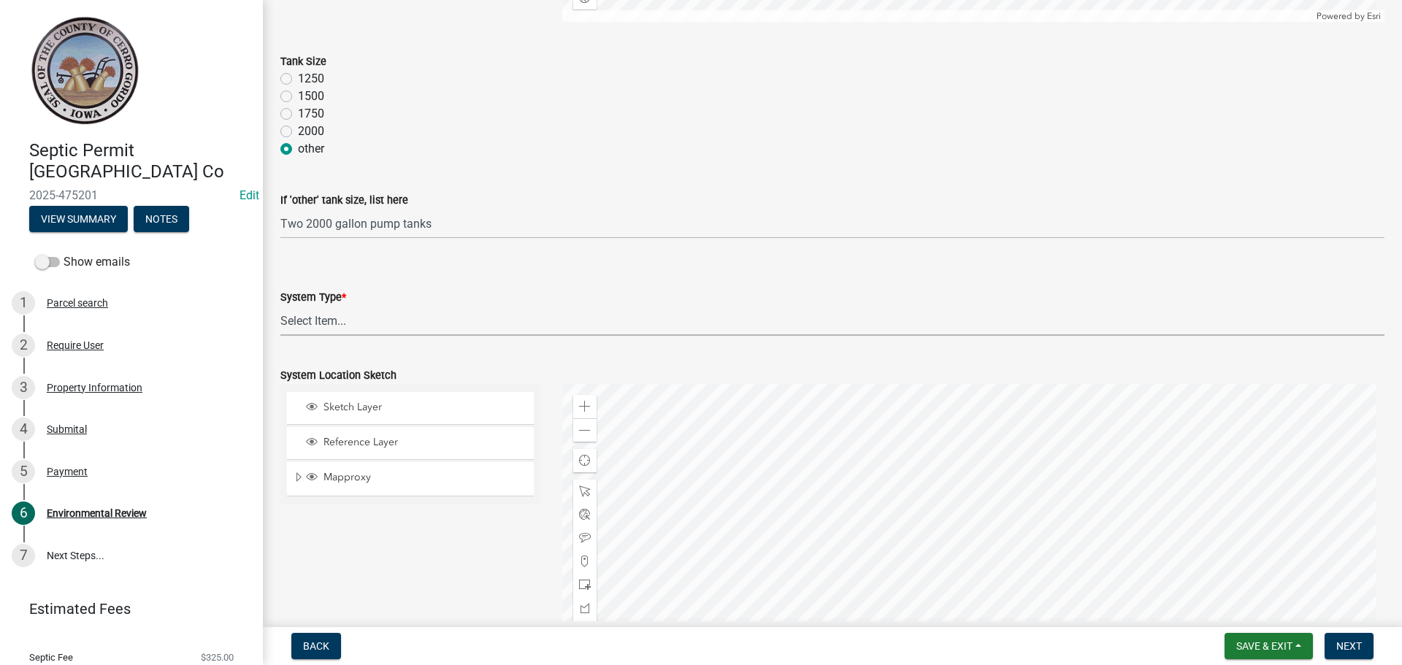
click at [331, 331] on select "Select Item... 15" Chamber Advantex Chamber--24" Chamber--36" Conventional w/Sa…" at bounding box center [832, 321] width 1104 height 30
click at [280, 306] on select "Select Item... 15" Chamber Advantex Chamber--24" Chamber--36" Conventional w/Sa…" at bounding box center [832, 321] width 1104 height 30
select select "d118a705-3cf0-42c5-86c4-37efc89f6742"
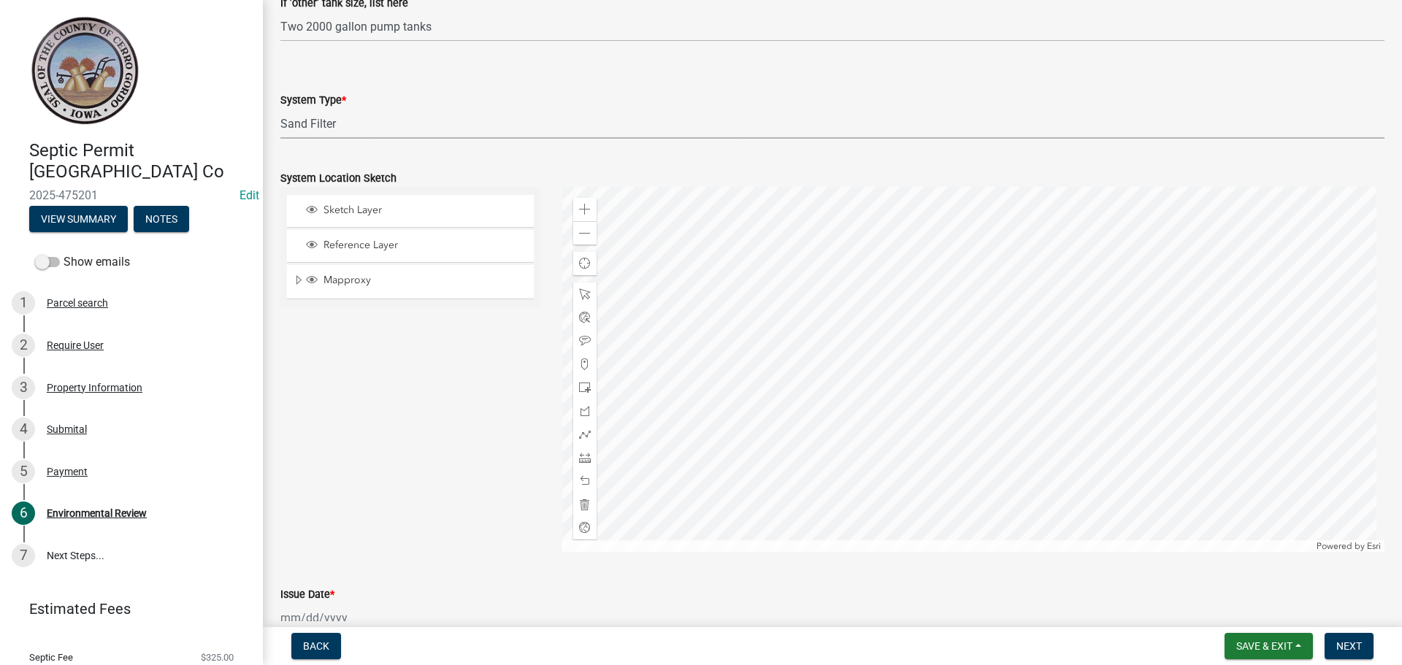
scroll to position [854, 0]
click at [575, 212] on div "Zoom in" at bounding box center [584, 210] width 23 height 23
click at [962, 277] on div at bounding box center [973, 370] width 823 height 365
click at [573, 230] on div "Zoom out" at bounding box center [584, 233] width 23 height 23
click at [580, 411] on span at bounding box center [585, 412] width 12 height 12
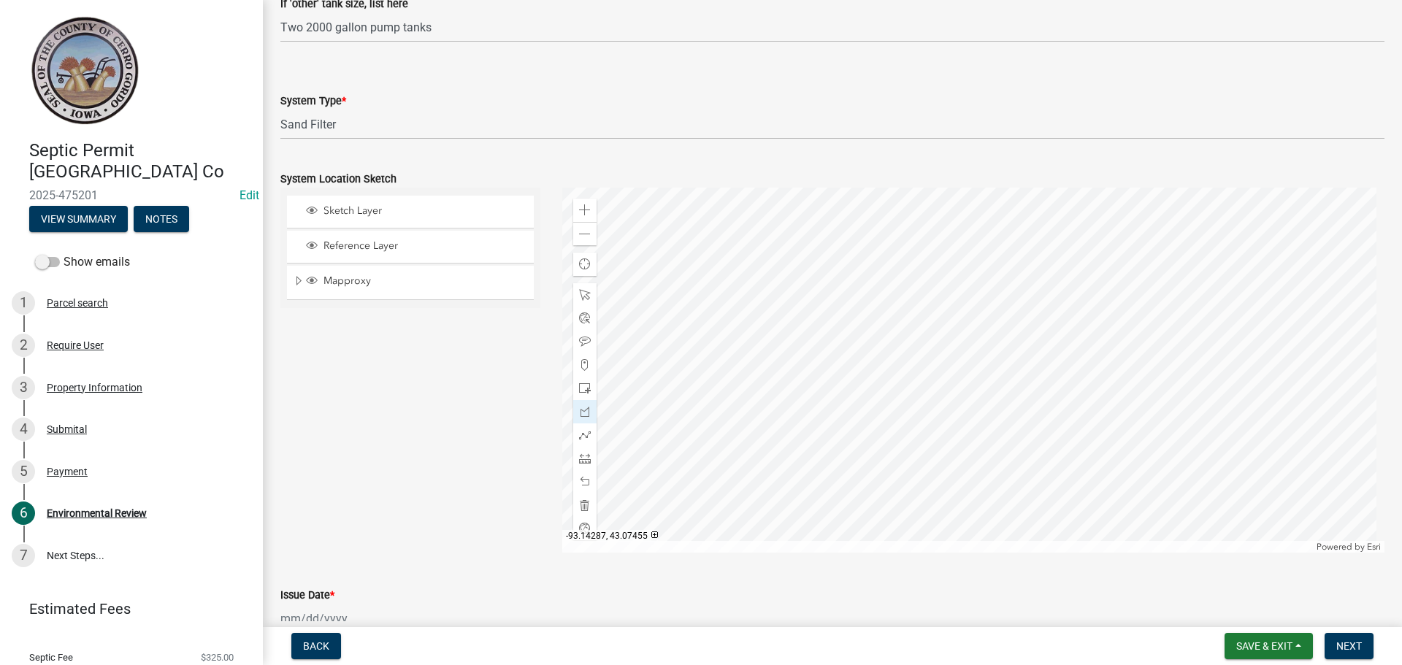
click at [865, 252] on div at bounding box center [973, 370] width 823 height 365
click at [896, 302] on div at bounding box center [973, 370] width 823 height 365
click at [904, 307] on div at bounding box center [973, 370] width 823 height 365
click at [929, 283] on div at bounding box center [973, 370] width 823 height 365
click at [892, 231] on div at bounding box center [973, 370] width 823 height 365
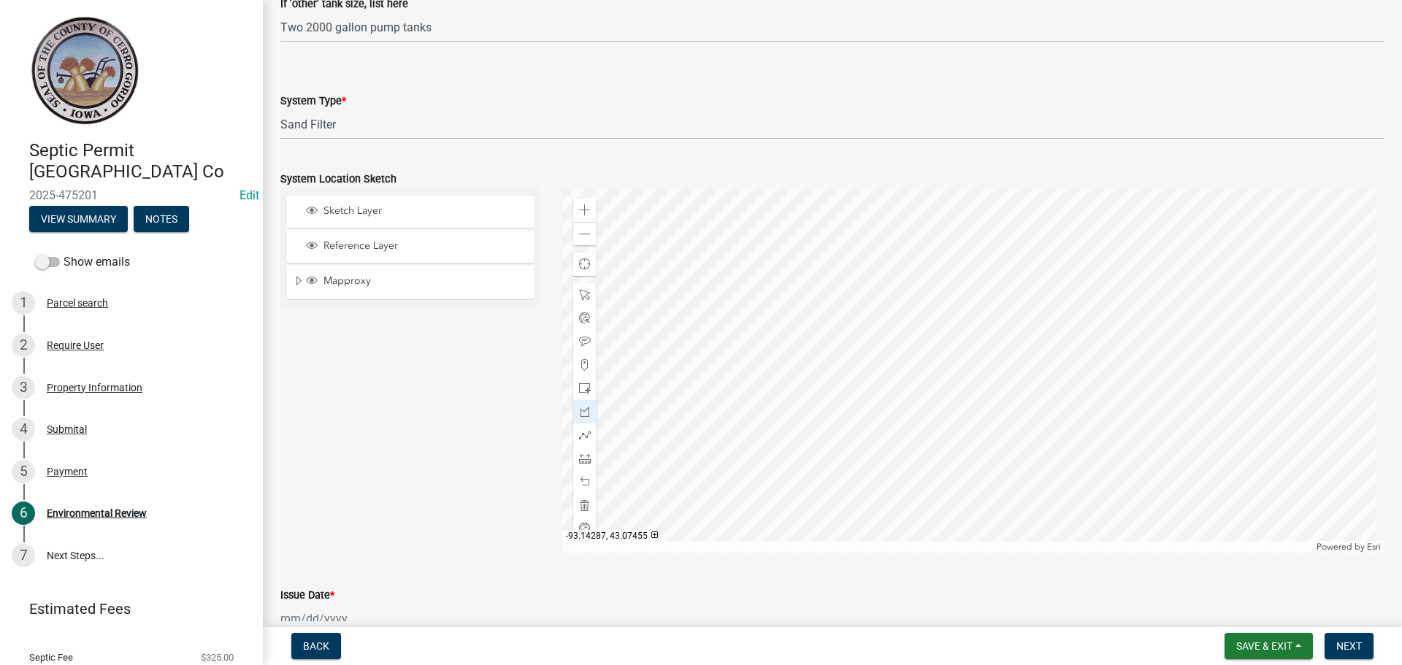
click at [865, 252] on div at bounding box center [973, 370] width 823 height 365
click at [579, 295] on span at bounding box center [585, 295] width 12 height 12
click at [580, 412] on span at bounding box center [585, 412] width 12 height 12
click at [586, 387] on span at bounding box center [585, 389] width 12 height 12
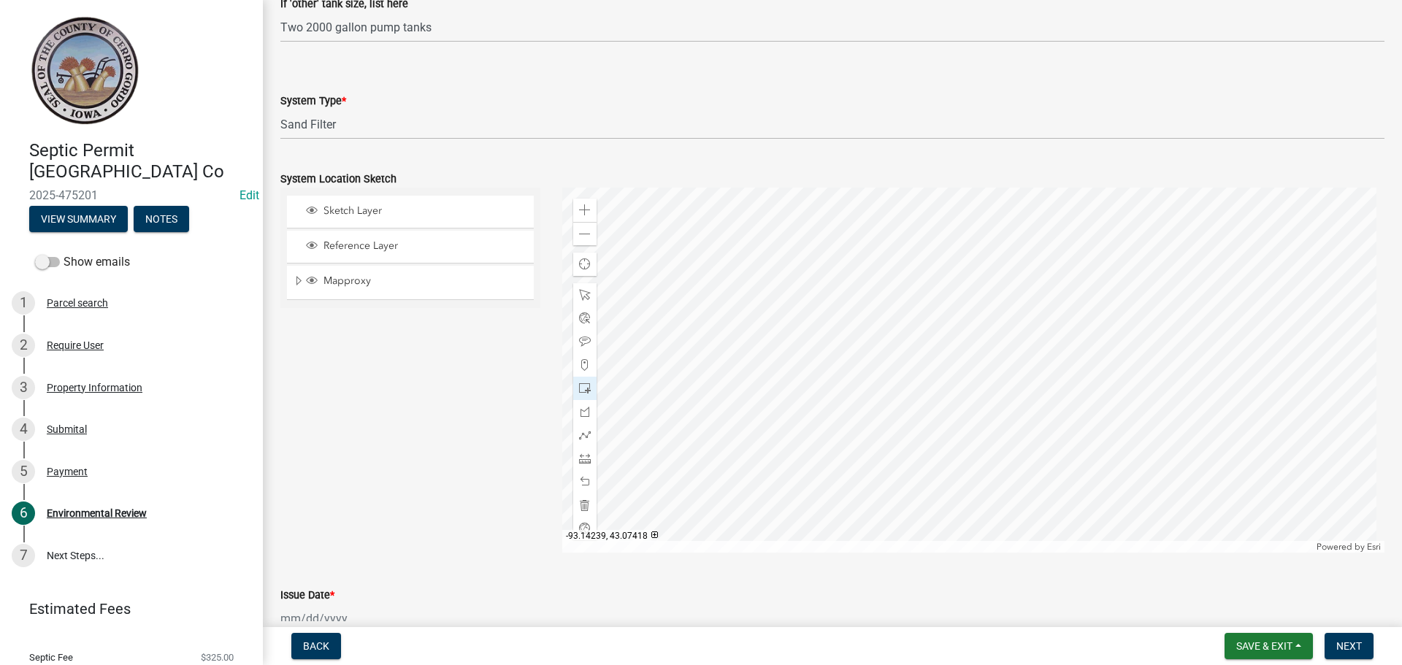
click at [1019, 415] on div at bounding box center [973, 370] width 823 height 365
click at [963, 298] on div at bounding box center [973, 370] width 823 height 365
click at [579, 437] on span at bounding box center [585, 435] width 12 height 12
click at [1042, 417] on div at bounding box center [973, 370] width 823 height 365
click at [1022, 411] on div at bounding box center [973, 370] width 823 height 365
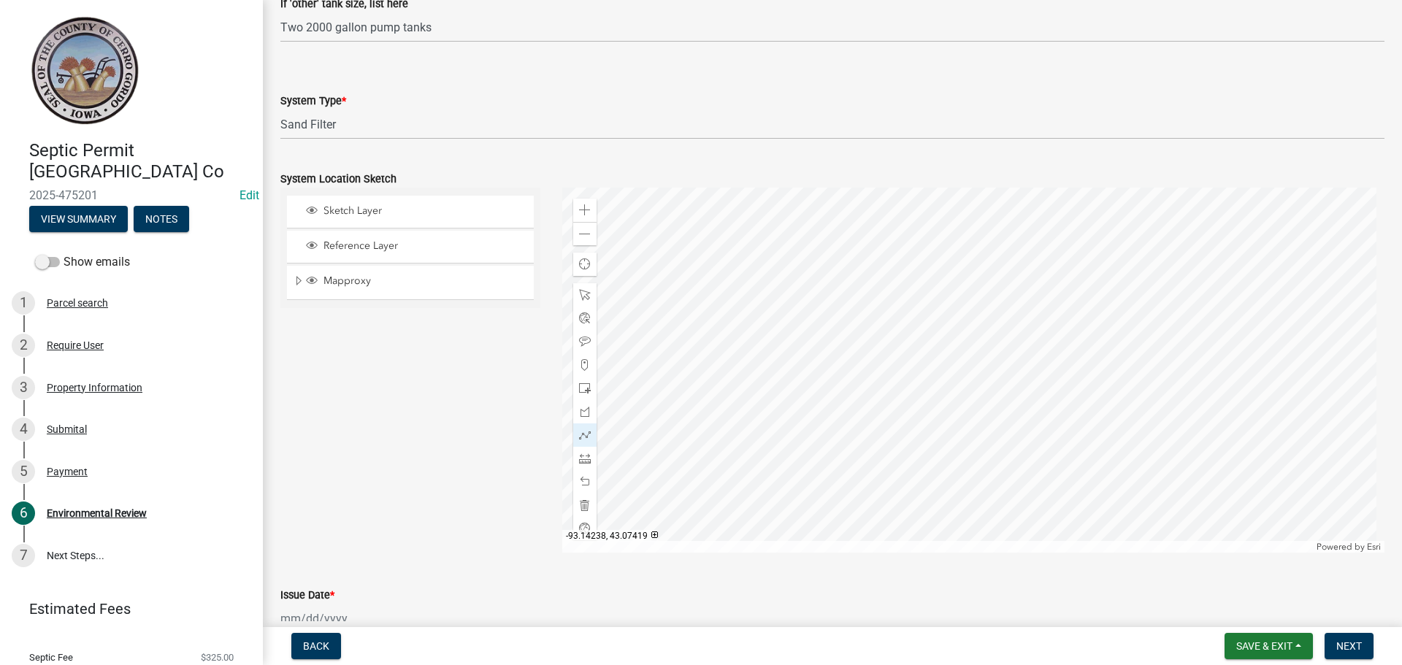
click at [1022, 411] on div at bounding box center [973, 370] width 823 height 365
click at [1005, 413] on div at bounding box center [973, 370] width 823 height 365
click at [990, 411] on div at bounding box center [973, 370] width 823 height 365
click at [971, 405] on div at bounding box center [973, 370] width 823 height 365
click at [945, 370] on div at bounding box center [973, 370] width 823 height 365
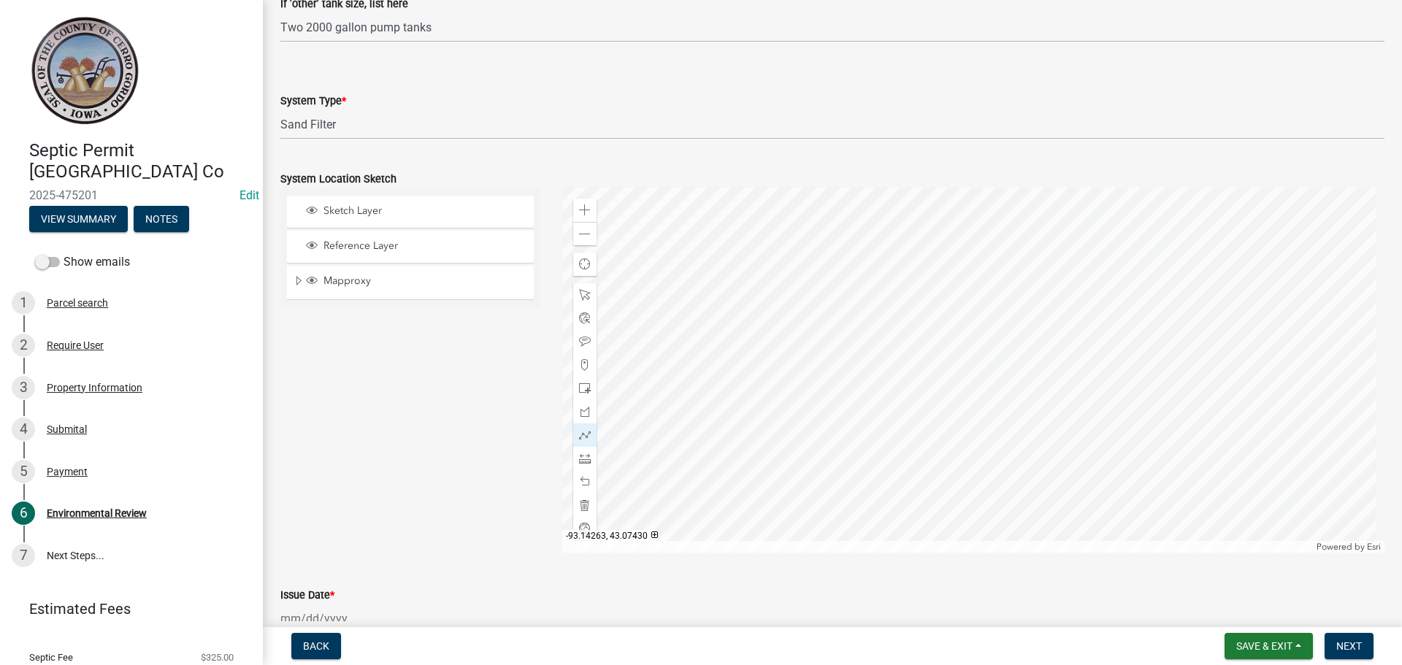
click at [940, 361] on div at bounding box center [973, 370] width 823 height 365
click at [940, 331] on div at bounding box center [973, 370] width 823 height 365
click at [948, 299] on div at bounding box center [973, 370] width 823 height 365
click at [947, 295] on div at bounding box center [973, 370] width 823 height 365
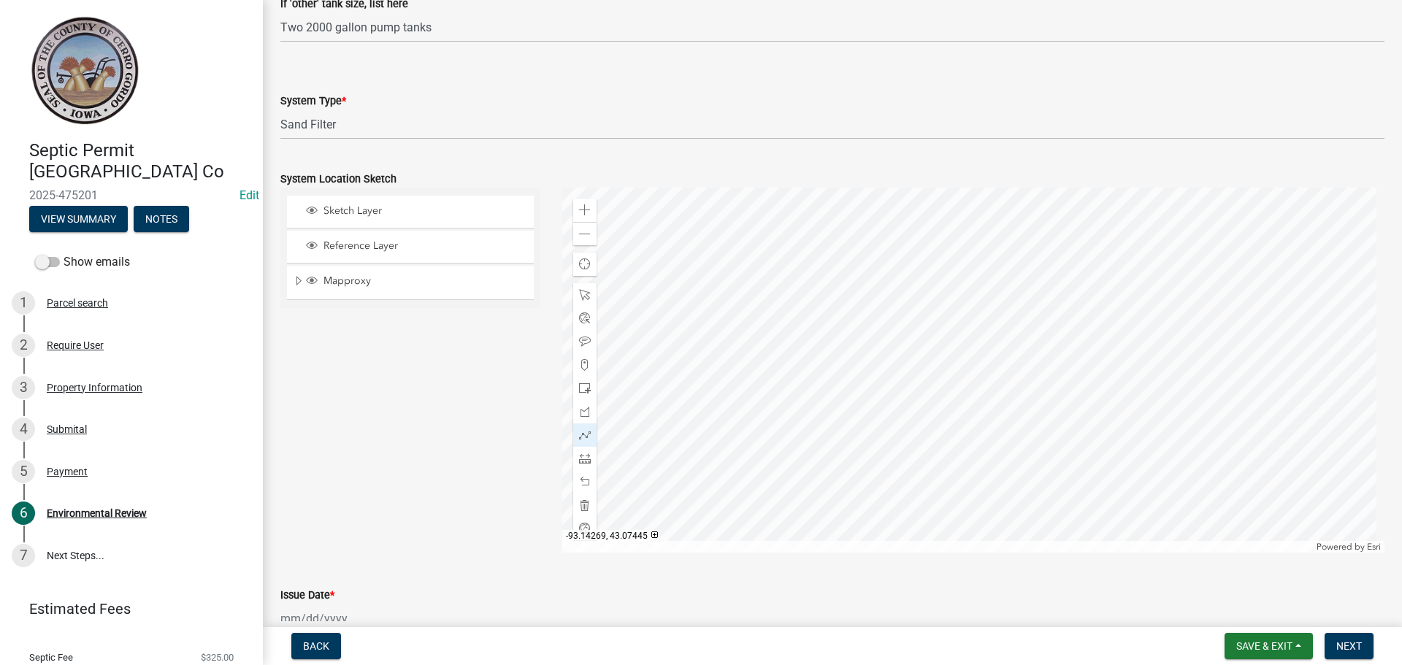
click at [919, 296] on div at bounding box center [973, 370] width 823 height 365
click at [876, 272] on div at bounding box center [973, 370] width 823 height 365
click at [871, 276] on div at bounding box center [973, 370] width 823 height 365
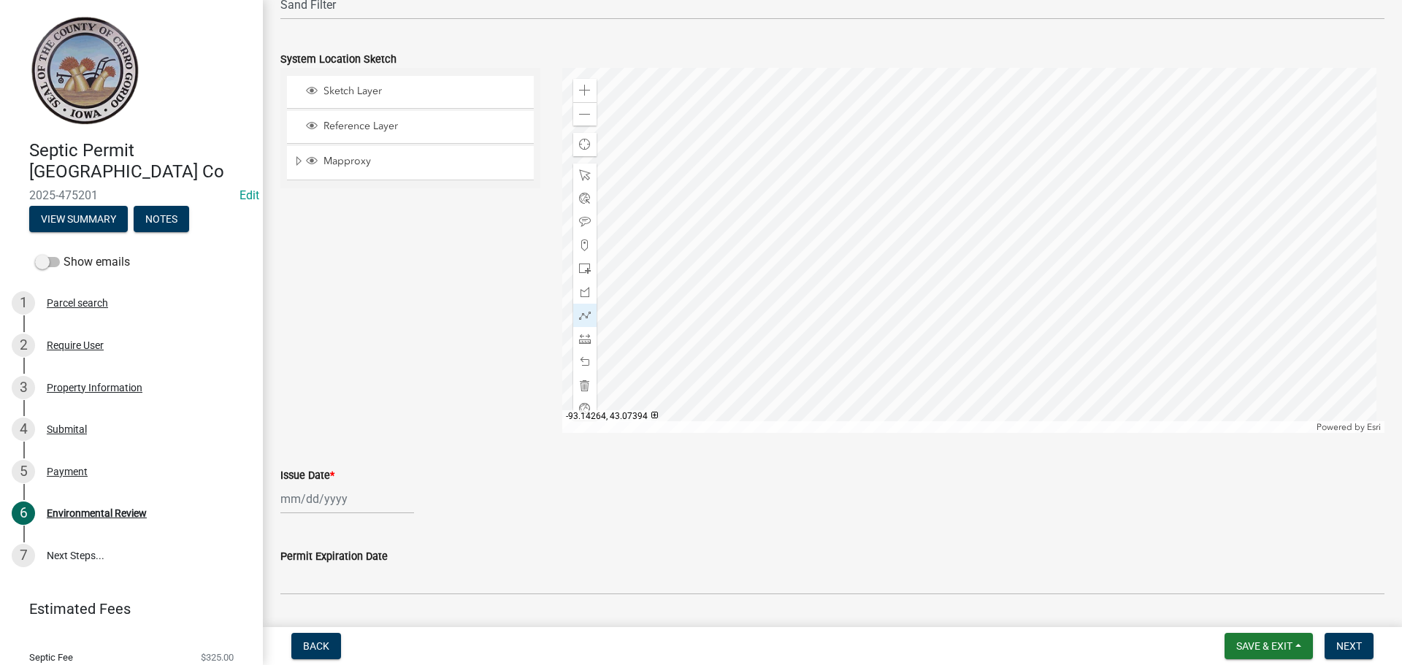
scroll to position [1000, 0]
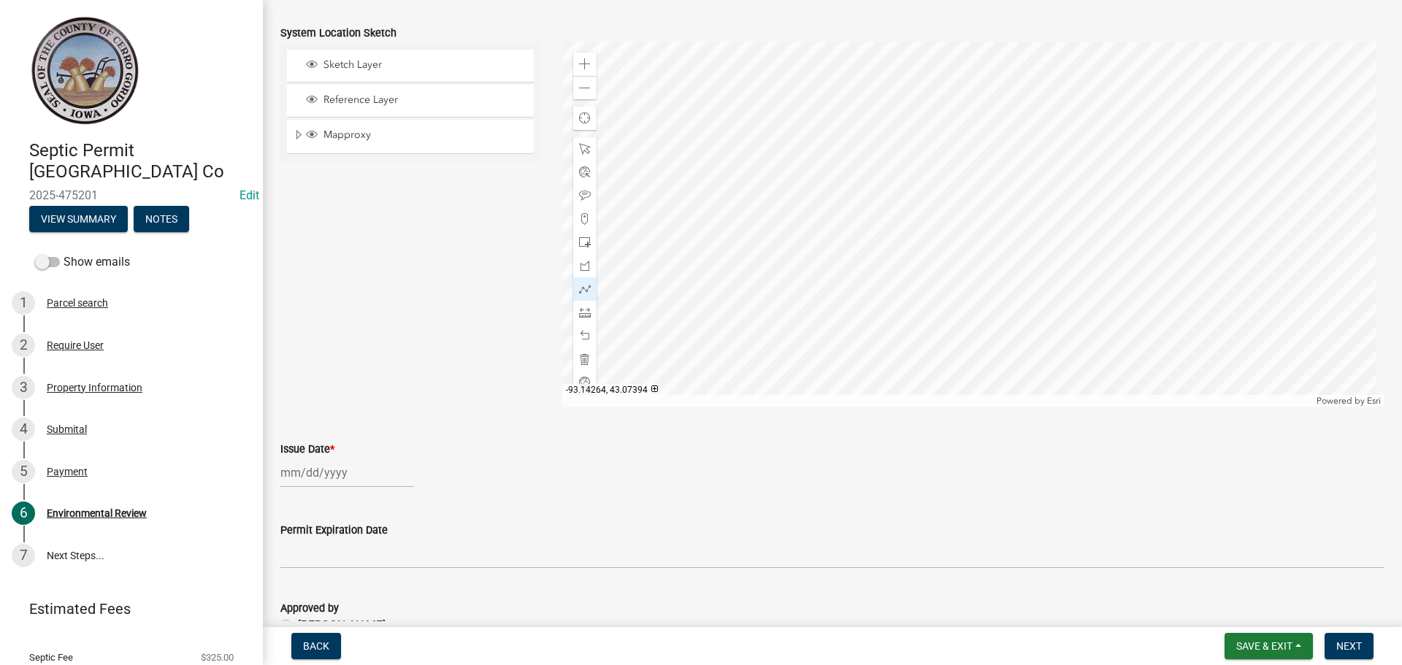
click at [302, 483] on div at bounding box center [347, 473] width 134 height 30
select select "9"
select select "2025"
click at [364, 322] on div "4" at bounding box center [364, 324] width 23 height 23
type input "[DATE]"
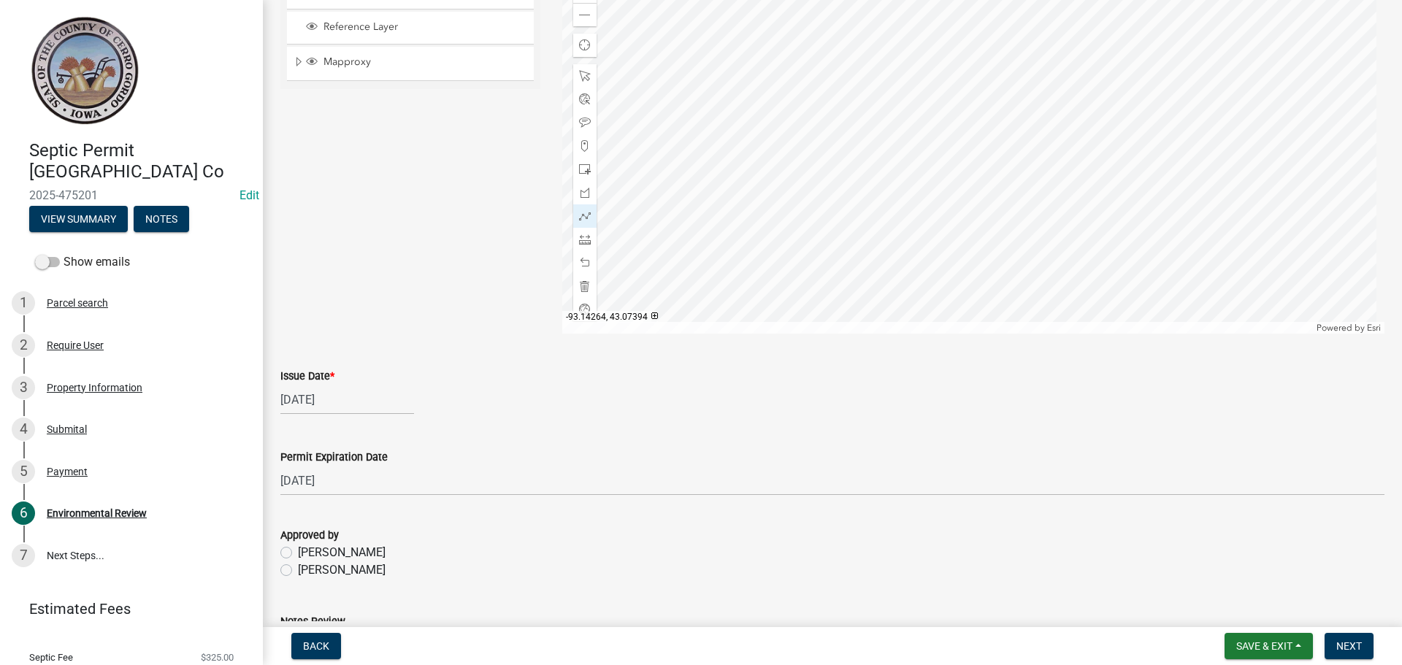
scroll to position [1146, 0]
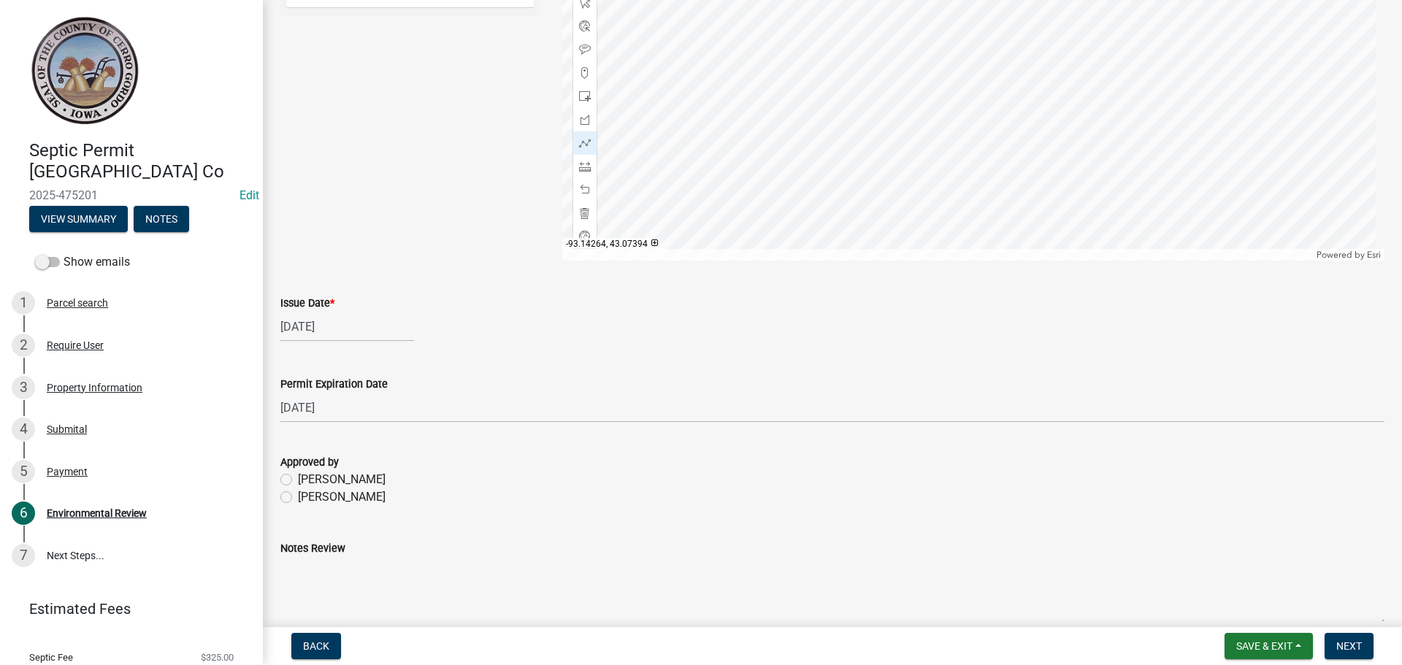
click at [298, 498] on label "[PERSON_NAME]" at bounding box center [342, 497] width 88 height 18
click at [298, 498] on input "[PERSON_NAME]" at bounding box center [302, 492] width 9 height 9
radio input "true"
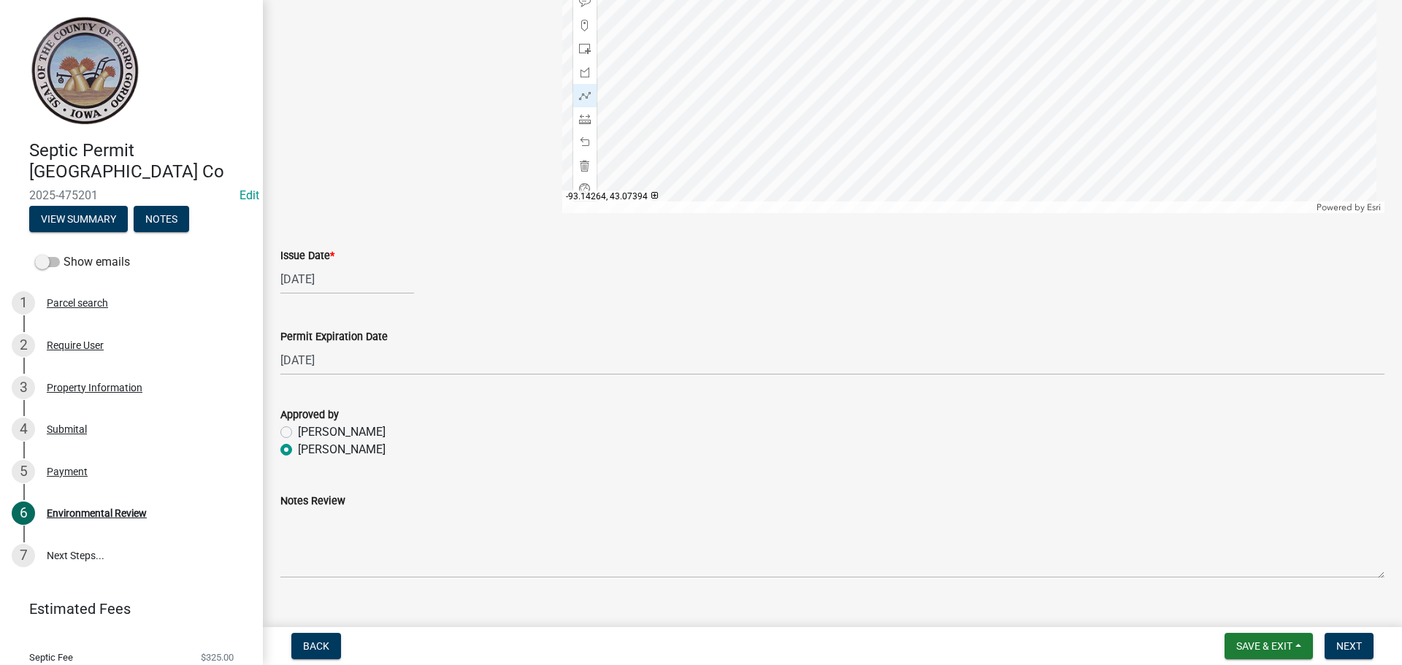
scroll to position [1219, 0]
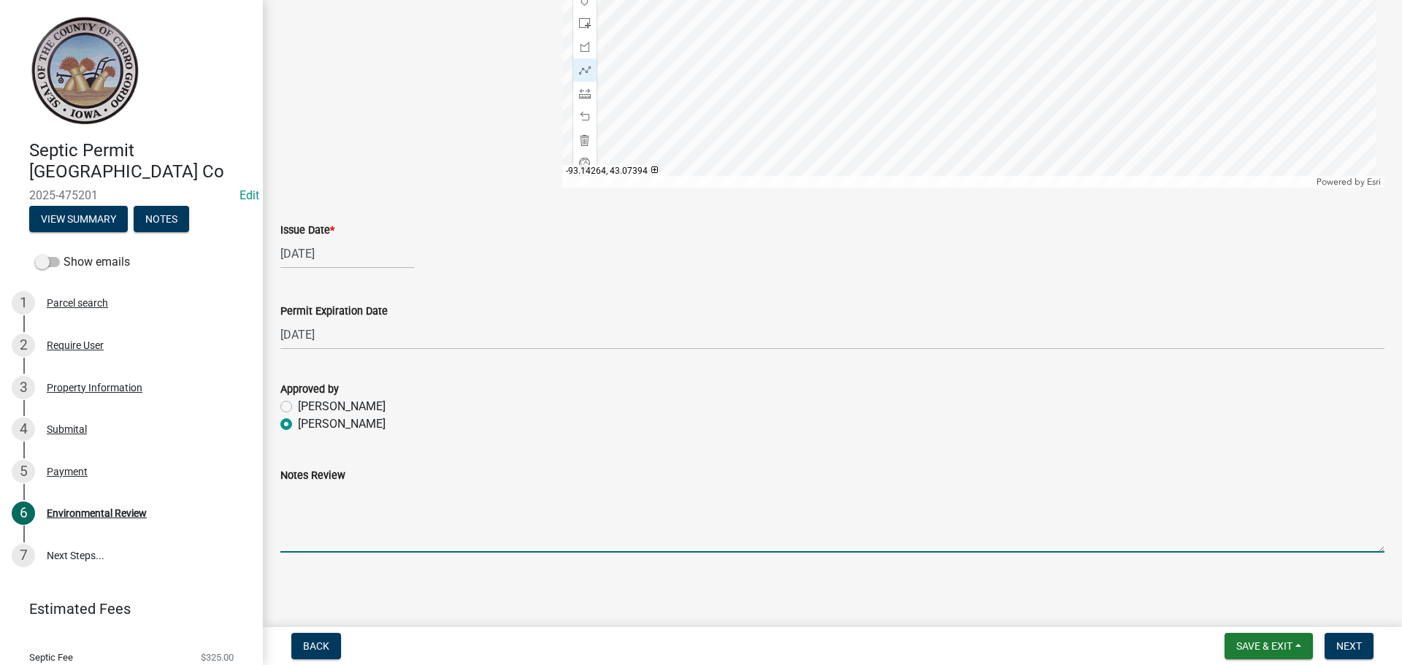
click at [334, 508] on textarea "Notes Review" at bounding box center [832, 518] width 1104 height 69
click at [509, 497] on textarea "This sand filter was designed for two homes with a total of 4 bedrooms." at bounding box center [832, 518] width 1104 height 69
click at [646, 497] on textarea "This sand filter was designed for two homes with a total of 4 bedrooms." at bounding box center [832, 518] width 1104 height 69
click at [847, 493] on textarea "This sand filter was designed for two homes with a total of 4 bedrooms, due to …" at bounding box center [832, 518] width 1104 height 69
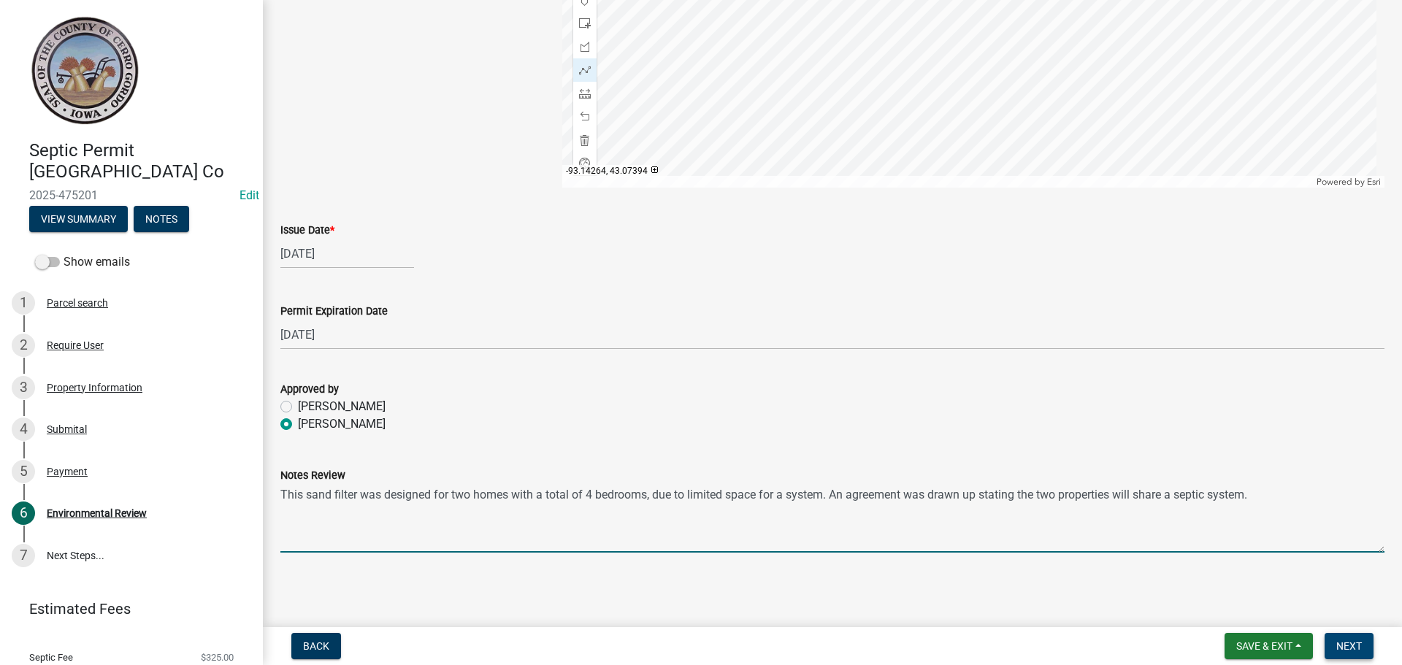
type textarea "This sand filter was designed for two homes with a total of 4 bedrooms, due to …"
click at [1354, 637] on button "Next" at bounding box center [1349, 646] width 49 height 26
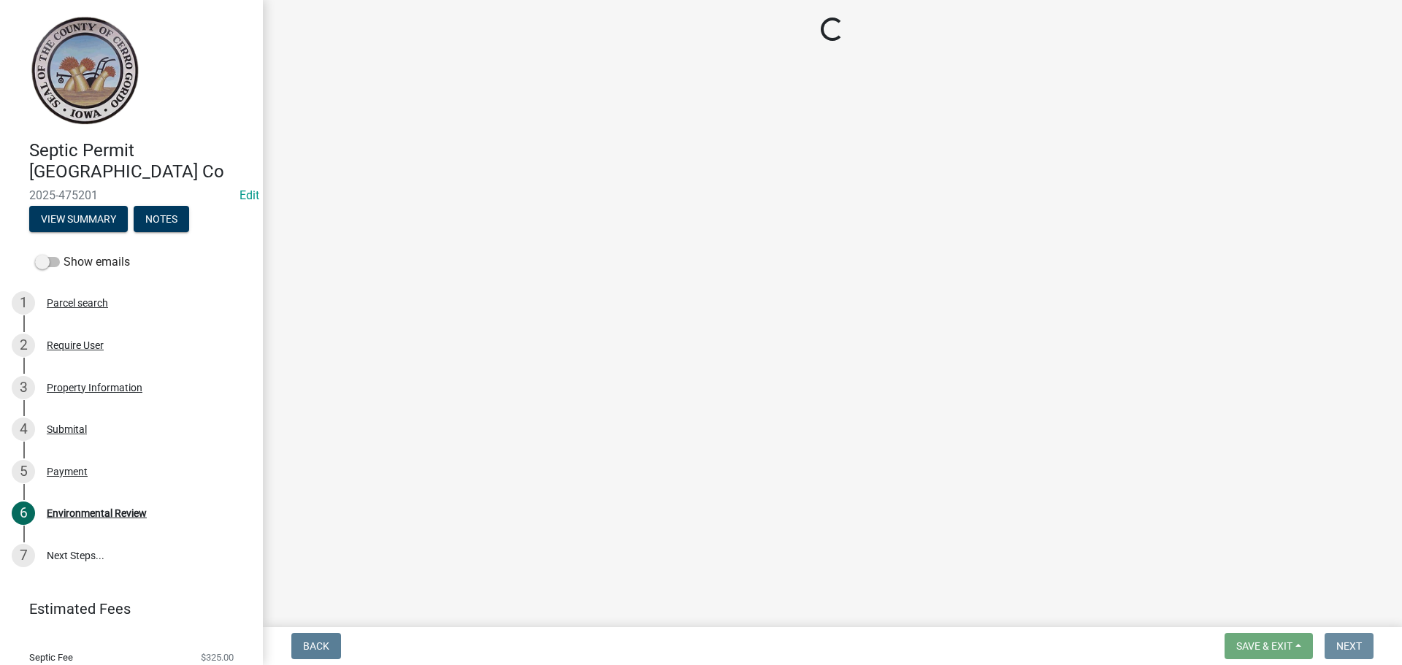
scroll to position [0, 0]
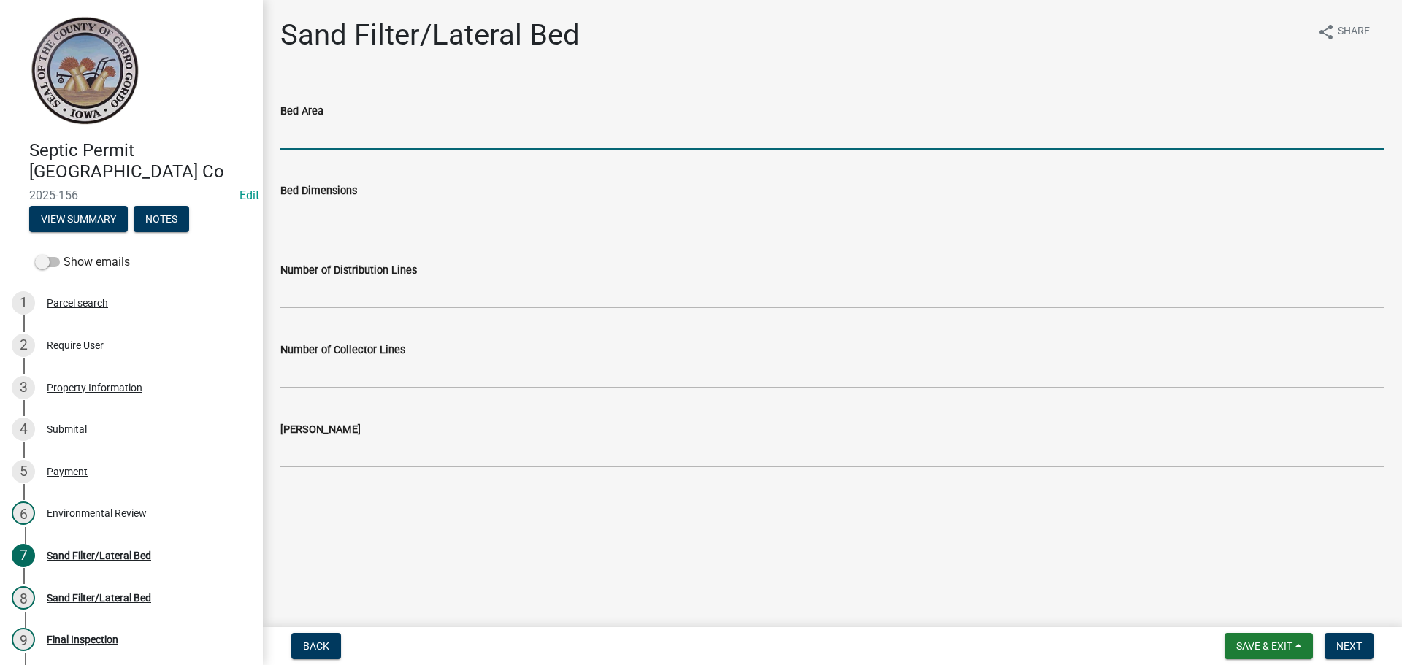
click at [283, 139] on input "Bed Area" at bounding box center [832, 135] width 1104 height 30
type input "2"
type input "600 sq ft"
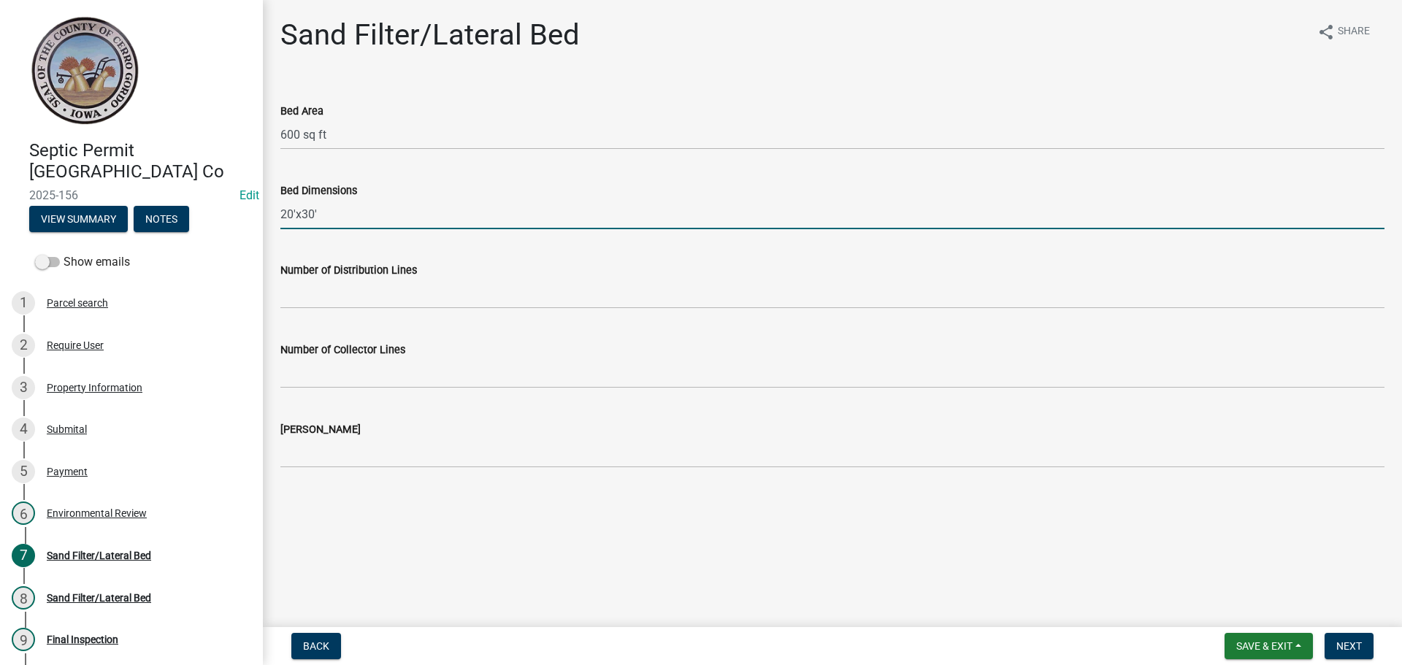
type input "20'x30'"
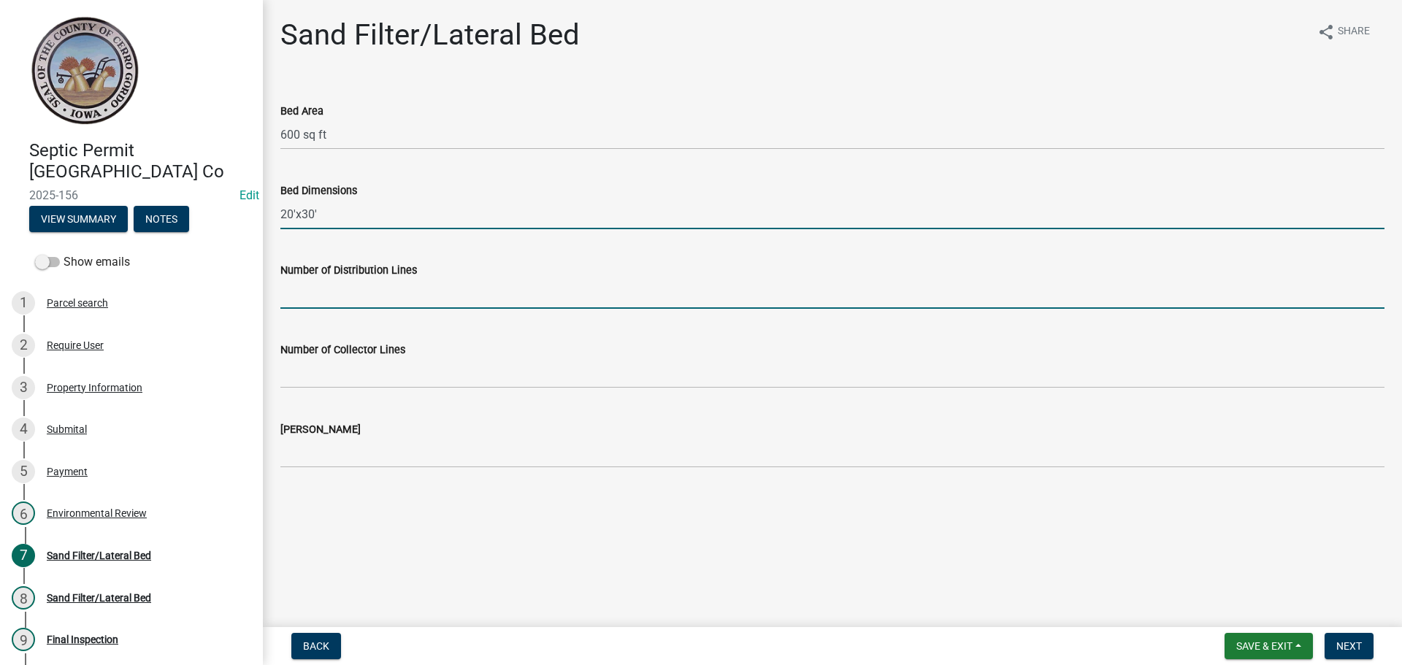
click at [306, 283] on input "Number of Distribution Lines" at bounding box center [832, 294] width 1104 height 30
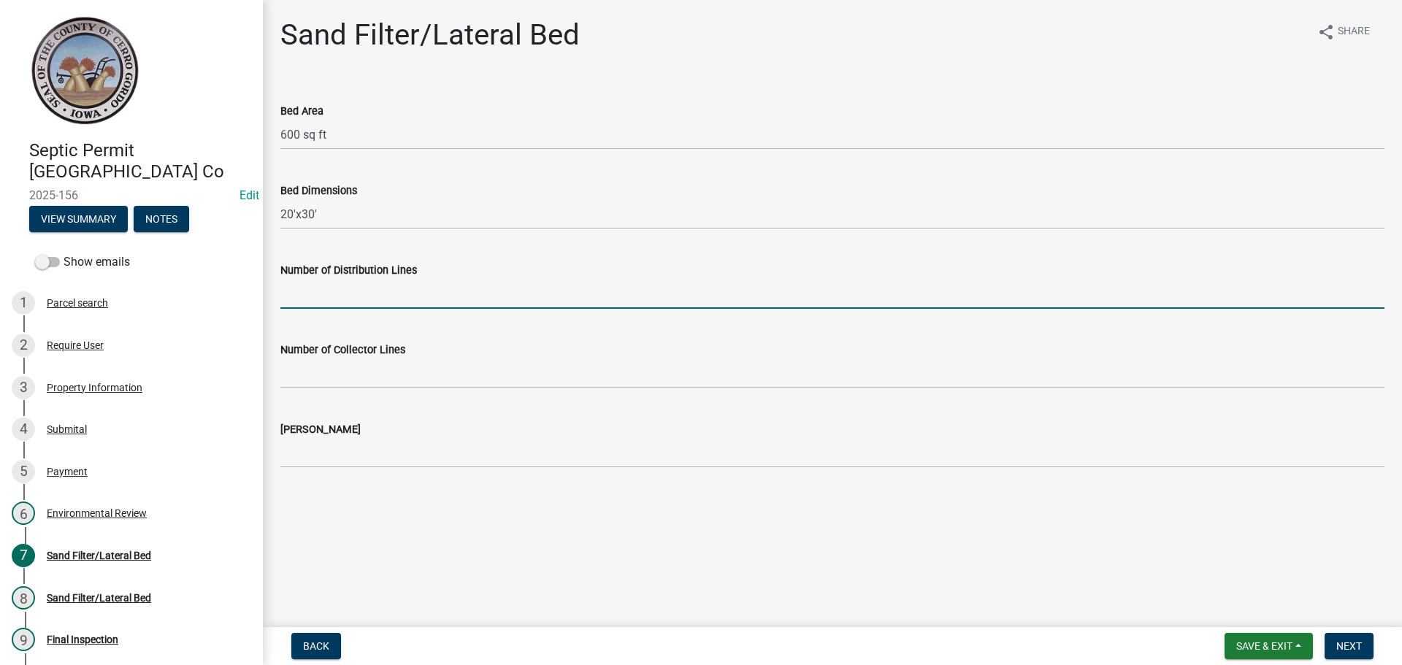
type input "3"
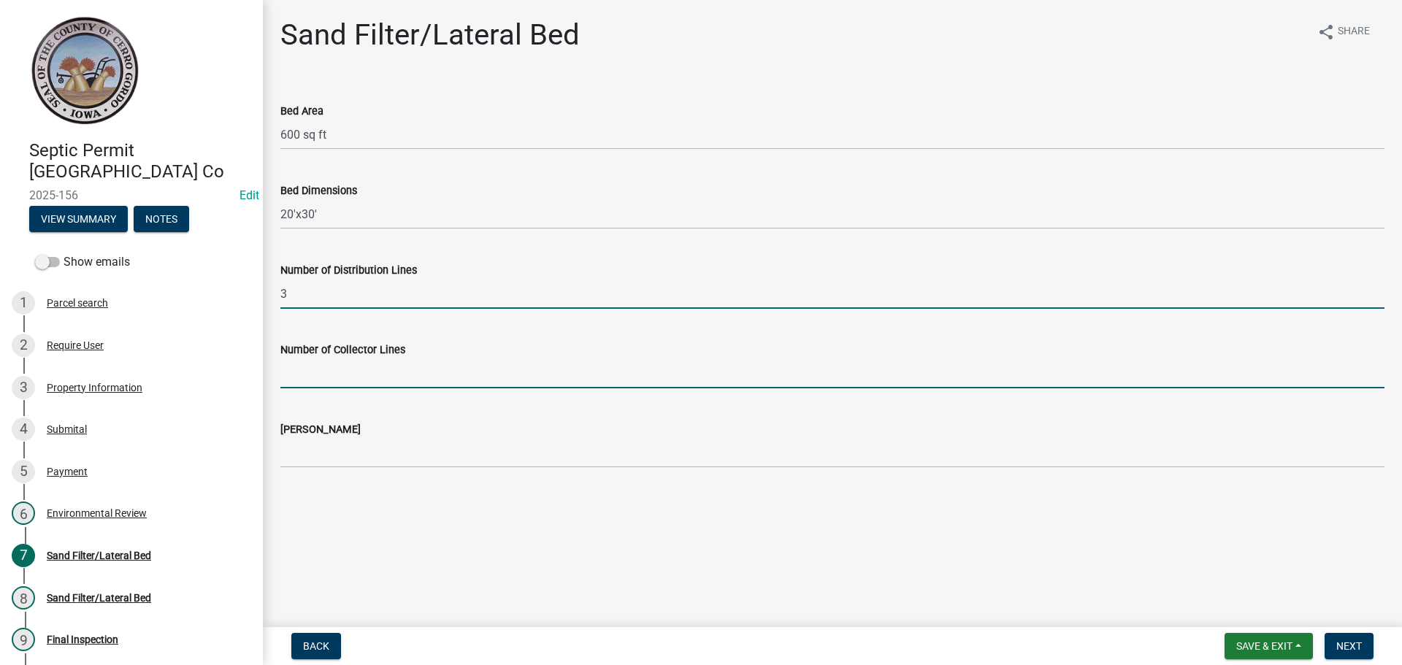
click at [316, 361] on input "Number of Collector Lines" at bounding box center [832, 374] width 1104 height 30
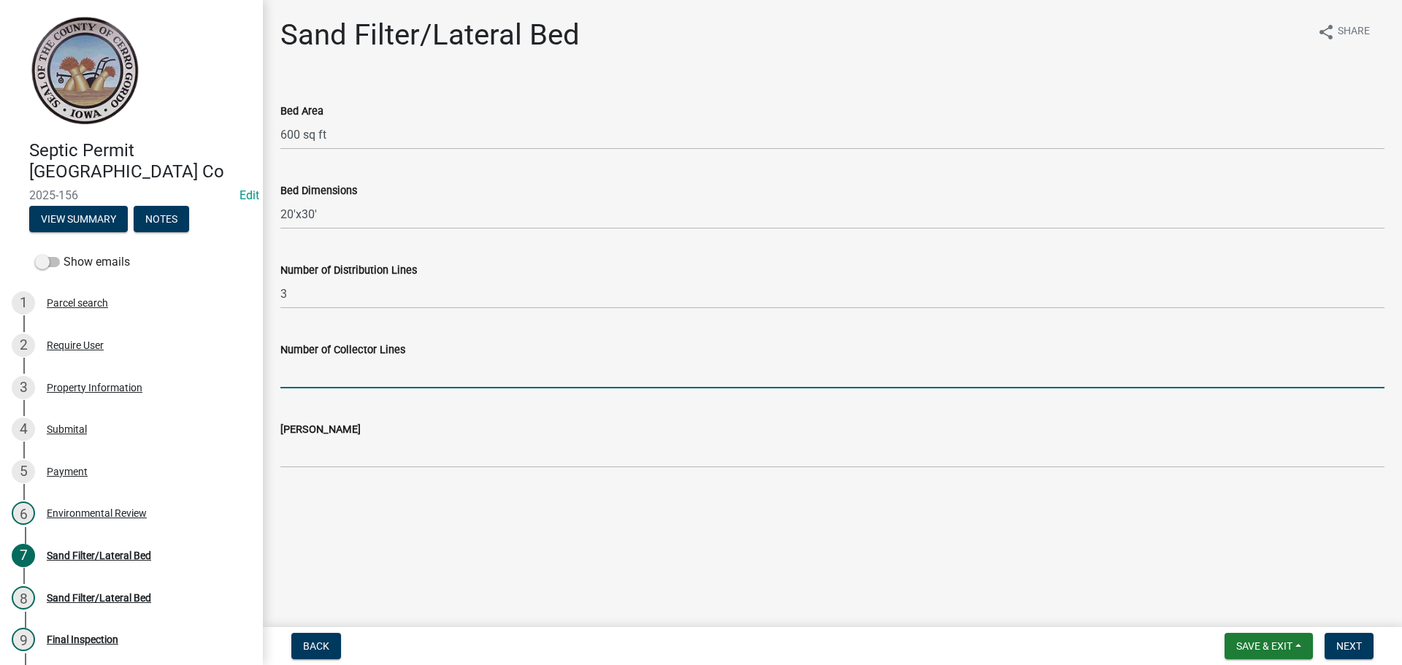
type input "3"
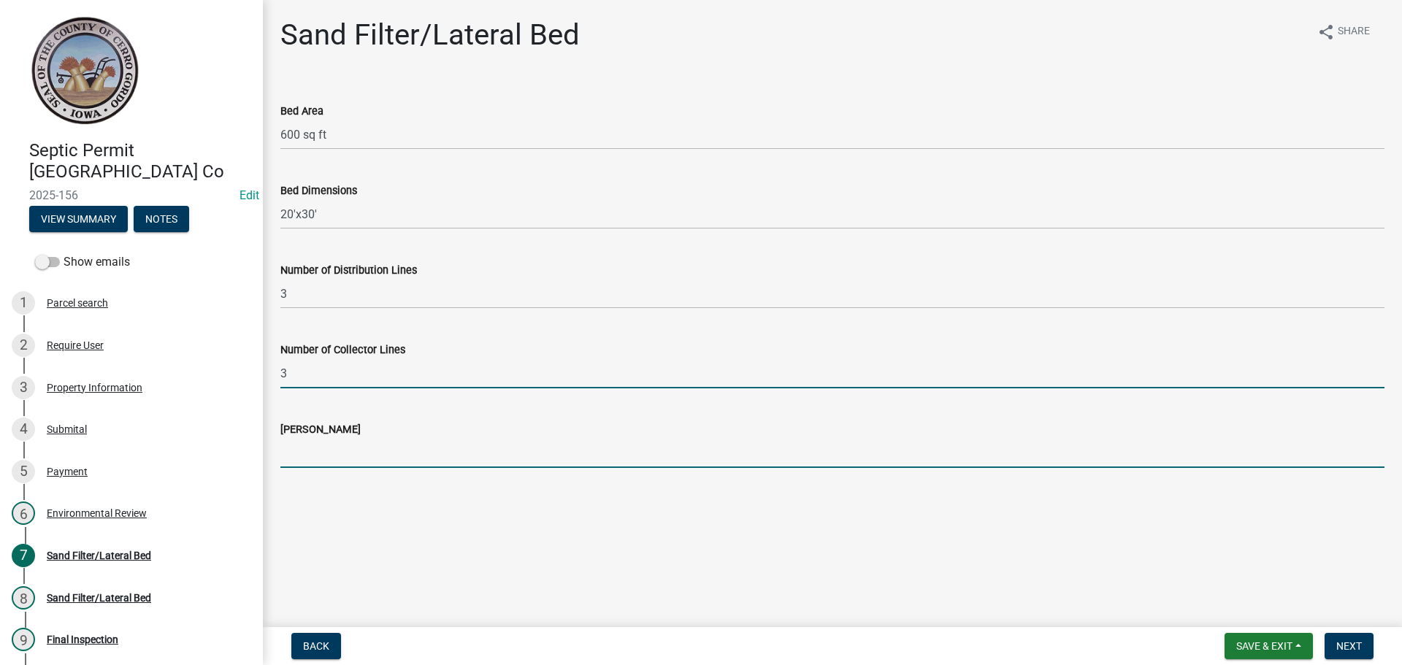
click at [305, 445] on input "[PERSON_NAME]" at bounding box center [832, 453] width 1104 height 30
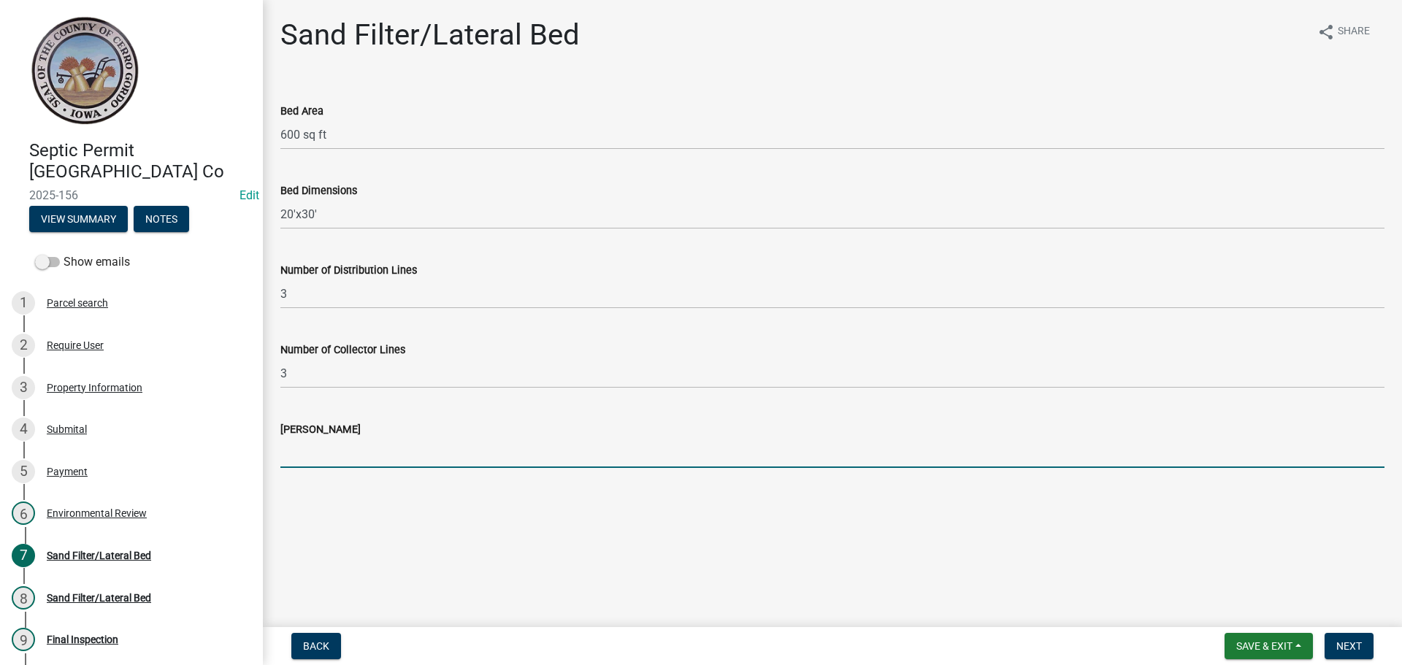
type input "2'"
click at [1335, 645] on button "Next" at bounding box center [1349, 646] width 49 height 26
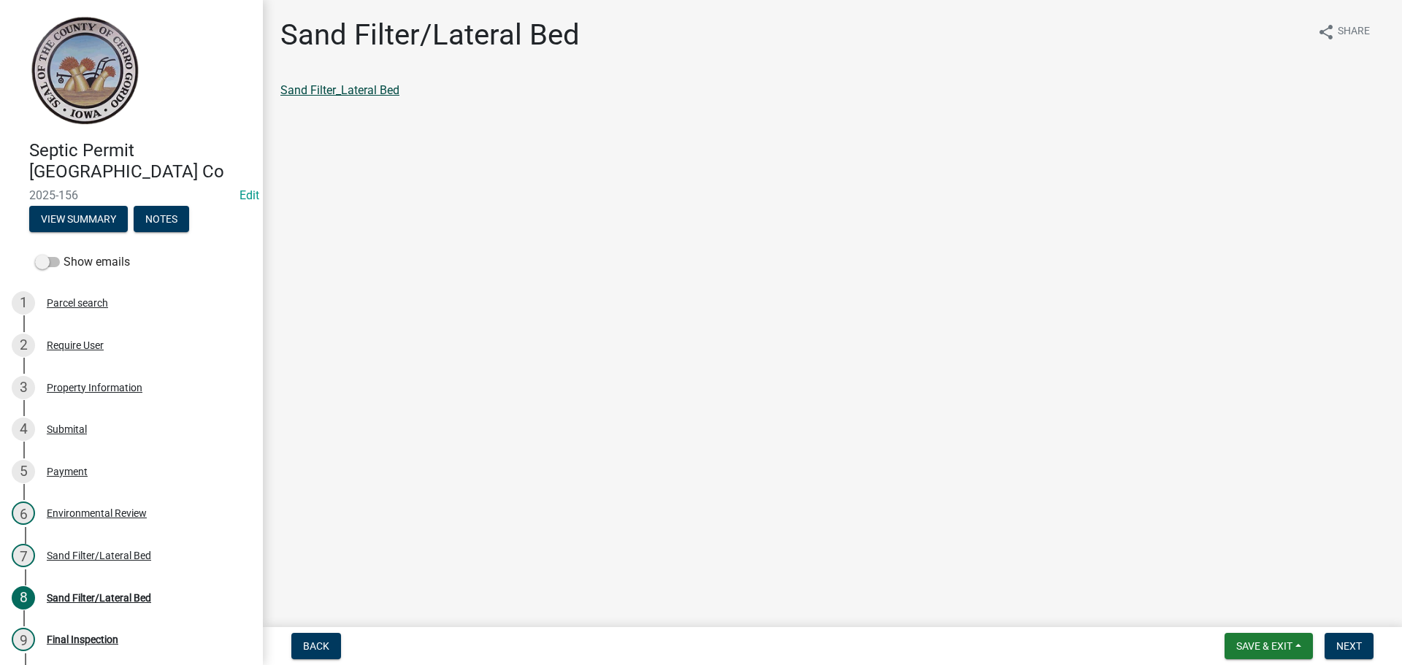
click at [356, 93] on link "Sand Filter_Lateral Bed" at bounding box center [339, 90] width 119 height 14
click at [1346, 643] on span "Next" at bounding box center [1349, 646] width 26 height 12
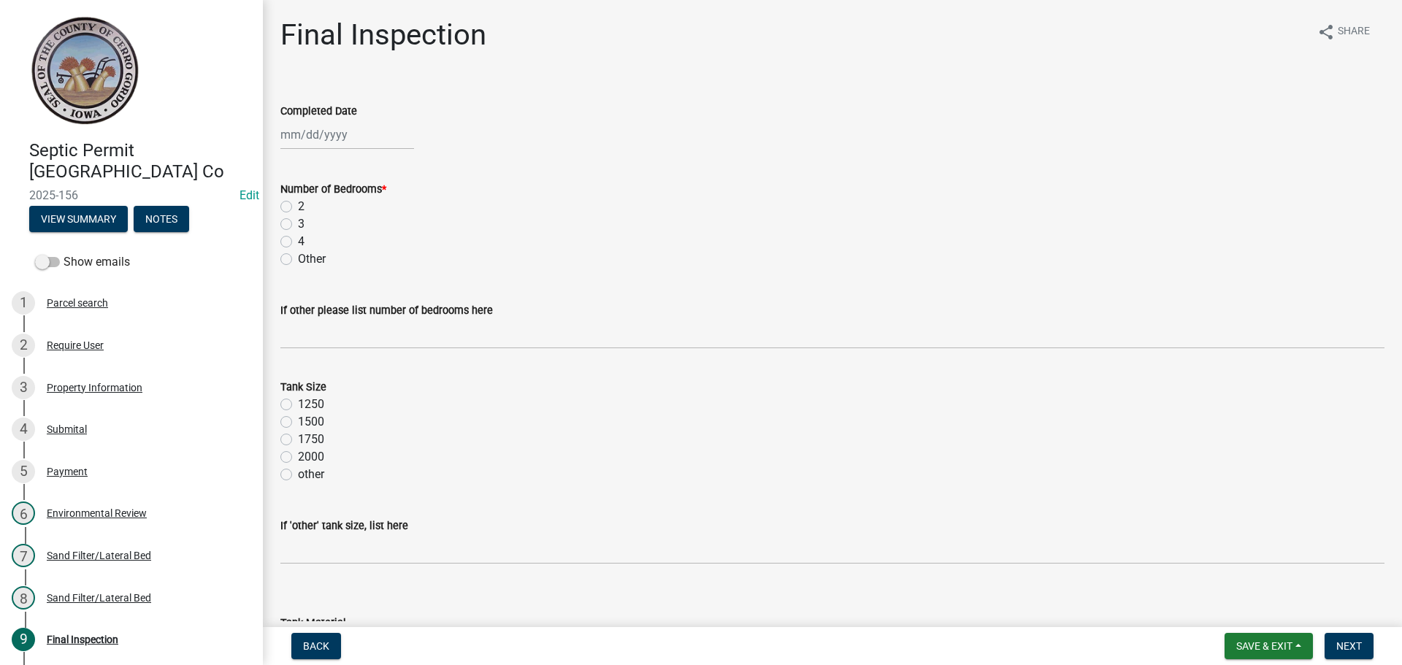
click at [290, 135] on div at bounding box center [347, 135] width 134 height 30
select select "9"
select select "2025"
click at [364, 219] on div "4" at bounding box center [364, 212] width 23 height 23
type input "[DATE]"
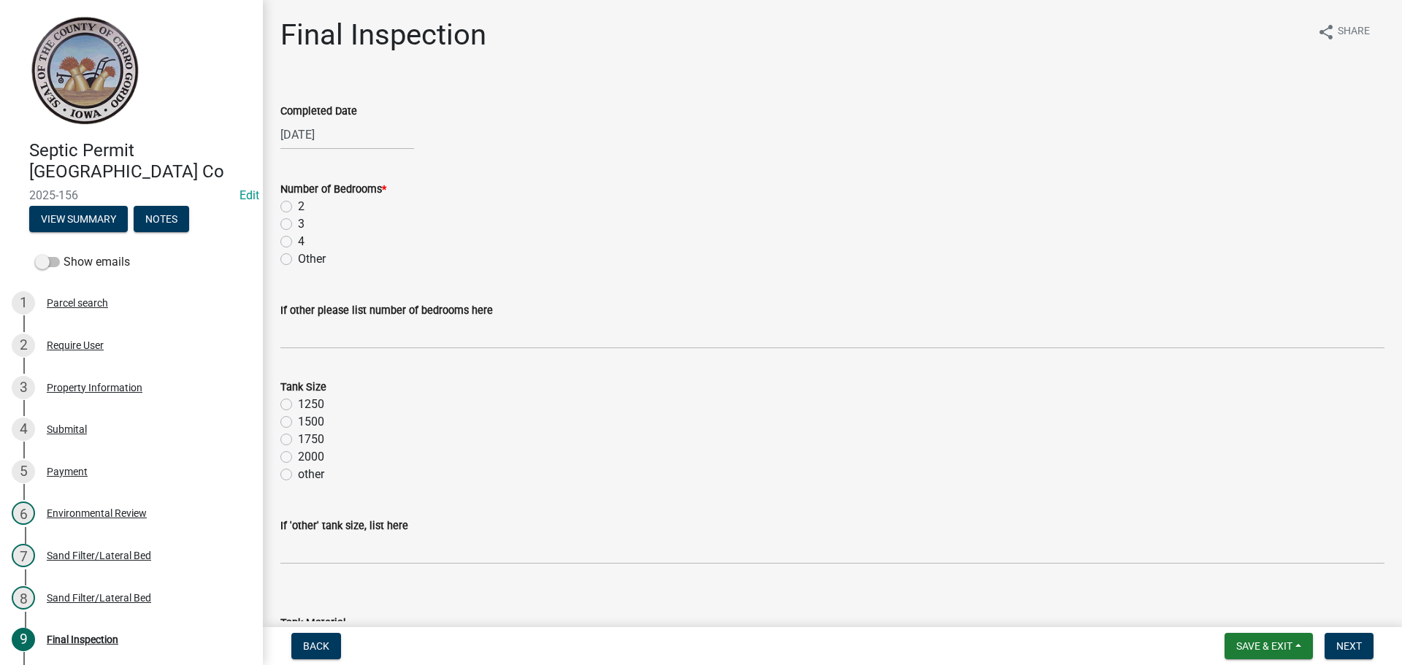
click at [298, 245] on label "4" at bounding box center [301, 242] width 7 height 18
click at [298, 242] on input "4" at bounding box center [302, 237] width 9 height 9
radio input "true"
click at [298, 473] on label "other" at bounding box center [311, 475] width 26 height 18
click at [298, 473] on input "other" at bounding box center [302, 470] width 9 height 9
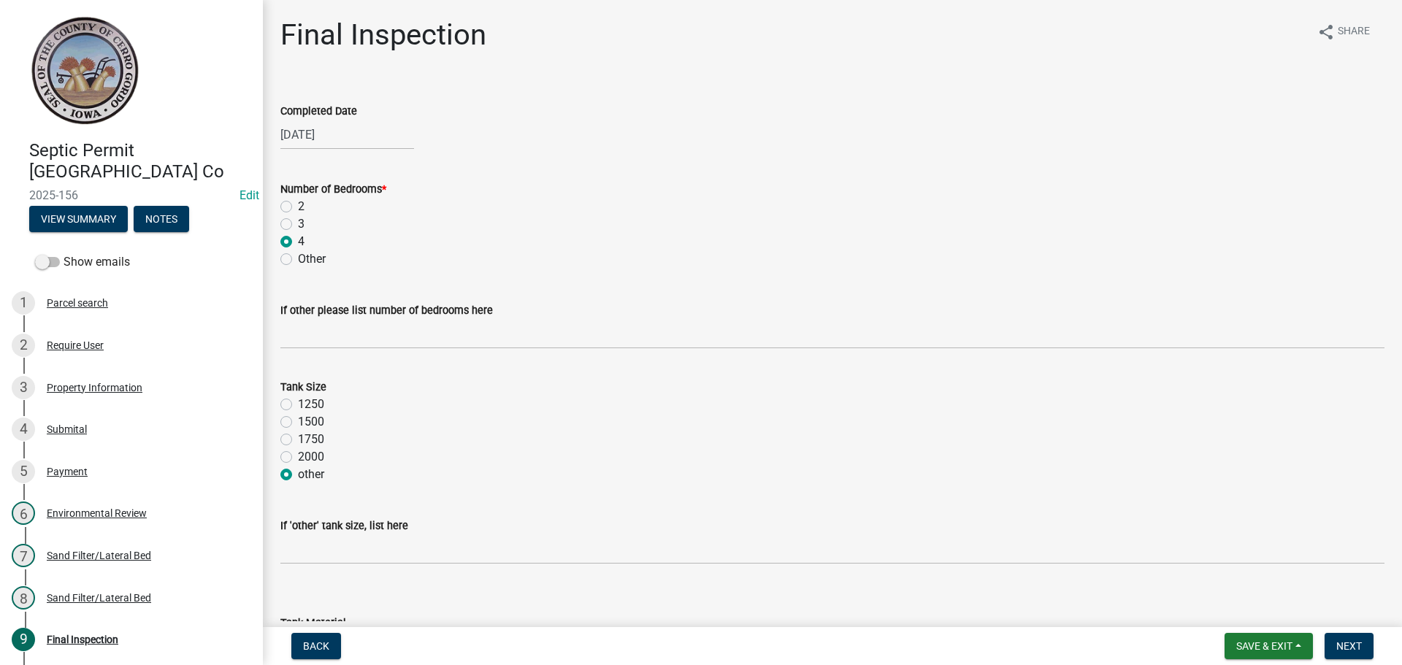
radio input "true"
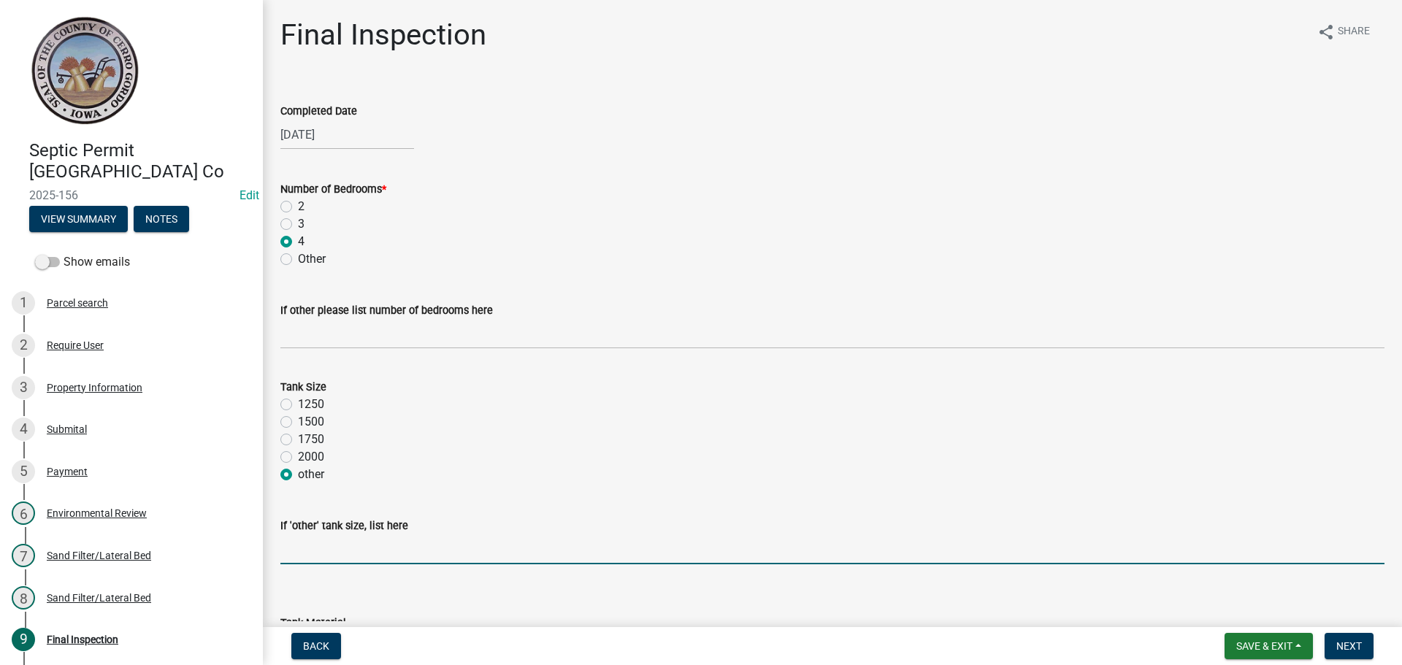
click at [298, 539] on input "If 'other' tank size, list here" at bounding box center [832, 549] width 1104 height 30
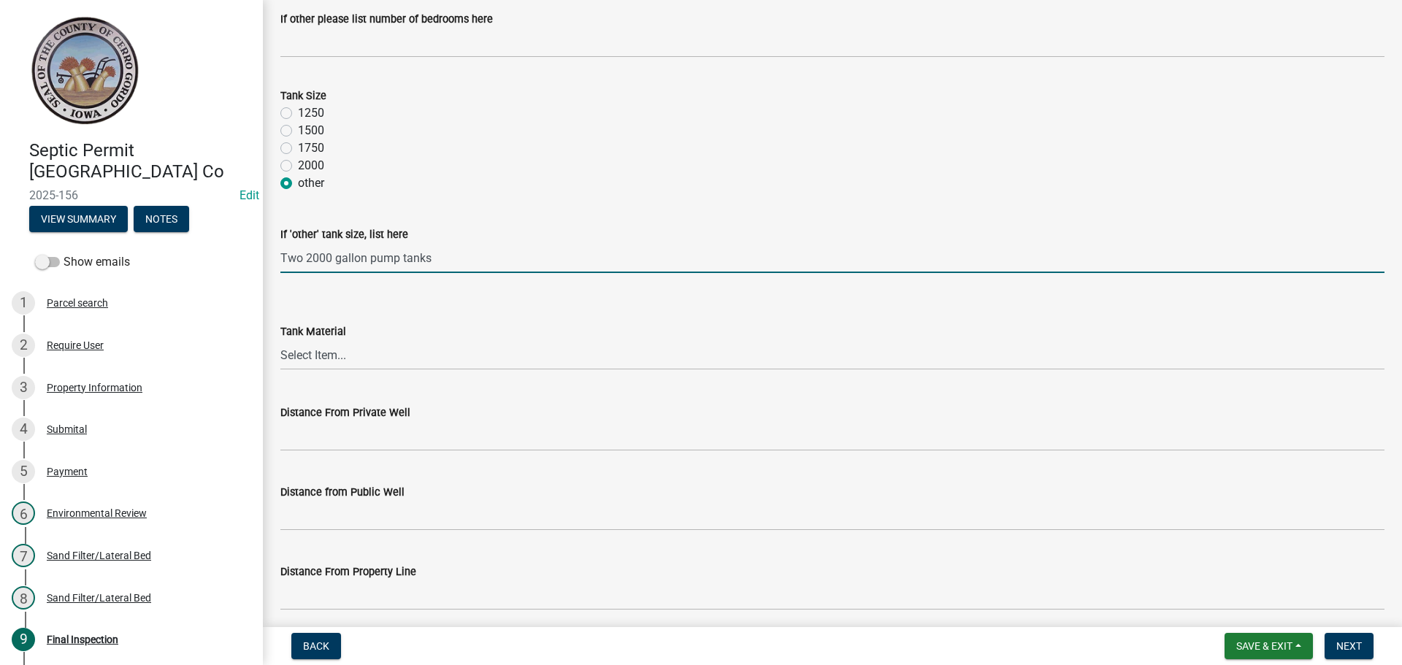
scroll to position [292, 0]
type input "Two 2000 gallon pump tanks"
click at [291, 349] on select "Select Item... Metal Plastic Fiberglass Concrete other" at bounding box center [832, 355] width 1104 height 30
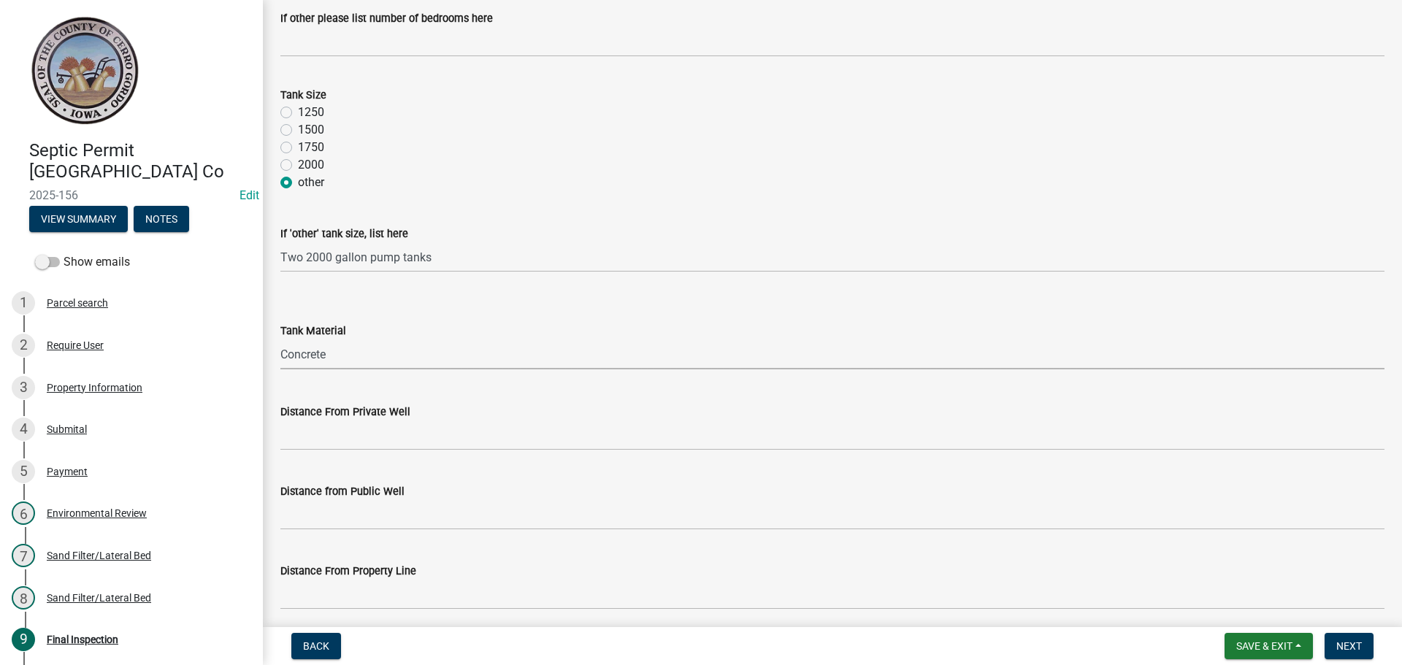
click at [280, 340] on select "Select Item... Metal Plastic Fiberglass Concrete other" at bounding box center [832, 355] width 1104 height 30
select select "7f9acfdd-a4c9-4989-85be-c27d69f4963c"
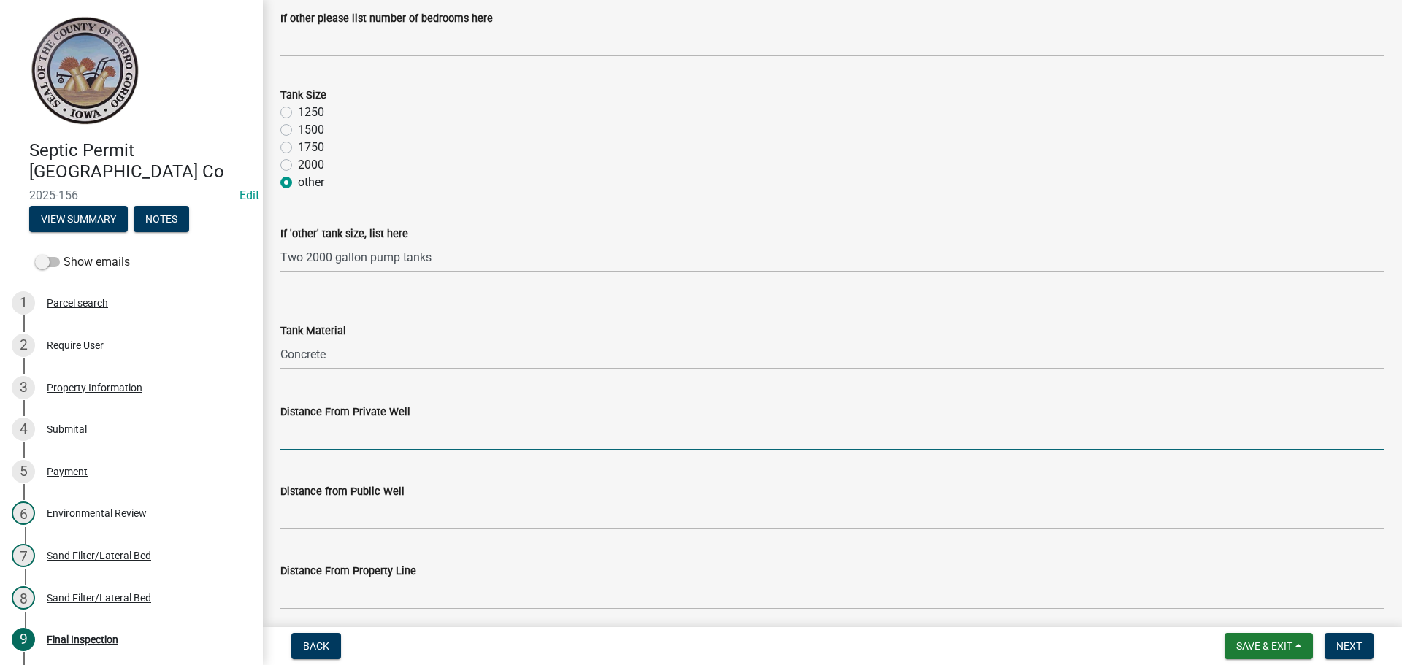
click at [313, 443] on input "Distance From Private Well" at bounding box center [832, 436] width 1104 height 30
type input "> 100'"
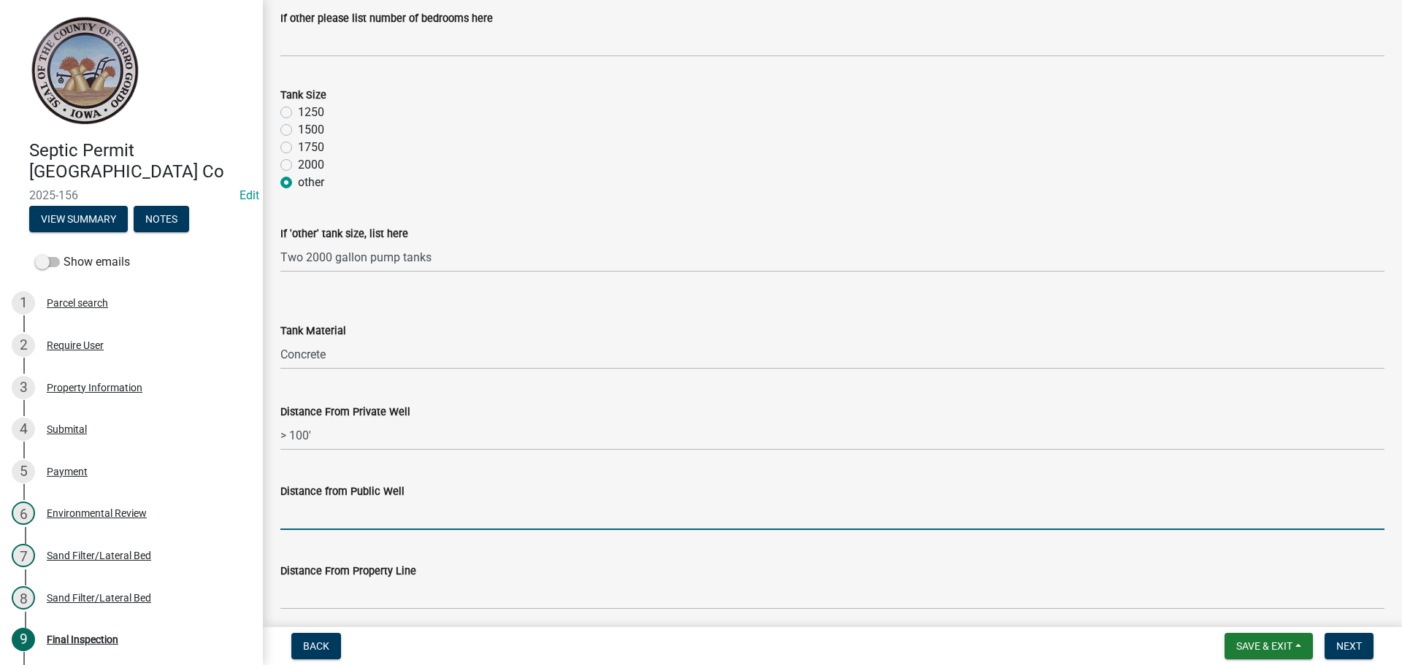
click at [319, 512] on input "Distance from Public Well" at bounding box center [832, 515] width 1104 height 30
type input "N/A"
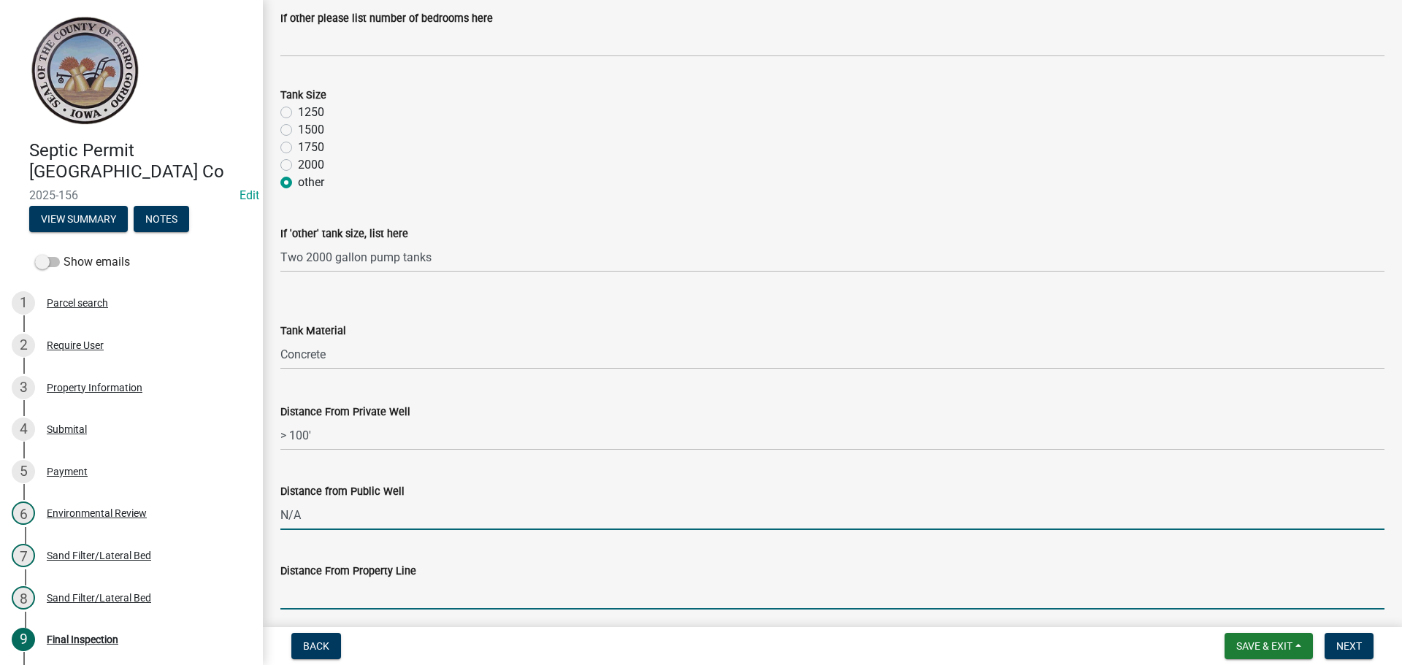
click at [323, 587] on input "Distance From Property Line" at bounding box center [832, 595] width 1104 height 30
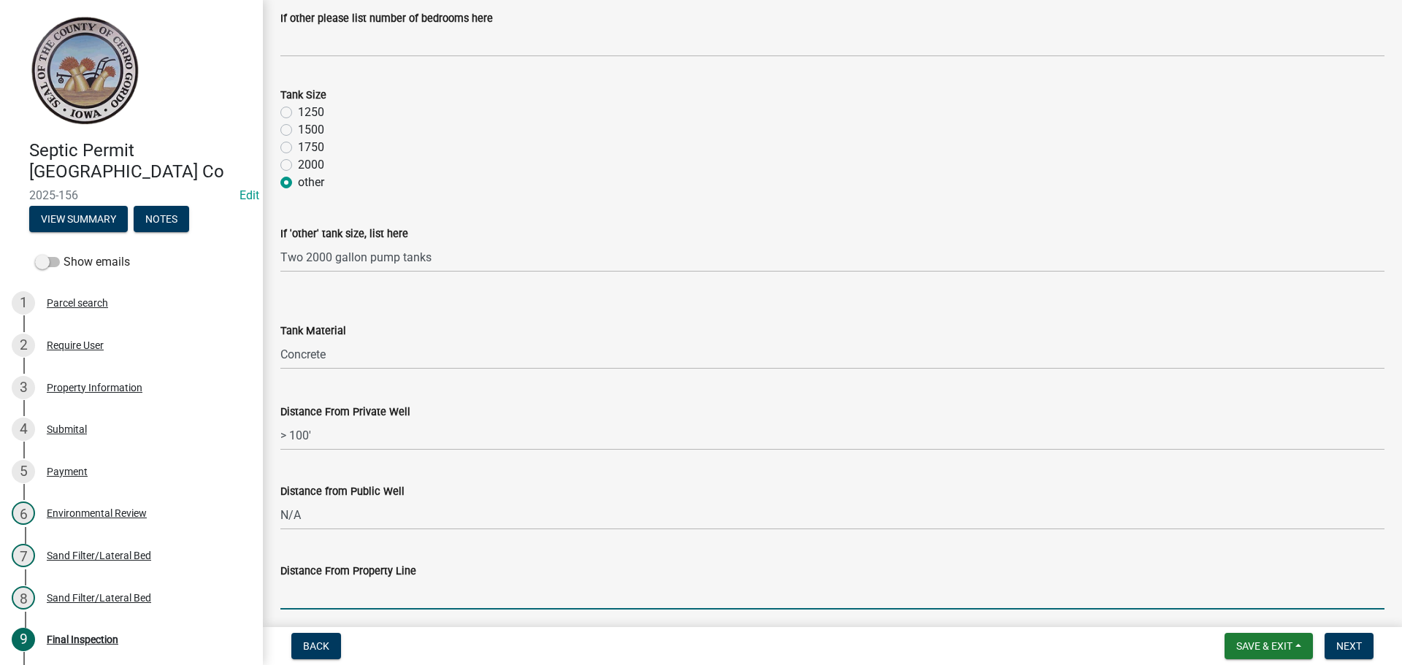
type input "N/A"
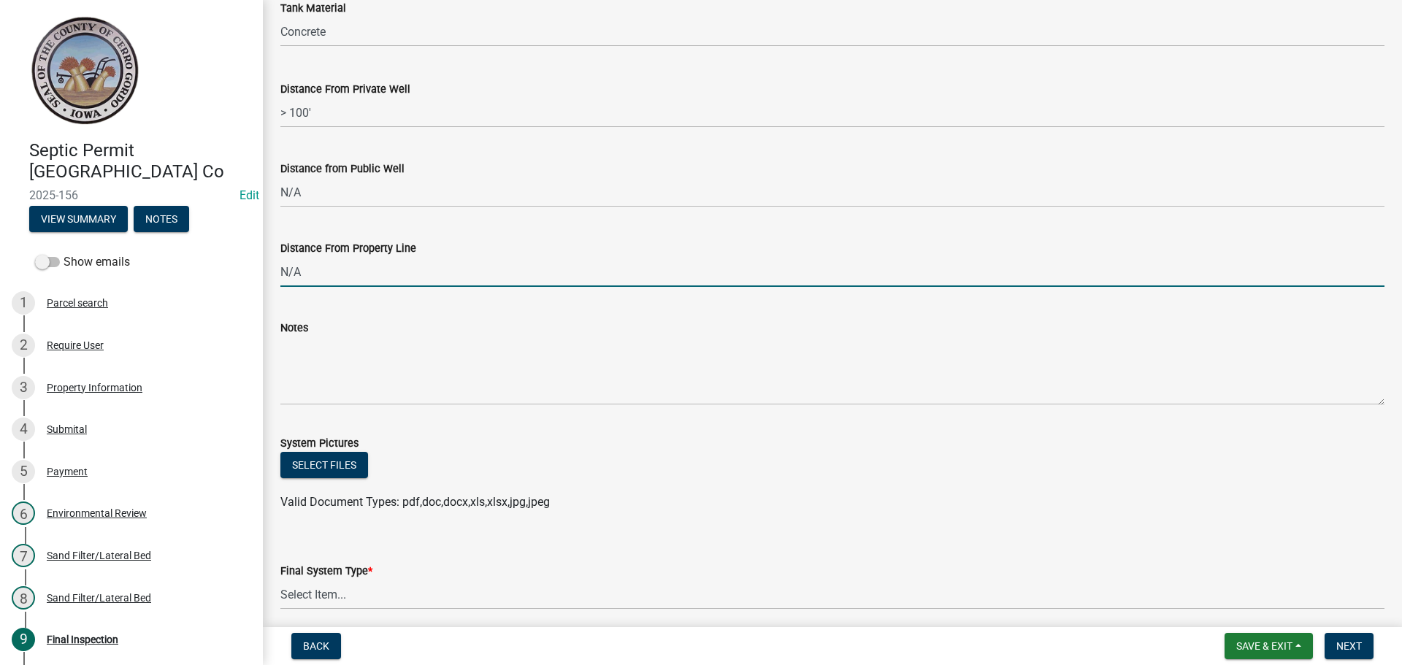
scroll to position [657, 0]
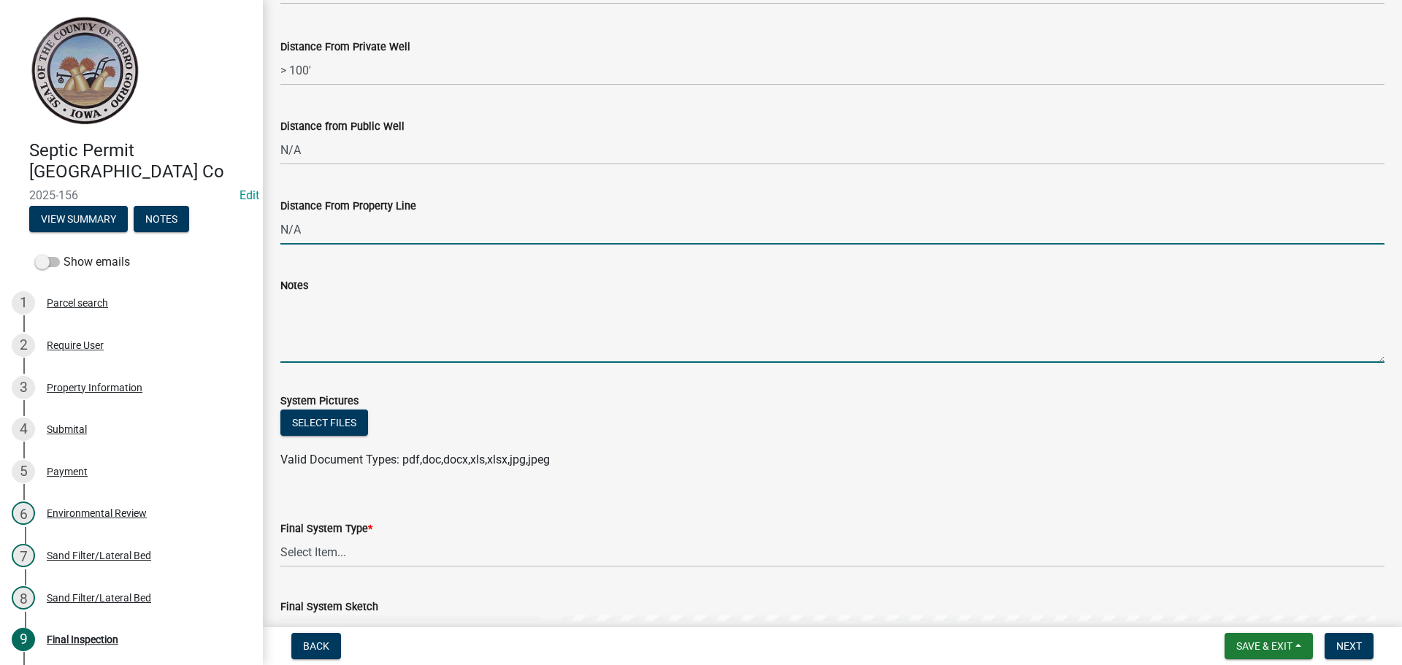
click at [315, 329] on textarea "Notes" at bounding box center [832, 328] width 1104 height 69
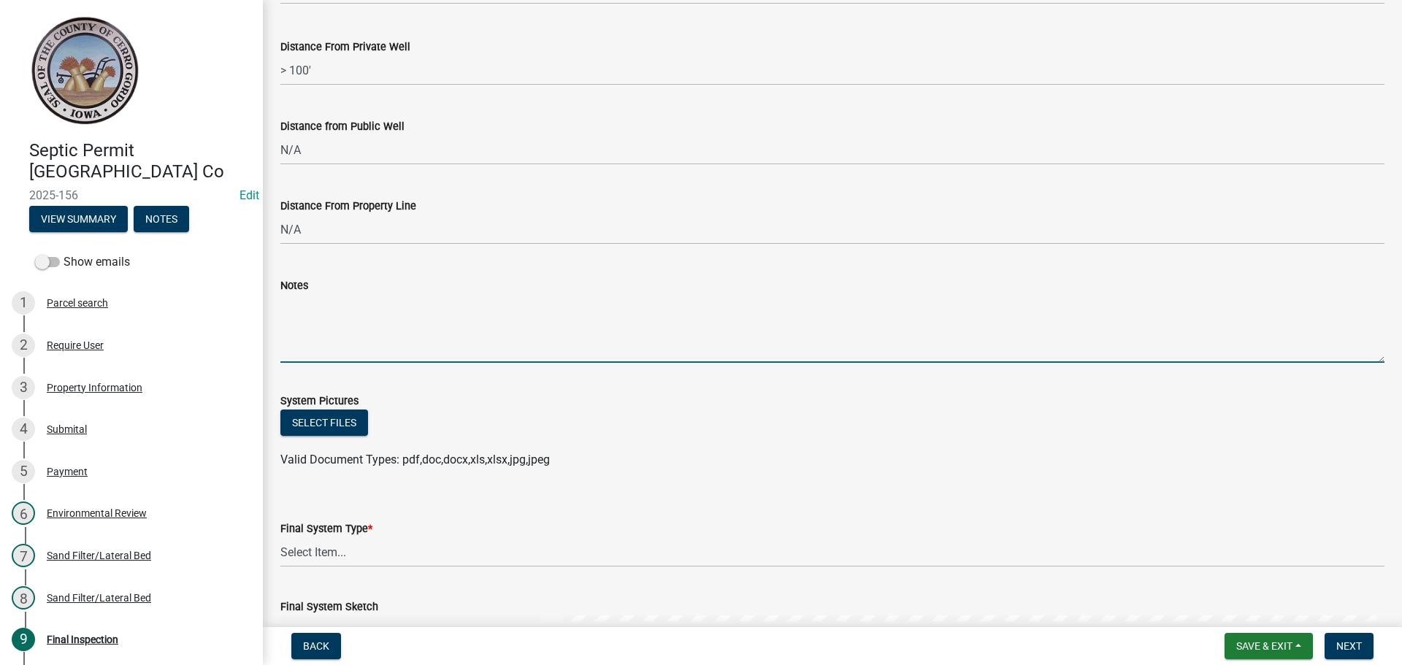
paste textarea "This sand filter was designed for two homes with a total of 4 bedrooms, due to …"
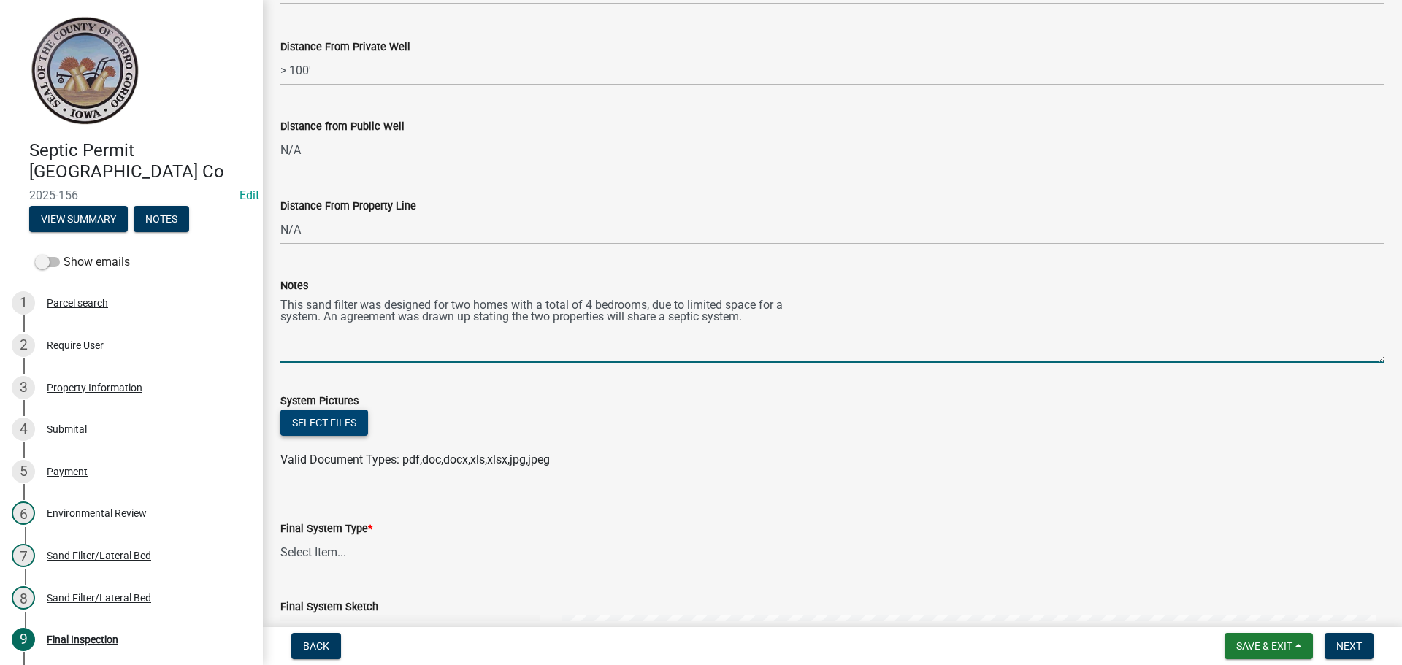
type textarea "This sand filter was designed for two homes with a total of 4 bedrooms, due to …"
click at [342, 425] on button "Select files" at bounding box center [324, 423] width 88 height 26
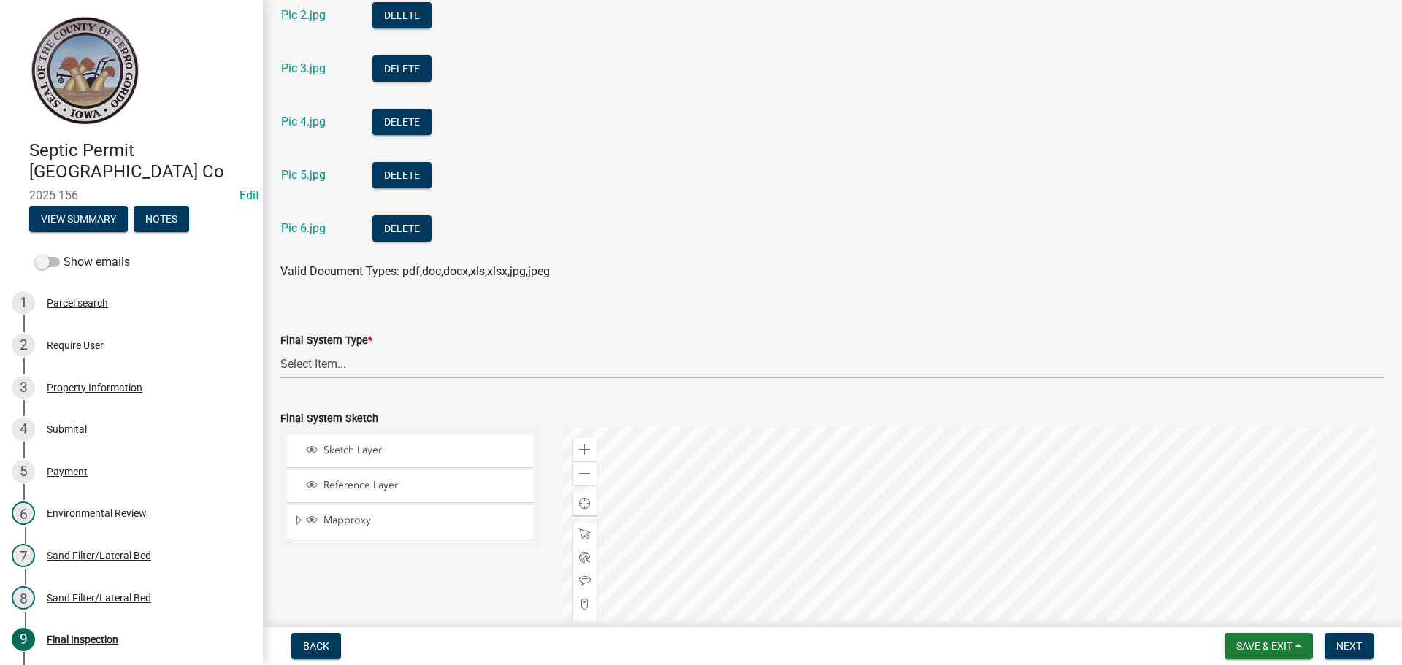
scroll to position [1168, 0]
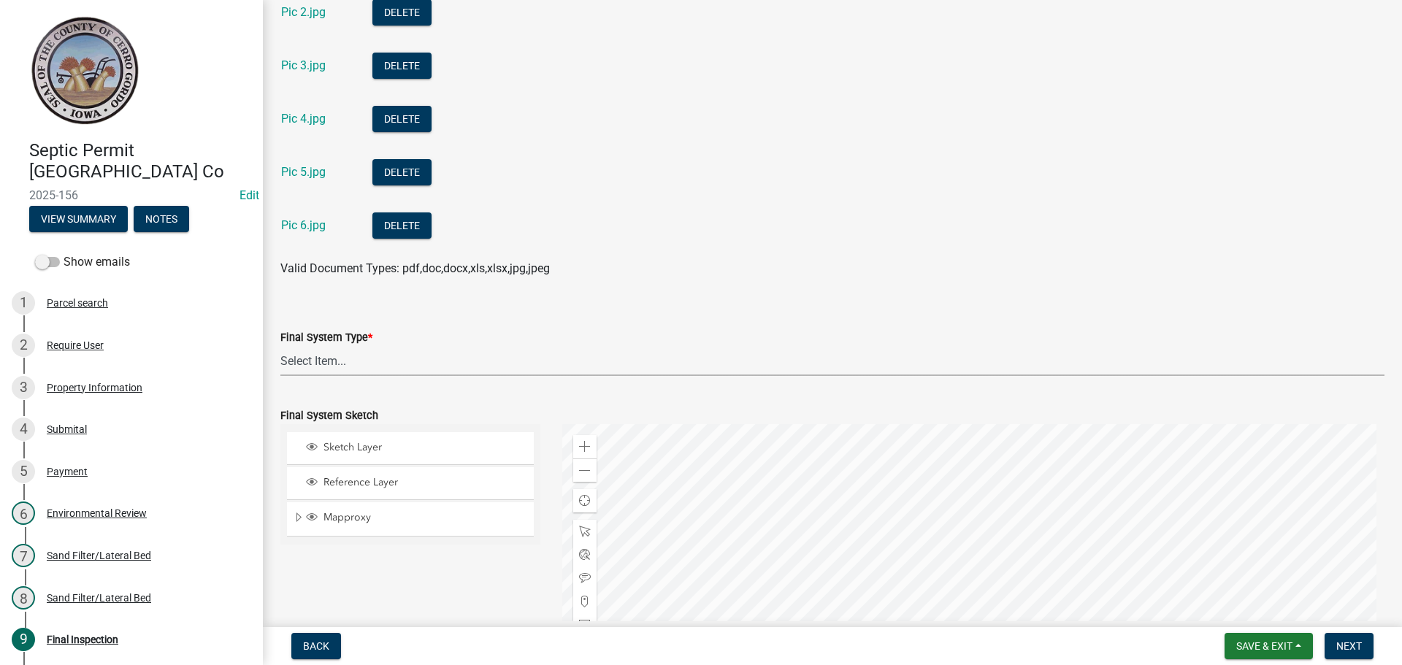
click at [331, 363] on select "Select Item... 15" Chamber Advantex Chamber--24" Chamber--36" Conventional w/Sa…" at bounding box center [832, 361] width 1104 height 30
click at [280, 346] on select "Select Item... 15" Chamber Advantex Chamber--24" Chamber--36" Conventional w/Sa…" at bounding box center [832, 361] width 1104 height 30
select select "d118a705-3cf0-42c5-86c4-37efc89f6742"
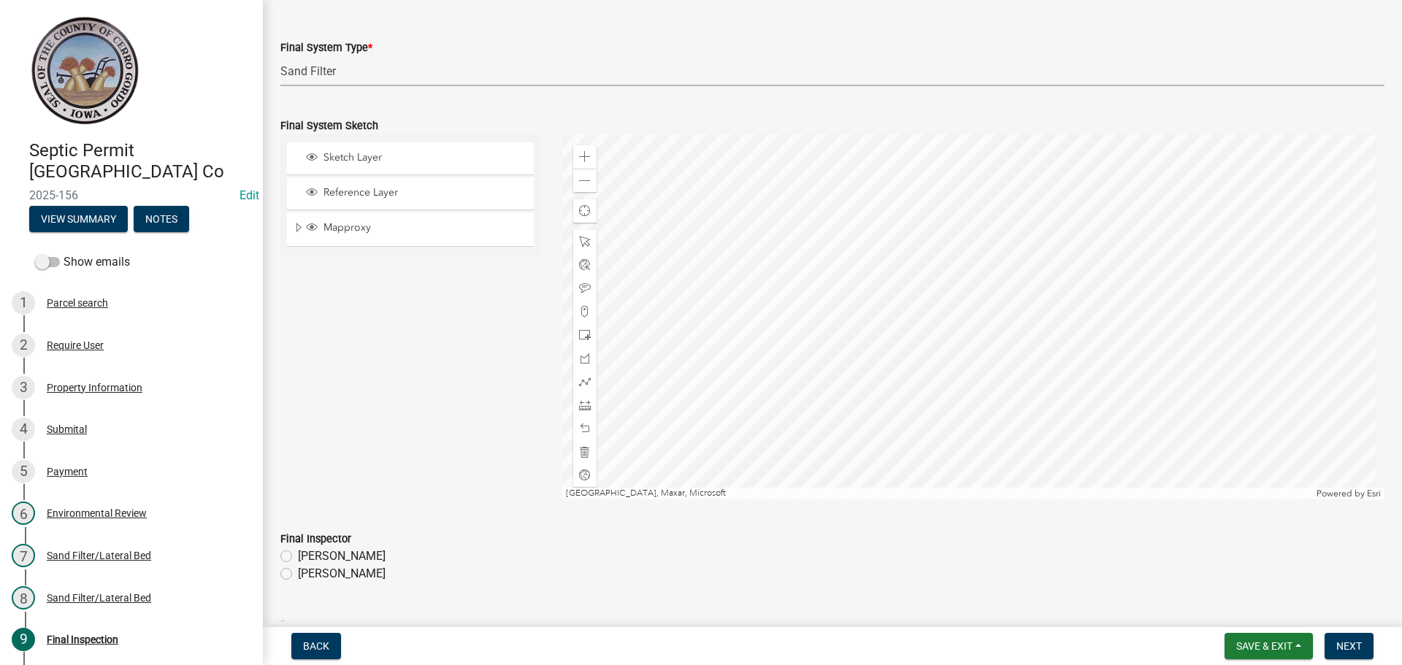
scroll to position [1460, 0]
click at [586, 161] on div "Zoom in" at bounding box center [584, 154] width 23 height 23
click at [1024, 341] on div at bounding box center [973, 314] width 823 height 365
click at [589, 183] on div "Zoom out" at bounding box center [584, 177] width 23 height 23
click at [580, 211] on span "Find my location" at bounding box center [585, 209] width 12 height 12
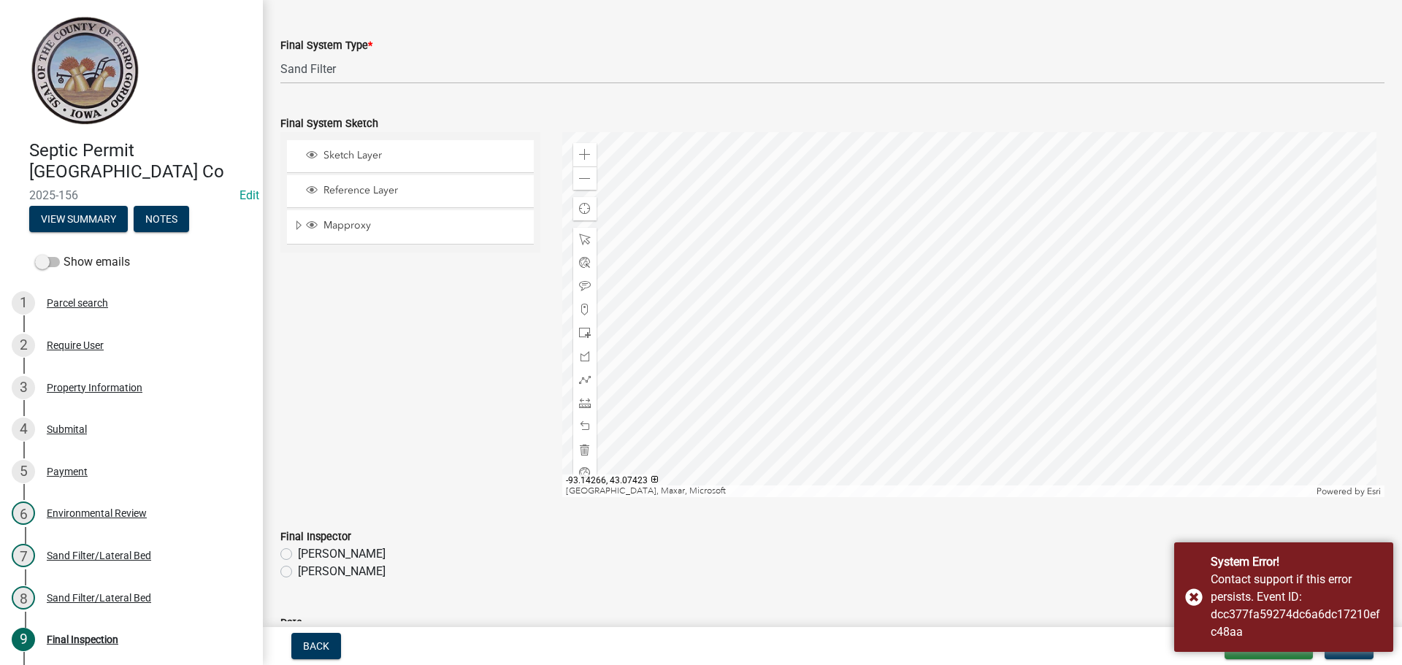
click at [921, 342] on div at bounding box center [973, 314] width 823 height 365
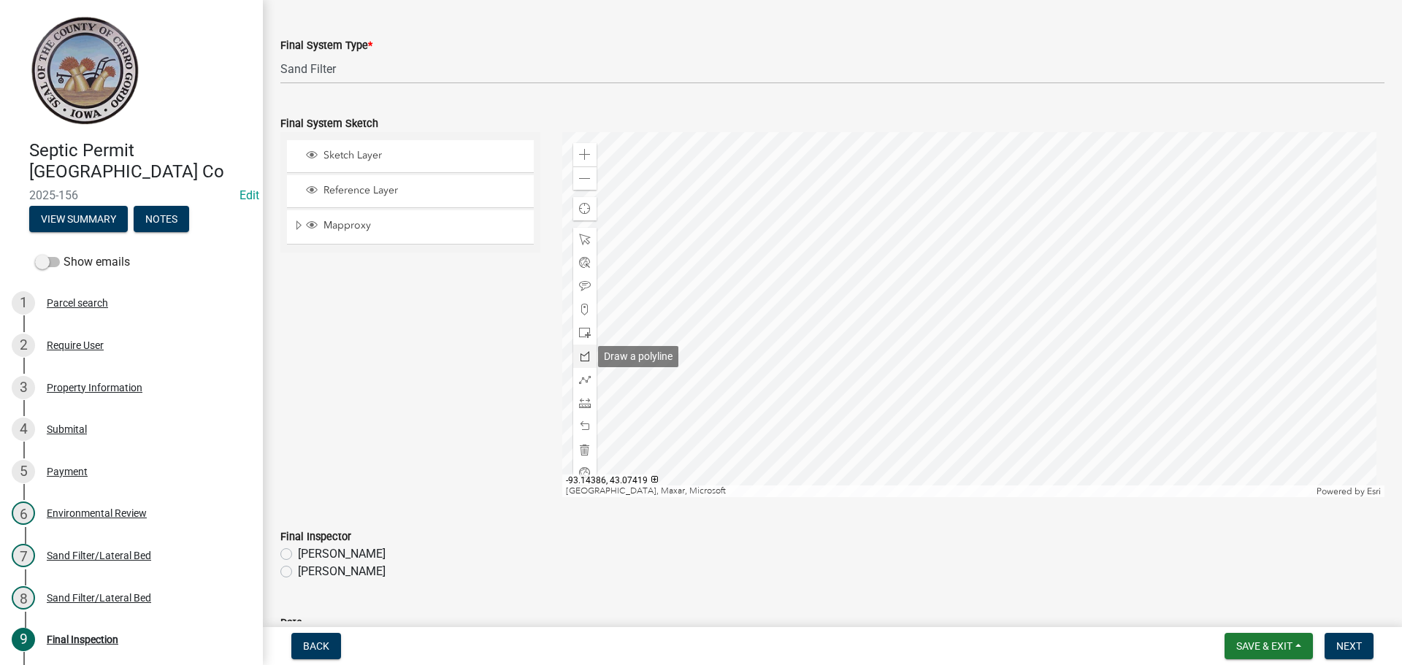
click at [586, 355] on span at bounding box center [585, 356] width 12 height 12
click at [861, 210] on div at bounding box center [973, 314] width 823 height 365
click at [895, 208] on div at bounding box center [973, 314] width 823 height 365
click at [924, 243] on div at bounding box center [973, 314] width 823 height 365
click at [895, 258] on div at bounding box center [973, 314] width 823 height 365
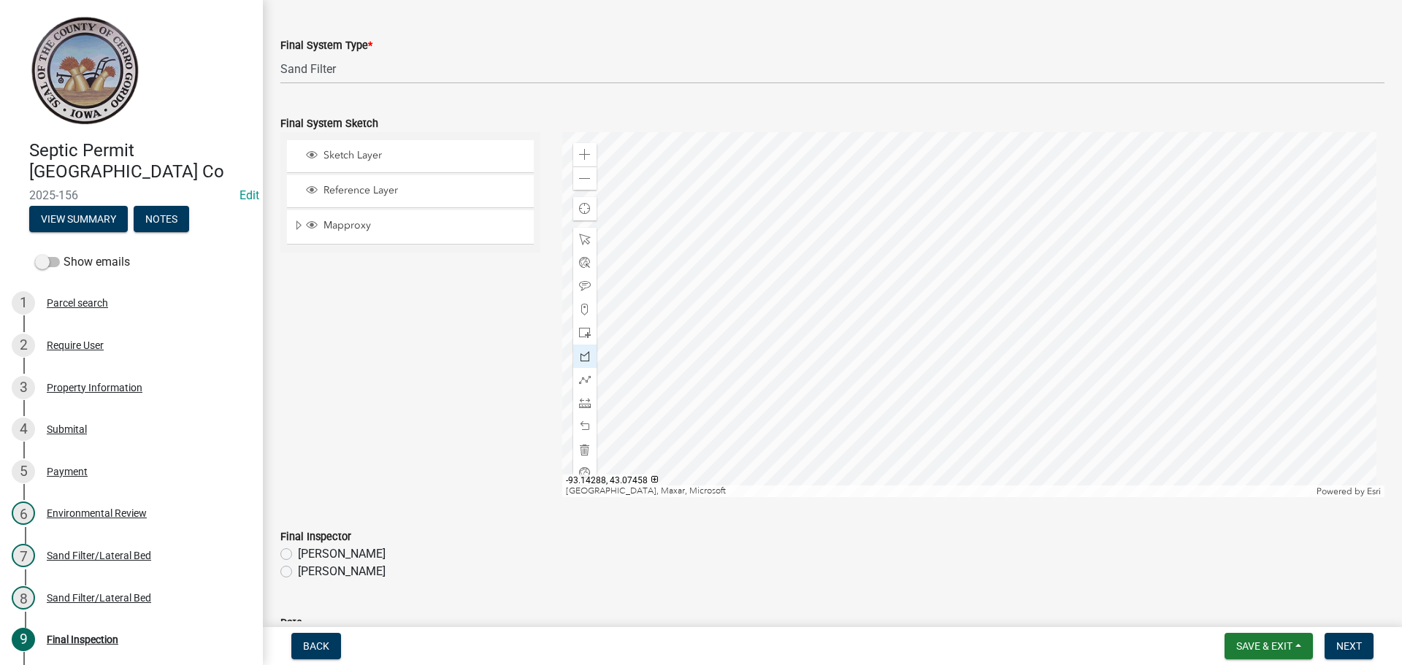
click at [862, 210] on div at bounding box center [973, 314] width 823 height 365
click at [579, 331] on span at bounding box center [585, 333] width 12 height 12
click at [1003, 360] on div at bounding box center [973, 314] width 823 height 365
click at [957, 258] on div at bounding box center [973, 314] width 823 height 365
click at [580, 380] on span at bounding box center [585, 380] width 12 height 12
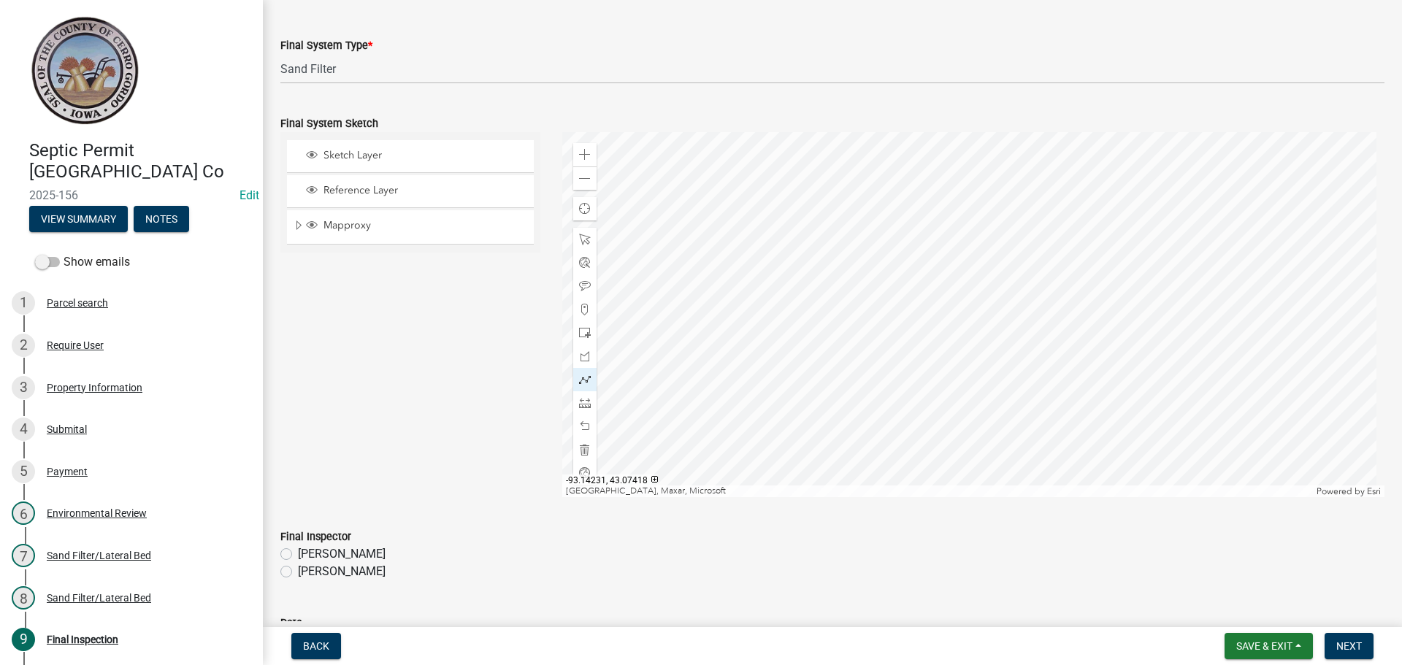
click at [1016, 360] on div at bounding box center [973, 314] width 823 height 365
click at [1003, 357] on div at bounding box center [973, 314] width 823 height 365
click at [989, 357] on div at bounding box center [973, 314] width 823 height 365
click at [960, 348] on div at bounding box center [973, 314] width 823 height 365
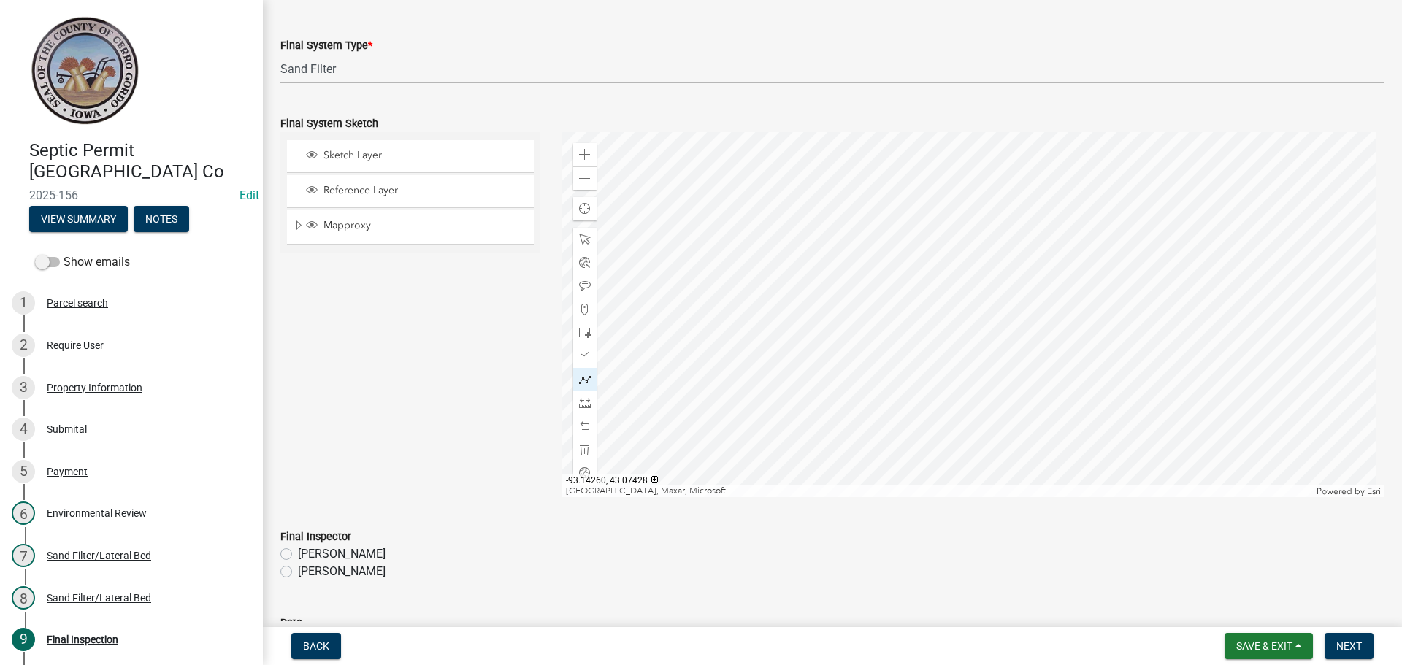
click at [936, 323] on div at bounding box center [973, 314] width 823 height 365
click at [929, 312] on div at bounding box center [973, 314] width 823 height 365
click at [928, 299] on div at bounding box center [973, 314] width 823 height 365
click at [930, 279] on div at bounding box center [973, 314] width 823 height 365
click at [946, 257] on div at bounding box center [973, 314] width 823 height 365
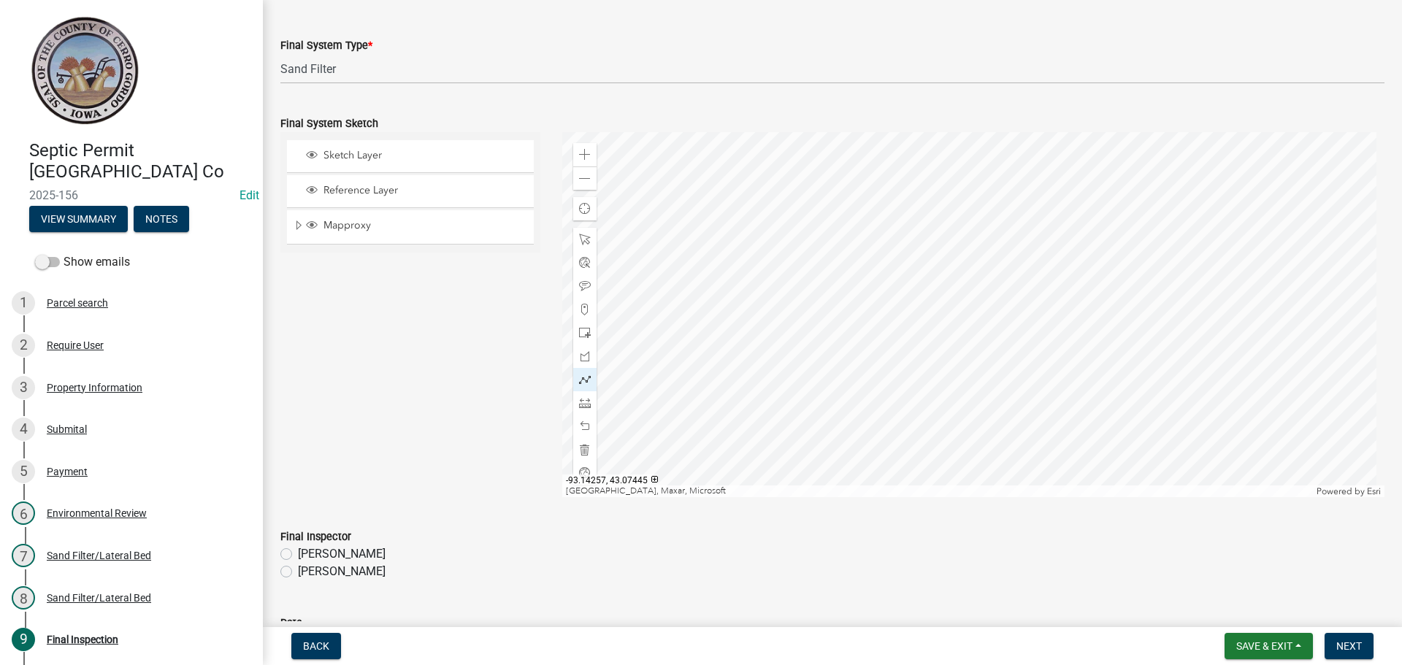
click at [946, 257] on div at bounding box center [973, 314] width 823 height 365
click at [958, 254] on div at bounding box center [973, 314] width 823 height 365
click at [967, 260] on div at bounding box center [973, 314] width 823 height 365
click at [943, 256] on div at bounding box center [973, 314] width 823 height 365
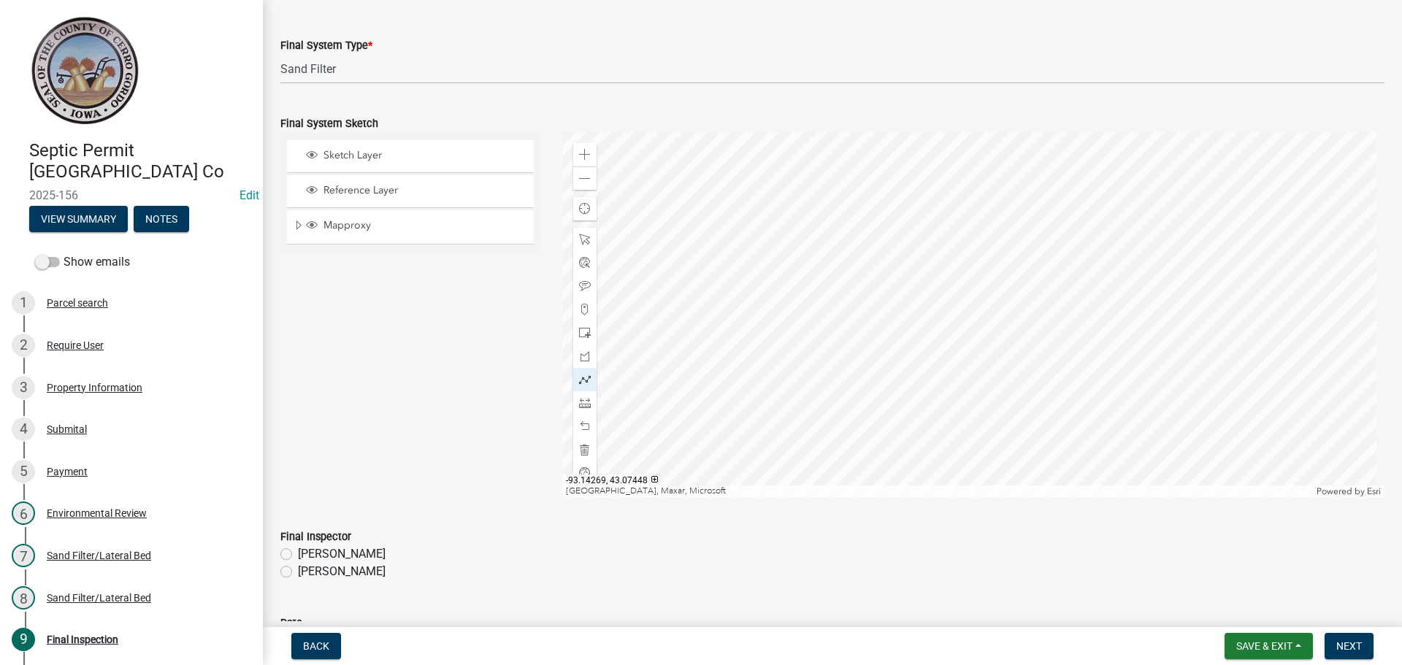
click at [914, 249] on div at bounding box center [973, 314] width 823 height 365
click at [878, 235] on div at bounding box center [973, 314] width 823 height 365
click at [870, 238] on div at bounding box center [973, 314] width 823 height 365
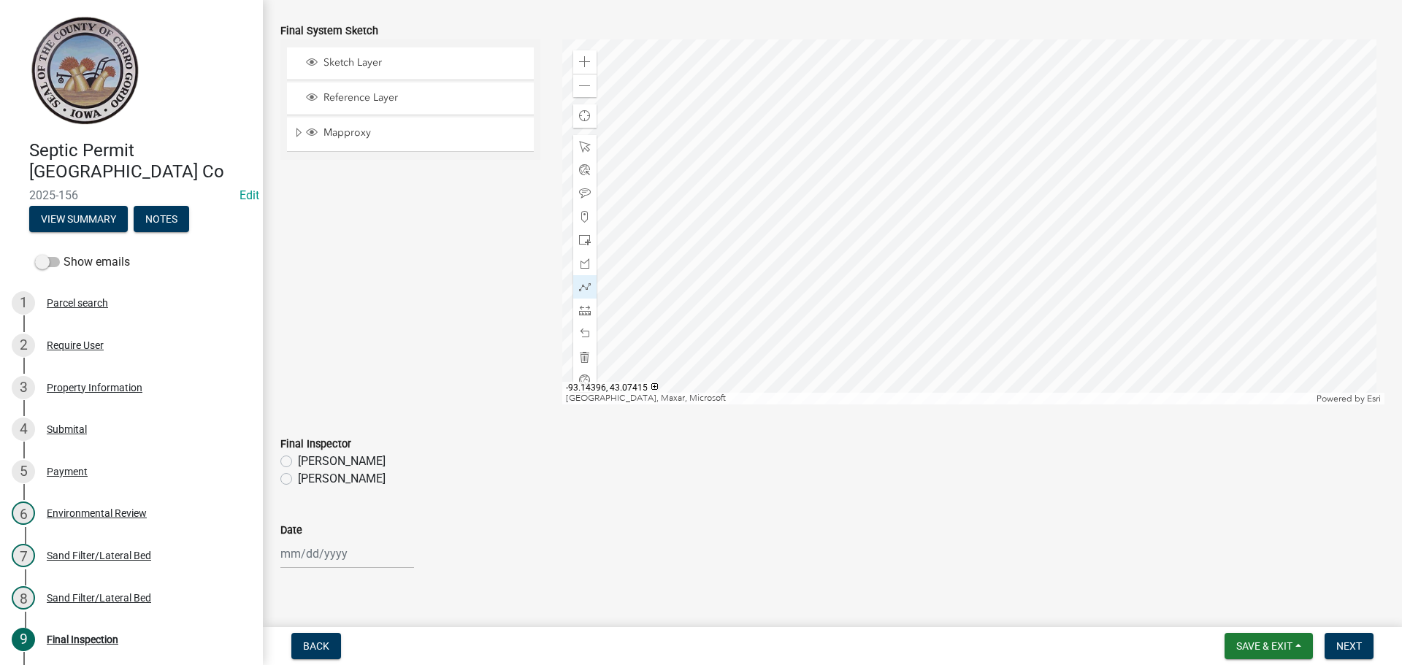
scroll to position [1571, 0]
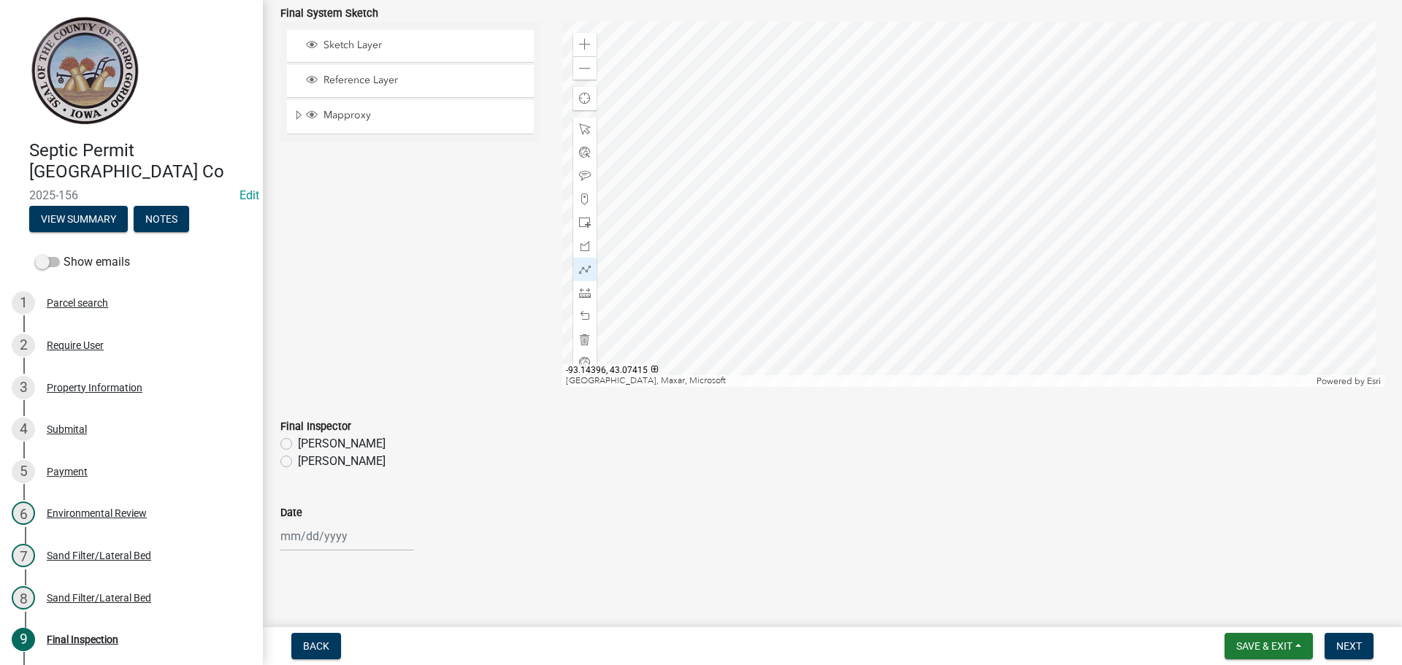
click at [298, 460] on label "[PERSON_NAME]" at bounding box center [342, 462] width 88 height 18
click at [298, 460] on input "[PERSON_NAME]" at bounding box center [302, 457] width 9 height 9
radio input "true"
click at [318, 536] on div at bounding box center [347, 536] width 134 height 30
select select "9"
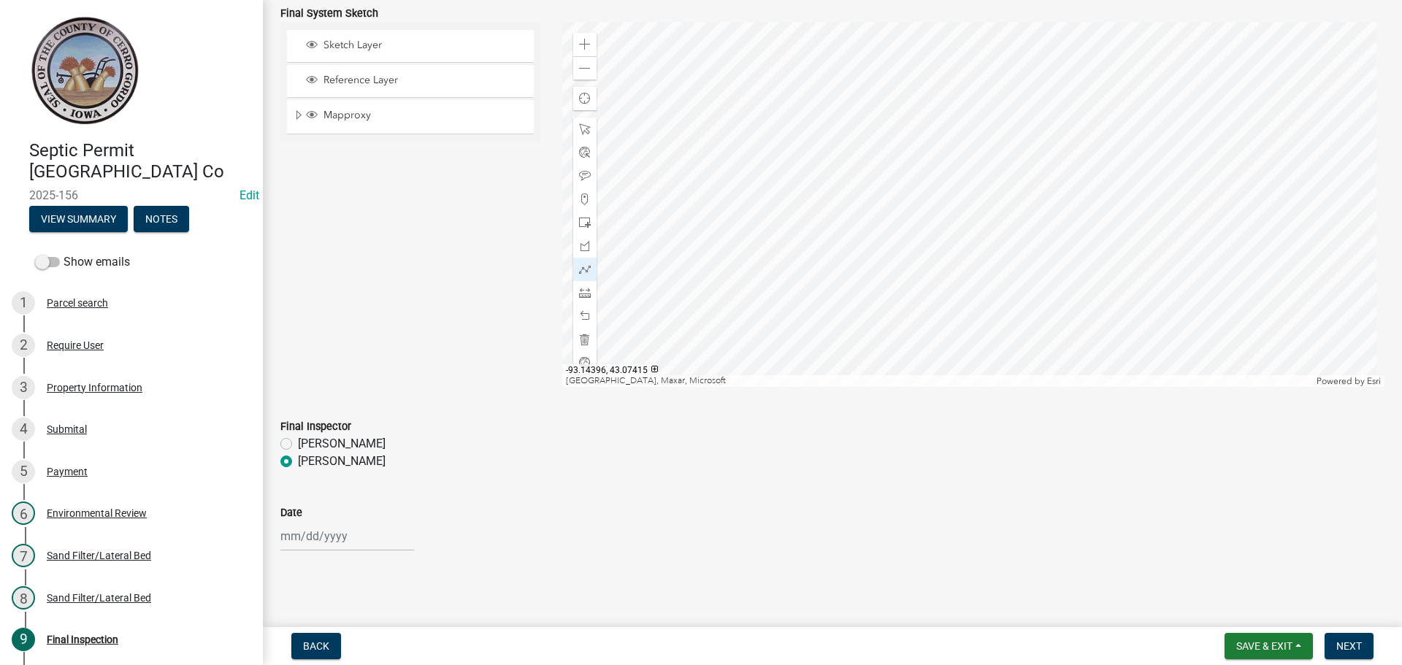
select select "2025"
click at [372, 386] on div "4" at bounding box center [364, 388] width 23 height 23
type input "[DATE]"
click at [1337, 637] on button "Next" at bounding box center [1349, 646] width 49 height 26
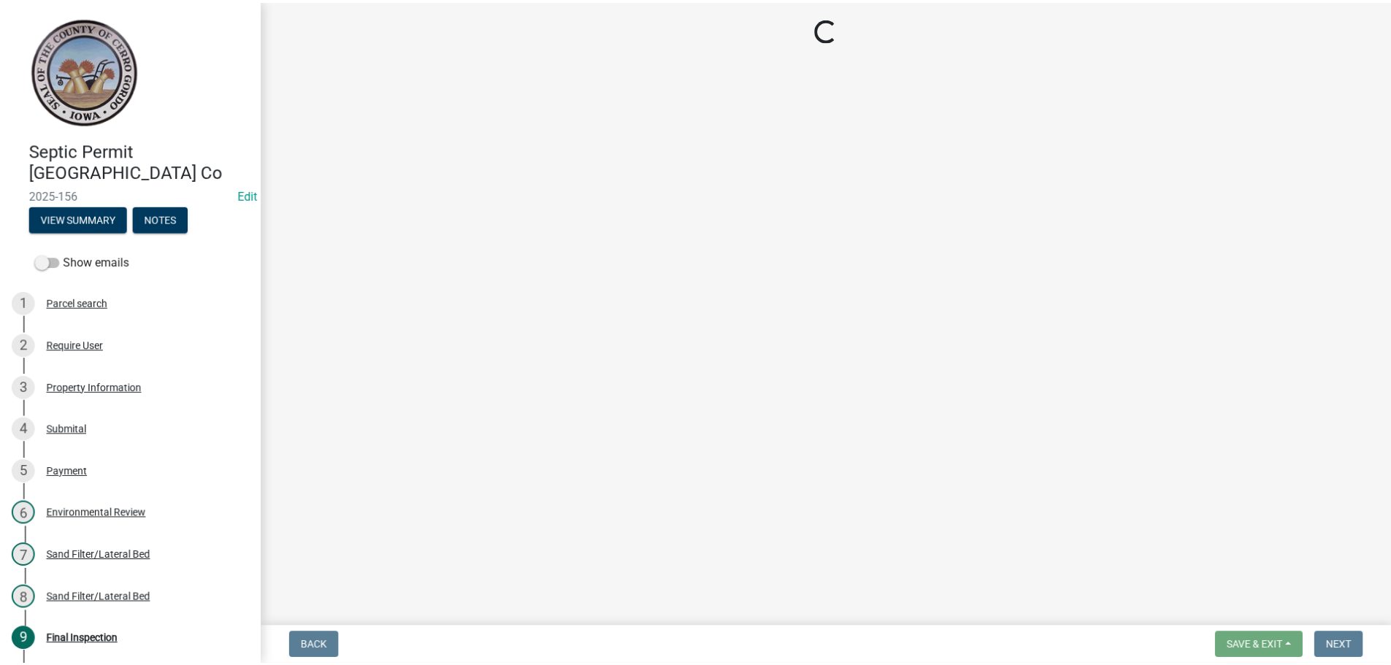
scroll to position [0, 0]
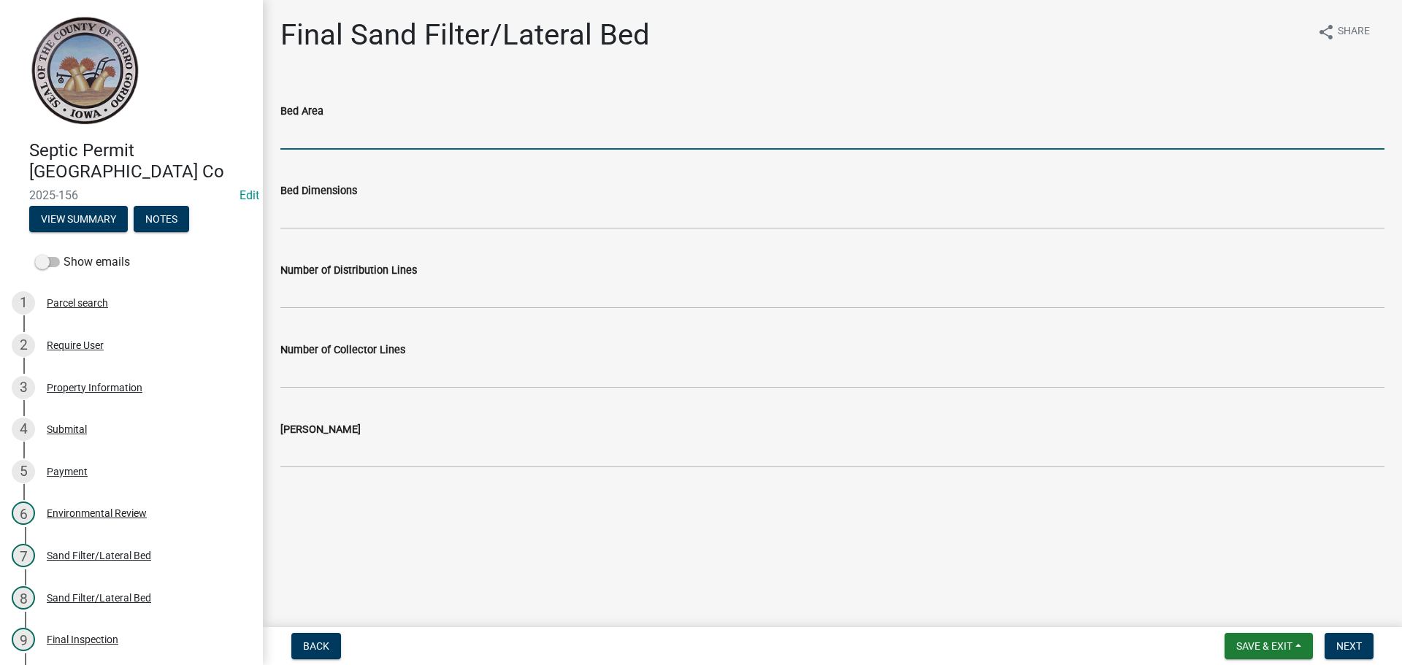
click at [338, 128] on input "Bed Area" at bounding box center [832, 135] width 1104 height 30
type input "600 sq ft"
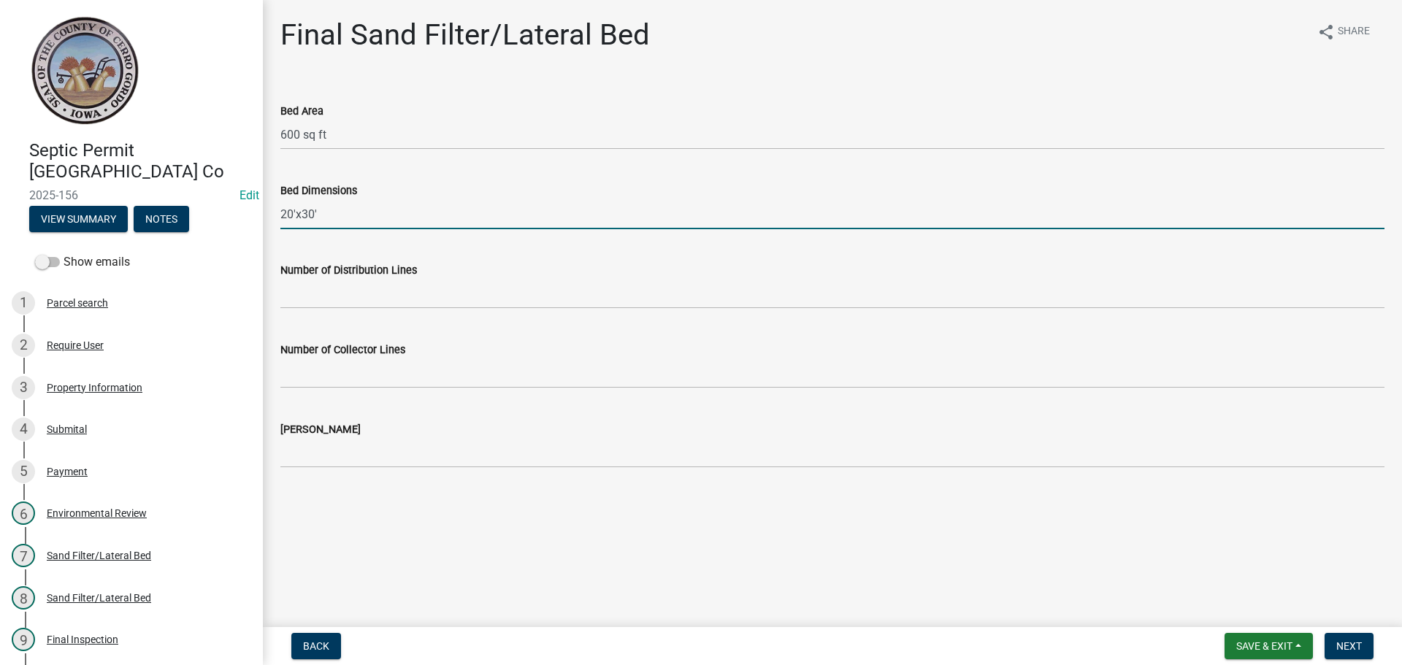
type input "20'x30'"
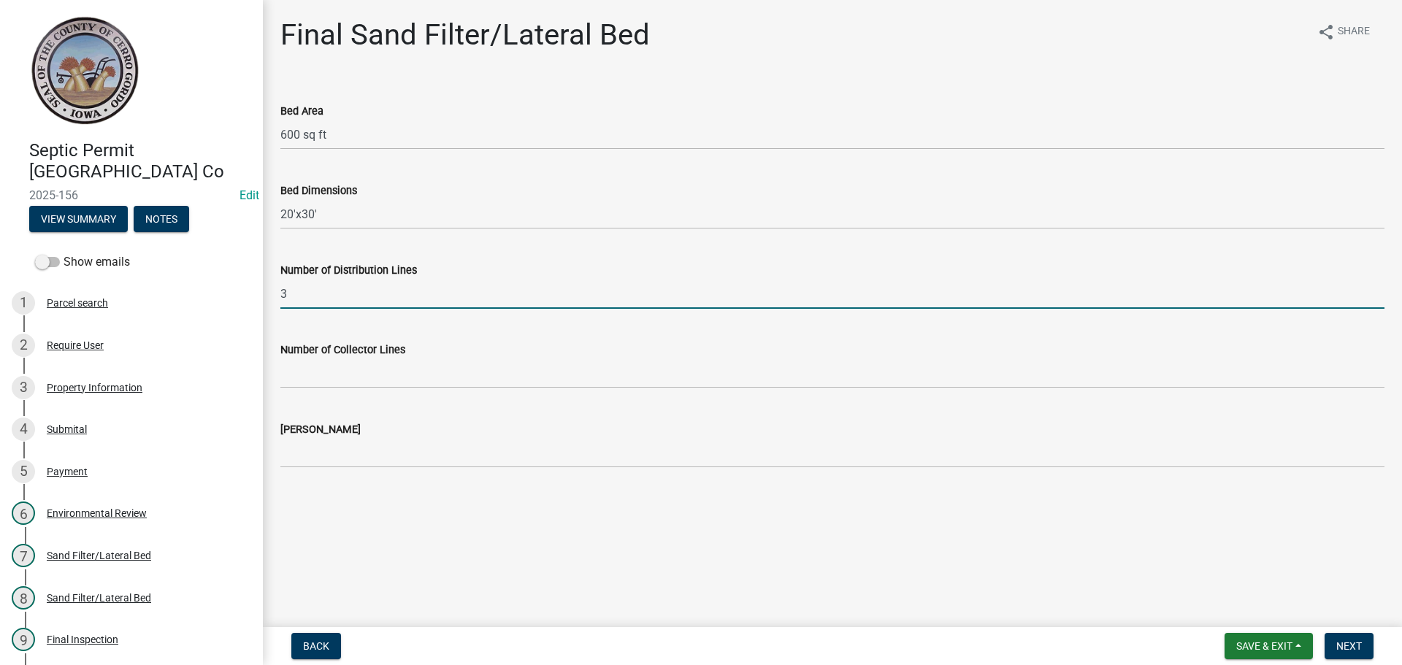
type input "3"
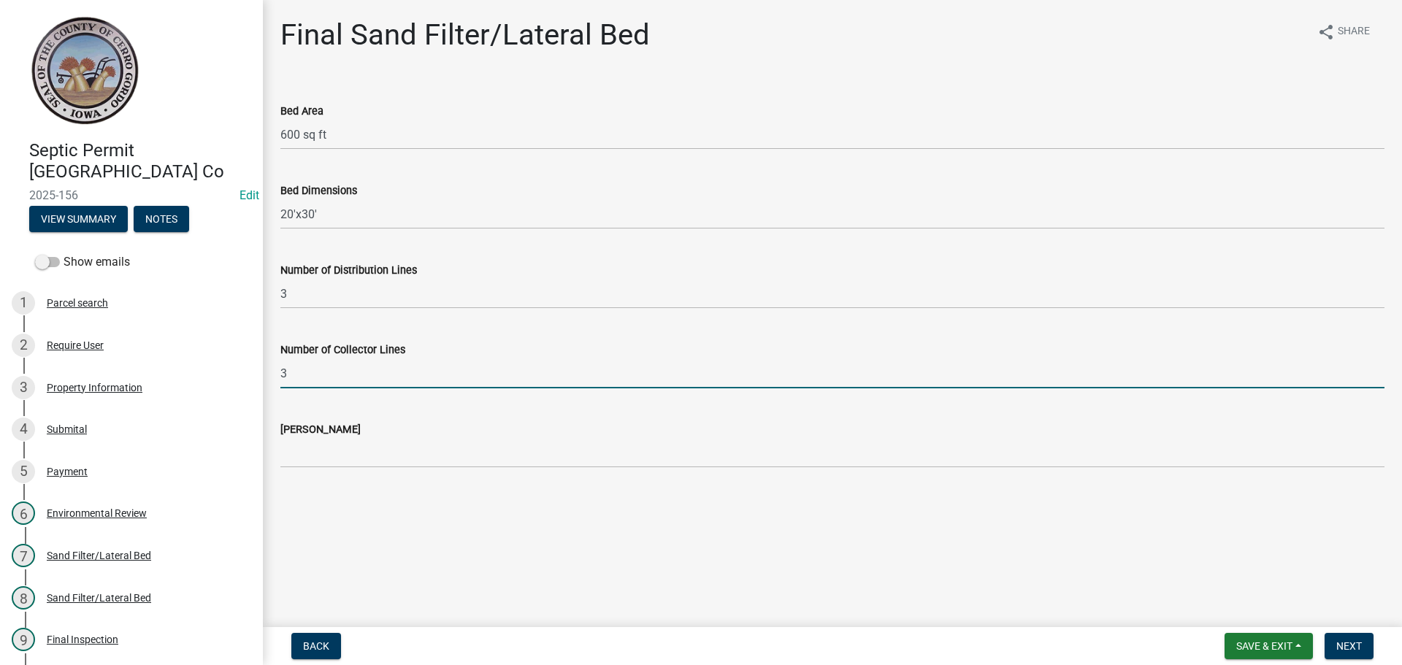
type input "3"
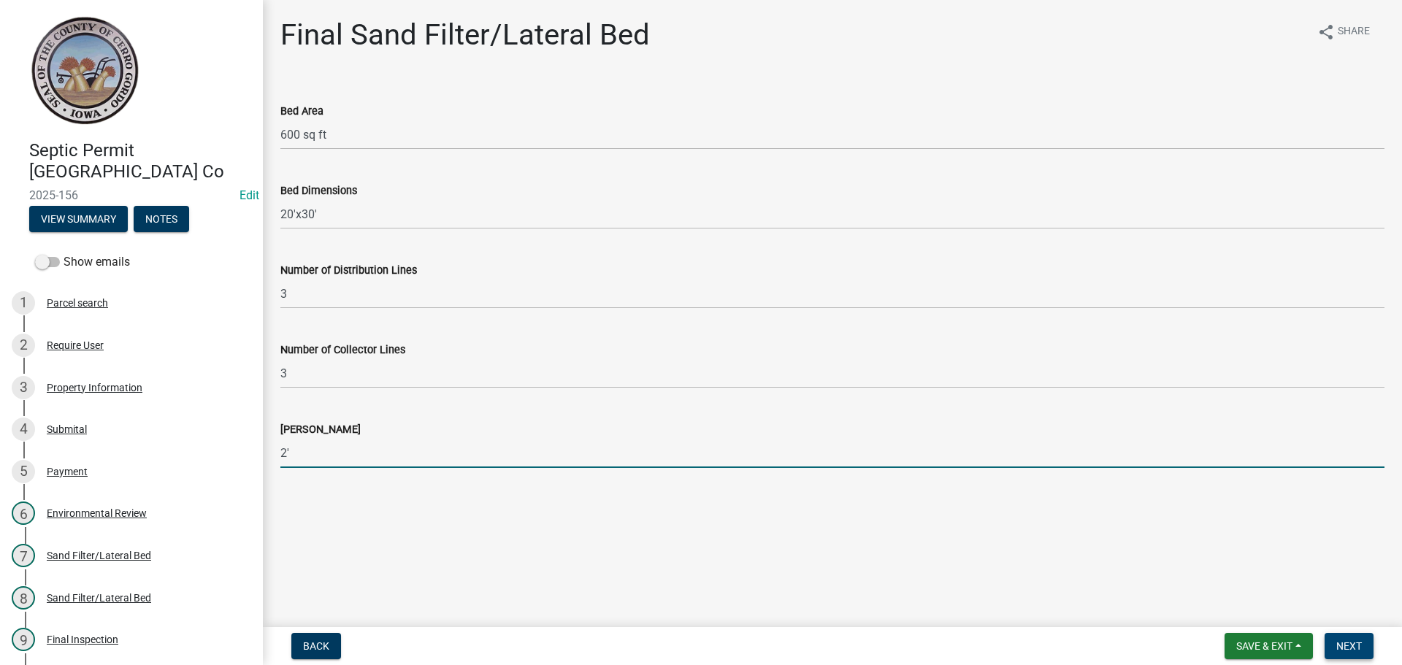
type input "2'"
click at [1335, 637] on button "Next" at bounding box center [1349, 646] width 49 height 26
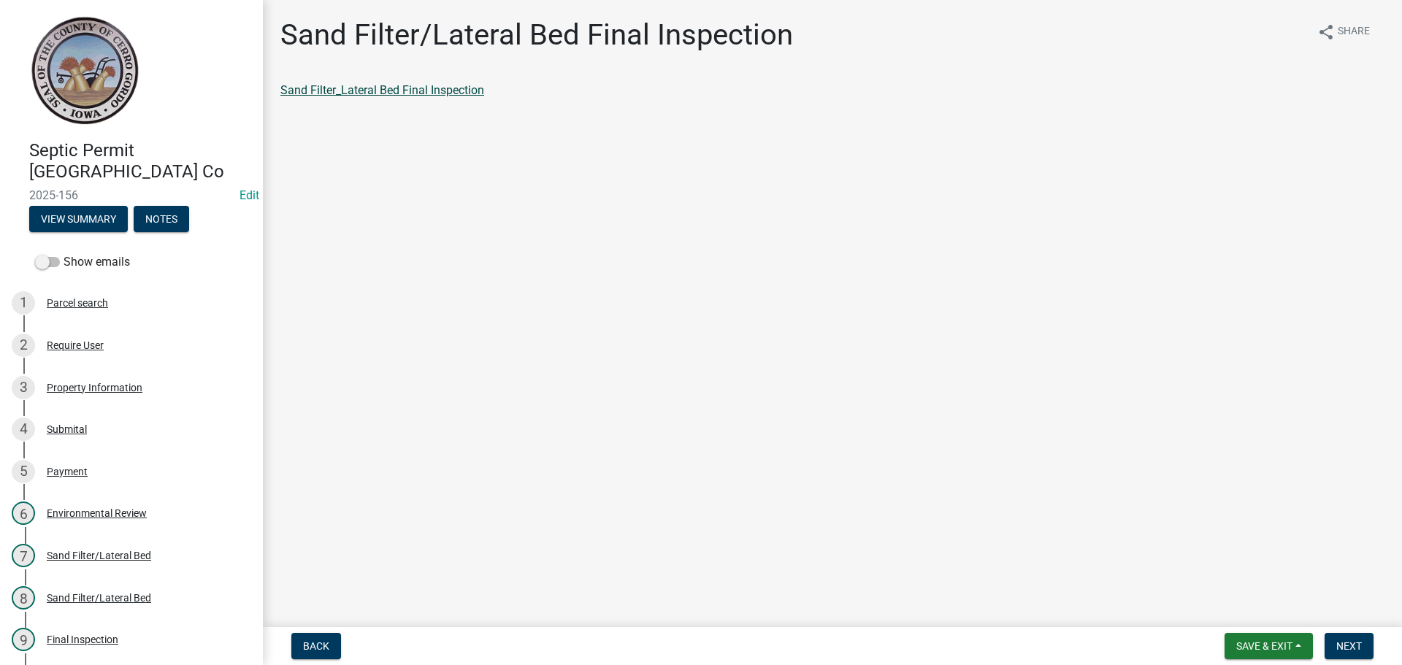
click at [457, 96] on link "Sand Filter_Lateral Bed Final Inspection" at bounding box center [382, 90] width 204 height 14
click at [1341, 640] on span "Next" at bounding box center [1349, 646] width 26 height 12
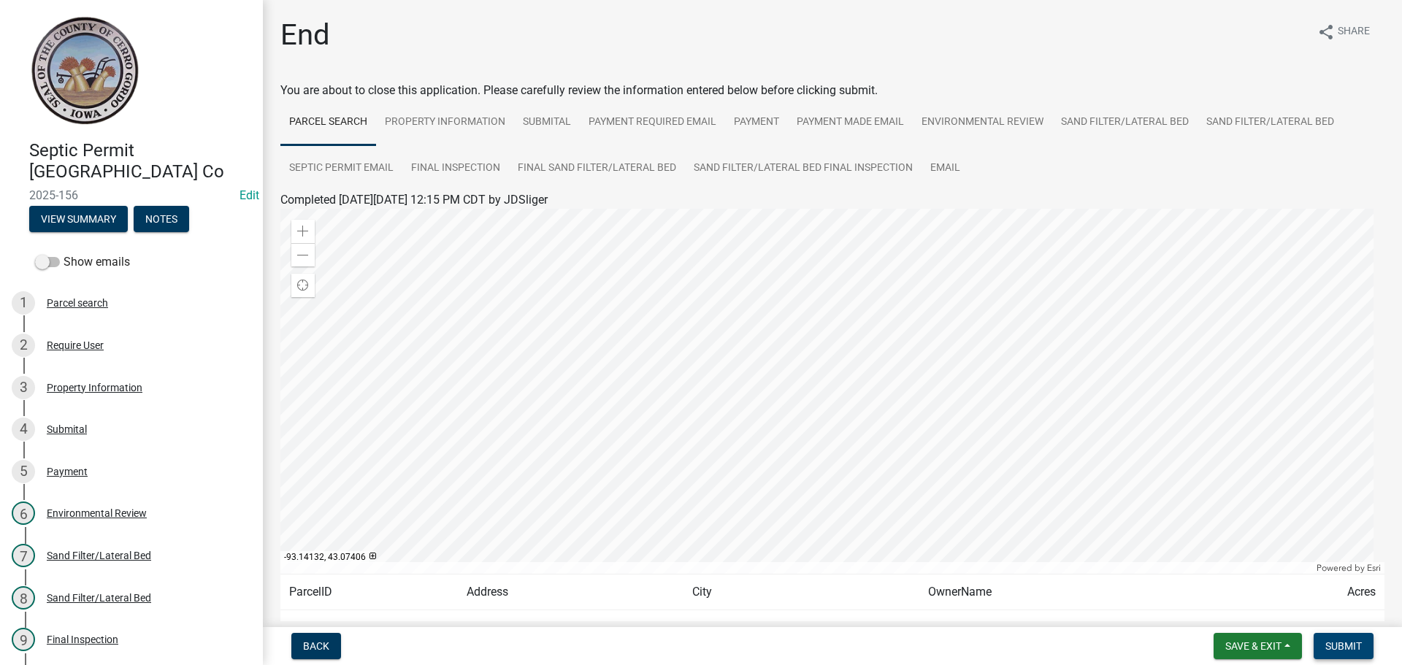
click at [1320, 653] on button "Submit" at bounding box center [1344, 646] width 60 height 26
